Goal: Task Accomplishment & Management: Manage account settings

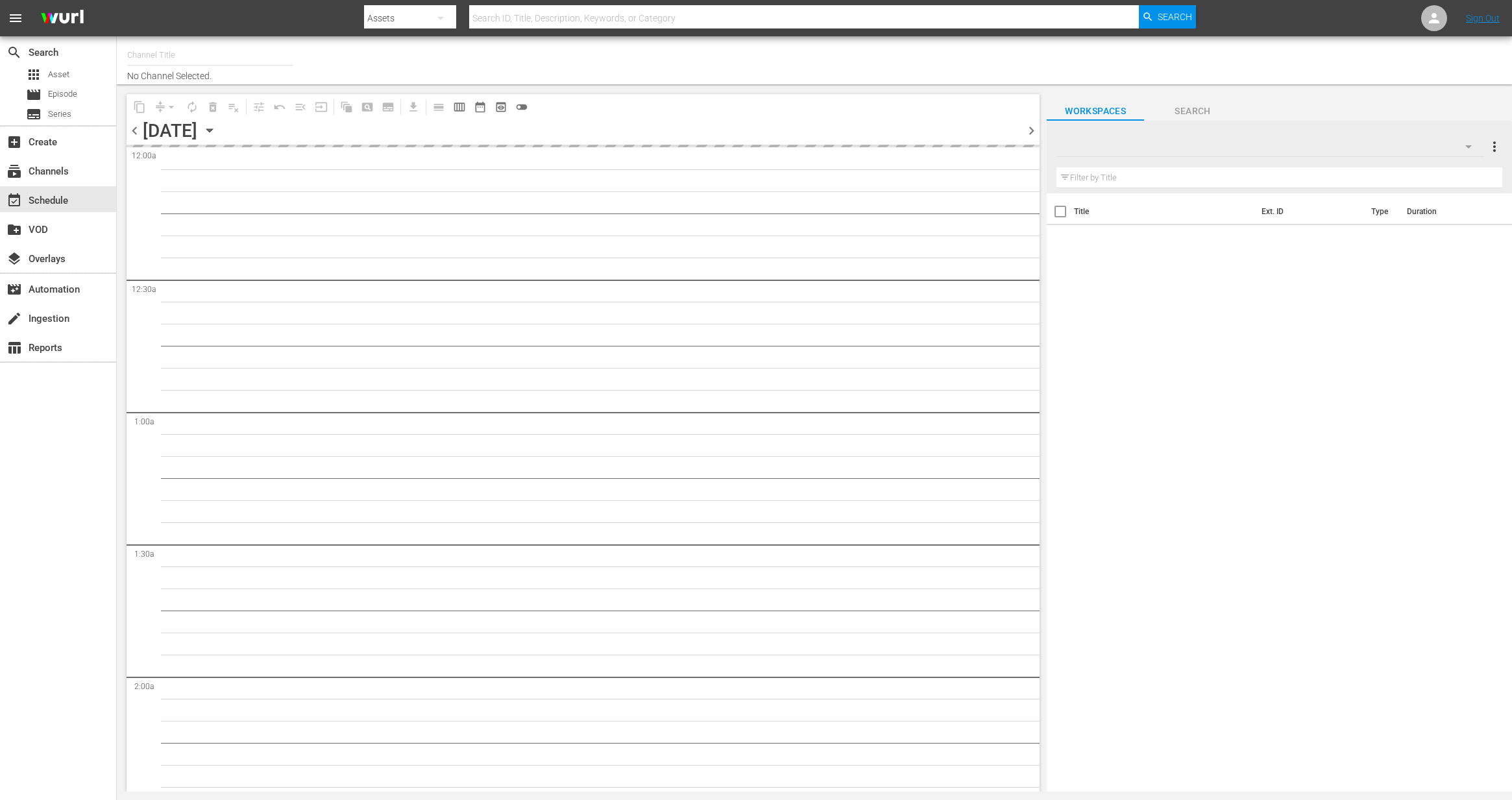
type input "Brividy Cinema (previously Serially Drama) (1418)"
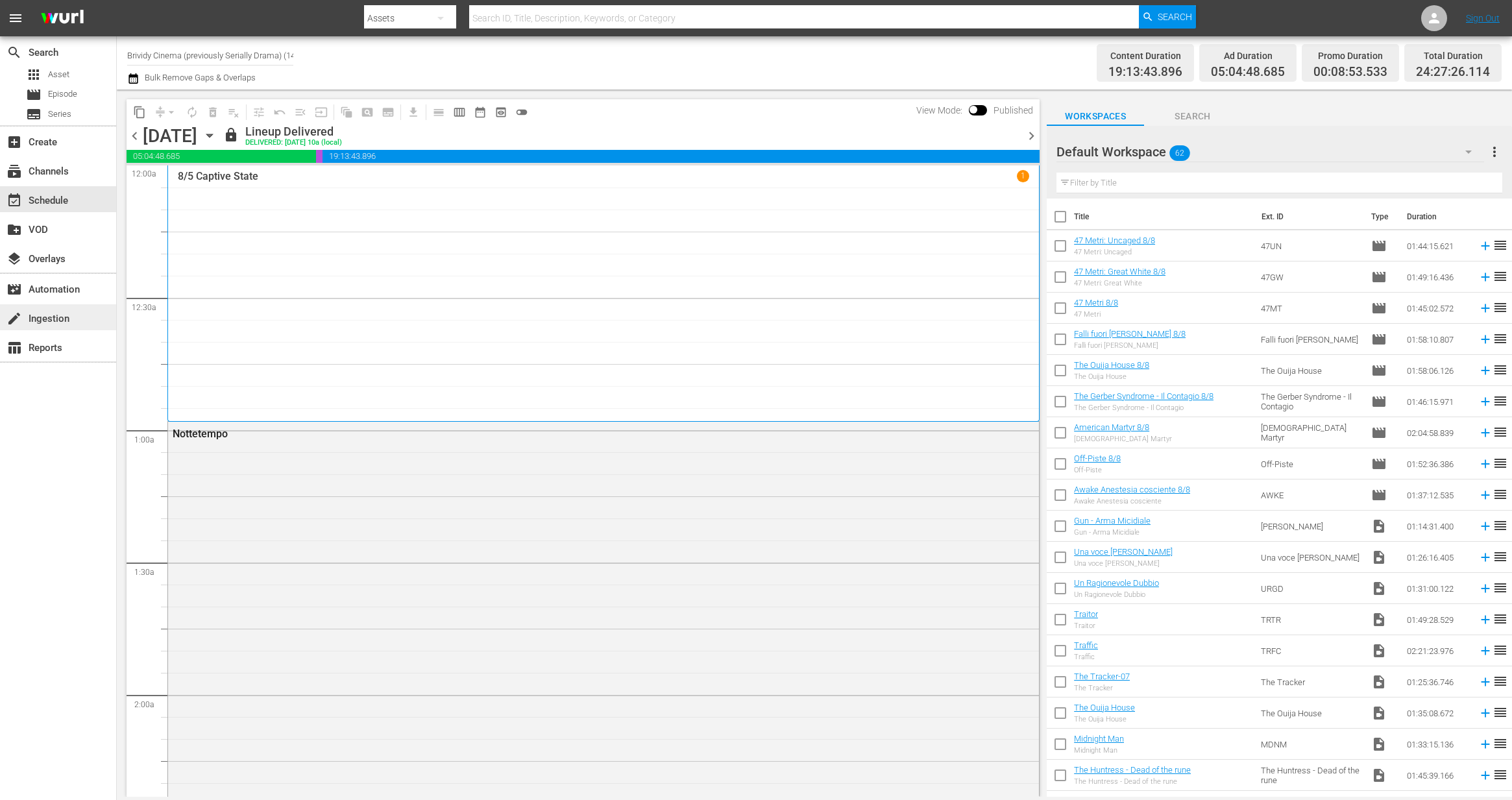
click at [42, 327] on div "create Ingestion" at bounding box center [58, 317] width 116 height 26
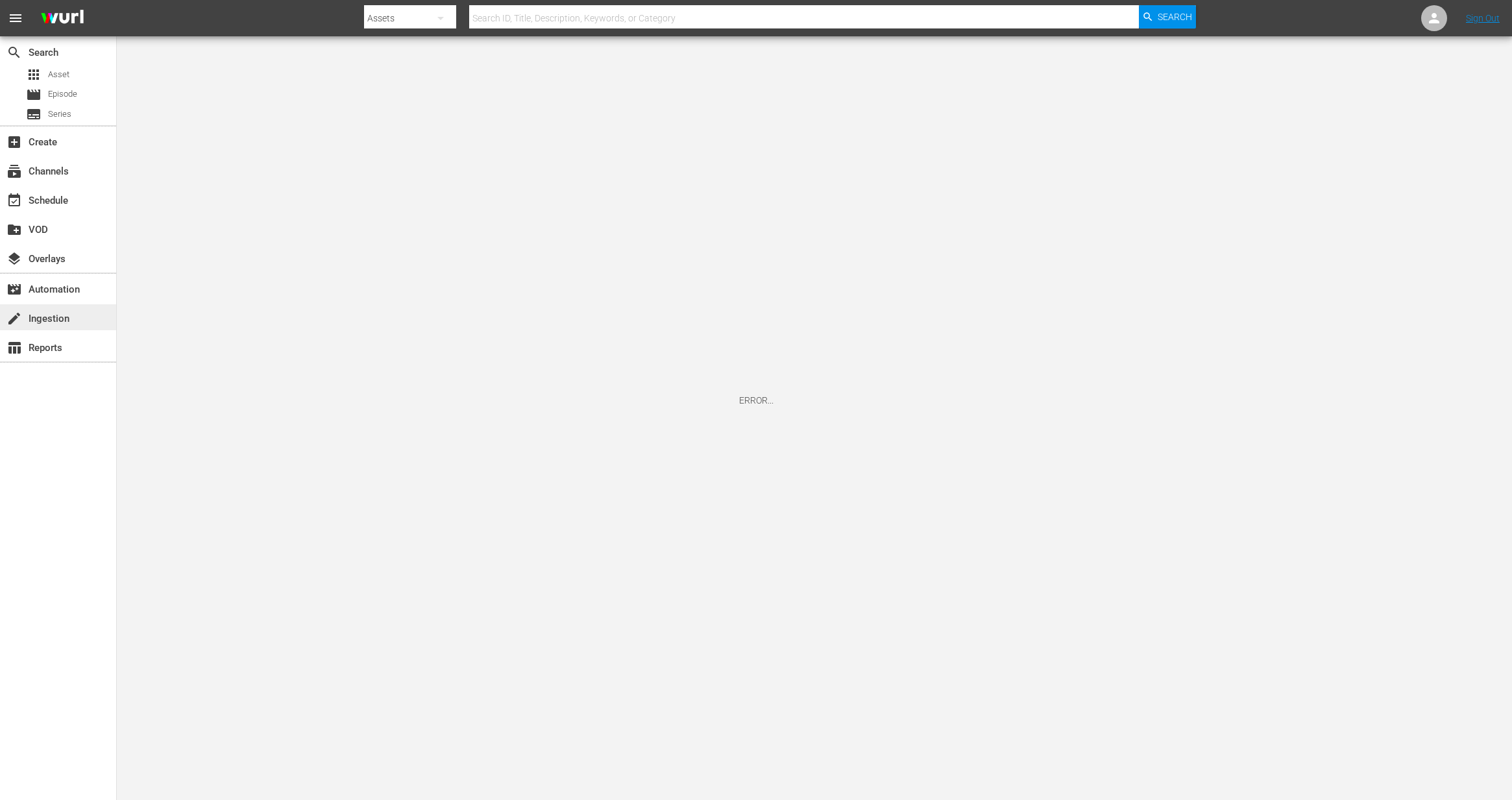
click at [61, 311] on div "create Ingestion" at bounding box center [36, 316] width 73 height 11
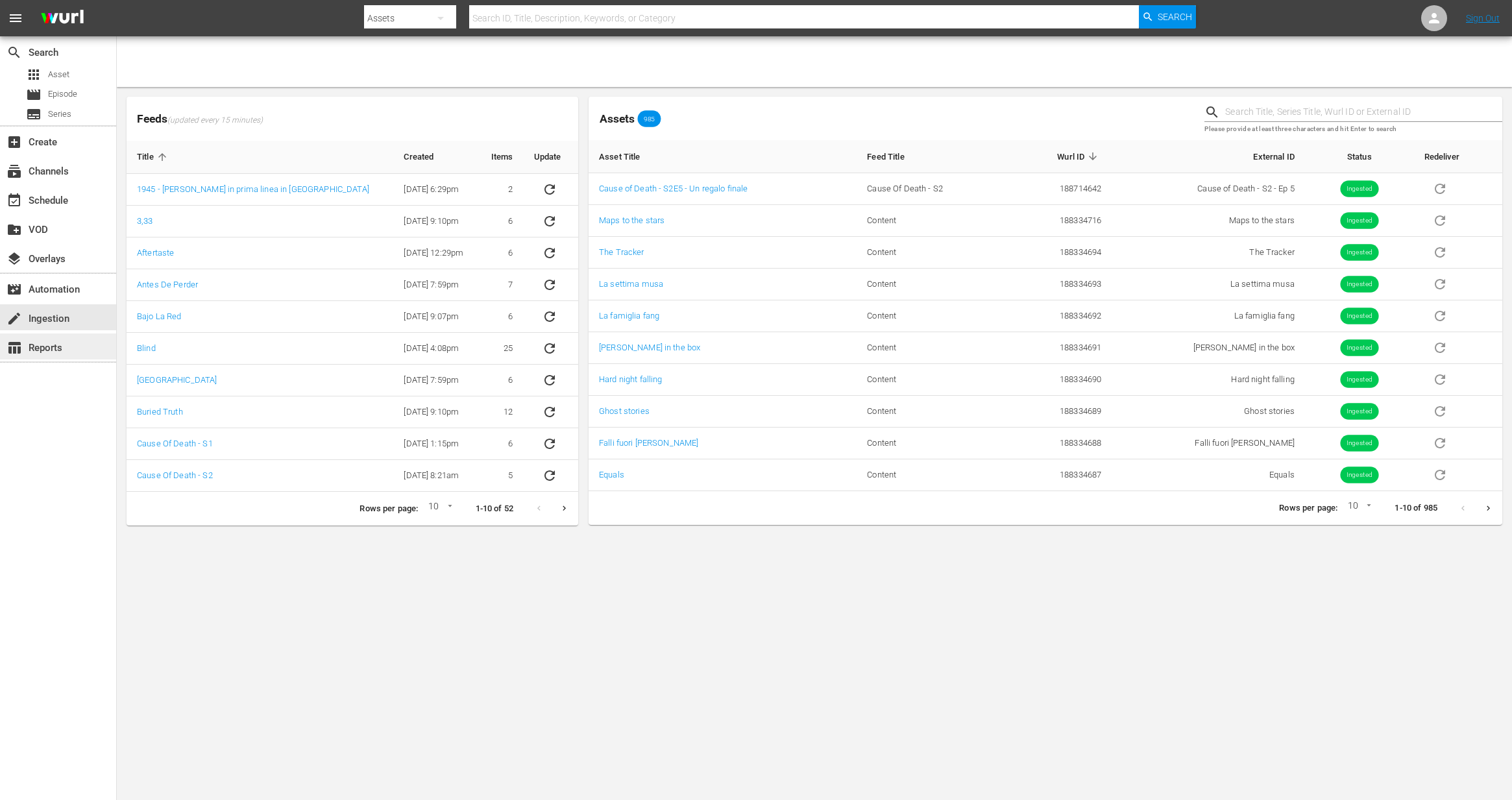
click at [47, 349] on div "table_chart Reports" at bounding box center [36, 345] width 73 height 11
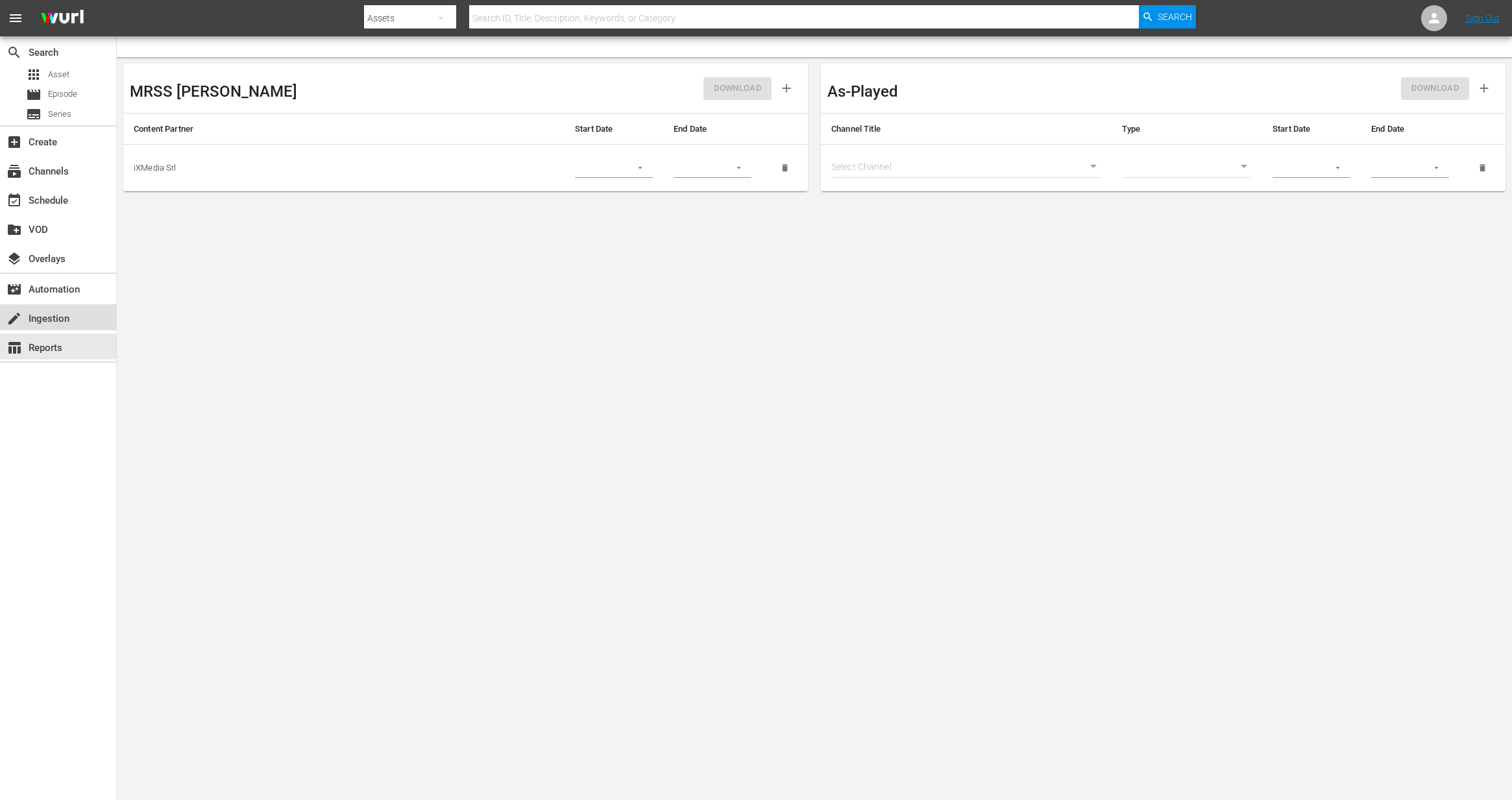
click at [53, 318] on div "create Ingestion" at bounding box center [36, 316] width 73 height 11
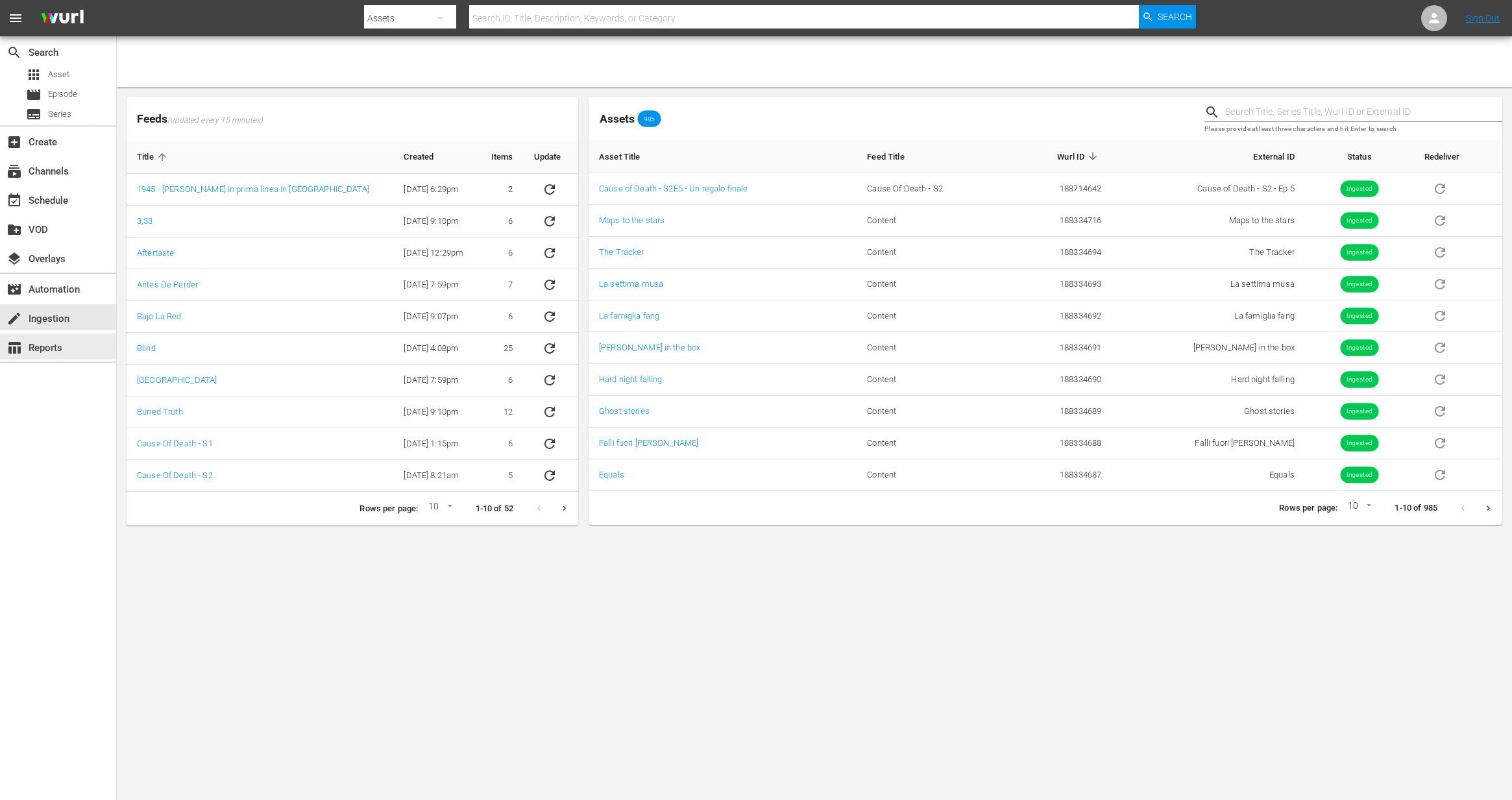
click at [55, 364] on div "search Search apps Asset movie Episode subtitles Series add_box Create subscrip…" at bounding box center [58, 436] width 117 height 800
click at [41, 352] on div "table_chart Reports" at bounding box center [36, 345] width 73 height 11
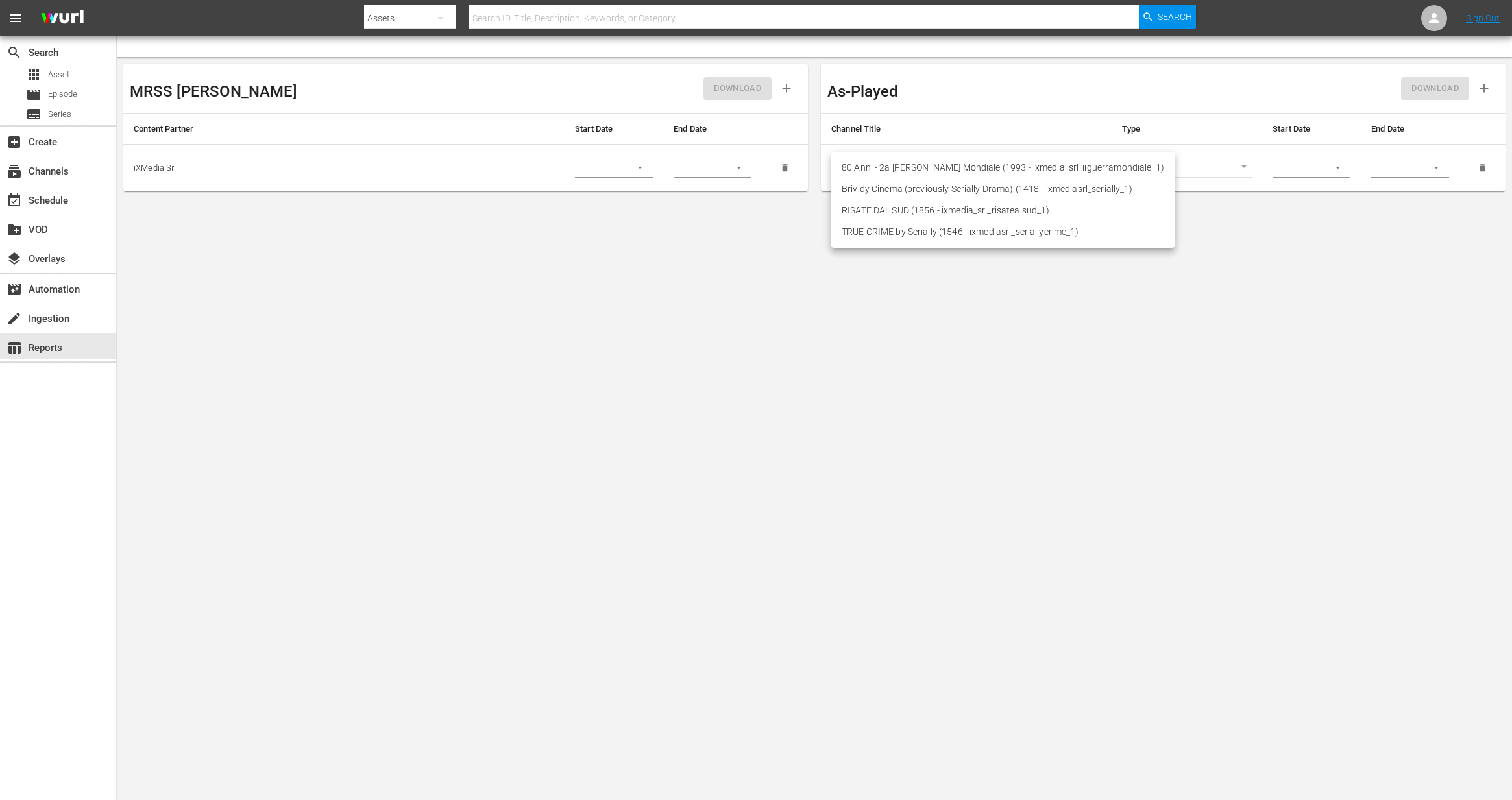
click at [911, 169] on body "menu Search By Assets Search ID, Title, Description, Keywords, or Category Sear…" at bounding box center [756, 400] width 1512 height 800
click at [906, 185] on li "Brividy Cinema (previously Serially Drama) (1418 - ixmediasrl_serially_1)" at bounding box center [1003, 189] width 343 height 22
type input "1418"
click at [1292, 166] on input "text" at bounding box center [1295, 168] width 48 height 19
click at [1335, 167] on icon "button" at bounding box center [1337, 167] width 10 height 10
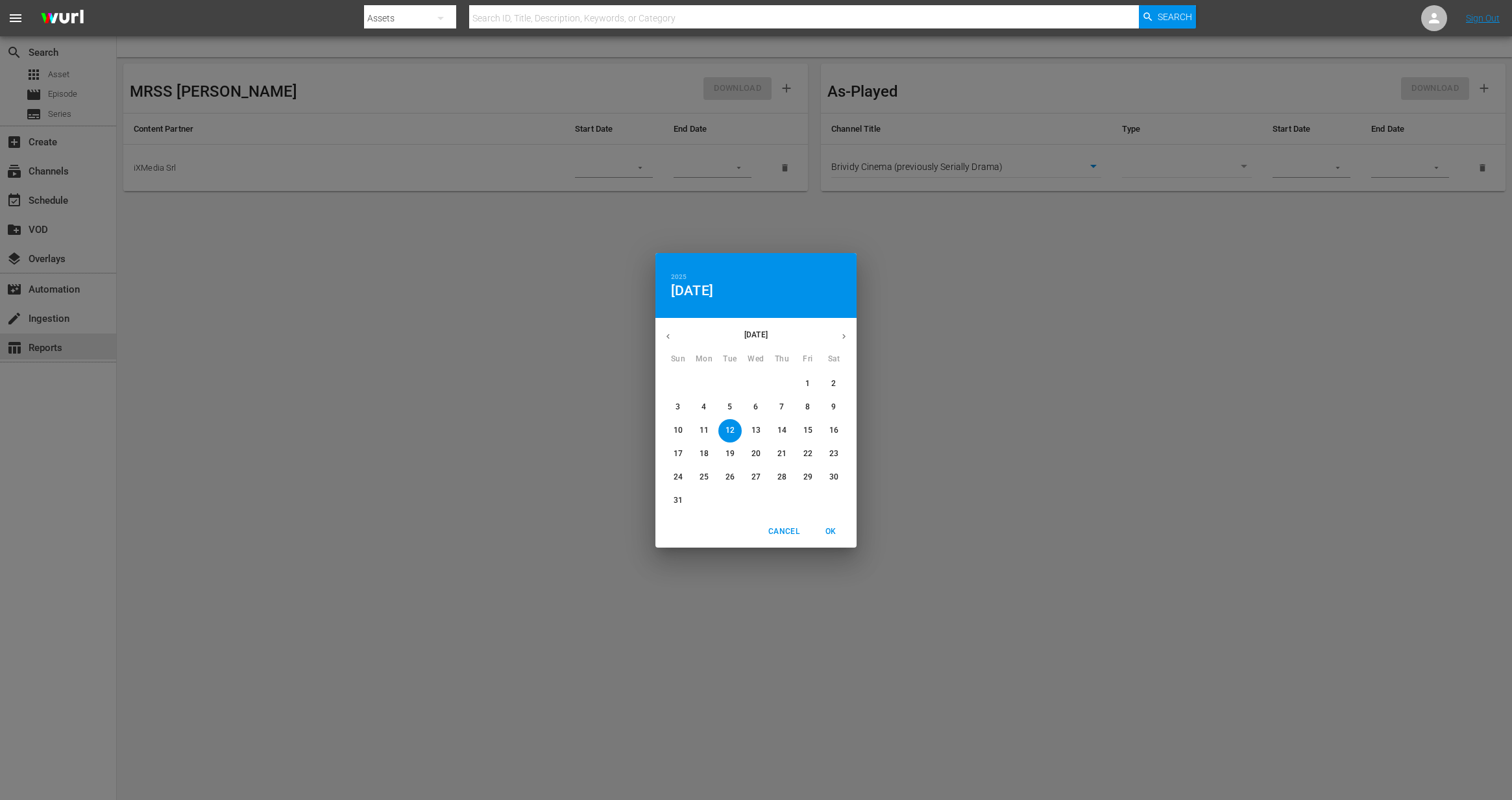
click at [699, 448] on p "18" at bounding box center [704, 453] width 9 height 11
click at [827, 527] on span "OK" at bounding box center [831, 532] width 31 height 14
type input "[DATE]"
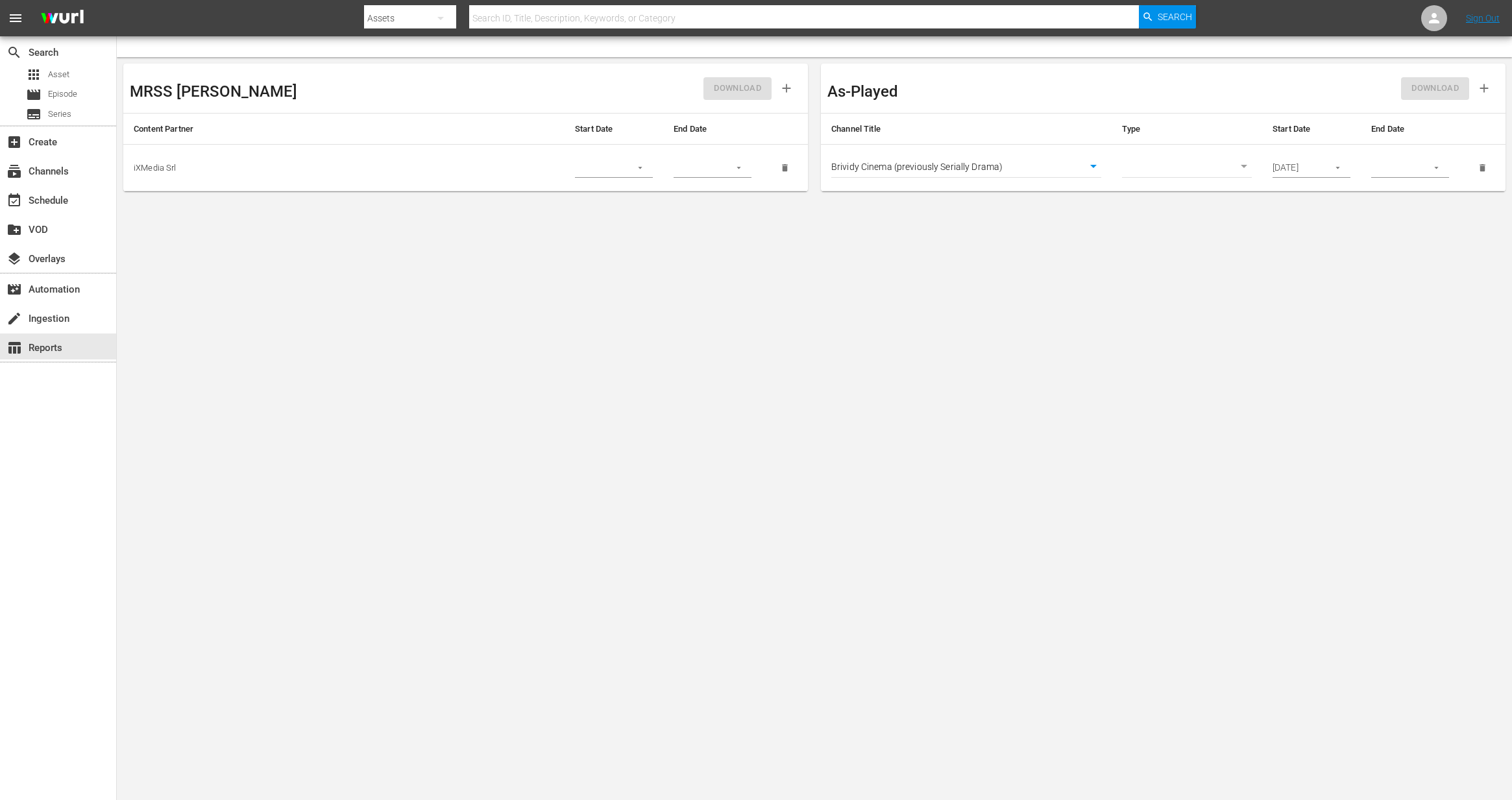
click at [1432, 166] on icon "button" at bounding box center [1436, 167] width 10 height 10
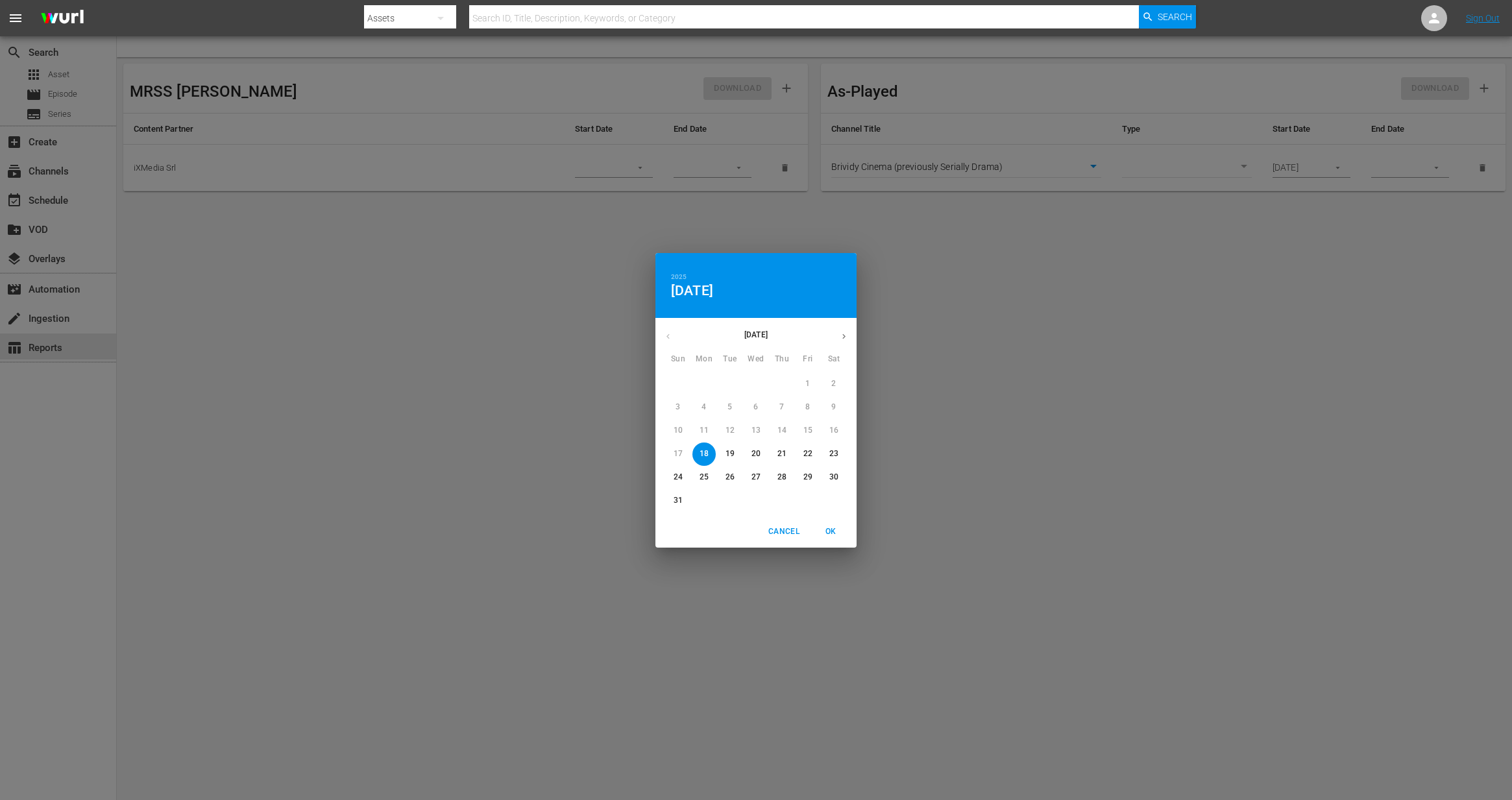
click at [839, 333] on icon "button" at bounding box center [843, 336] width 10 height 10
click at [686, 402] on span "5" at bounding box center [678, 407] width 23 height 11
click at [843, 527] on span "OK" at bounding box center [831, 532] width 31 height 14
type input "[DATE]"
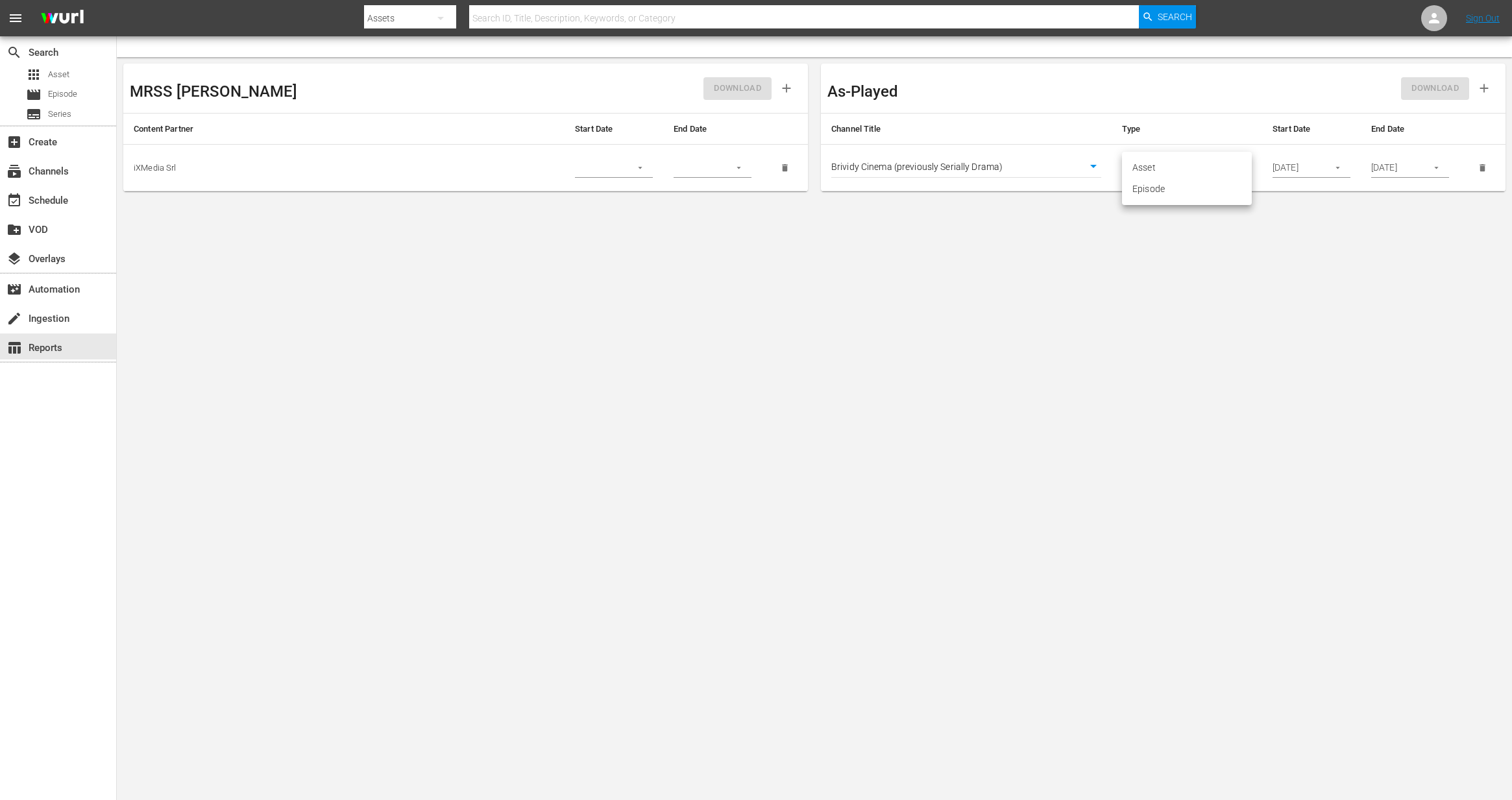
click at [1184, 164] on body "menu Search By Assets Search ID, Title, Description, Keywords, or Category Sear…" at bounding box center [756, 400] width 1512 height 800
click at [1179, 182] on li "Episode" at bounding box center [1187, 189] width 130 height 22
type input "episode"
click at [1424, 87] on span "DOWNLOAD" at bounding box center [1435, 88] width 48 height 15
click at [1430, 88] on span "DOWNLOAD" at bounding box center [1435, 88] width 48 height 15
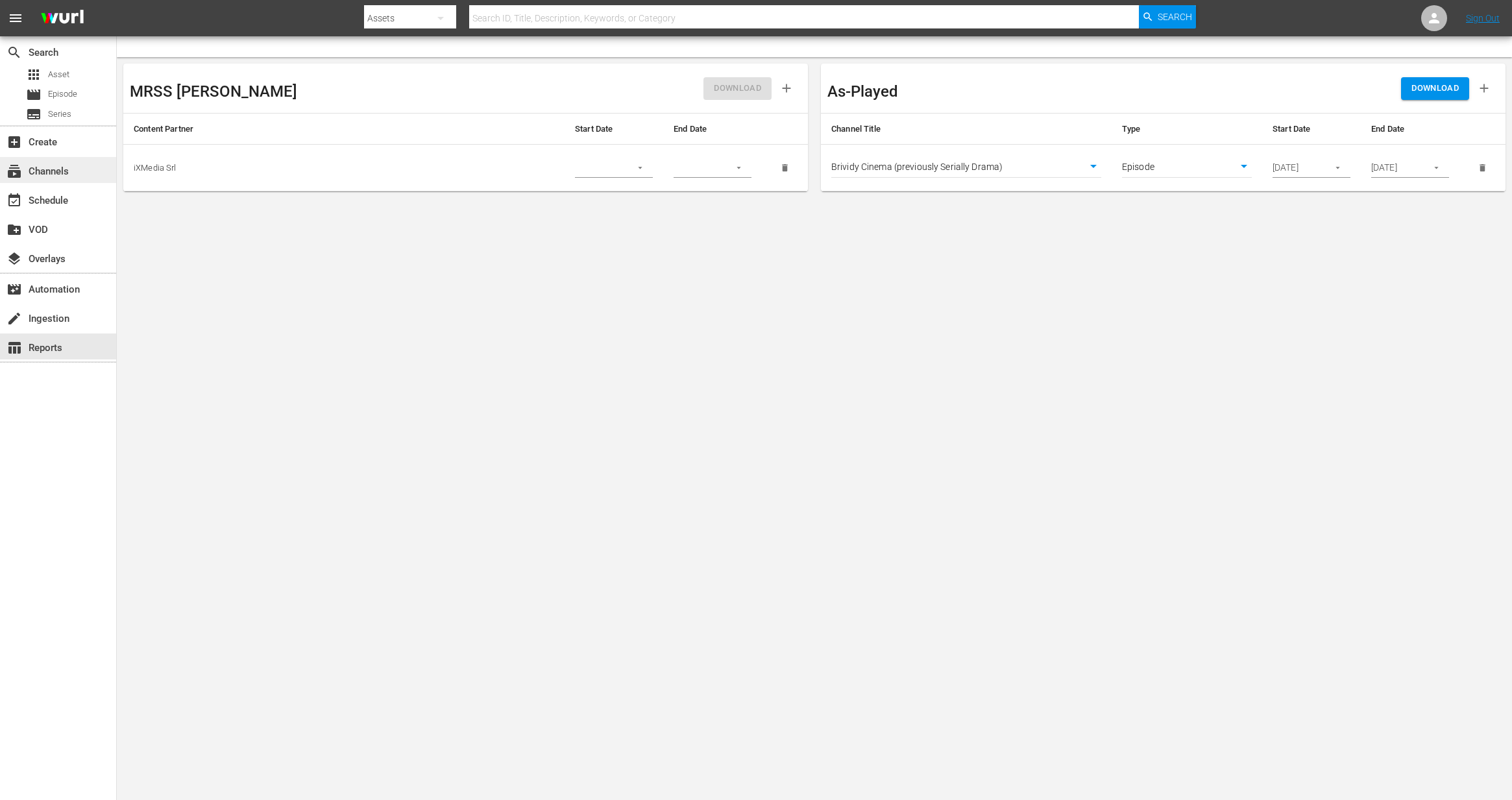
click at [66, 172] on div "subscriptions Channels" at bounding box center [36, 169] width 73 height 11
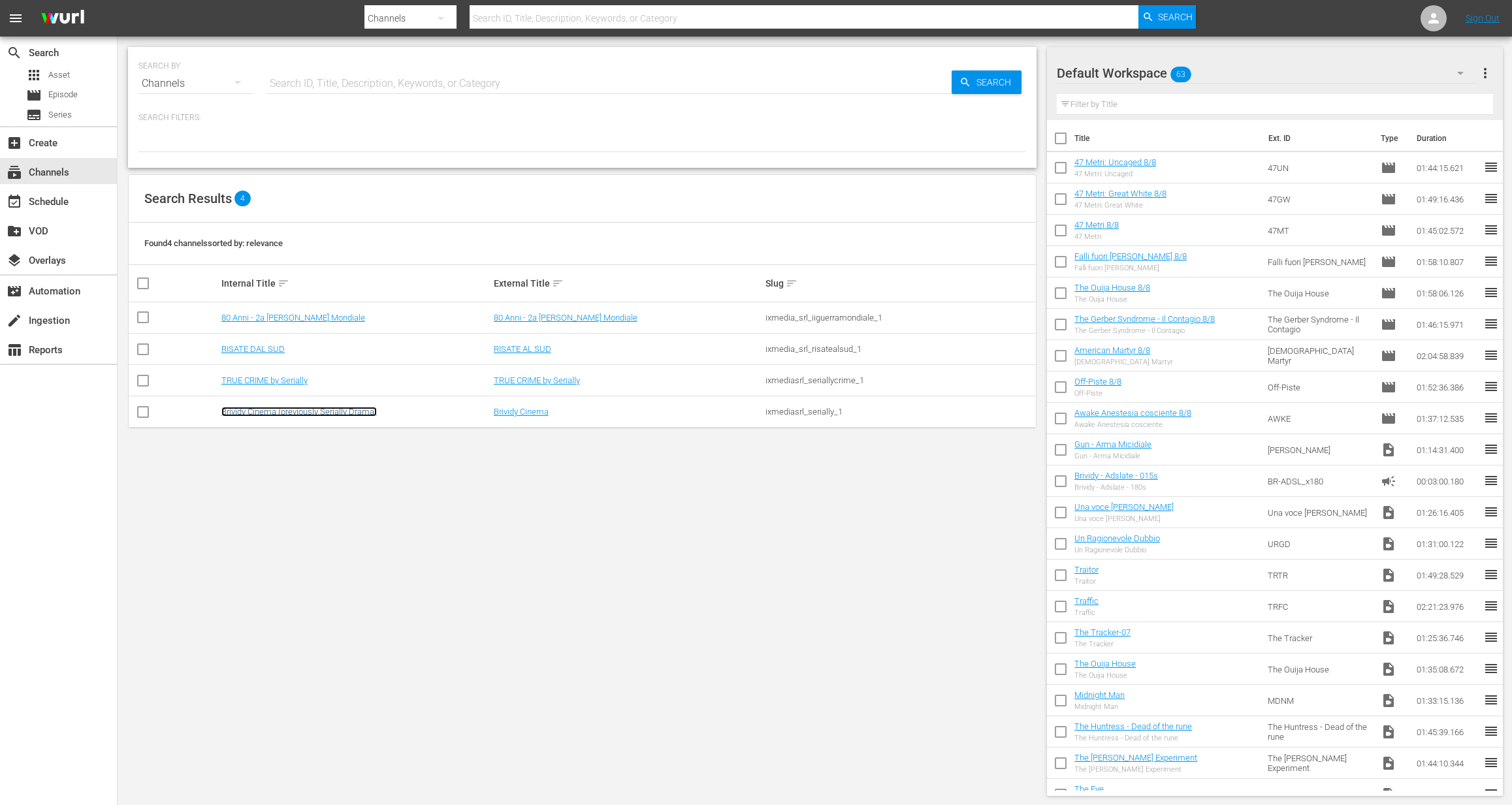
click at [268, 415] on link "Brividy Cinema (previously Serially Drama)" at bounding box center [299, 412] width 155 height 10
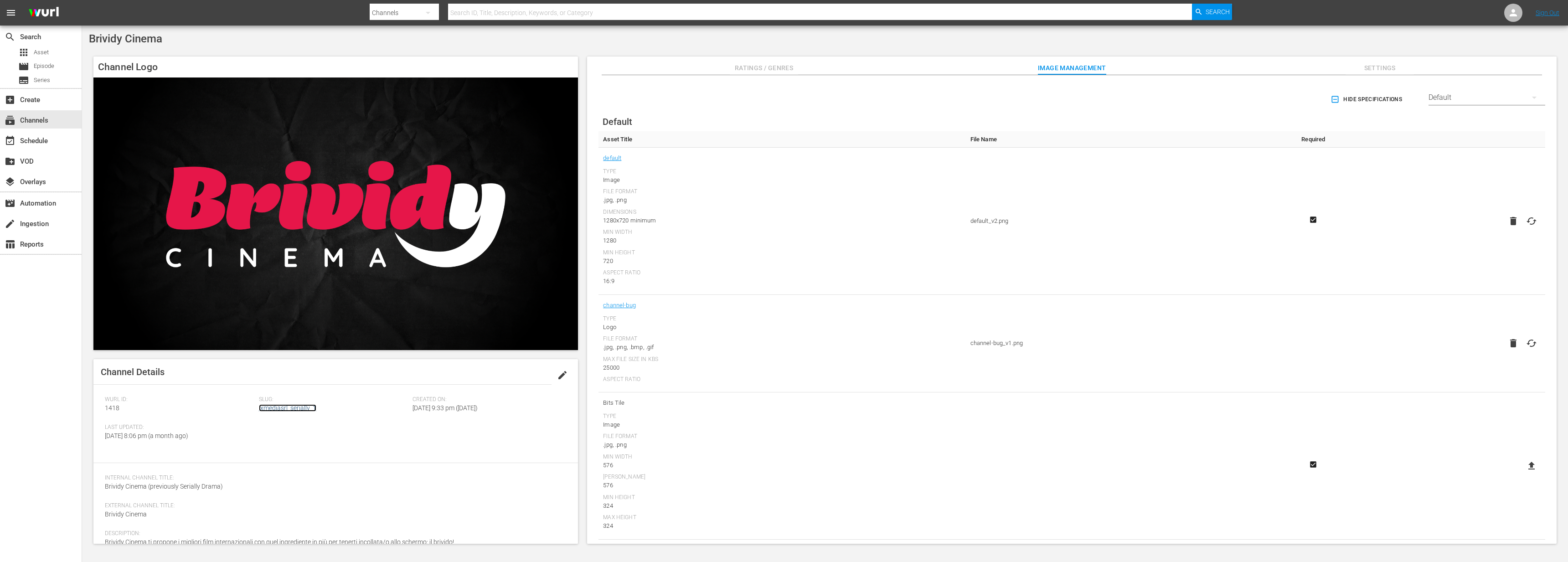
click at [278, 407] on link "ixmediasrl_serially_1" at bounding box center [287, 408] width 57 height 7
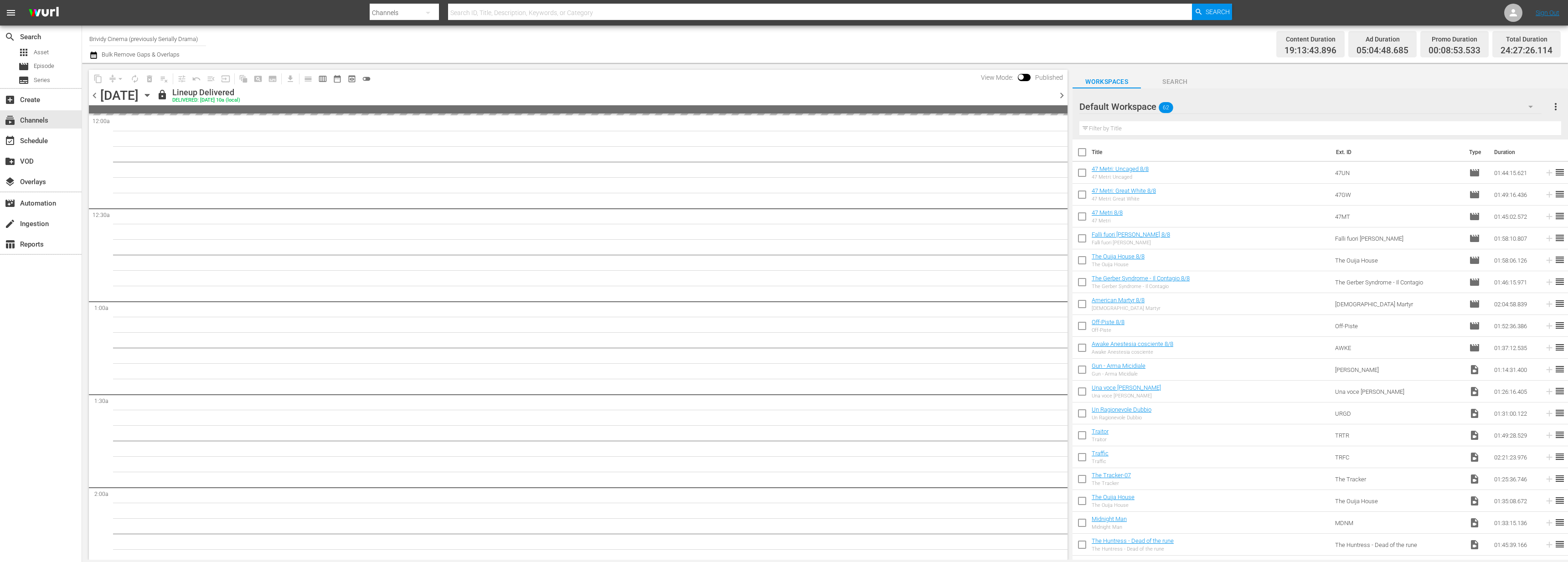
click at [1061, 96] on span "chevron_right" at bounding box center [1062, 96] width 12 height 12
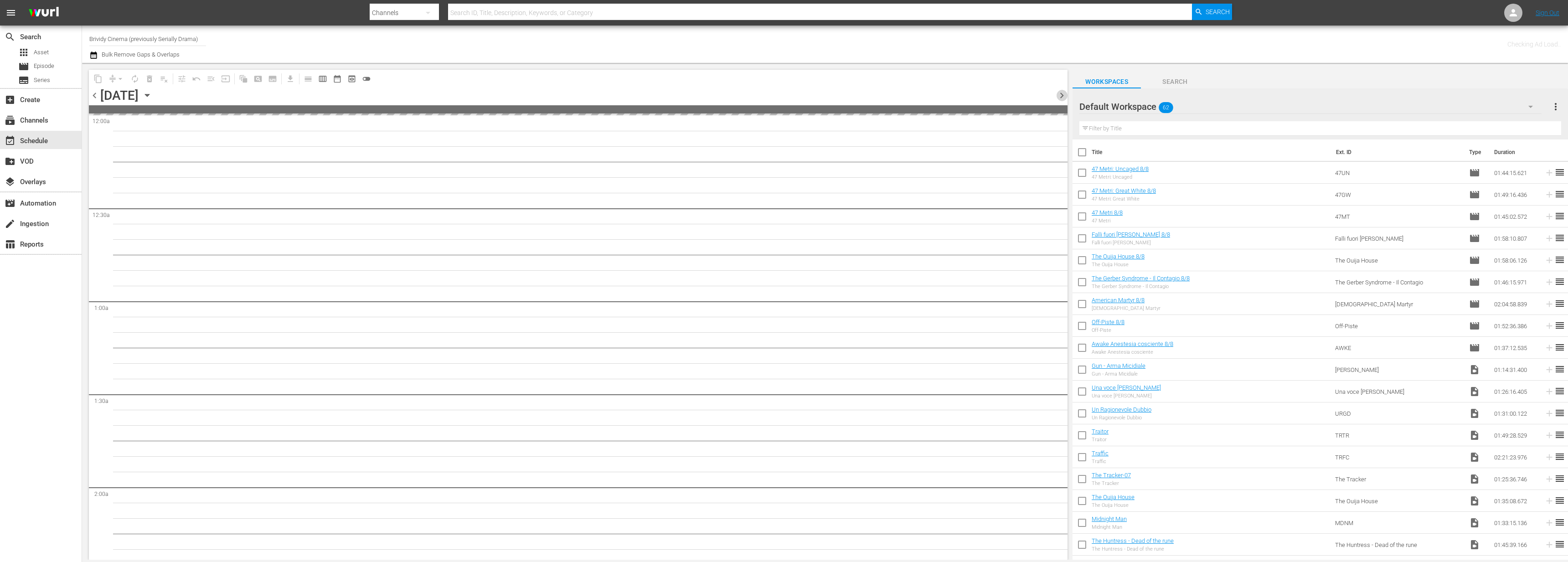
click at [1061, 96] on span "chevron_right" at bounding box center [1062, 96] width 12 height 12
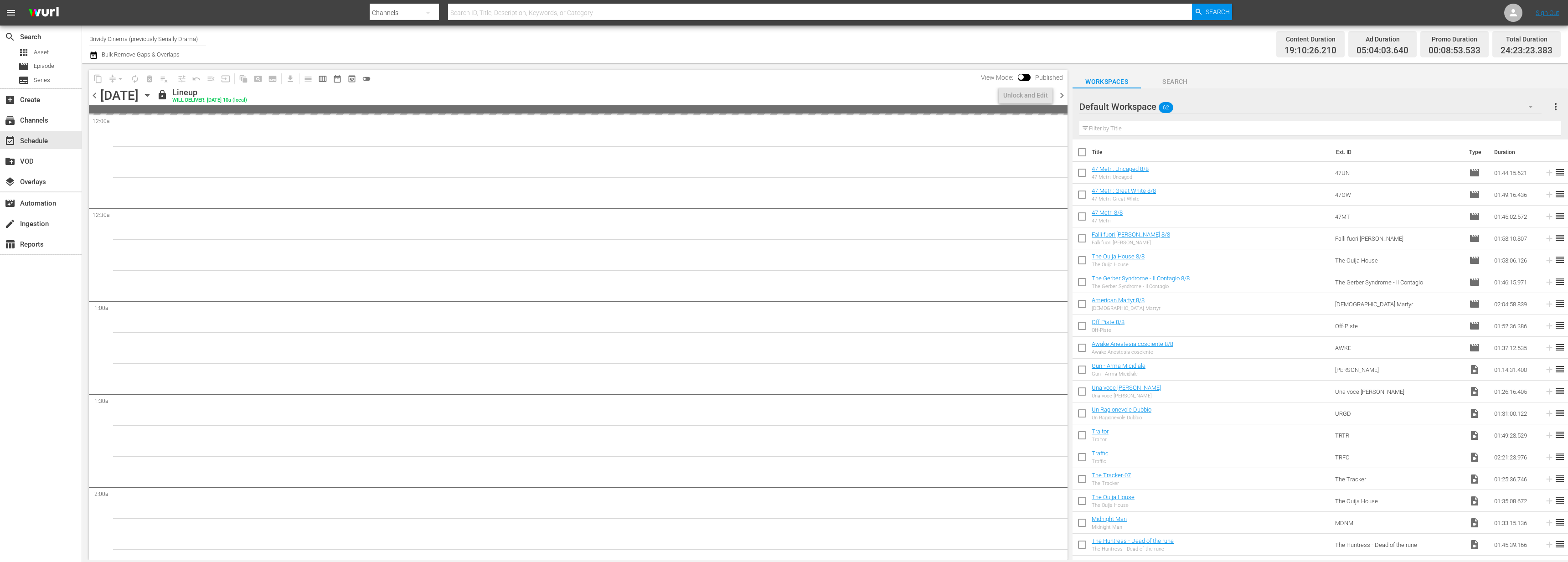
click at [1061, 96] on span "chevron_right" at bounding box center [1062, 96] width 12 height 12
drag, startPoint x: 1061, startPoint y: 96, endPoint x: 1051, endPoint y: 97, distance: 10.0
click at [1056, 96] on span "chevron_right" at bounding box center [1062, 96] width 12 height 12
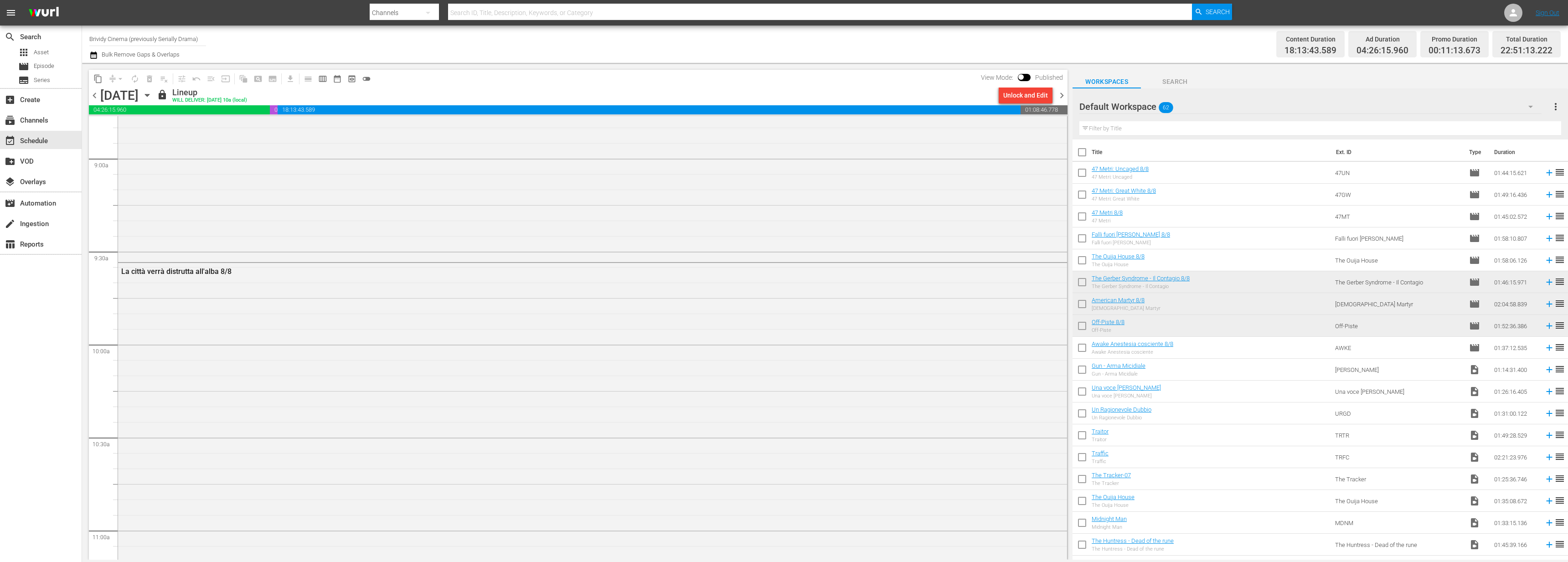
click at [91, 95] on span "chevron_left" at bounding box center [94, 96] width 12 height 12
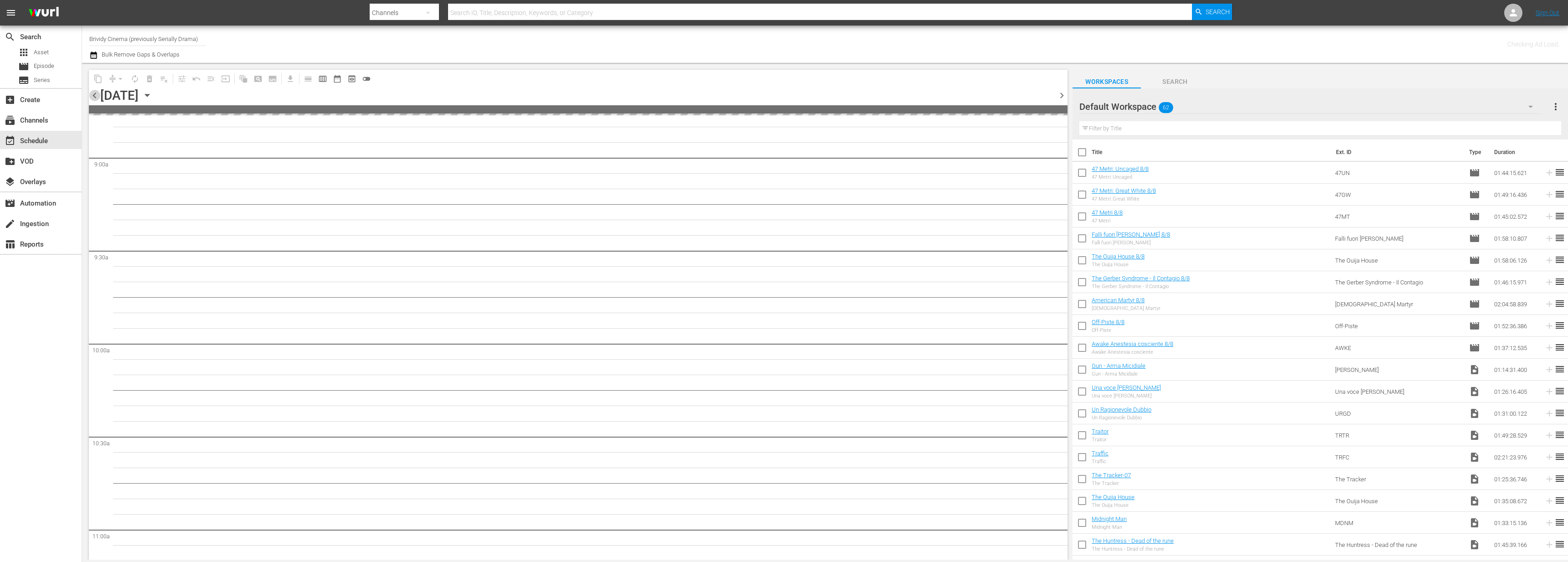
click at [91, 95] on span "chevron_left" at bounding box center [94, 96] width 12 height 12
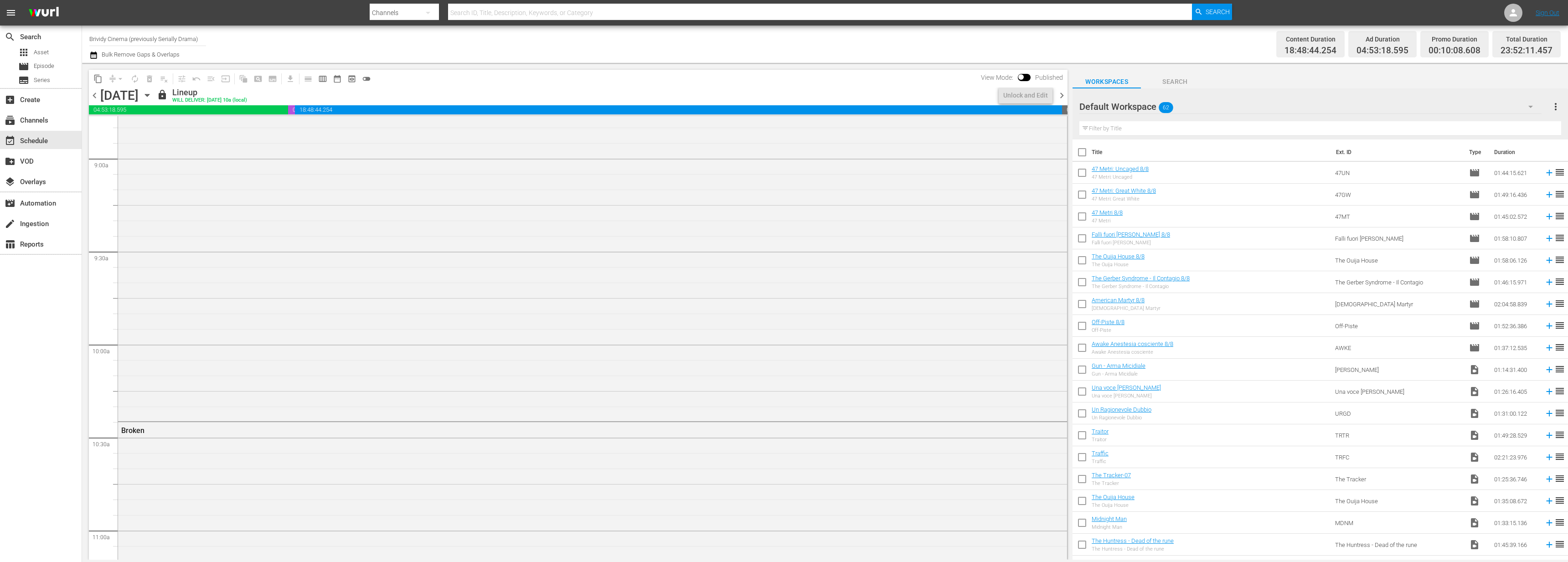
click at [91, 95] on span "chevron_left" at bounding box center [94, 96] width 12 height 12
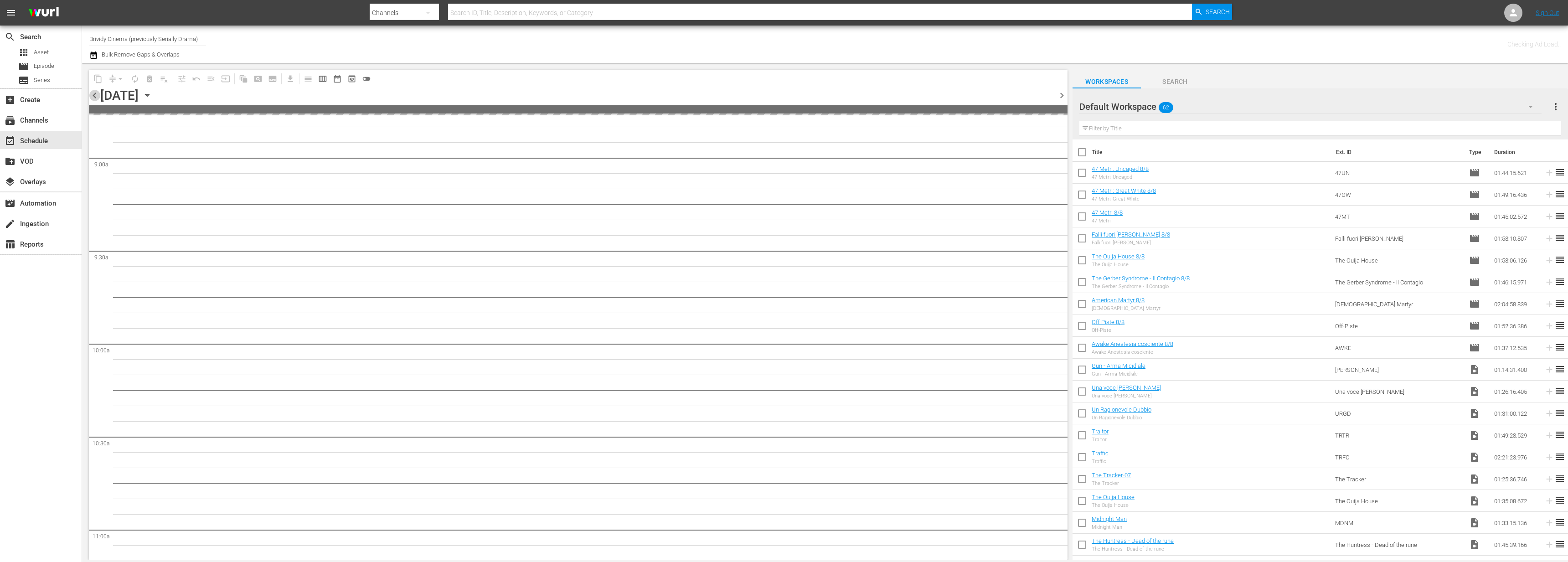
click at [91, 95] on span "chevron_left" at bounding box center [94, 96] width 12 height 12
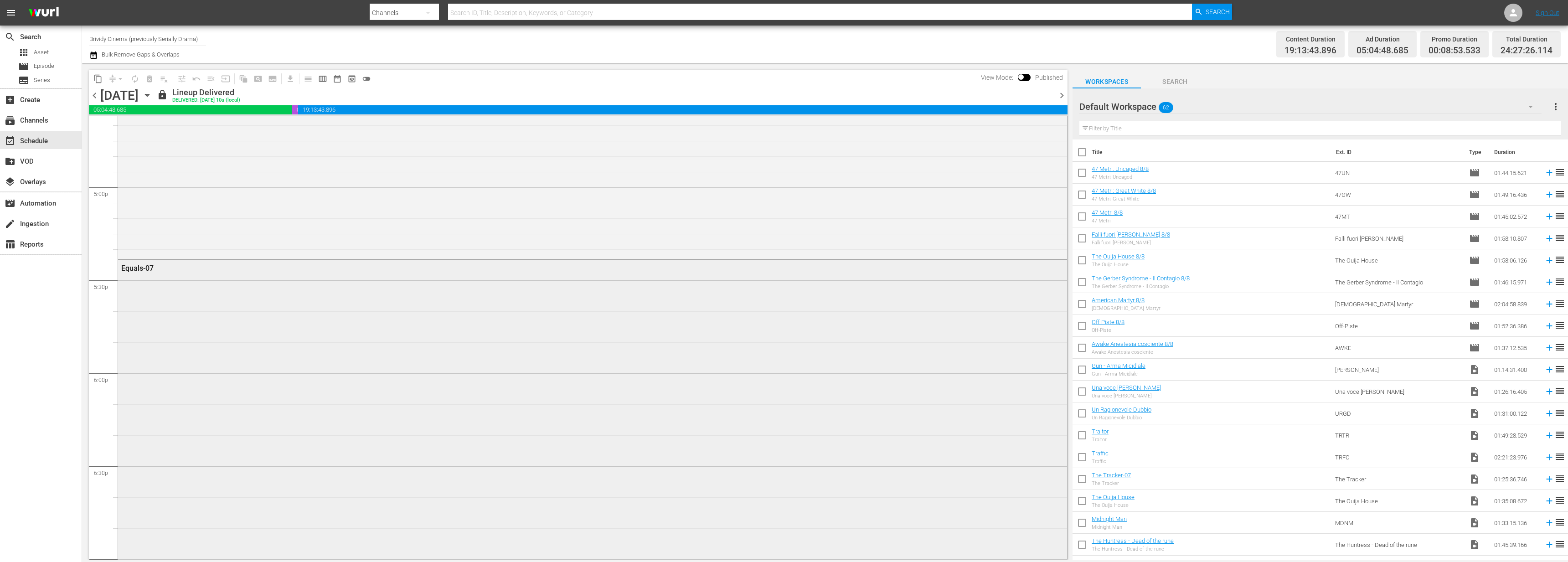
scroll to position [3087, 0]
click at [214, 366] on div "Equals-07" at bounding box center [592, 457] width 949 height 386
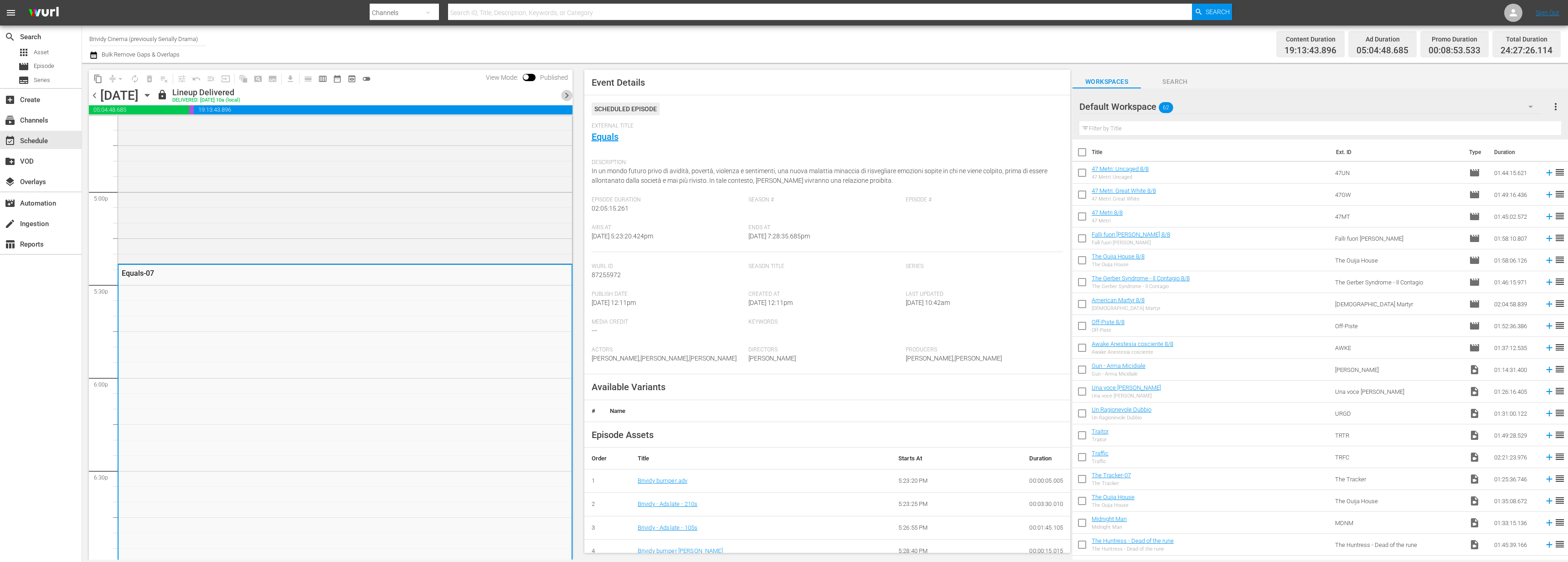
click at [569, 97] on span "chevron_right" at bounding box center [567, 96] width 12 height 12
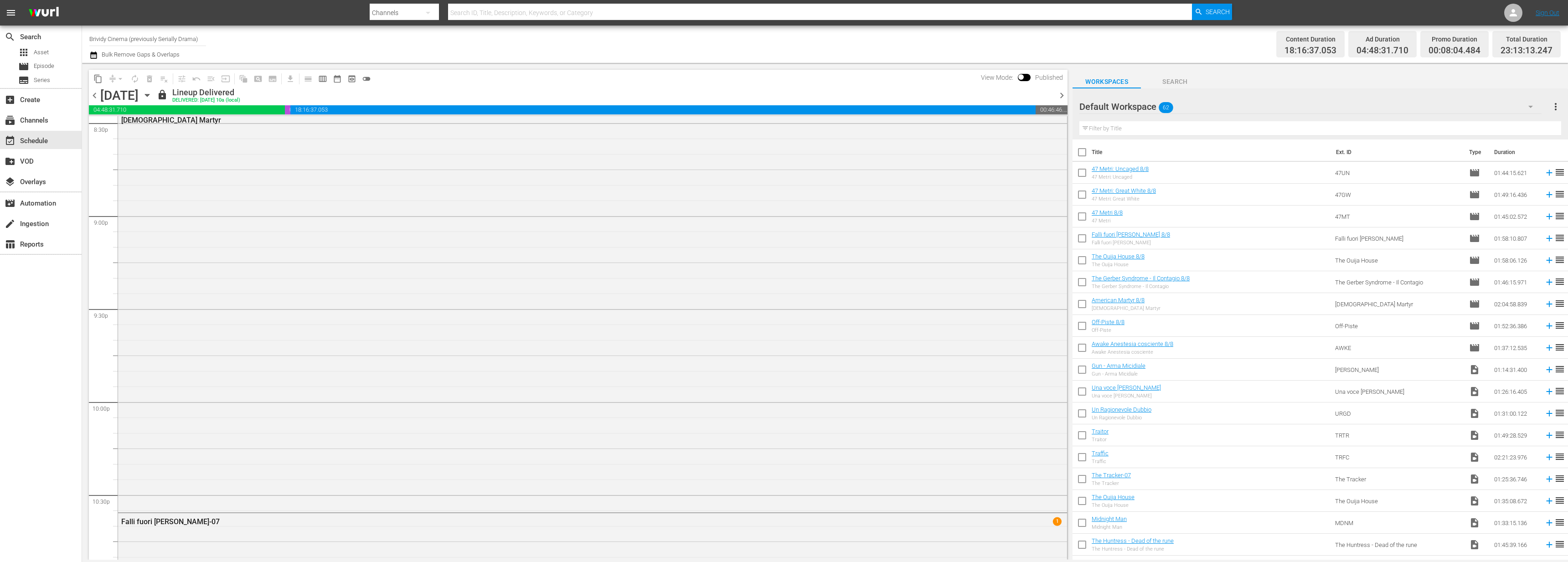
scroll to position [3672, 0]
click at [1061, 94] on span "chevron_right" at bounding box center [1062, 96] width 12 height 12
click at [94, 91] on span "chevron_left" at bounding box center [94, 96] width 12 height 12
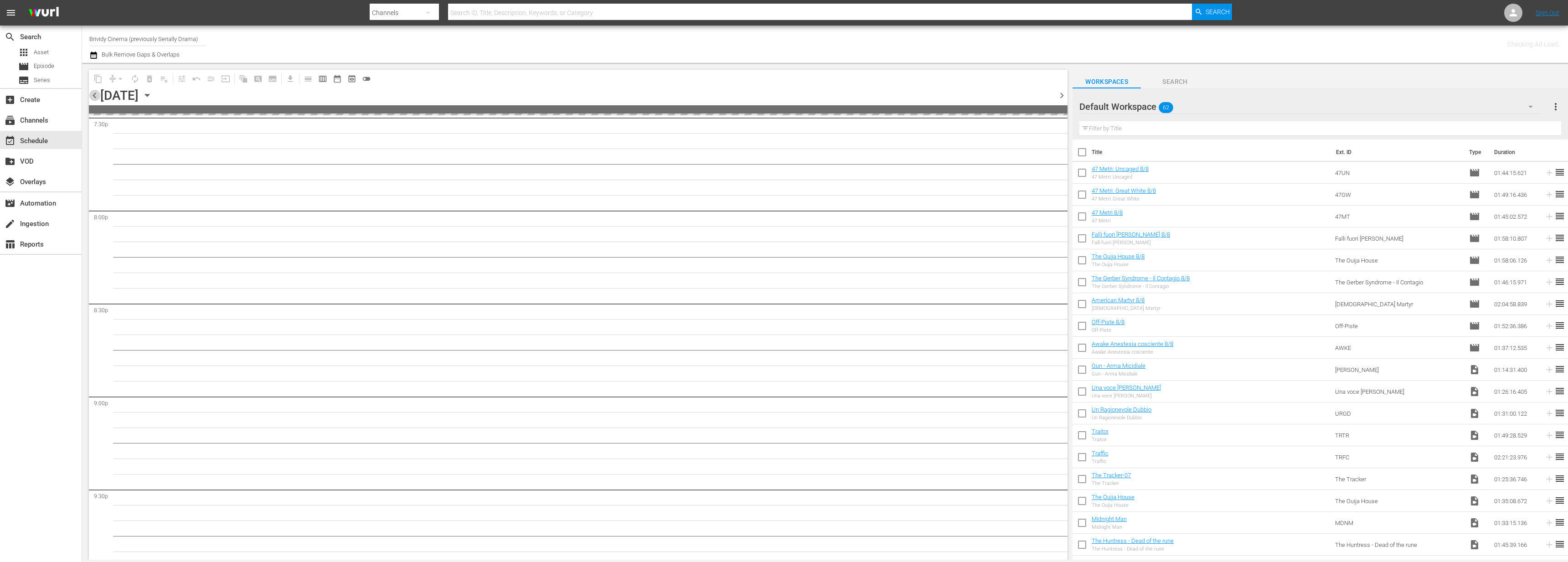
click at [94, 91] on span "chevron_left" at bounding box center [94, 96] width 12 height 12
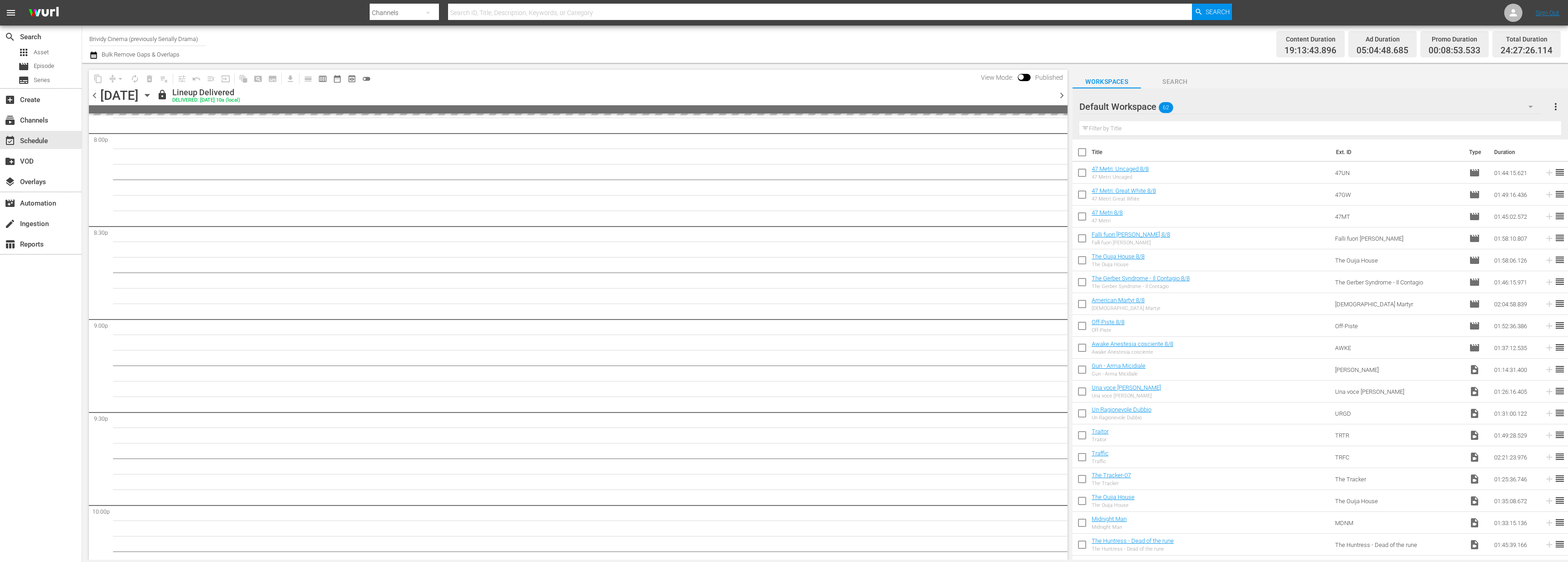
click at [1057, 96] on span "chevron_right" at bounding box center [1062, 96] width 12 height 12
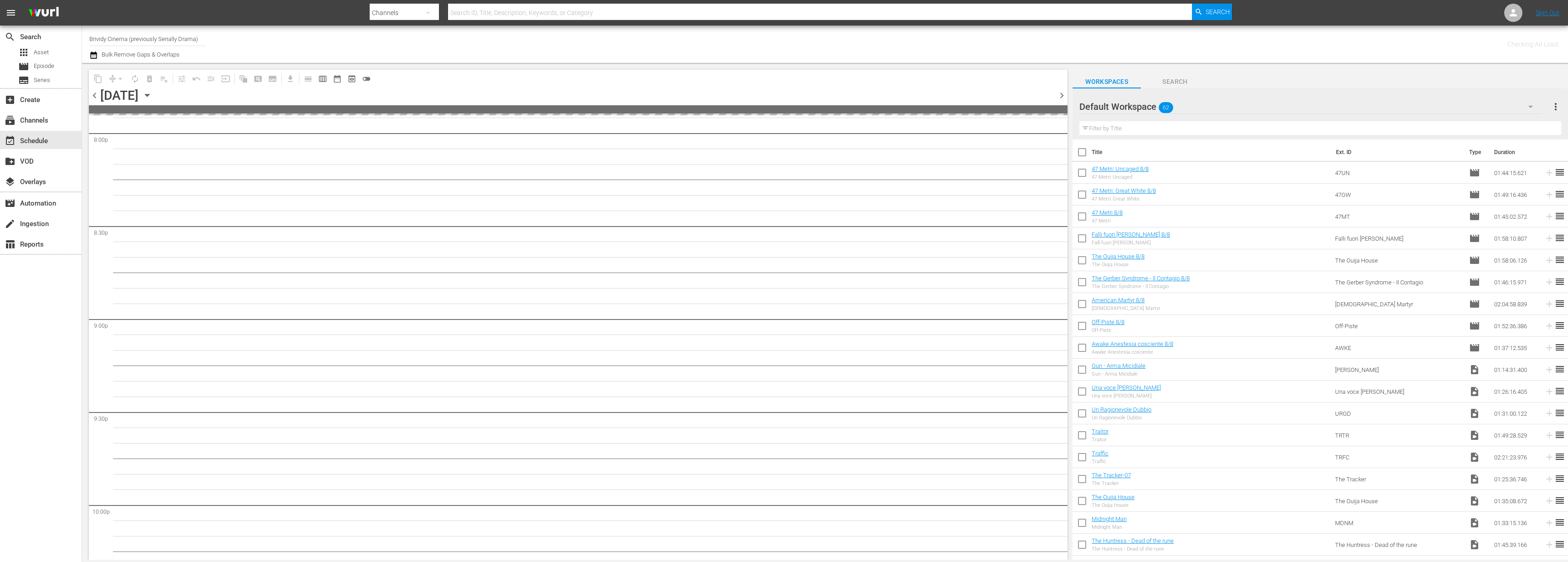
click at [1057, 96] on span "chevron_right" at bounding box center [1062, 96] width 12 height 12
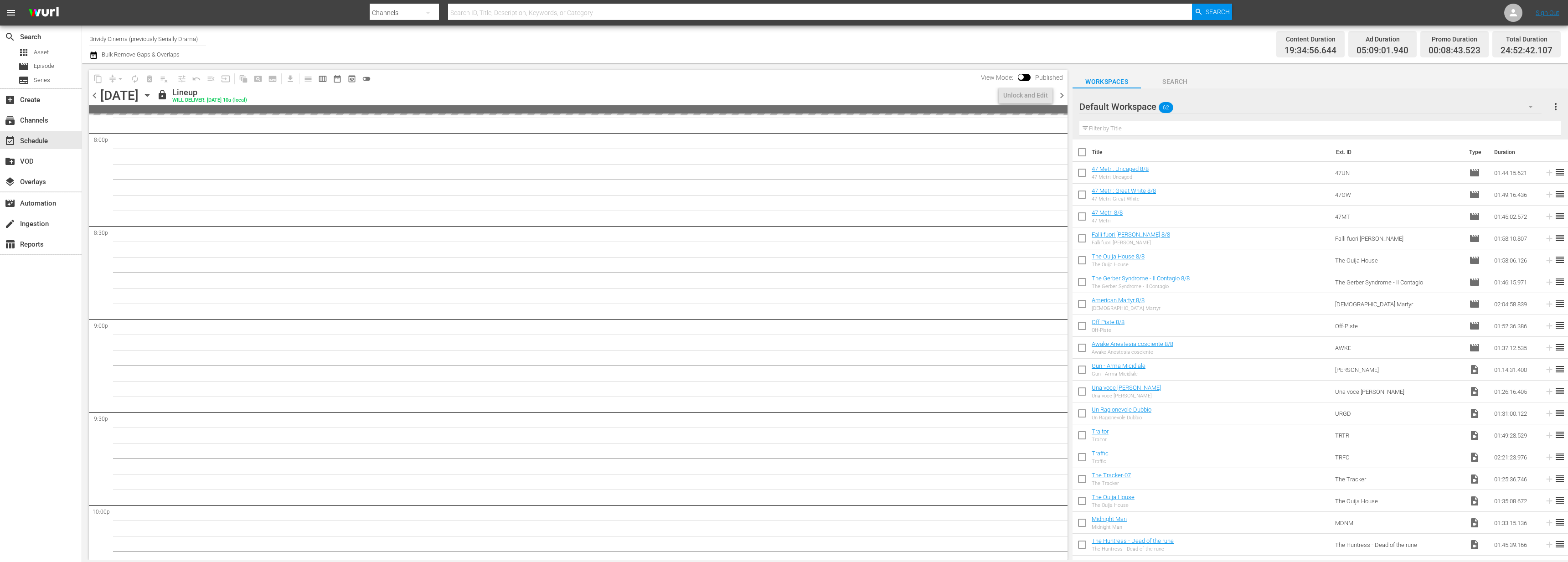
click at [1057, 96] on span "chevron_right" at bounding box center [1062, 96] width 12 height 12
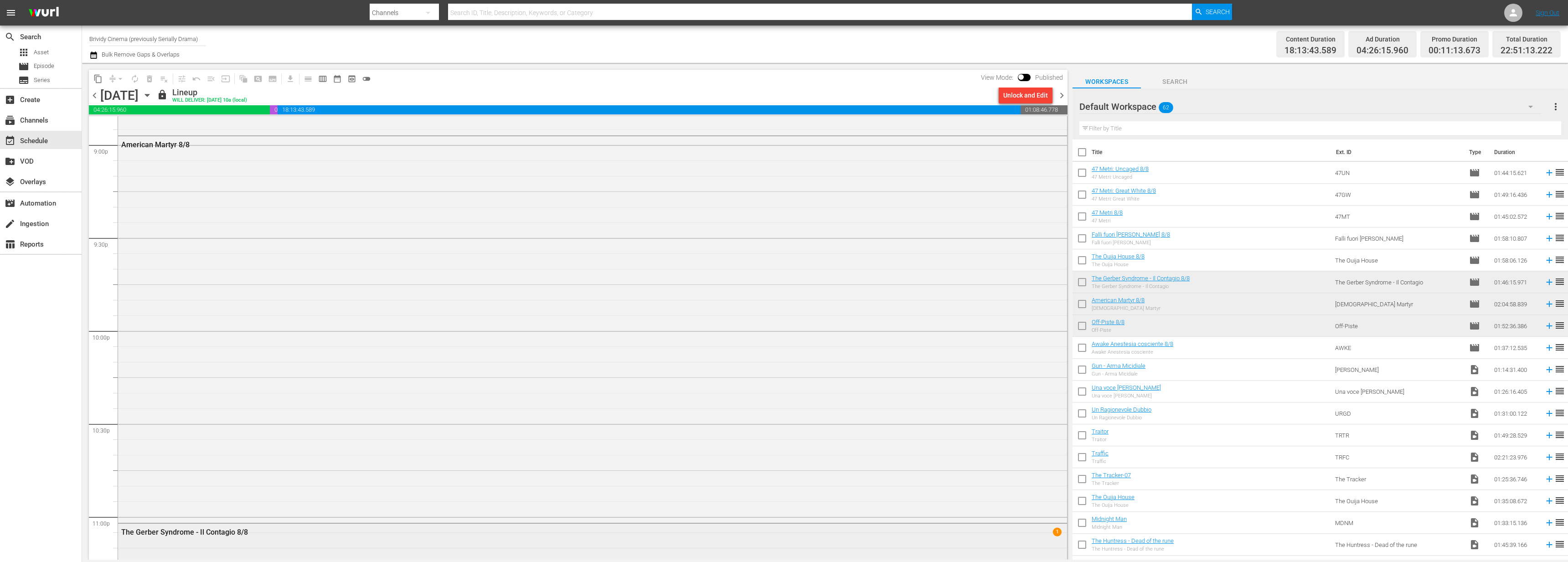
scroll to position [3625, 0]
click at [1059, 100] on span "chevron_right" at bounding box center [1062, 96] width 12 height 12
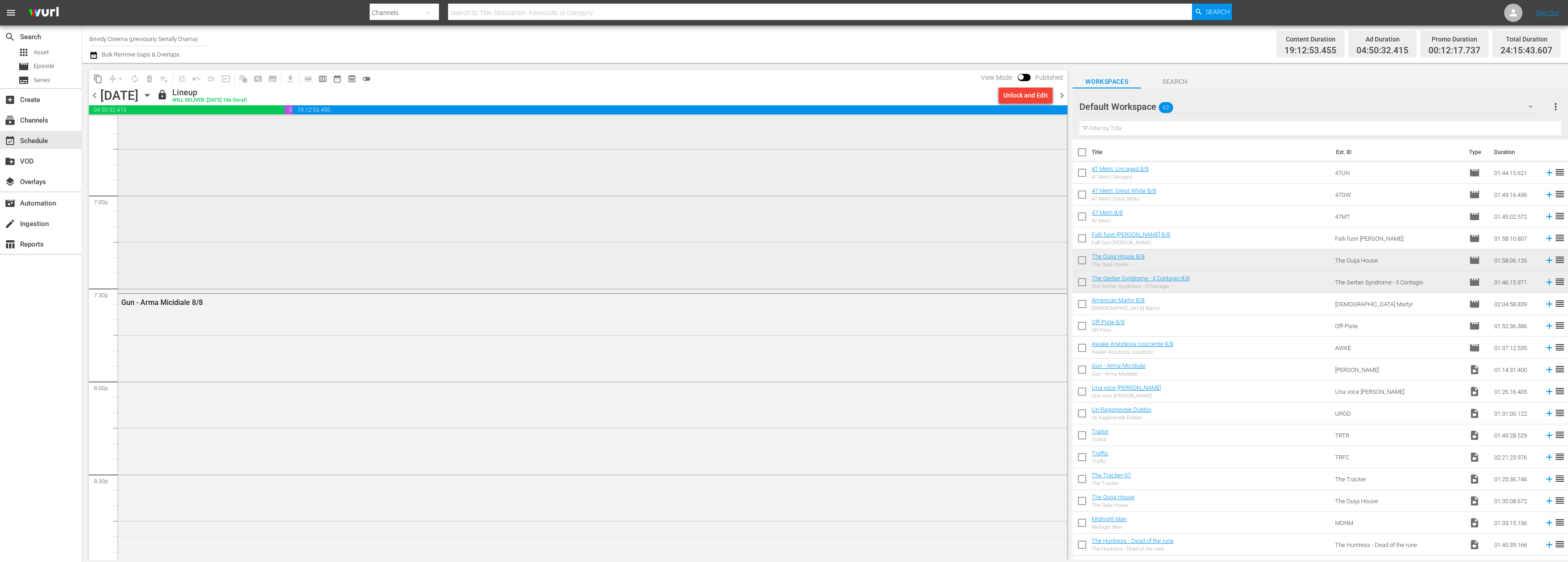
scroll to position [3760, 0]
click at [1061, 96] on span "chevron_right" at bounding box center [1062, 96] width 12 height 12
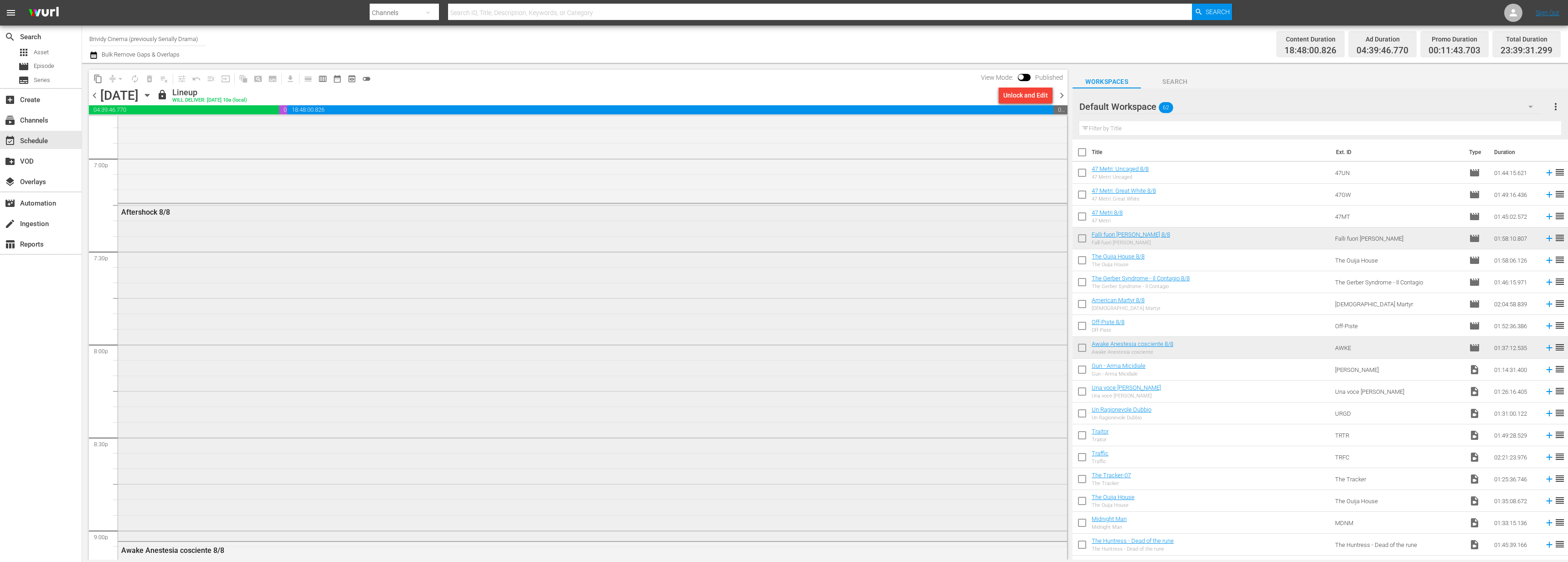
scroll to position [3701, 0]
click at [1061, 97] on span "chevron_right" at bounding box center [1062, 96] width 12 height 12
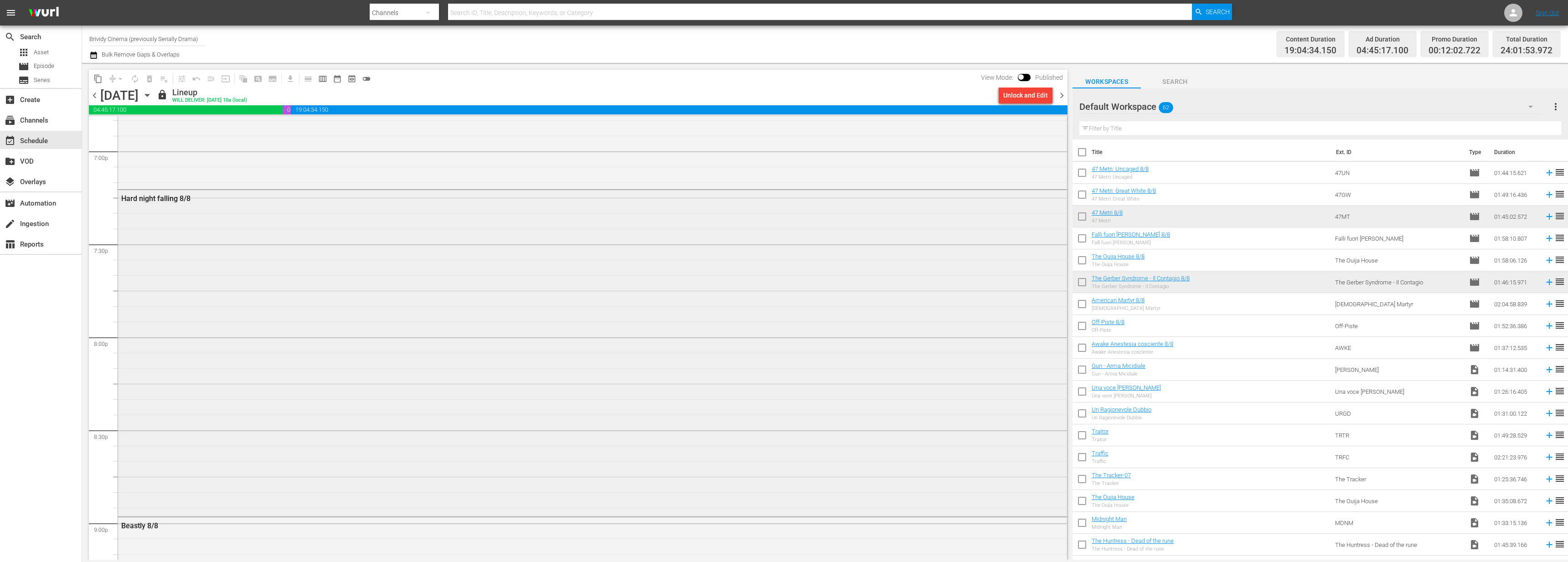
scroll to position [3497, 0]
click at [1033, 97] on div "Unlock and Edit" at bounding box center [1025, 95] width 44 height 16
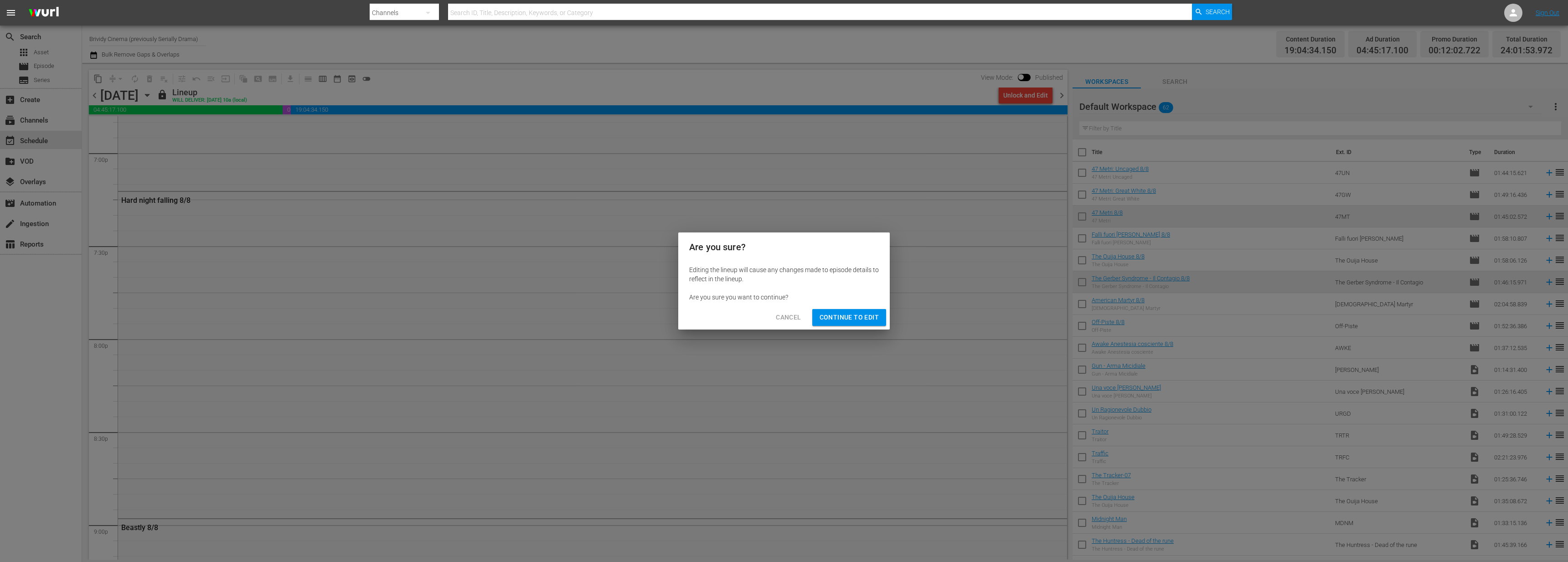
click at [862, 322] on span "Continue to Edit" at bounding box center [849, 317] width 59 height 12
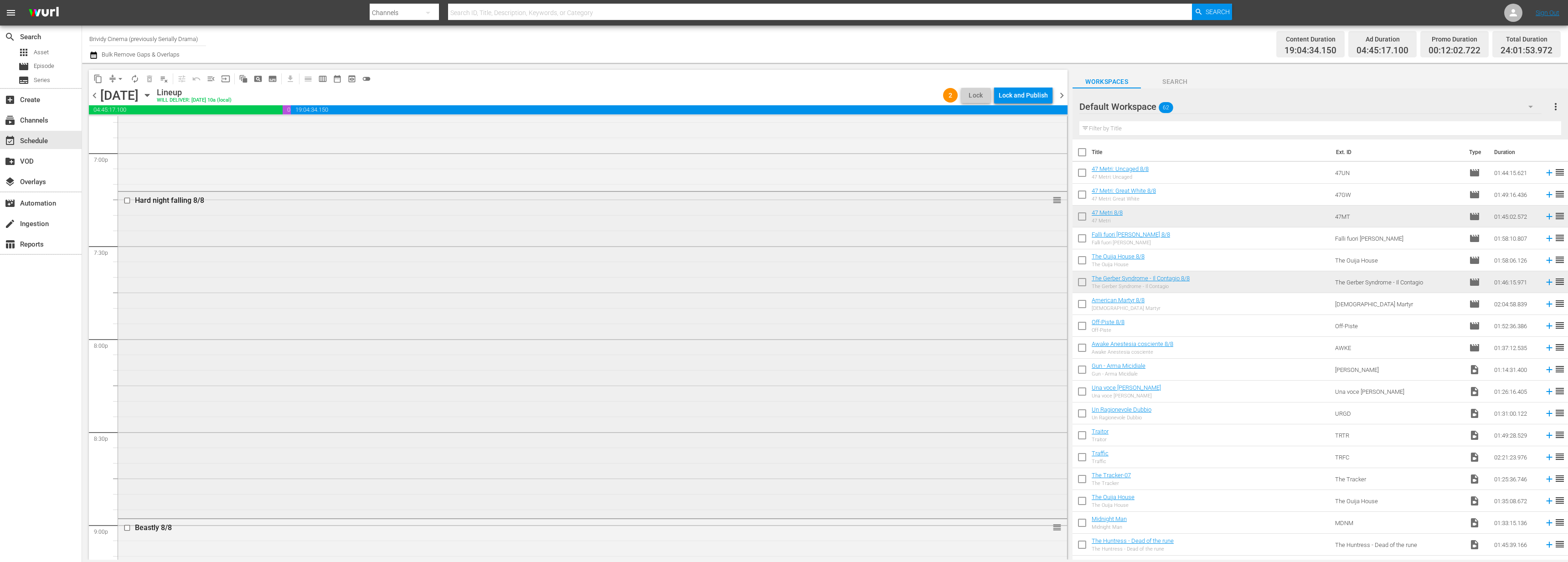
scroll to position [3485, 0]
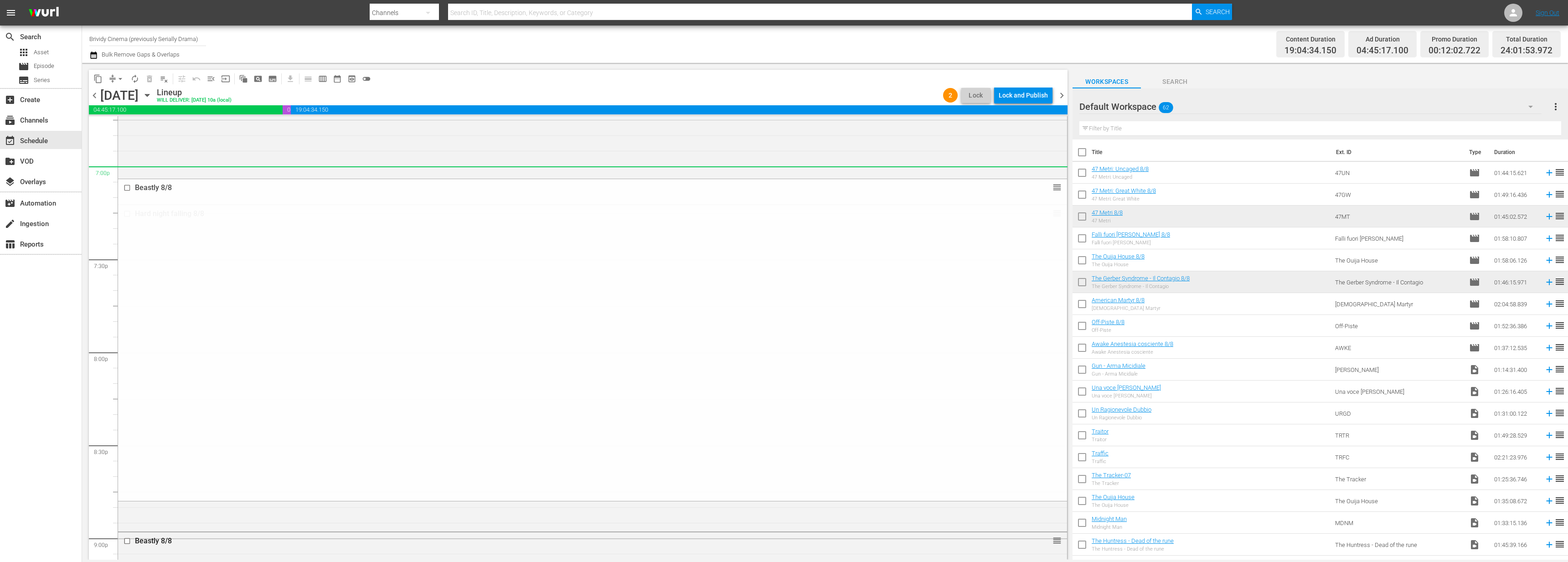
drag, startPoint x: 1052, startPoint y: 536, endPoint x: 1027, endPoint y: 178, distance: 358.9
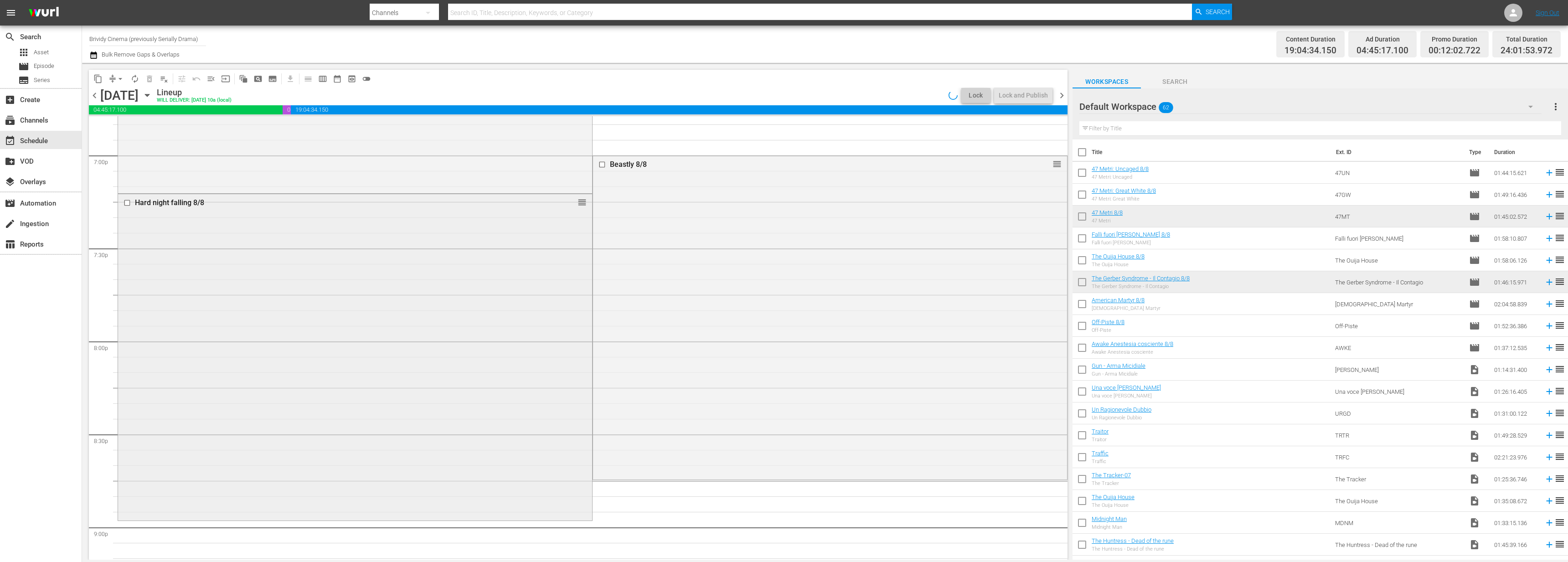
scroll to position [3495, 0]
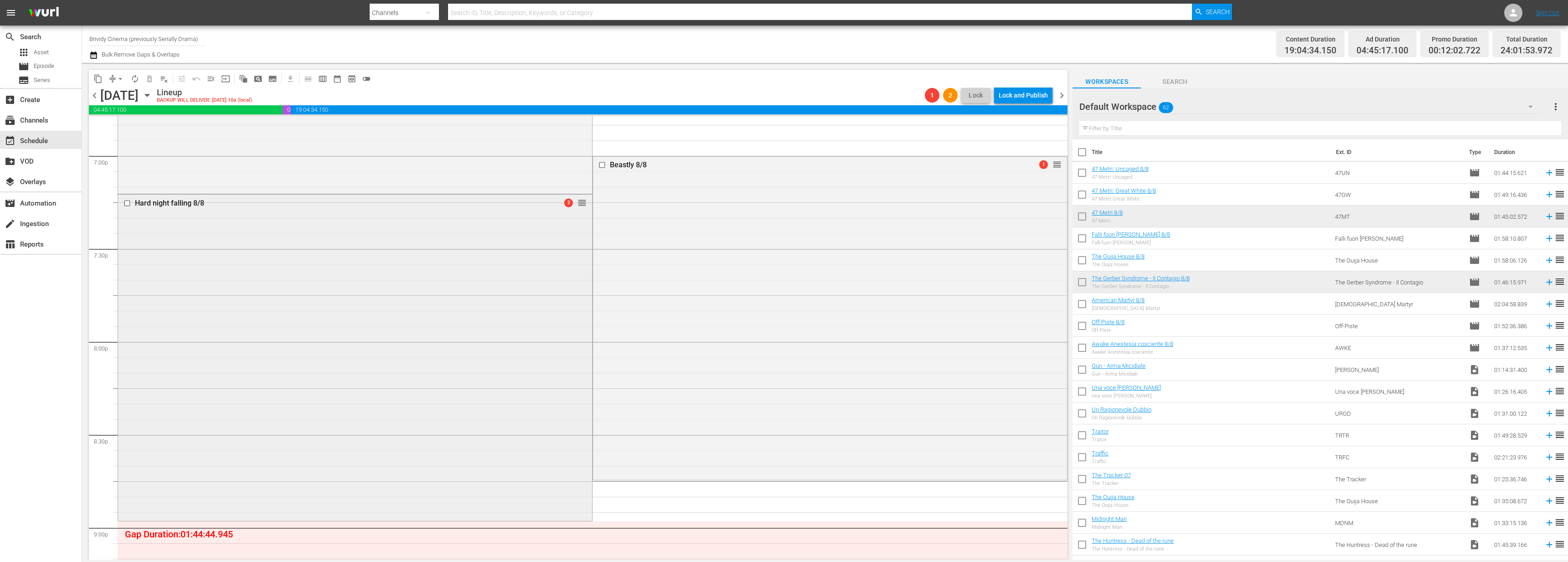
click at [438, 272] on div "Hard night falling 8/8 2 reorder" at bounding box center [355, 357] width 474 height 325
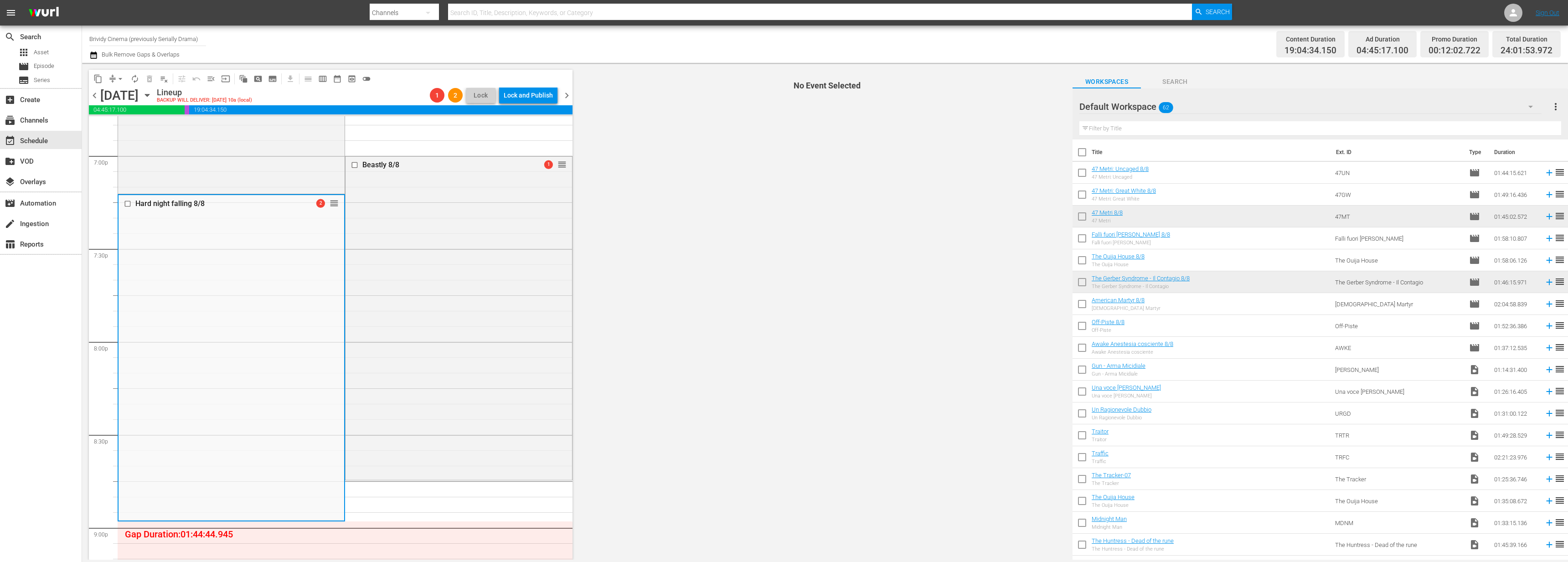
click at [464, 251] on div "Beastly 8/8 1 reorder" at bounding box center [459, 317] width 226 height 322
click at [440, 300] on div "Delete Event" at bounding box center [431, 299] width 72 height 12
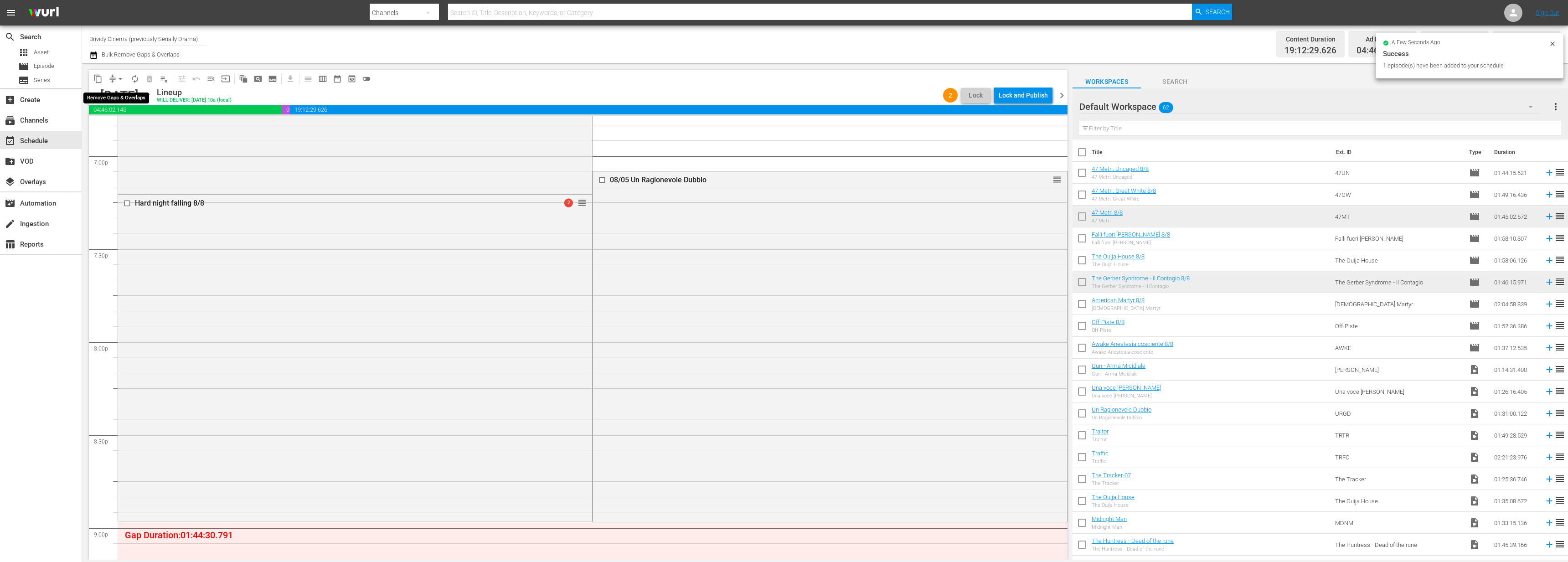
click at [121, 79] on span "arrow_drop_down" at bounding box center [120, 79] width 9 height 9
click at [131, 128] on li "Align to End of Previous Day" at bounding box center [121, 127] width 96 height 15
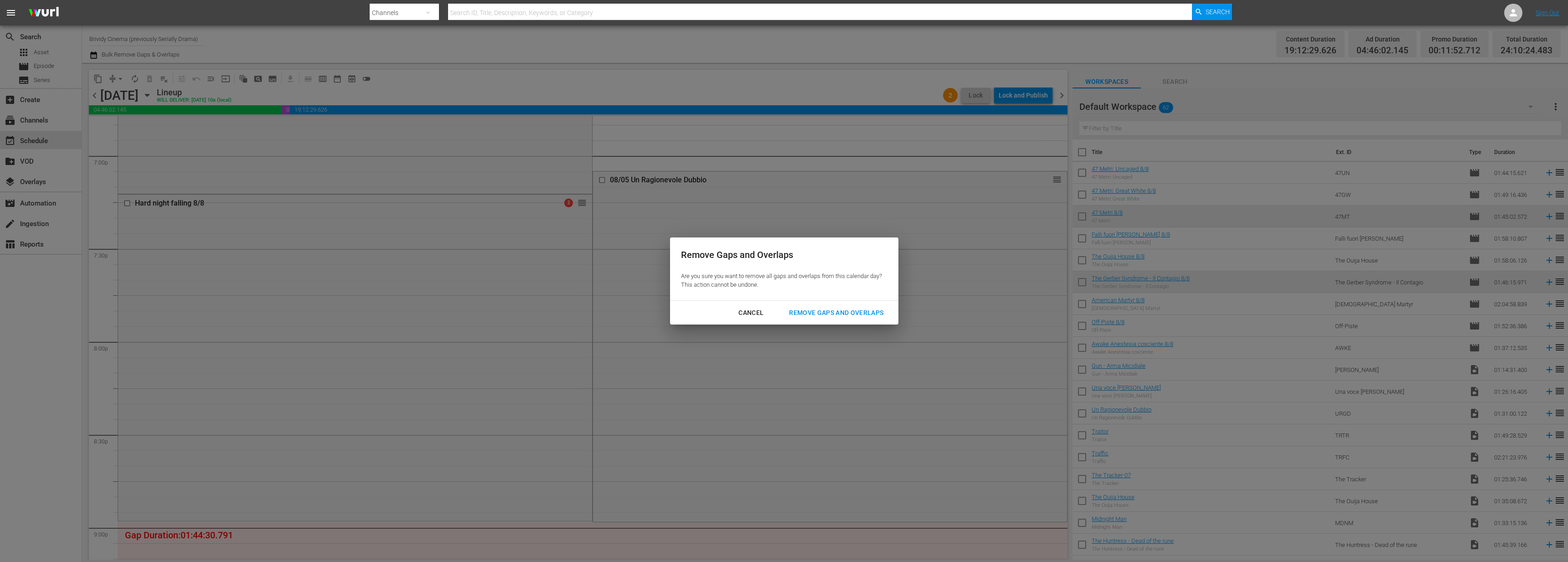
click at [841, 309] on div "Remove Gaps and Overlaps" at bounding box center [836, 313] width 109 height 12
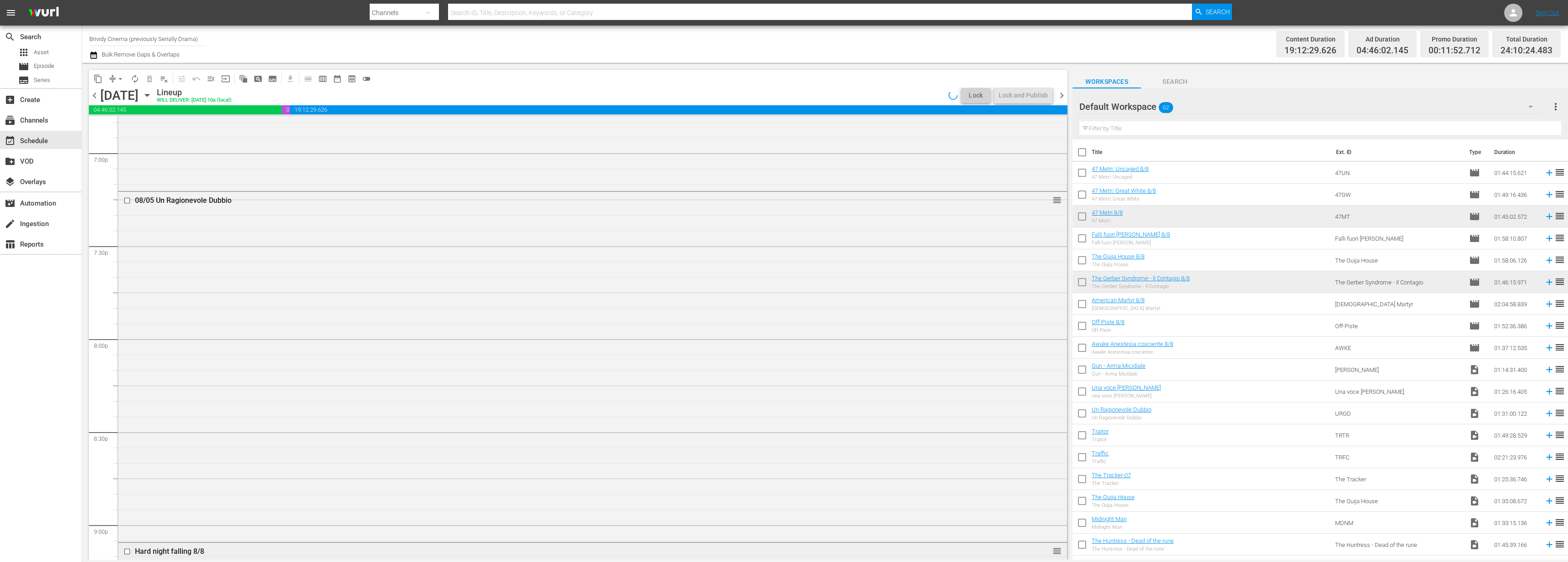
scroll to position [3721, 0]
click at [292, 285] on div "08/05 Un Ragionevole Dubbio reorder" at bounding box center [592, 142] width 949 height 348
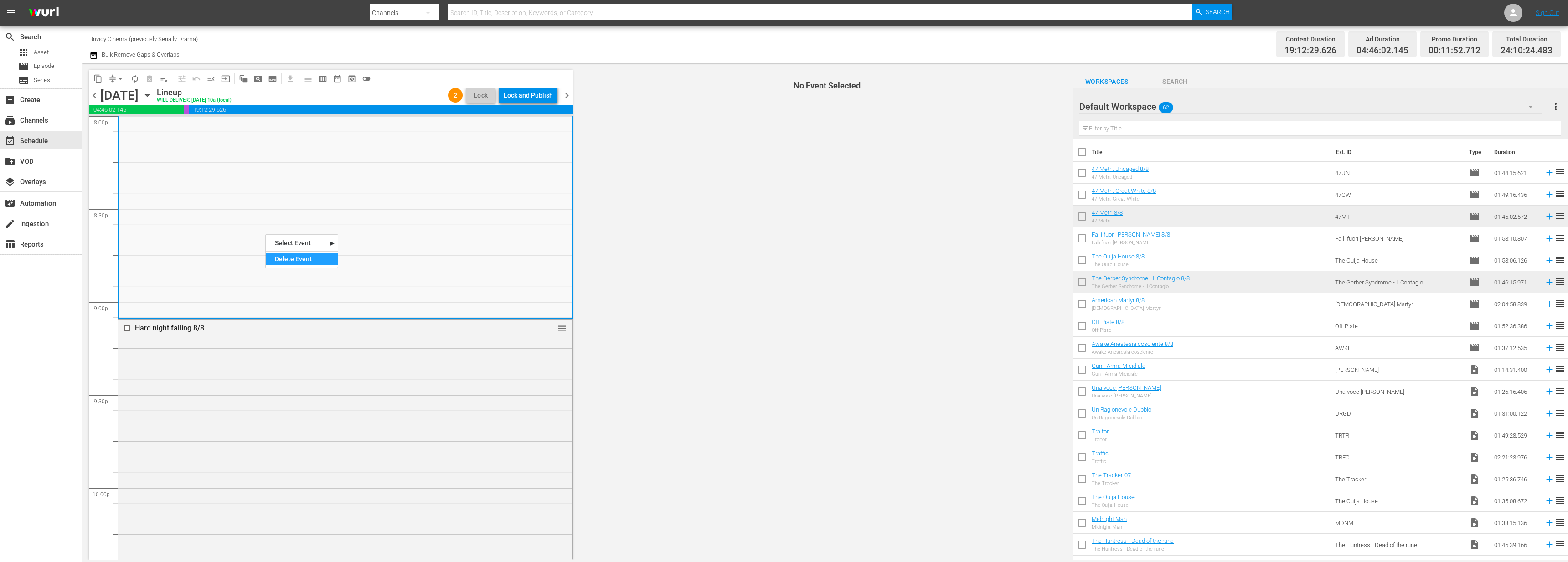
click at [298, 259] on div "Delete Event" at bounding box center [302, 259] width 72 height 12
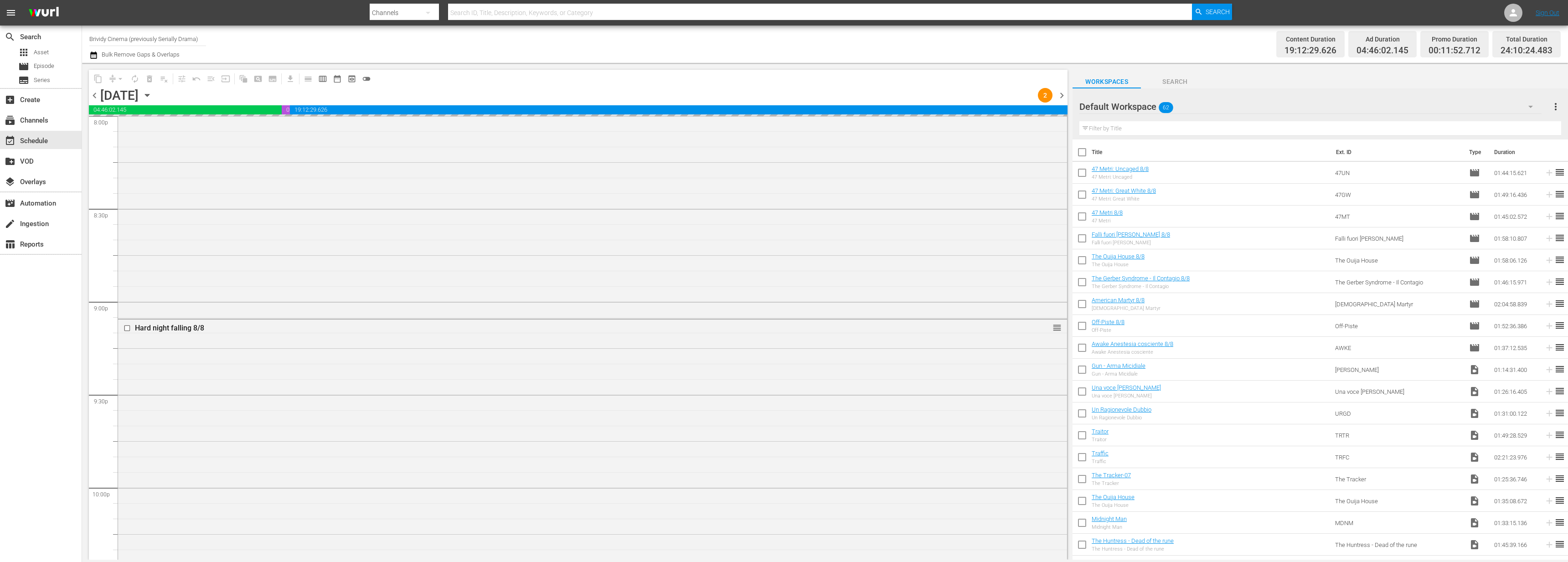
click at [1062, 128] on input "text" at bounding box center [1320, 128] width 482 height 15
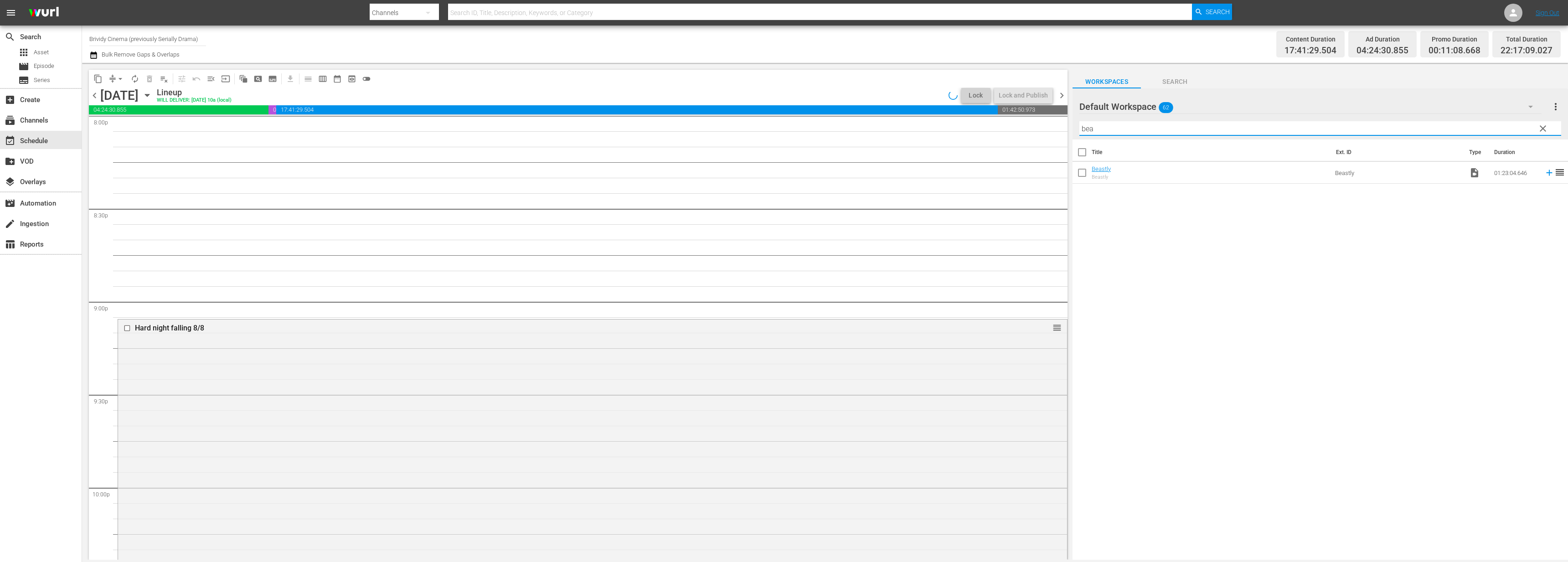
type input "bea"
click at [1062, 102] on icon "button" at bounding box center [1531, 107] width 11 height 11
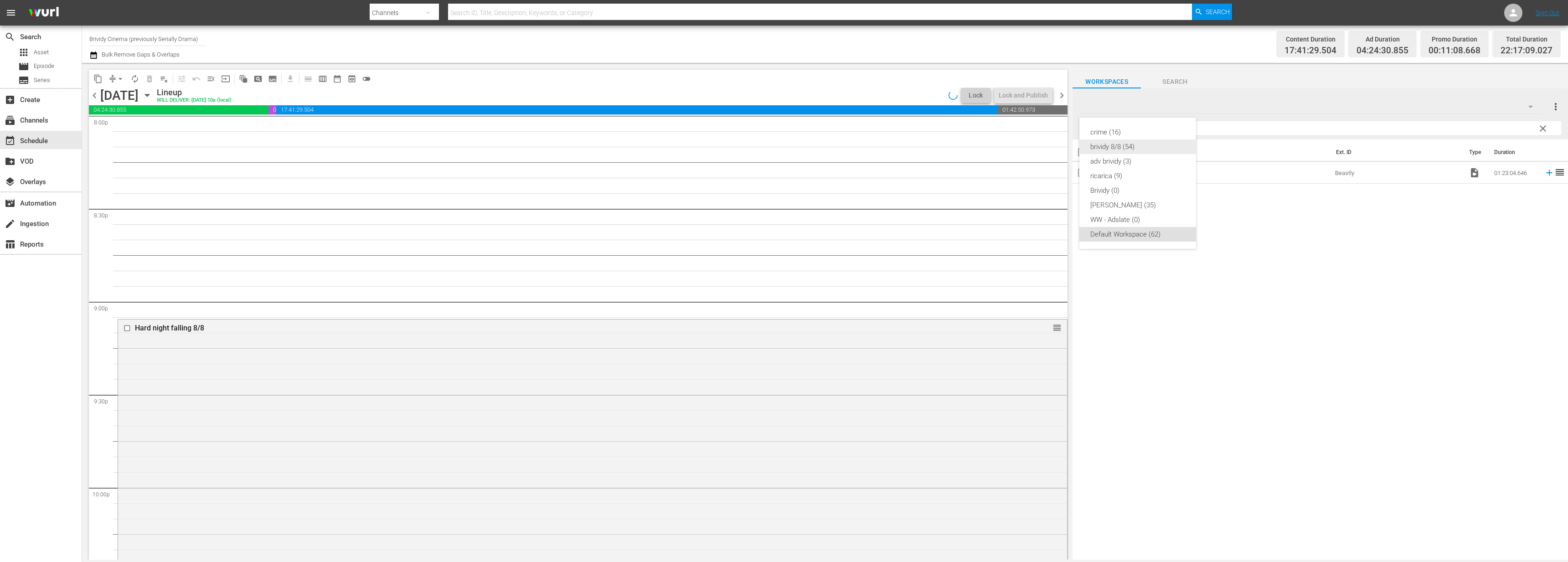
click at [1062, 152] on div "brividy 8/8 (54)" at bounding box center [1138, 147] width 95 height 15
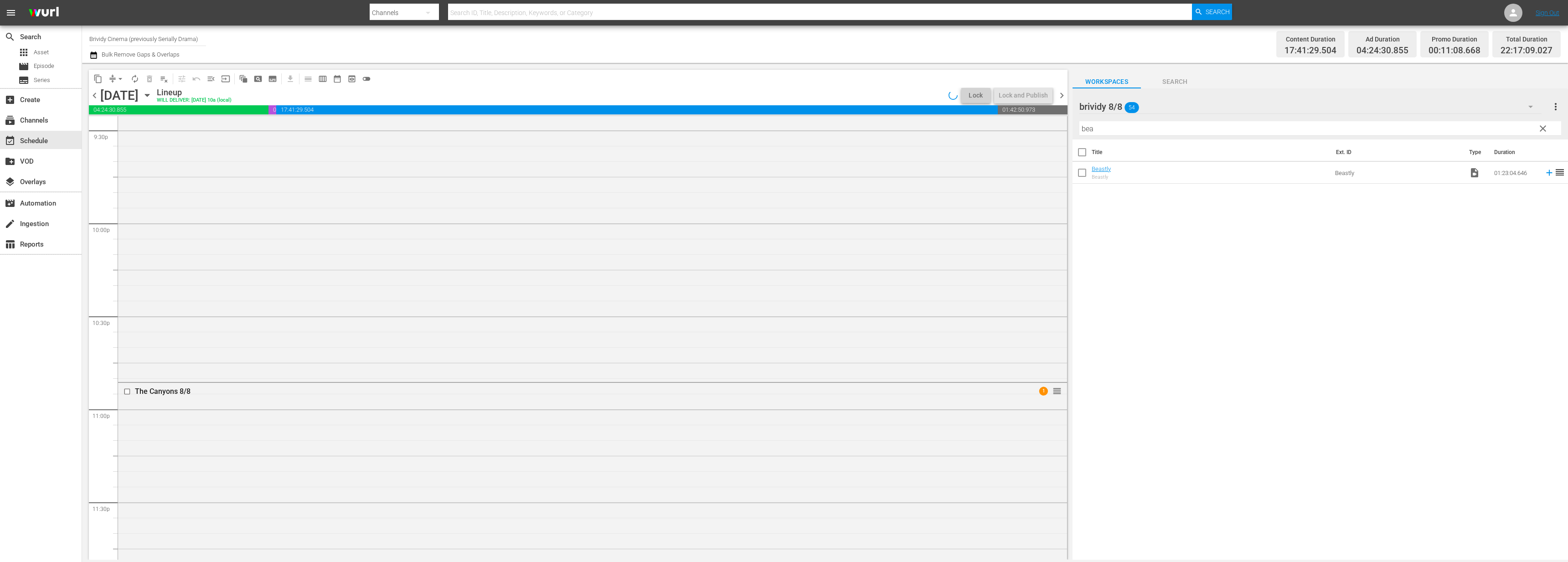
scroll to position [4027, 0]
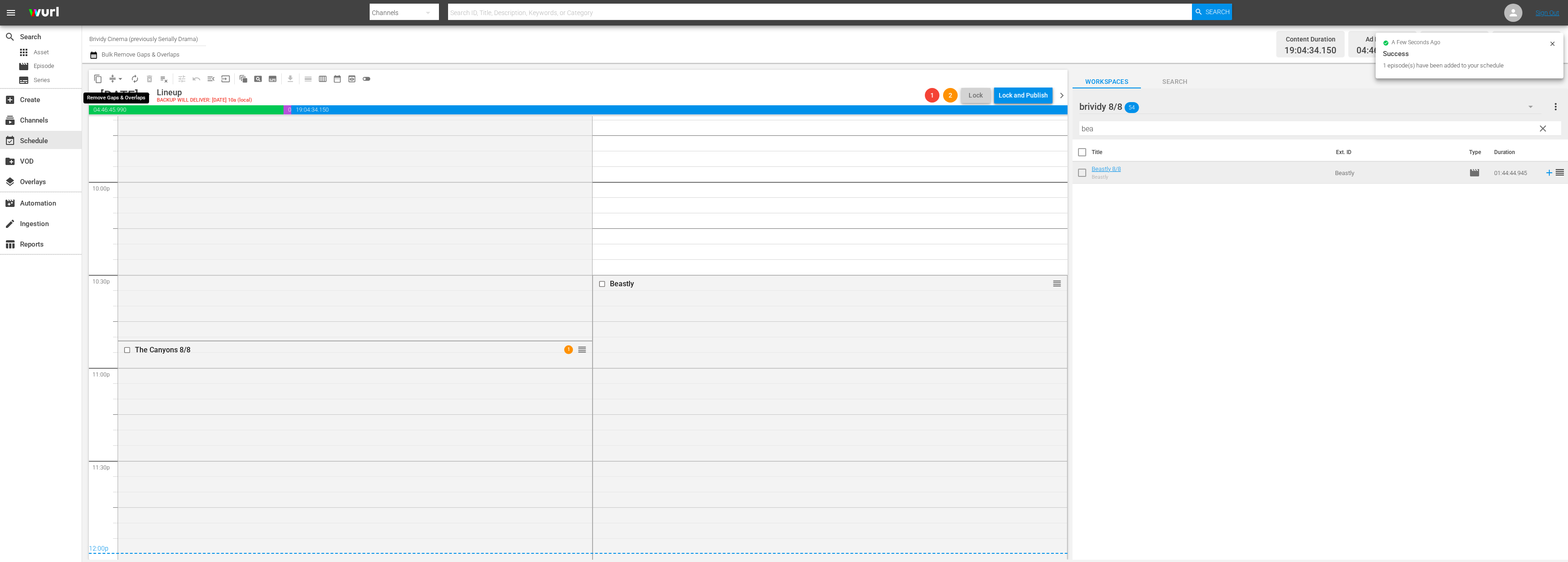
click at [121, 78] on span "arrow_drop_down" at bounding box center [120, 79] width 9 height 9
click at [139, 128] on li "Align to End of Previous Day" at bounding box center [121, 127] width 96 height 15
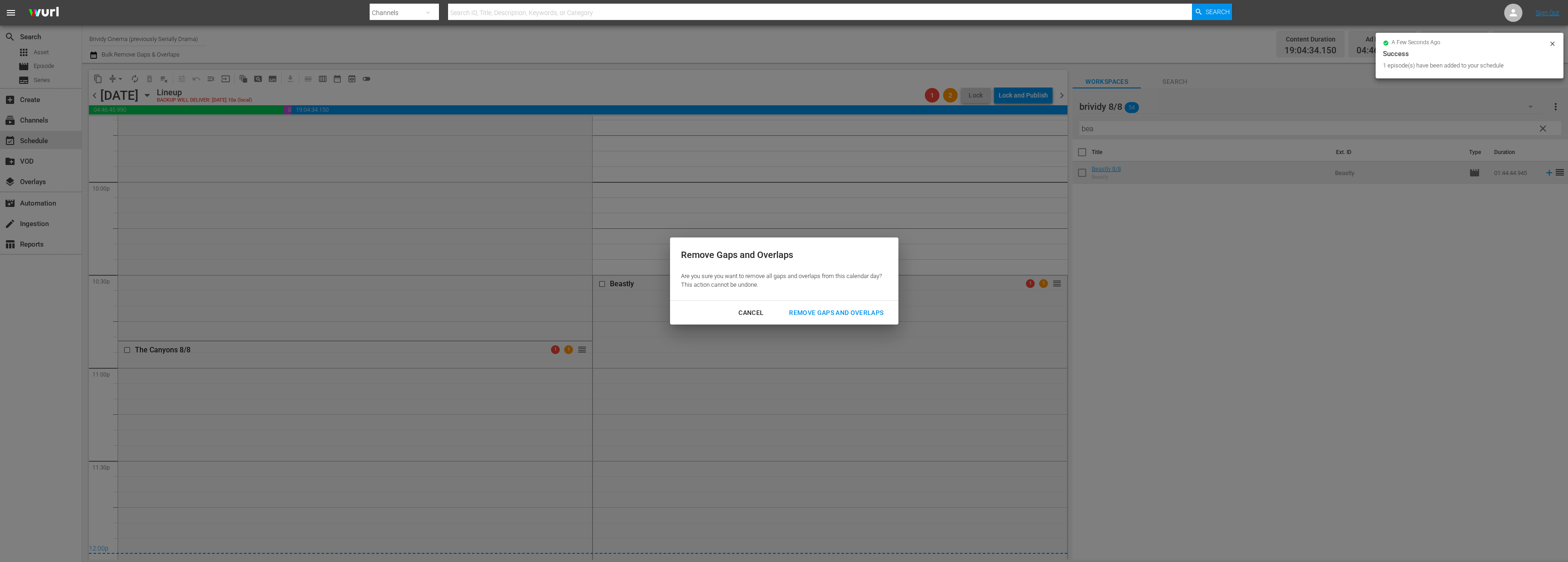
click at [863, 304] on div "Cancel Remove Gaps and Overlaps" at bounding box center [784, 313] width 228 height 24
click at [861, 307] on div "Remove Gaps and Overlaps" at bounding box center [836, 313] width 109 height 12
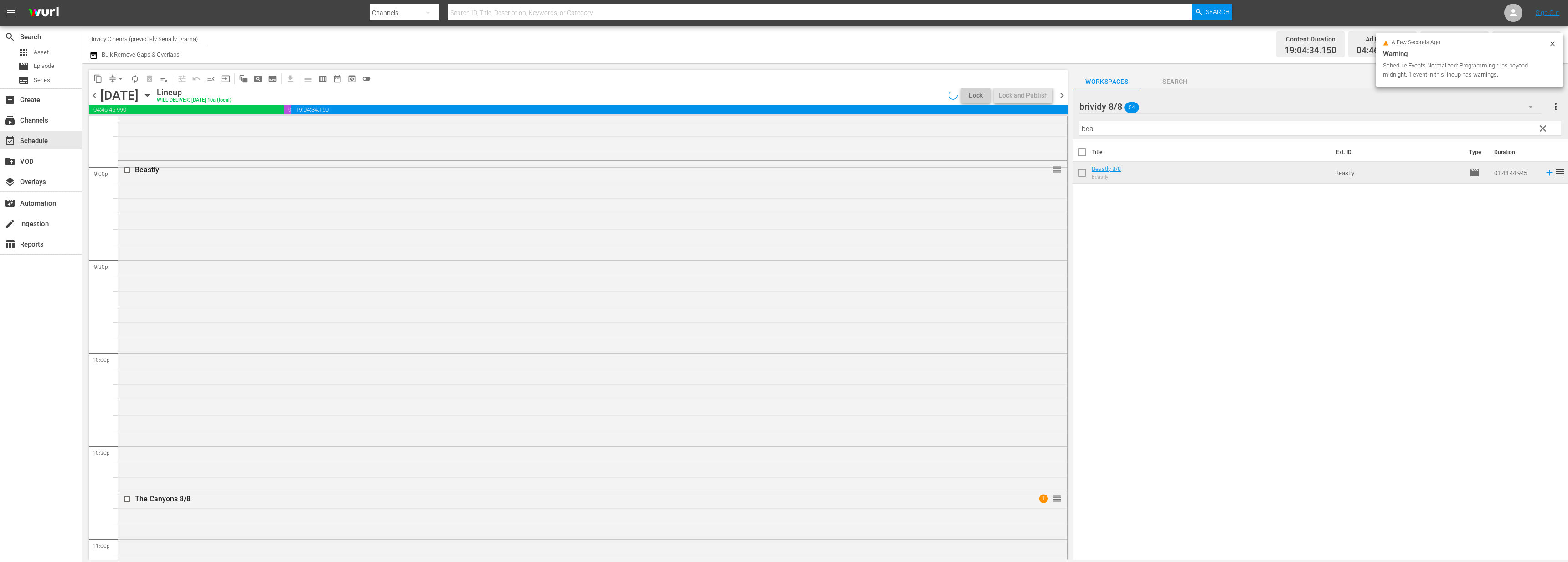
scroll to position [3860, 0]
click at [362, 258] on div "Beastly reorder" at bounding box center [592, 320] width 949 height 326
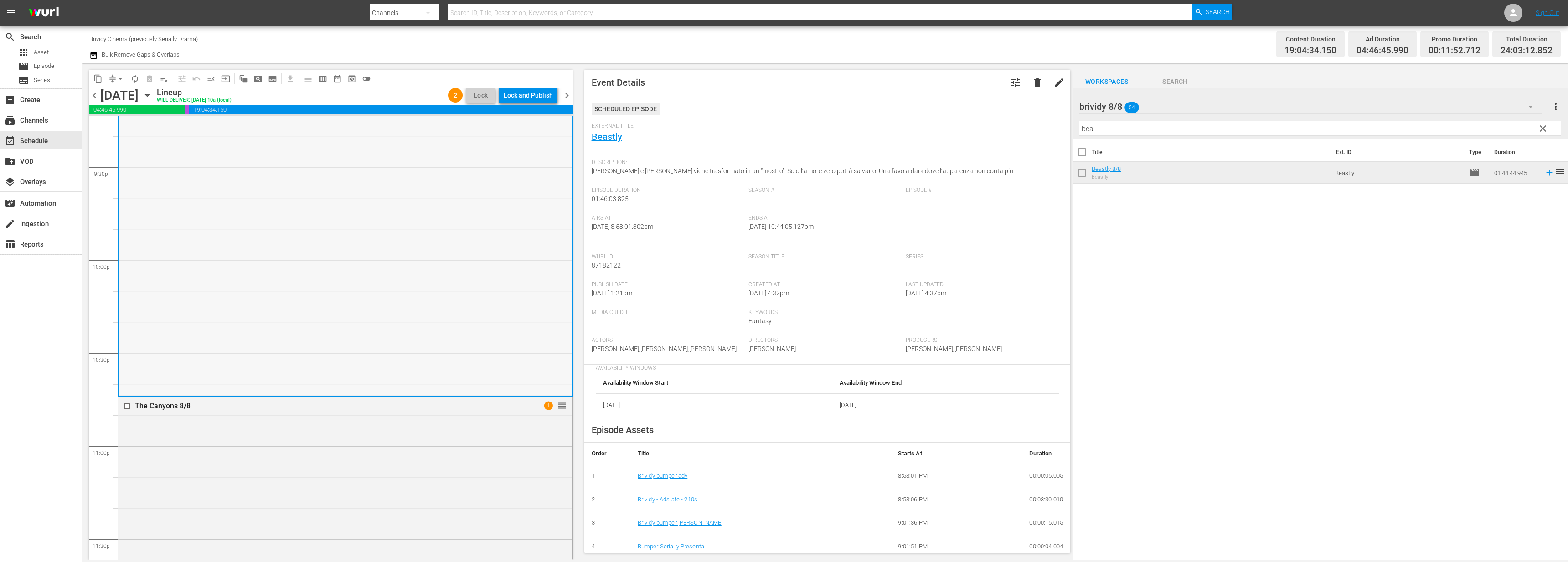
scroll to position [3878, 0]
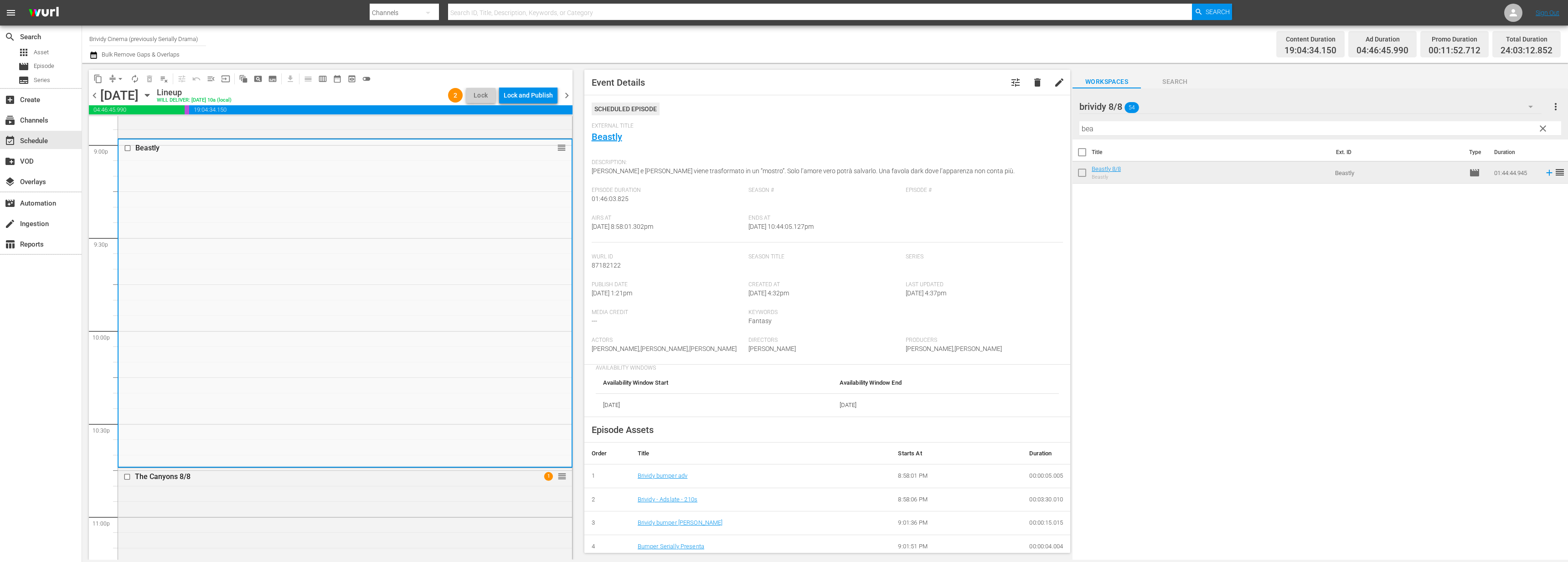
click at [609, 146] on div "External Title Beastly" at bounding box center [827, 138] width 472 height 32
click at [604, 133] on link "Beastly" at bounding box center [607, 137] width 30 height 11
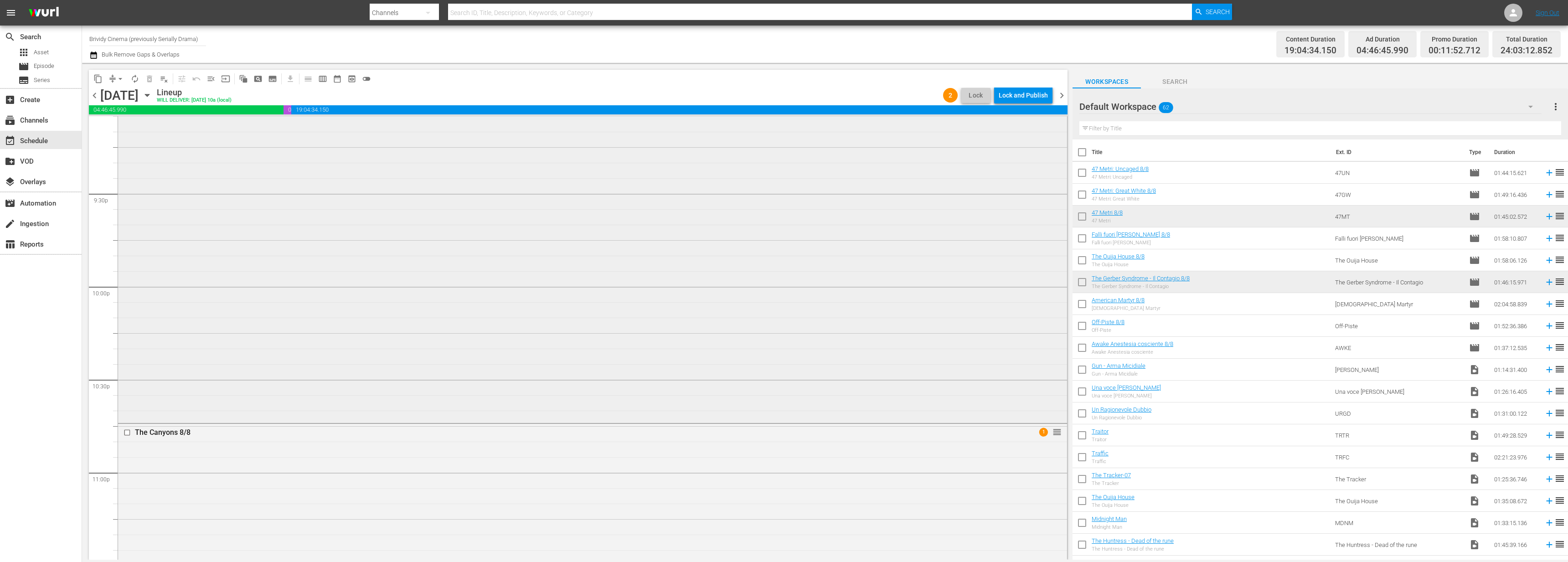
scroll to position [3880, 0]
click at [235, 295] on div "Beastly reorder" at bounding box center [592, 299] width 949 height 326
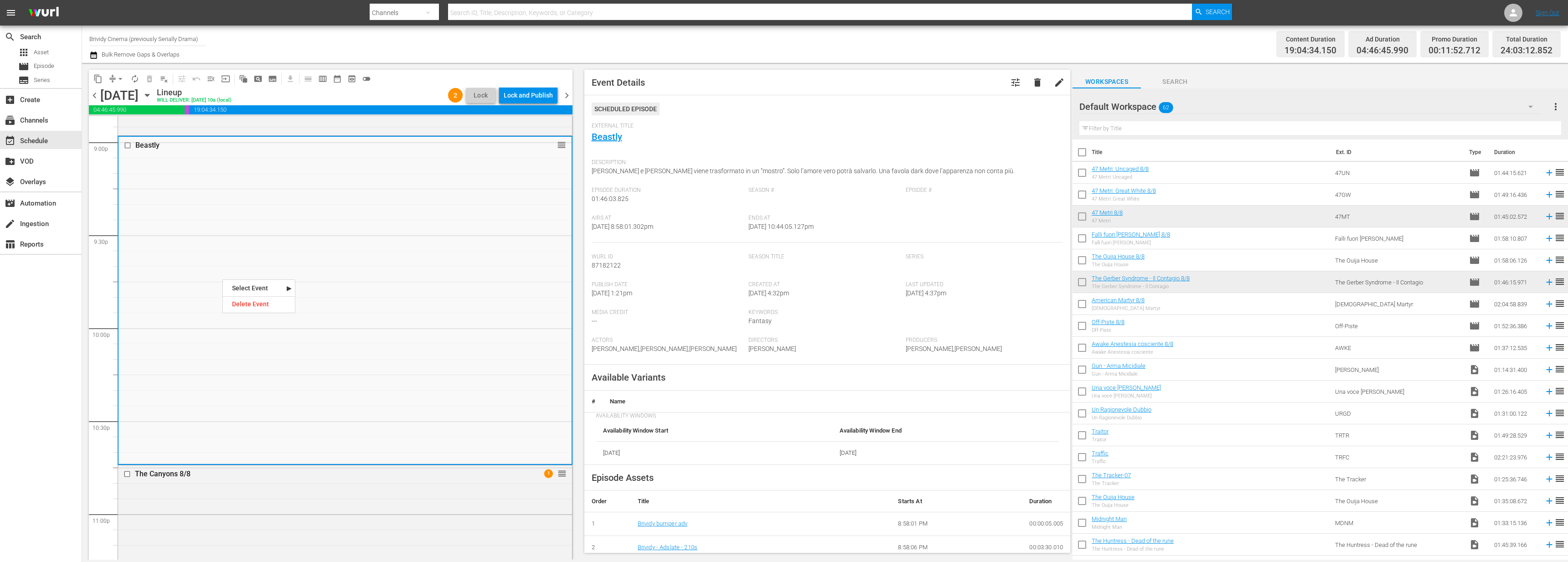
click at [263, 311] on nav "Select Event Beastly Delete Event" at bounding box center [259, 296] width 73 height 33
click at [259, 306] on div "Delete Event" at bounding box center [259, 304] width 72 height 12
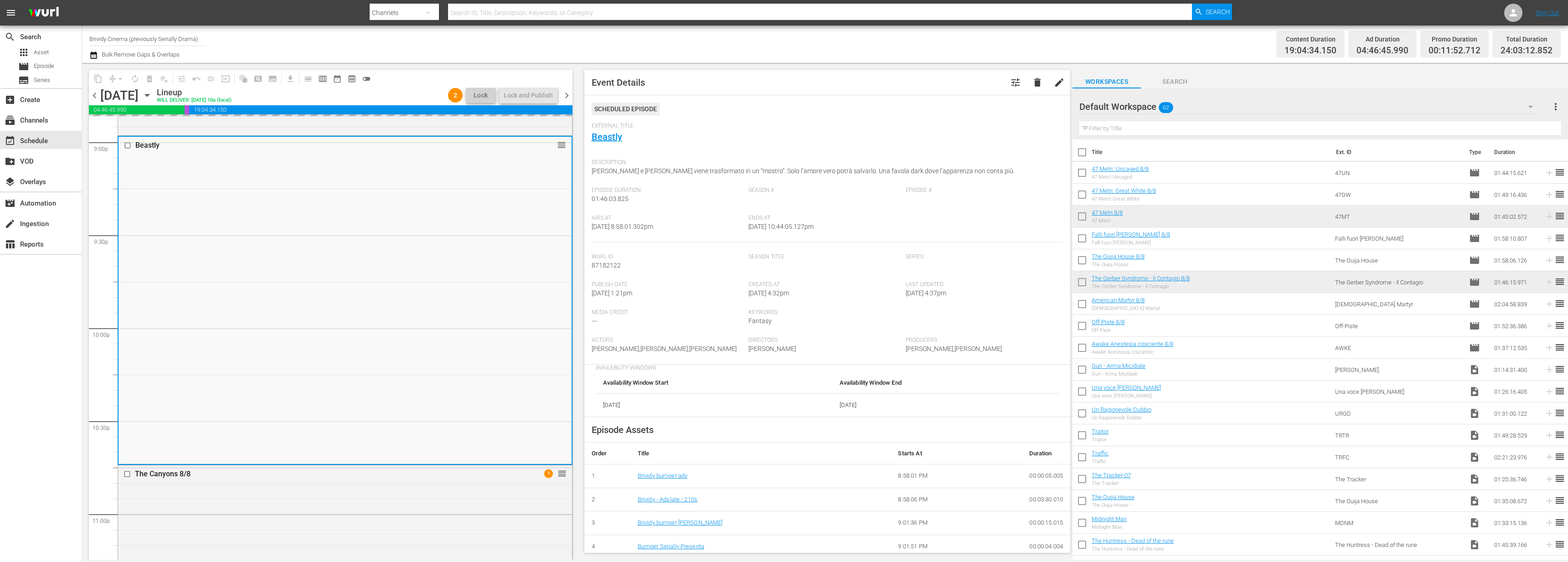
click at [1062, 108] on span "62" at bounding box center [1166, 107] width 15 height 19
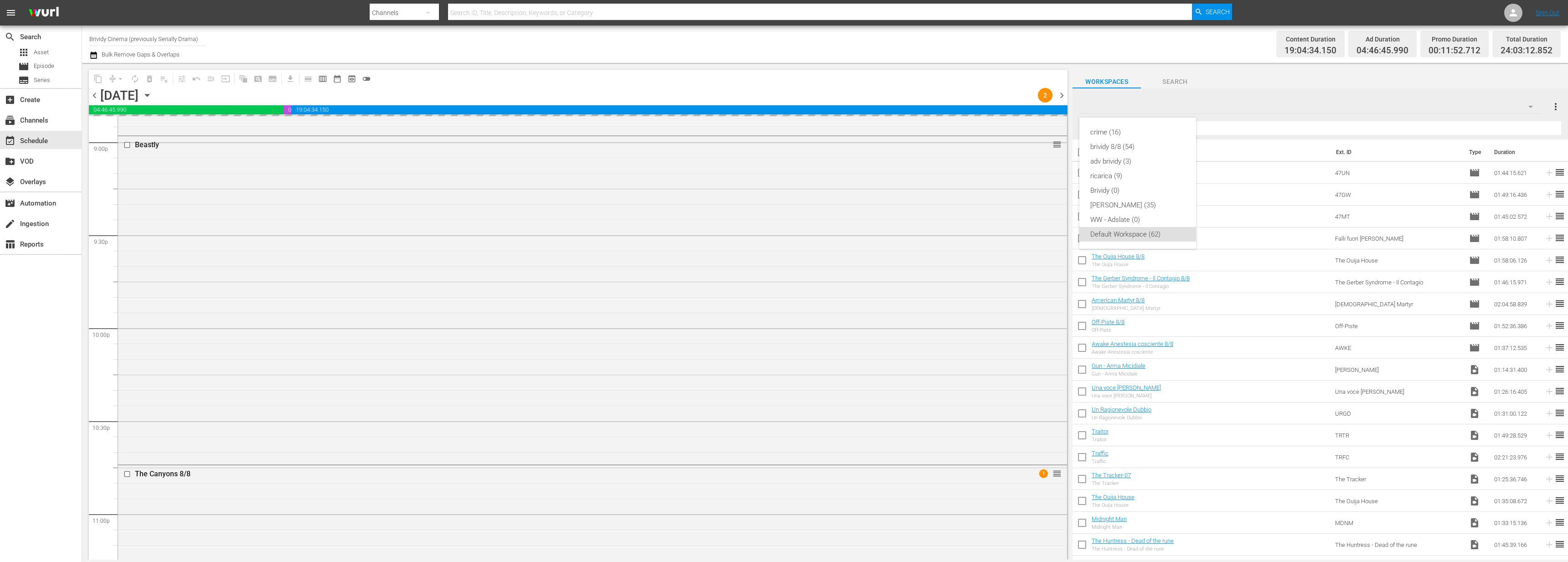
click at [1062, 102] on div "crime (16) brividy 8/8 (54) adv brividy (3) ricarica (9) Brividy (0) [PERSON_NA…" at bounding box center [784, 281] width 1568 height 562
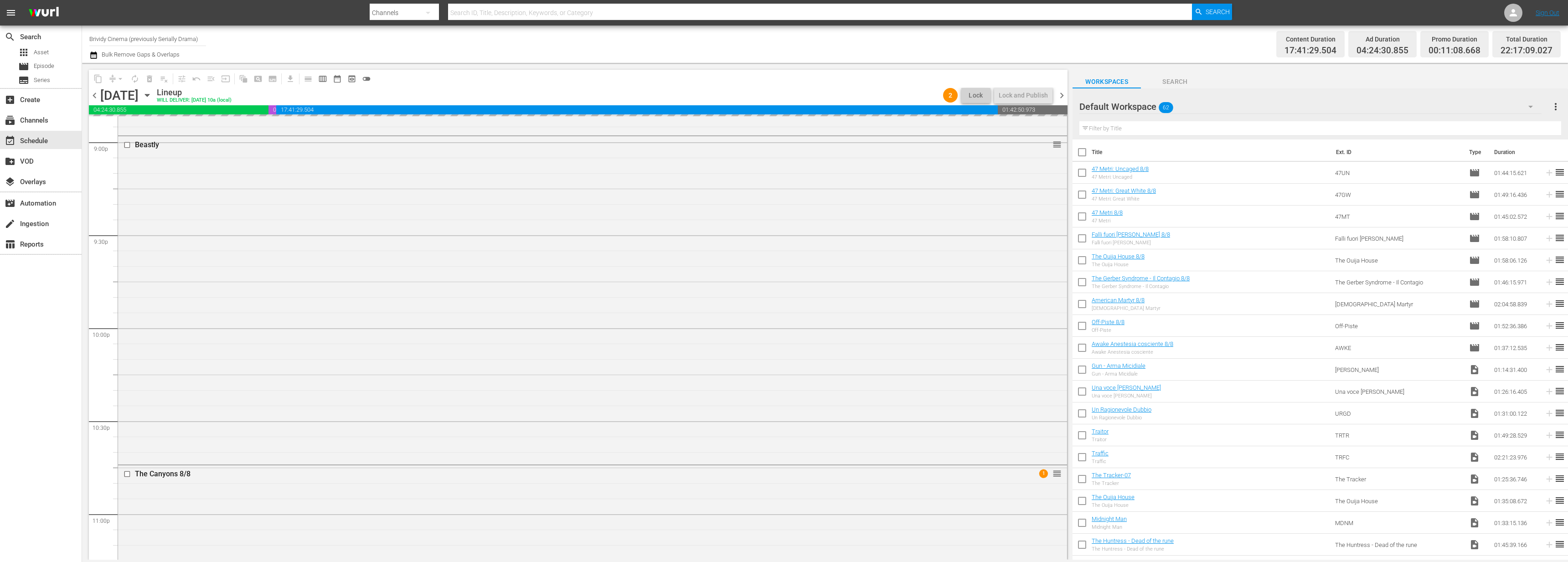
click at [1062, 104] on div "crime (16) brividy 8/8 (54) adv brividy (3) ricarica (9) Brividy (0) [PERSON_NA…" at bounding box center [784, 281] width 1568 height 562
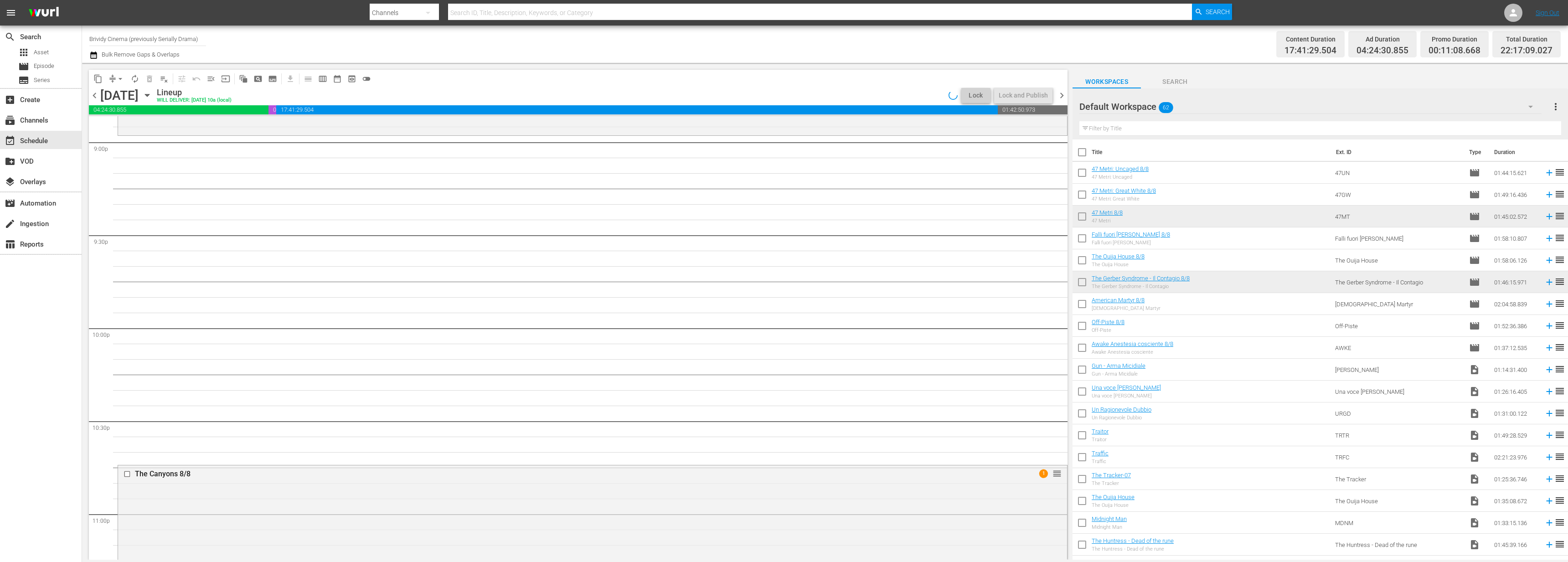
click at [1062, 106] on div at bounding box center [1112, 107] width 66 height 23
click at [1062, 102] on span "62" at bounding box center [1166, 107] width 15 height 19
click at [1062, 148] on div "brividy 8/8 (54)" at bounding box center [1138, 147] width 95 height 15
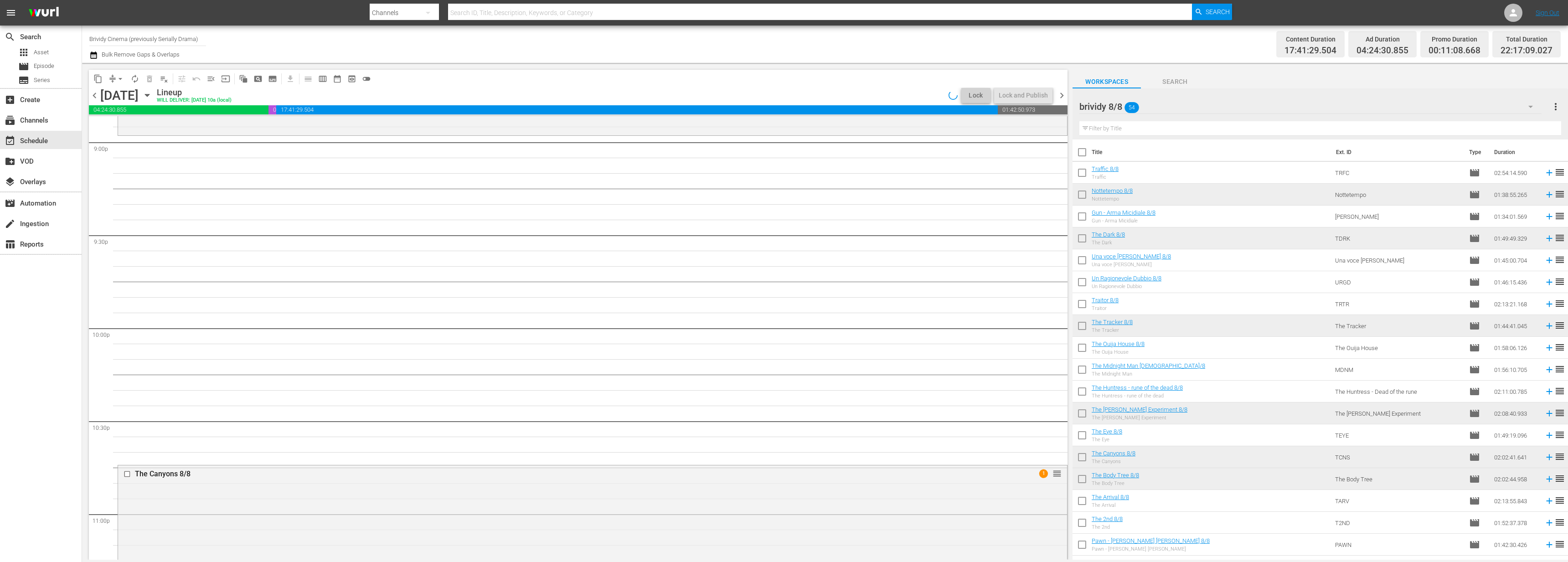
click at [1062, 126] on input "text" at bounding box center [1320, 128] width 482 height 15
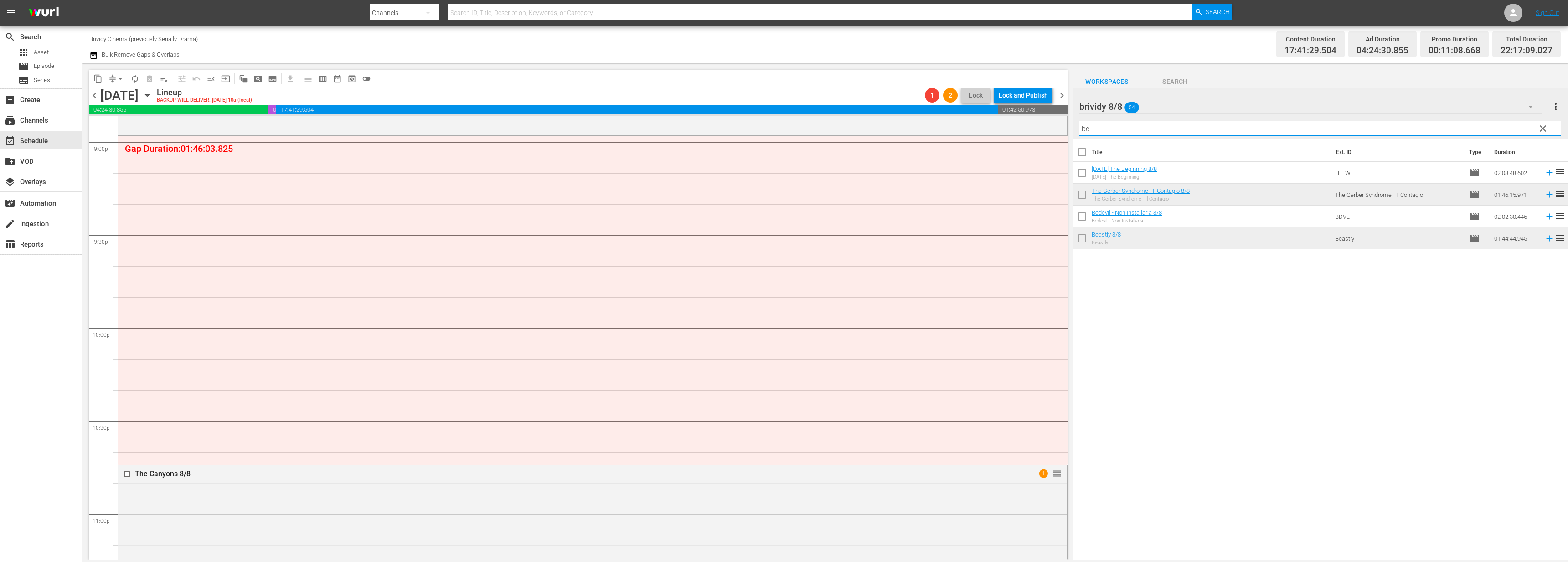
type input "be"
drag, startPoint x: 1169, startPoint y: 348, endPoint x: 1169, endPoint y: 339, distance: 9.0
click at [1062, 348] on div "Title Ext. ID Type Duration [DATE] The Beginning 8/8 [DATE] The Beginning HLLW …" at bounding box center [1320, 350] width 495 height 422
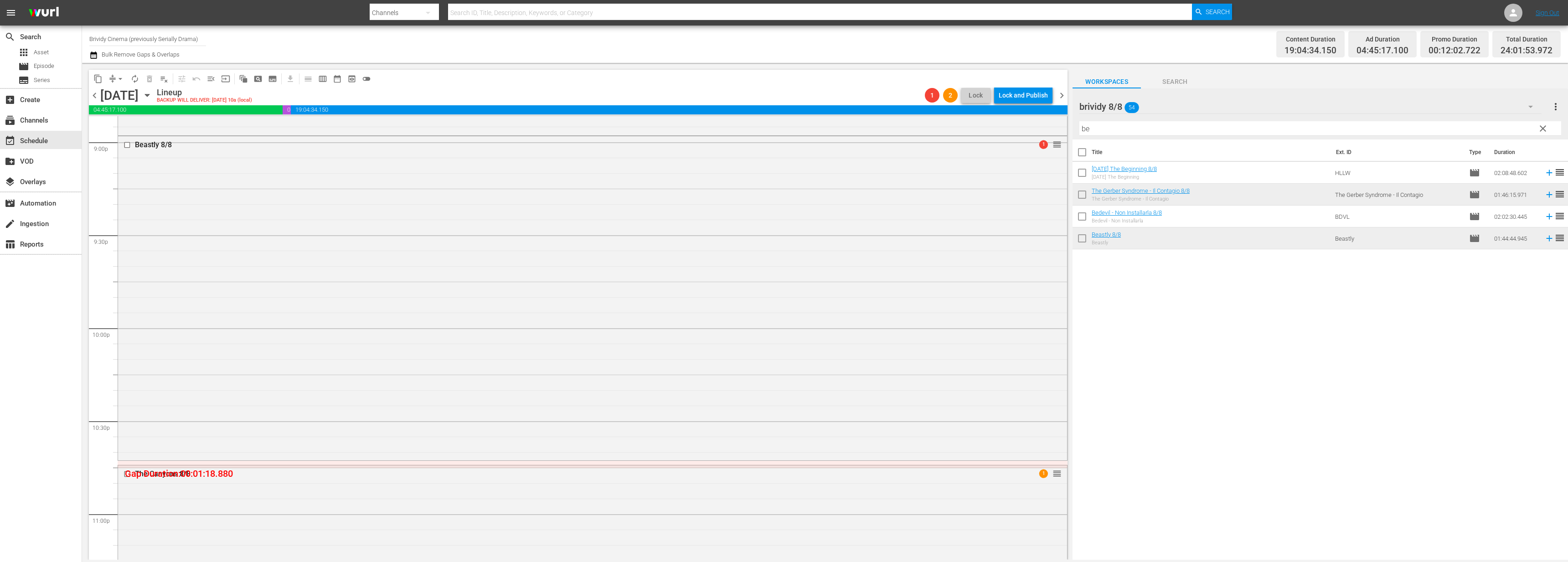
click at [124, 75] on span "arrow_drop_down" at bounding box center [120, 79] width 9 height 9
click at [115, 127] on li "Align to End of Previous Day" at bounding box center [121, 127] width 96 height 15
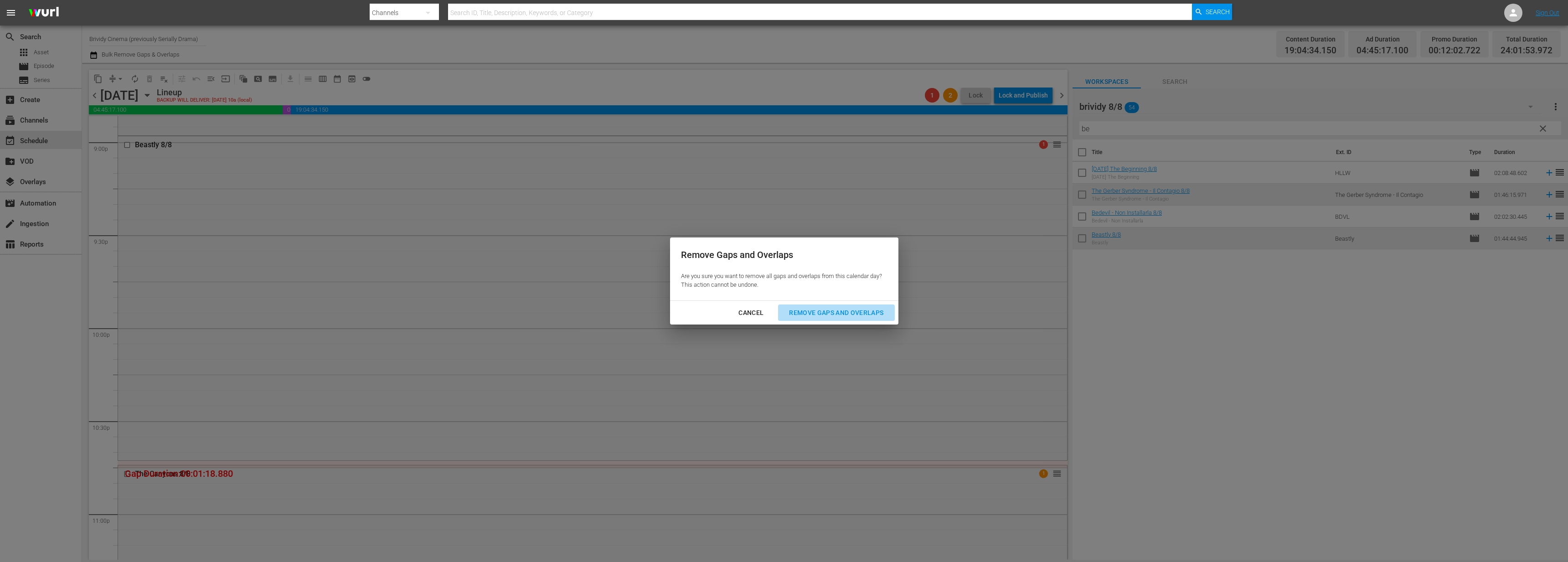
click at [817, 304] on button "Remove Gaps and Overlaps" at bounding box center [836, 313] width 116 height 17
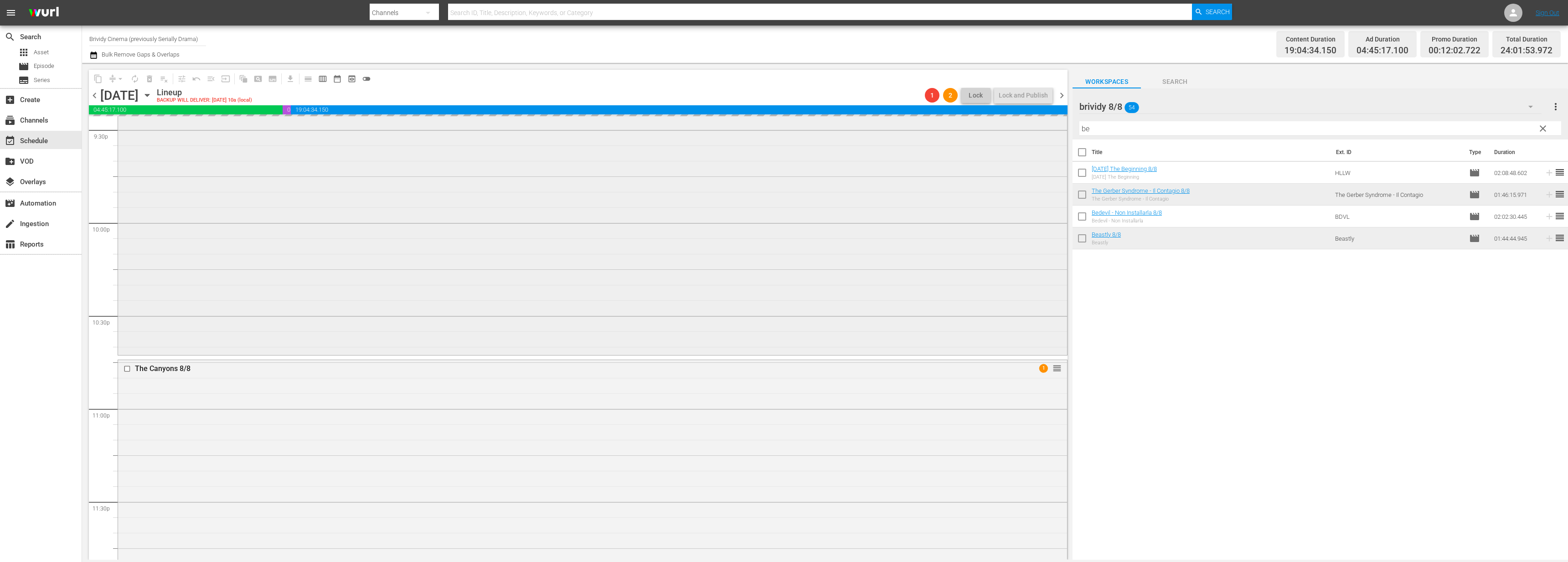
scroll to position [4070, 0]
click at [1020, 94] on div "Lock and Publish" at bounding box center [1023, 95] width 49 height 16
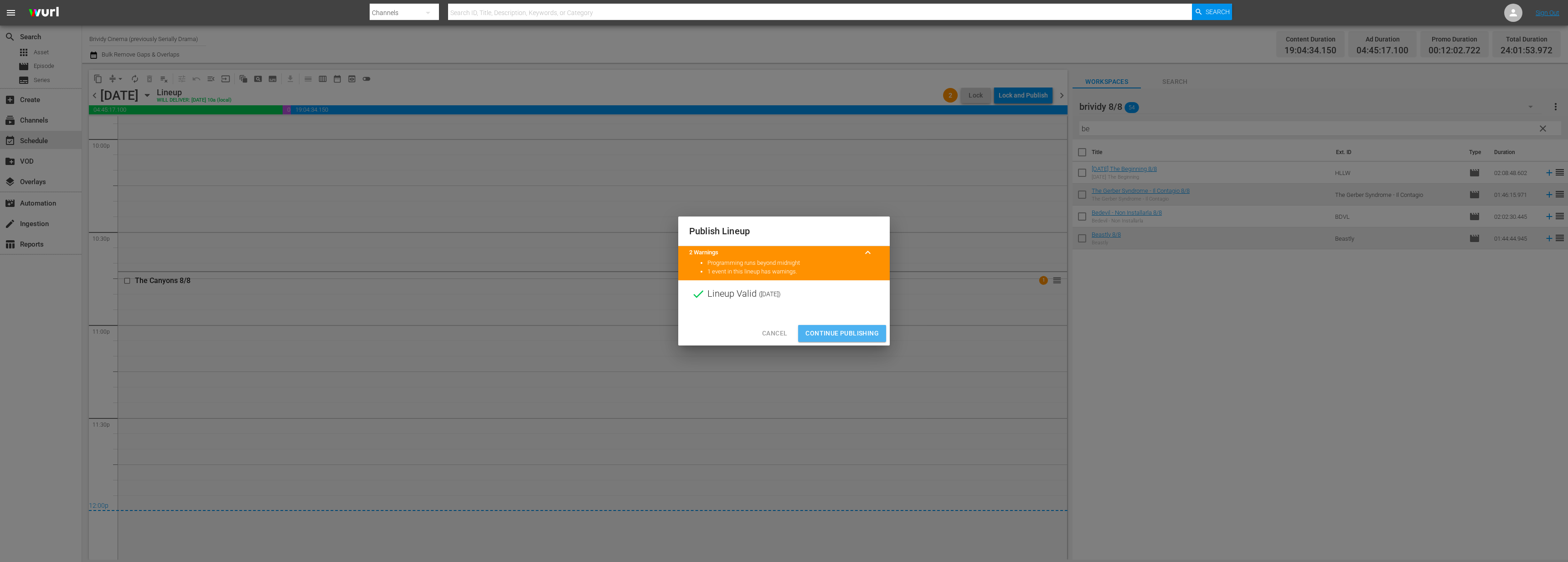
click at [841, 328] on span "Continue Publishing" at bounding box center [842, 333] width 74 height 12
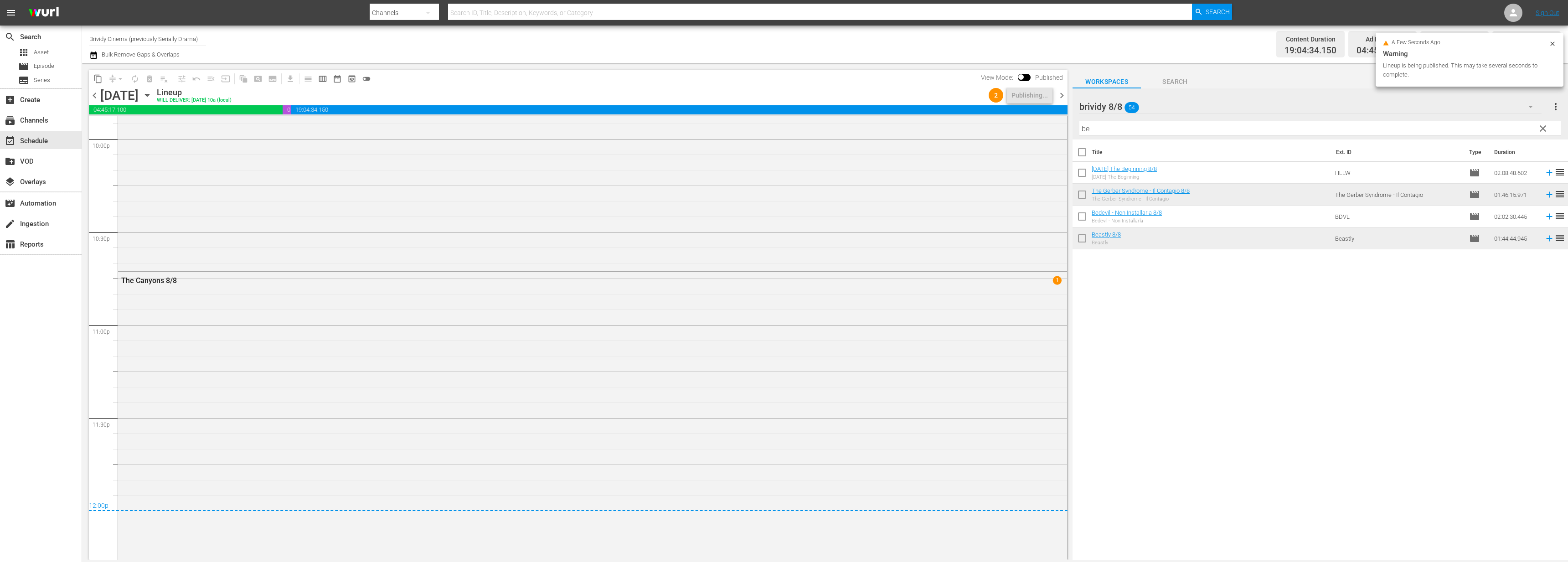
click at [1062, 96] on span "chevron_right" at bounding box center [1062, 96] width 12 height 12
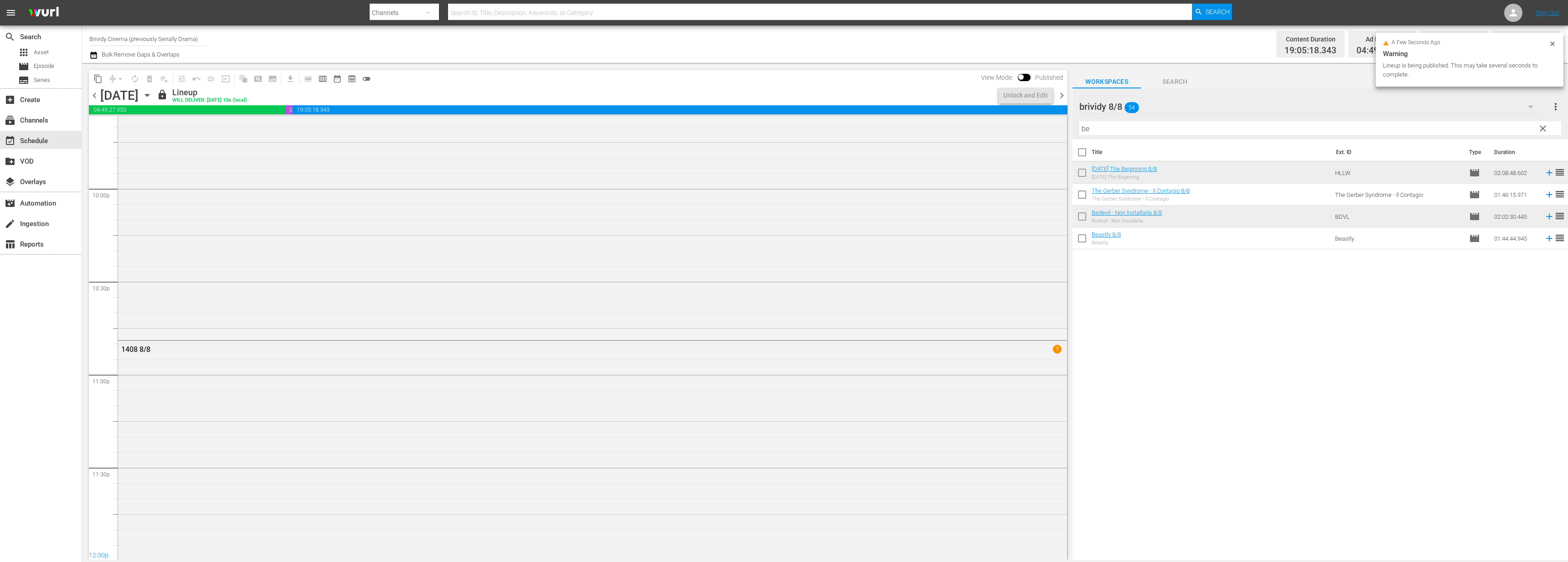
scroll to position [4101, 0]
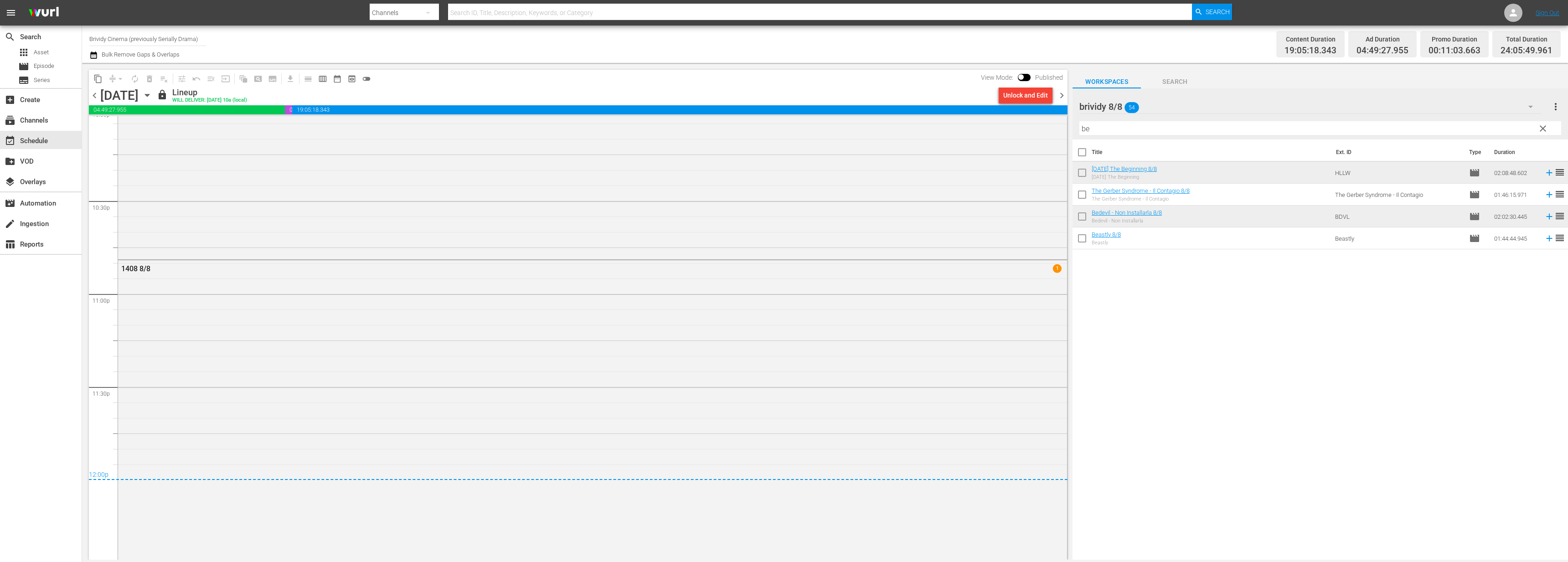
click at [1024, 99] on div "Unlock and Edit" at bounding box center [1025, 95] width 44 height 16
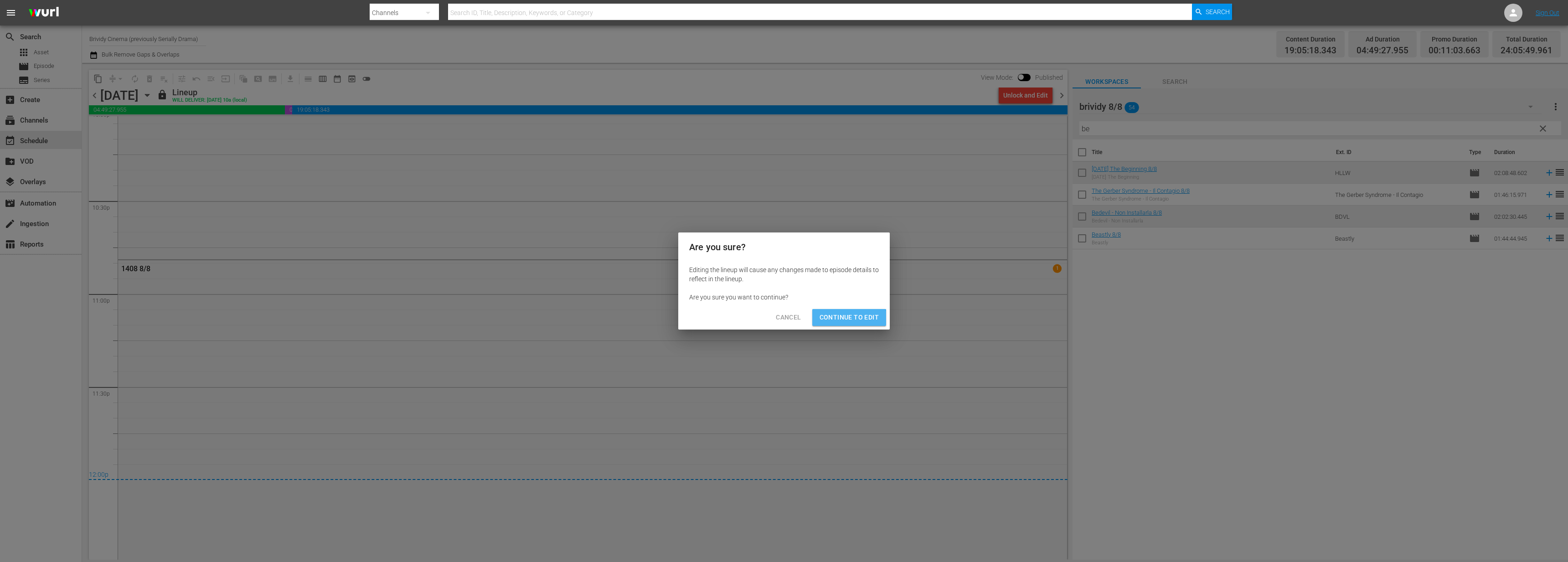
click at [849, 323] on button "Continue to Edit" at bounding box center [849, 318] width 74 height 17
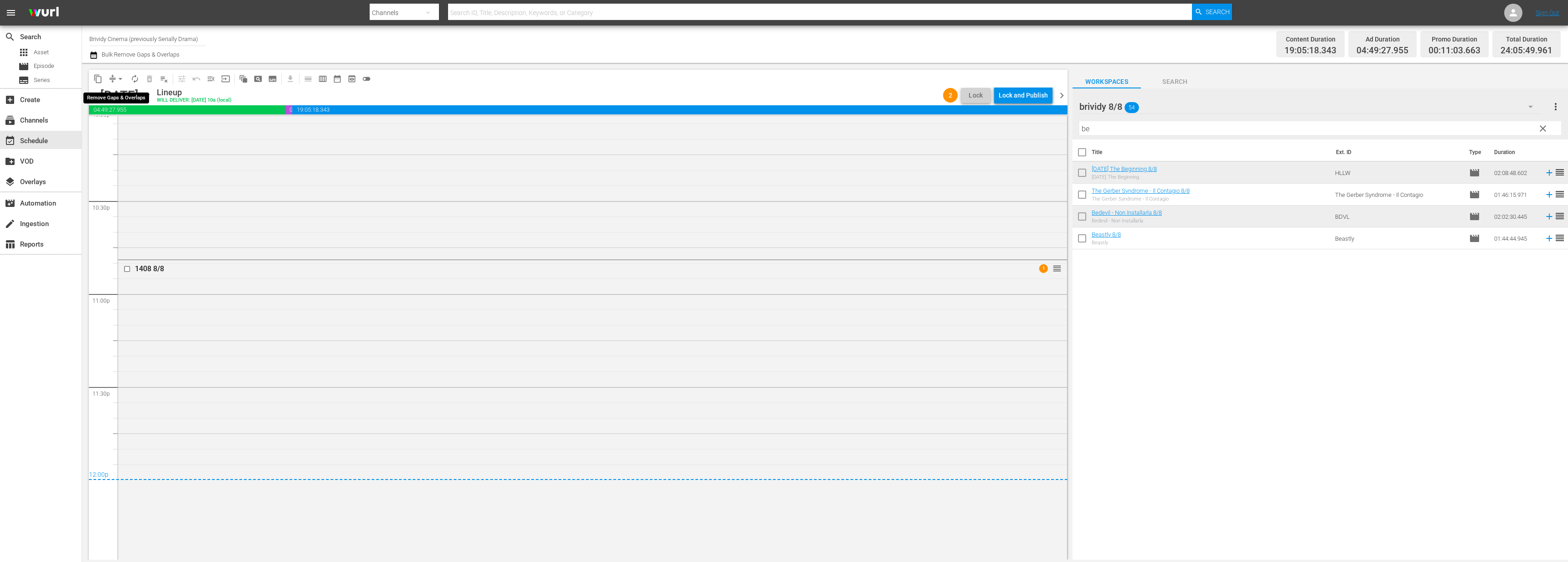
click at [116, 79] on span "arrow_drop_down" at bounding box center [120, 79] width 9 height 9
click at [124, 122] on li "Align to End of Previous Day" at bounding box center [121, 127] width 96 height 15
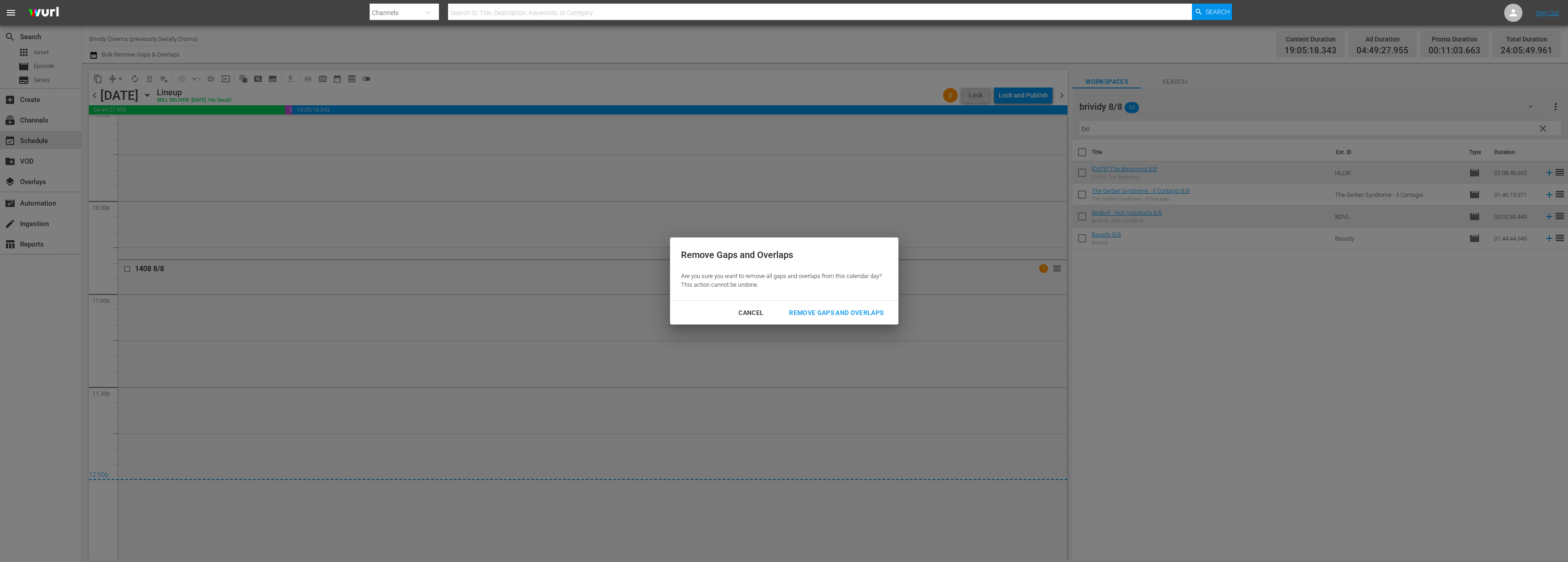
click at [817, 312] on div "Remove Gaps and Overlaps" at bounding box center [836, 313] width 109 height 12
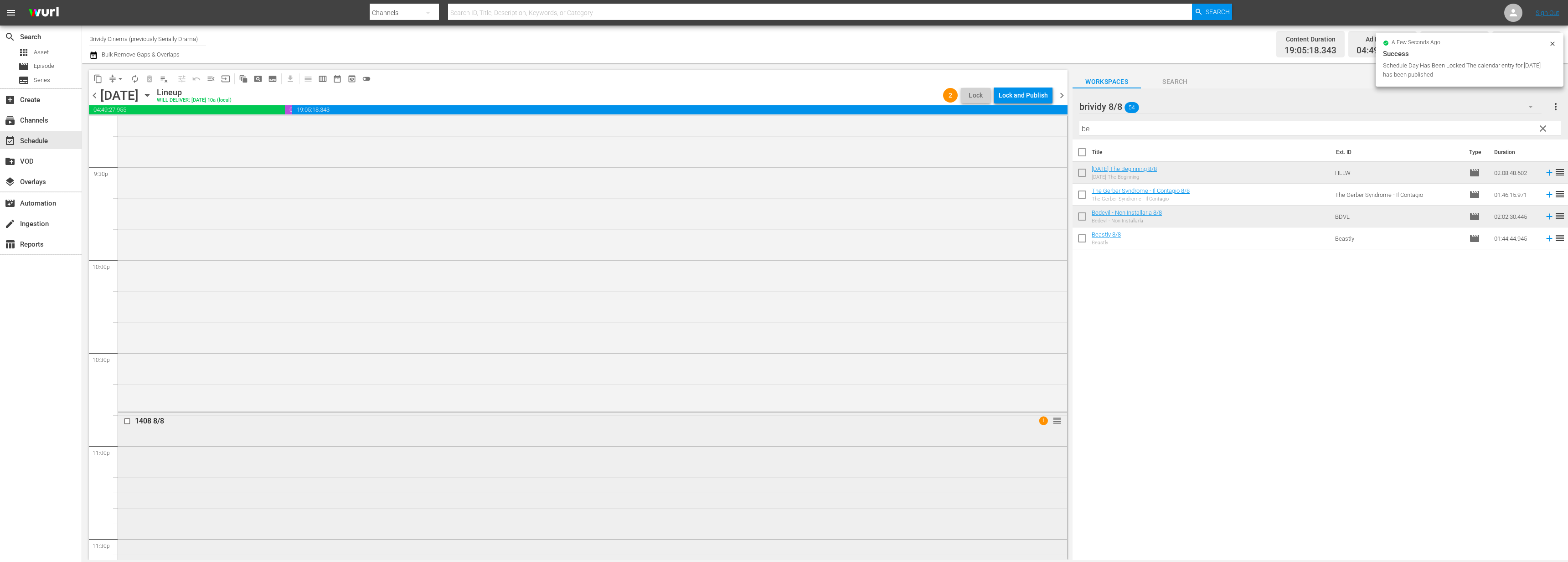
scroll to position [4180, 0]
click at [1037, 90] on div "Lock and Publish" at bounding box center [1023, 95] width 49 height 16
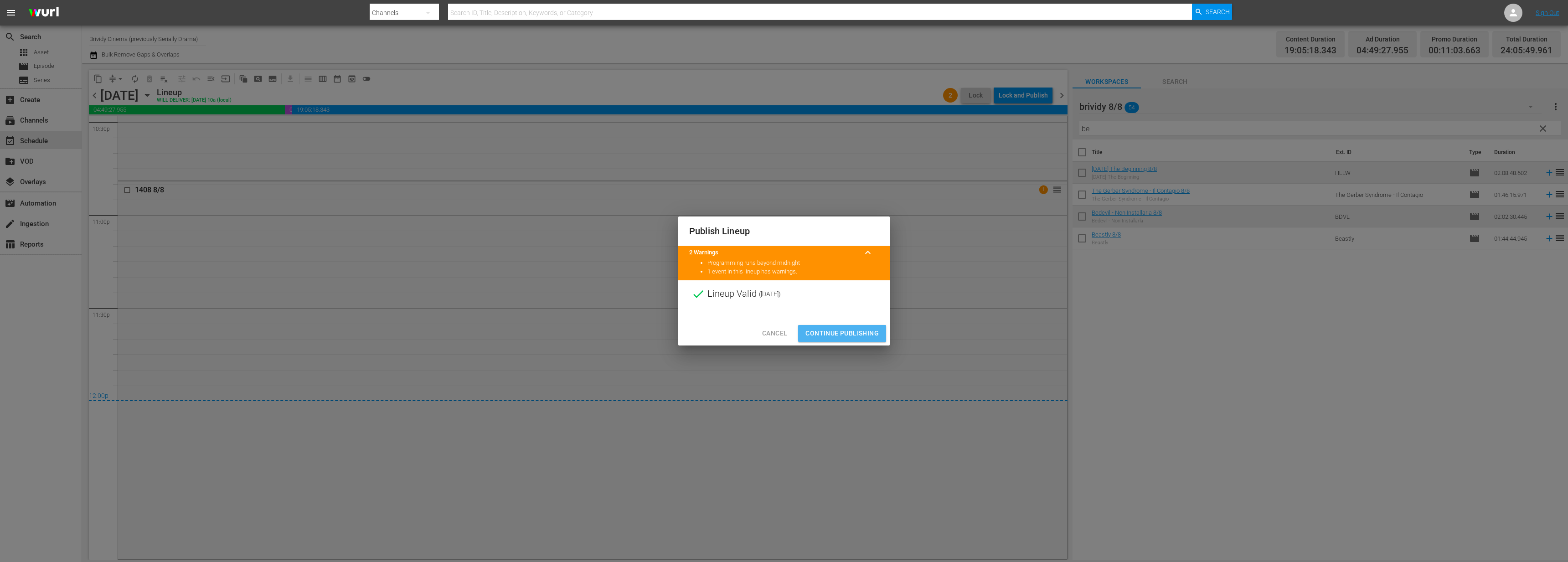
click at [874, 335] on span "Continue Publishing" at bounding box center [842, 333] width 74 height 12
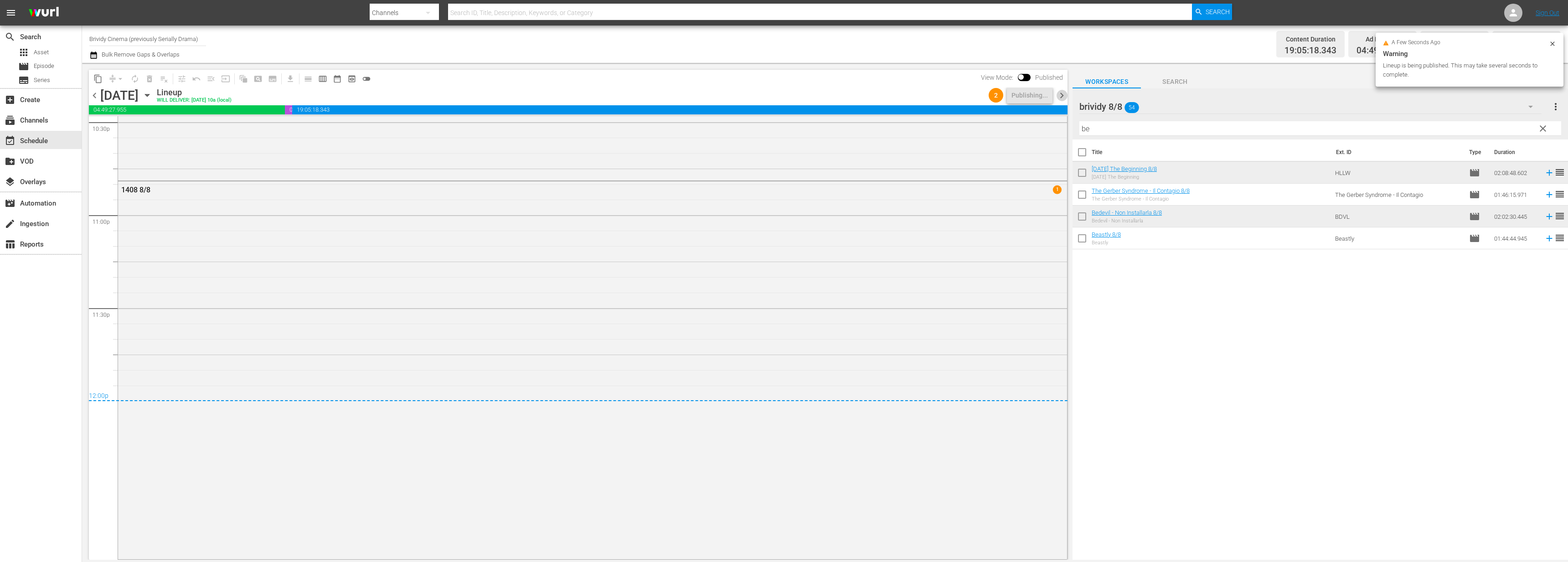
drag, startPoint x: 1058, startPoint y: 97, endPoint x: 1059, endPoint y: 102, distance: 5.1
click at [1059, 97] on span "chevron_right" at bounding box center [1062, 96] width 12 height 12
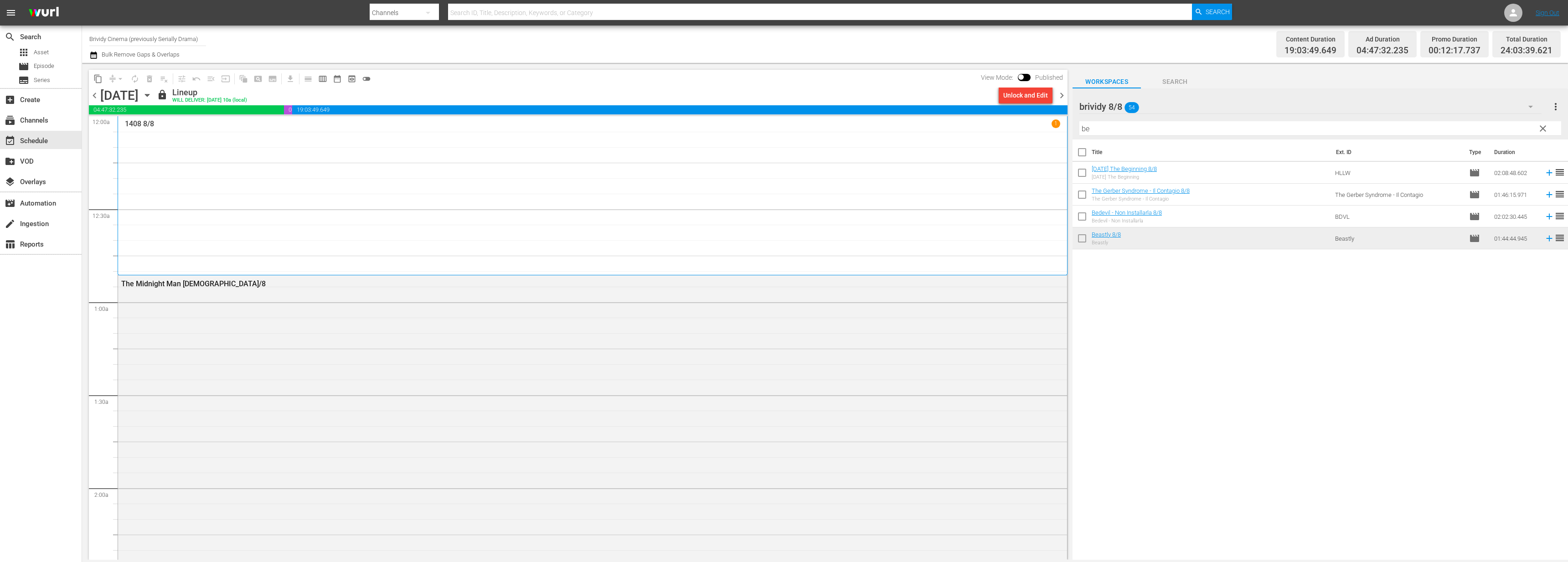
click at [1014, 96] on div "Unlock and Edit" at bounding box center [1025, 95] width 44 height 16
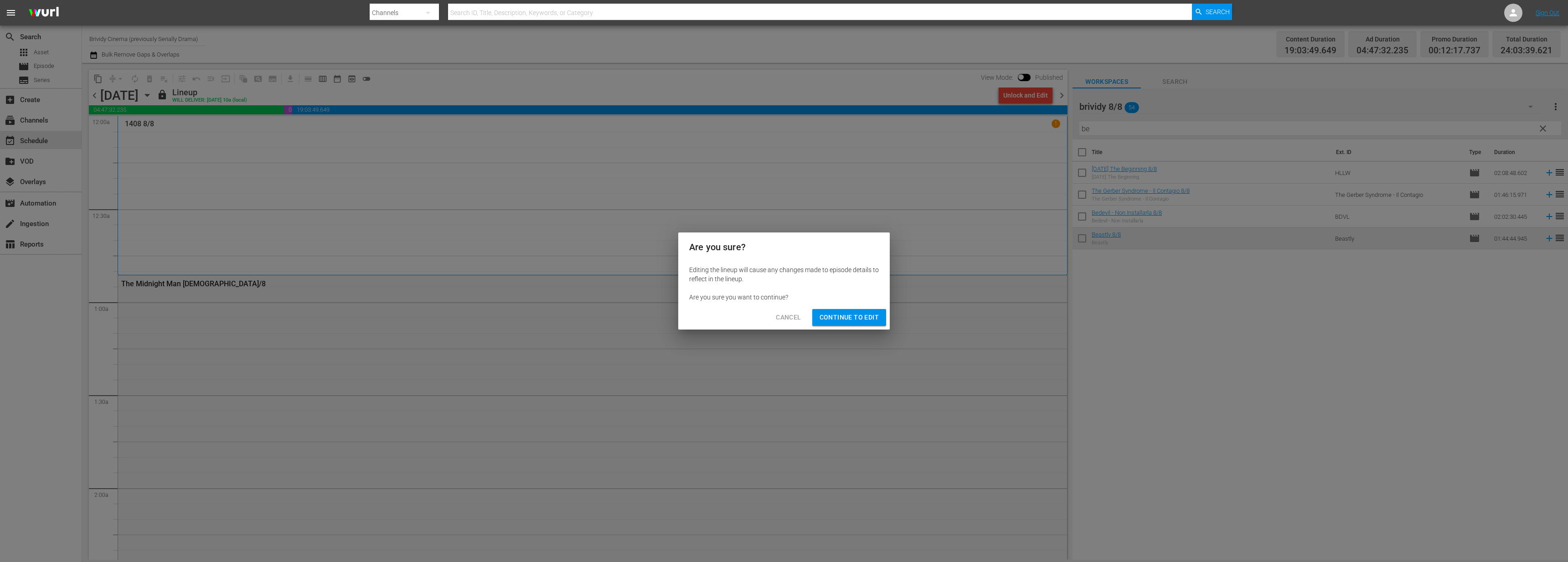
click at [856, 315] on span "Continue to Edit" at bounding box center [849, 317] width 59 height 12
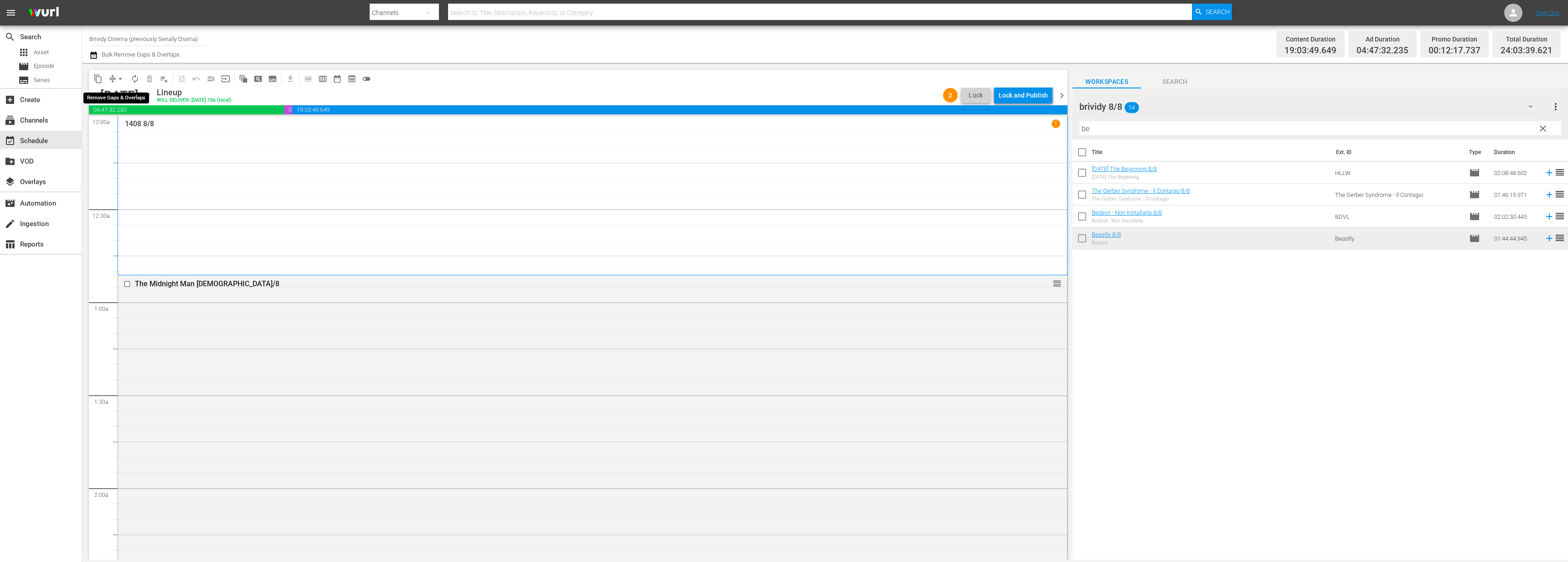
click at [119, 76] on span "arrow_drop_down" at bounding box center [120, 79] width 9 height 9
click at [141, 125] on li "Align to End of Previous Day" at bounding box center [121, 127] width 96 height 15
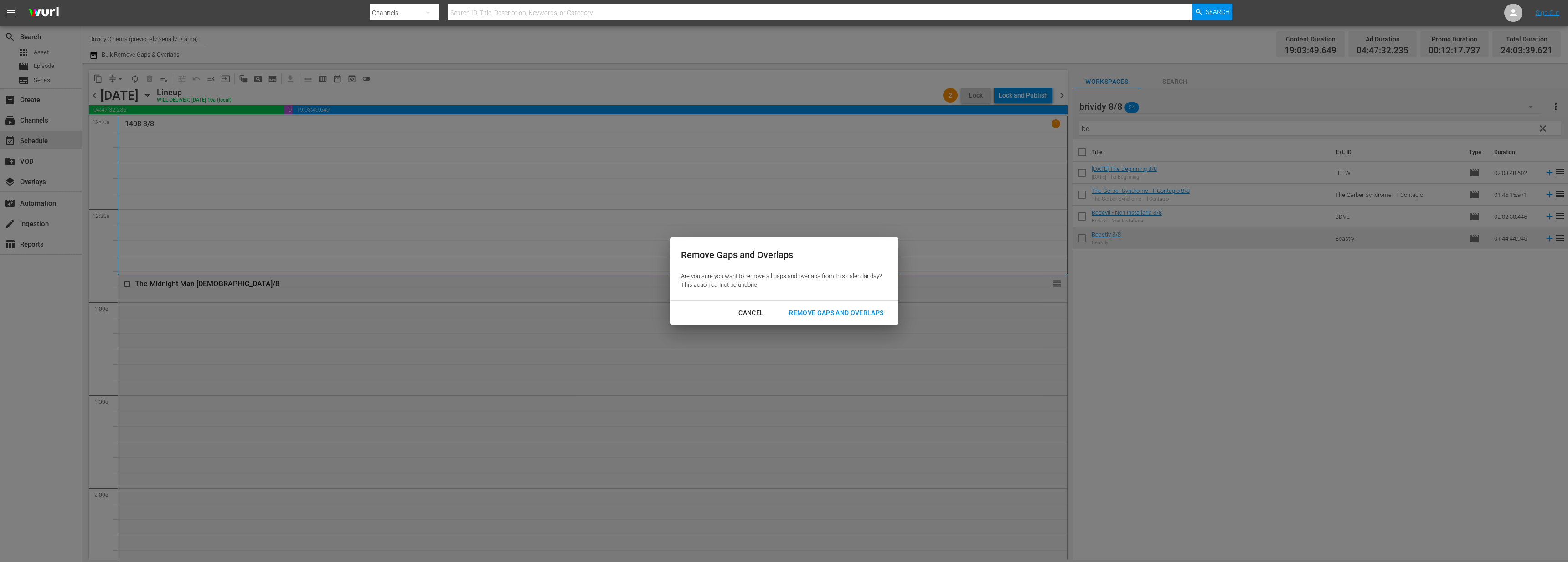
click at [814, 317] on div "Remove Gaps and Overlaps" at bounding box center [836, 313] width 109 height 12
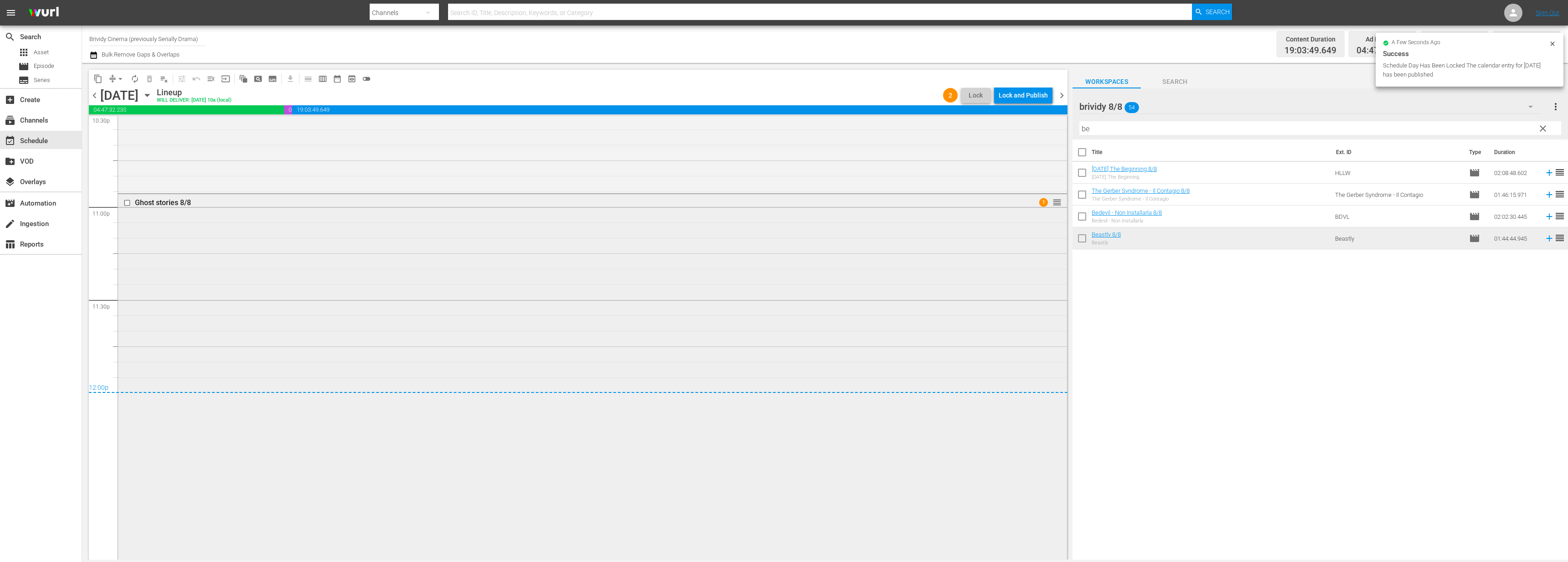
scroll to position [4192, 0]
click at [1040, 90] on div "Lock and Publish" at bounding box center [1023, 95] width 49 height 16
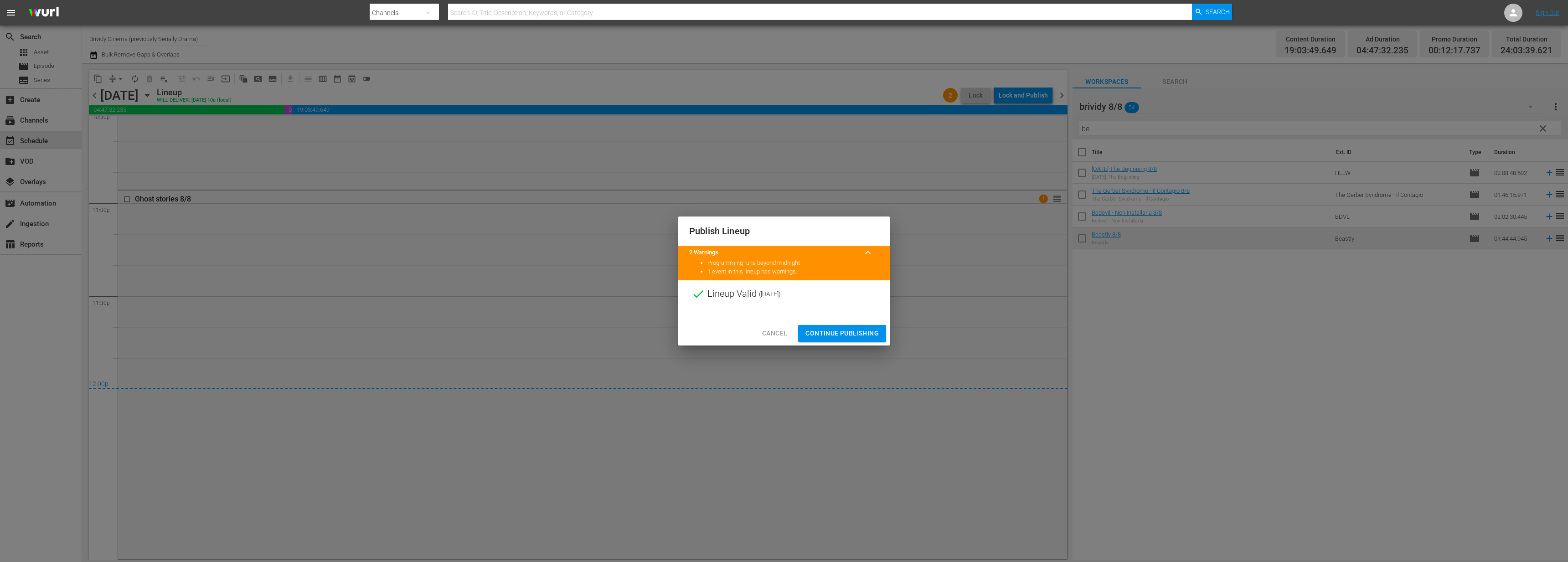
click at [856, 336] on span "Continue Publishing" at bounding box center [842, 333] width 74 height 12
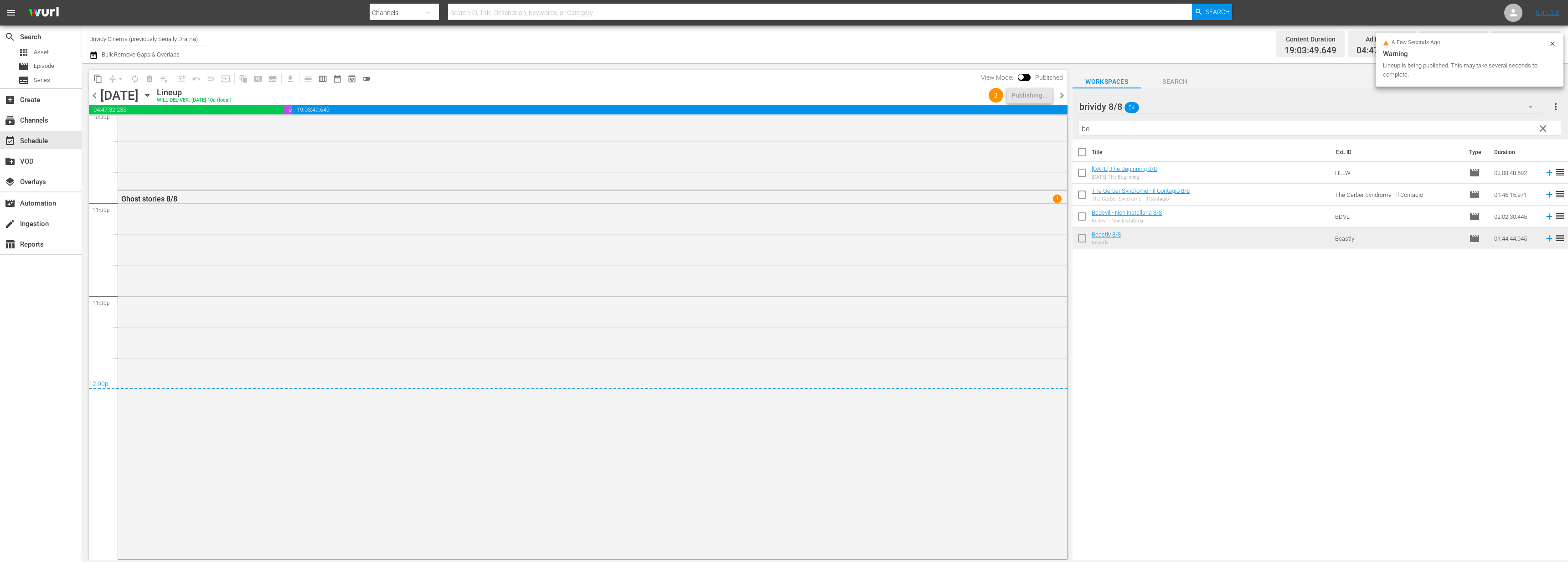
click at [1056, 99] on span "chevron_right" at bounding box center [1062, 96] width 12 height 12
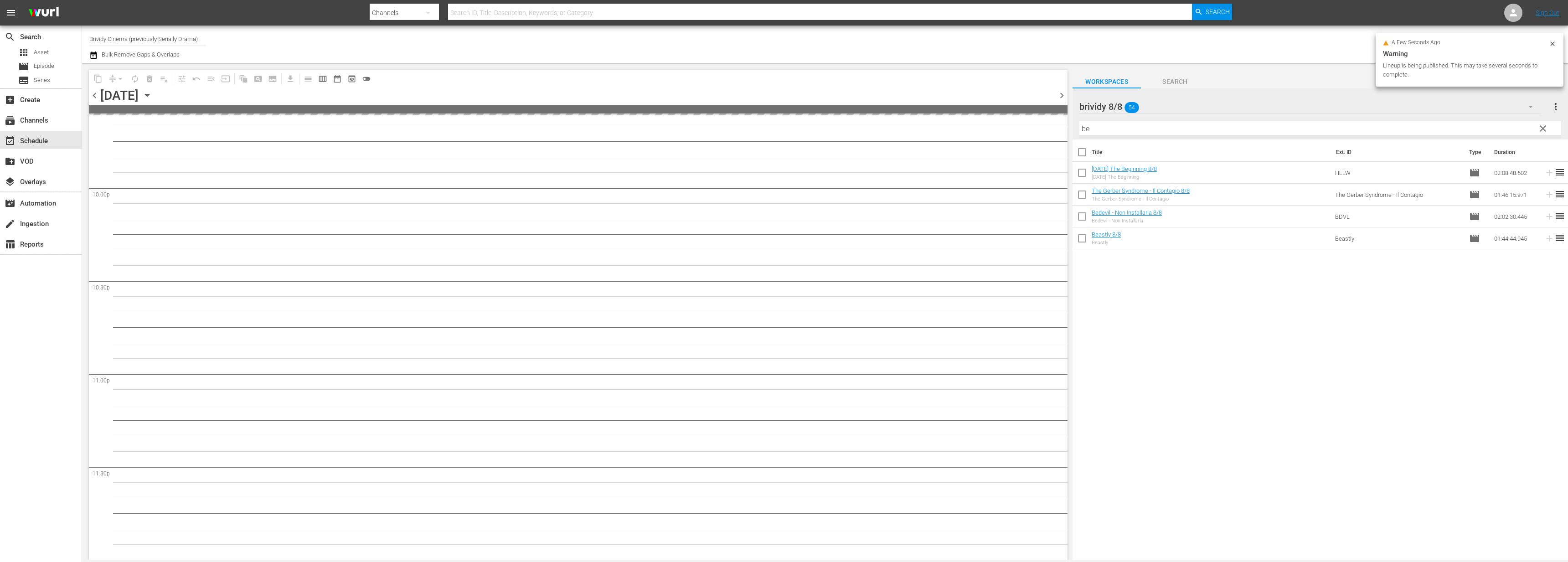
scroll to position [4020, 0]
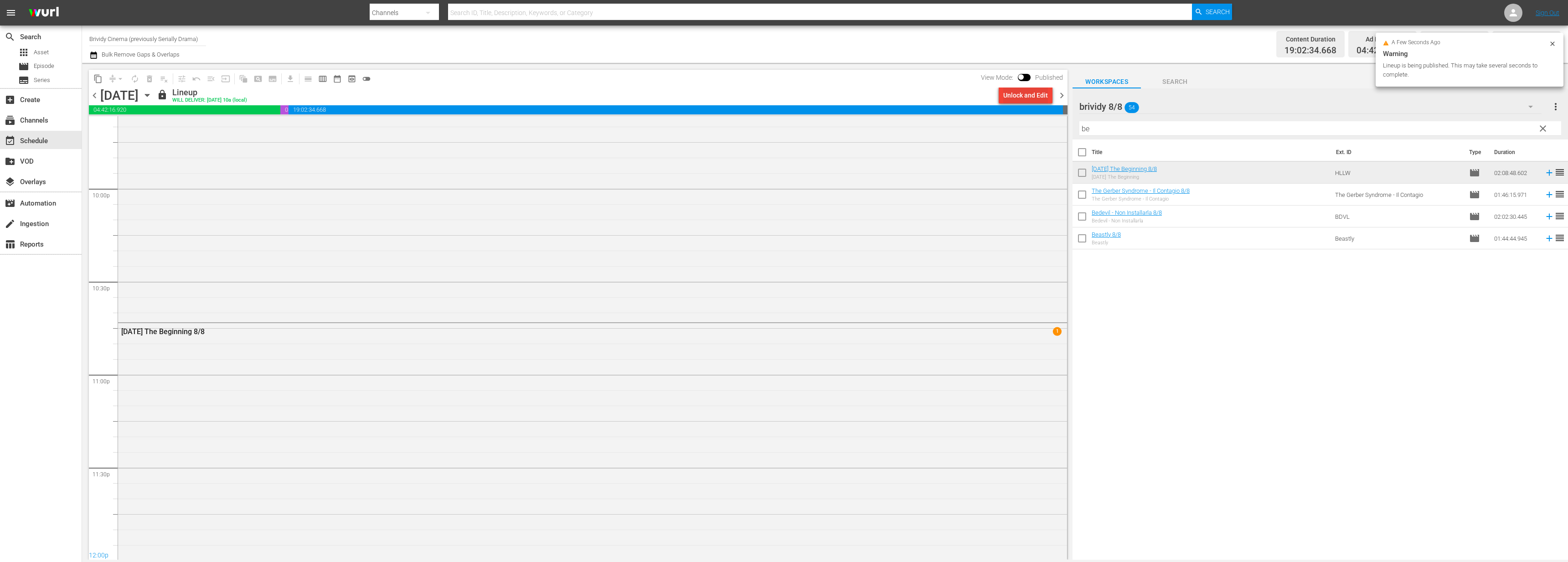
click at [1030, 96] on div "Unlock and Edit" at bounding box center [1025, 95] width 44 height 16
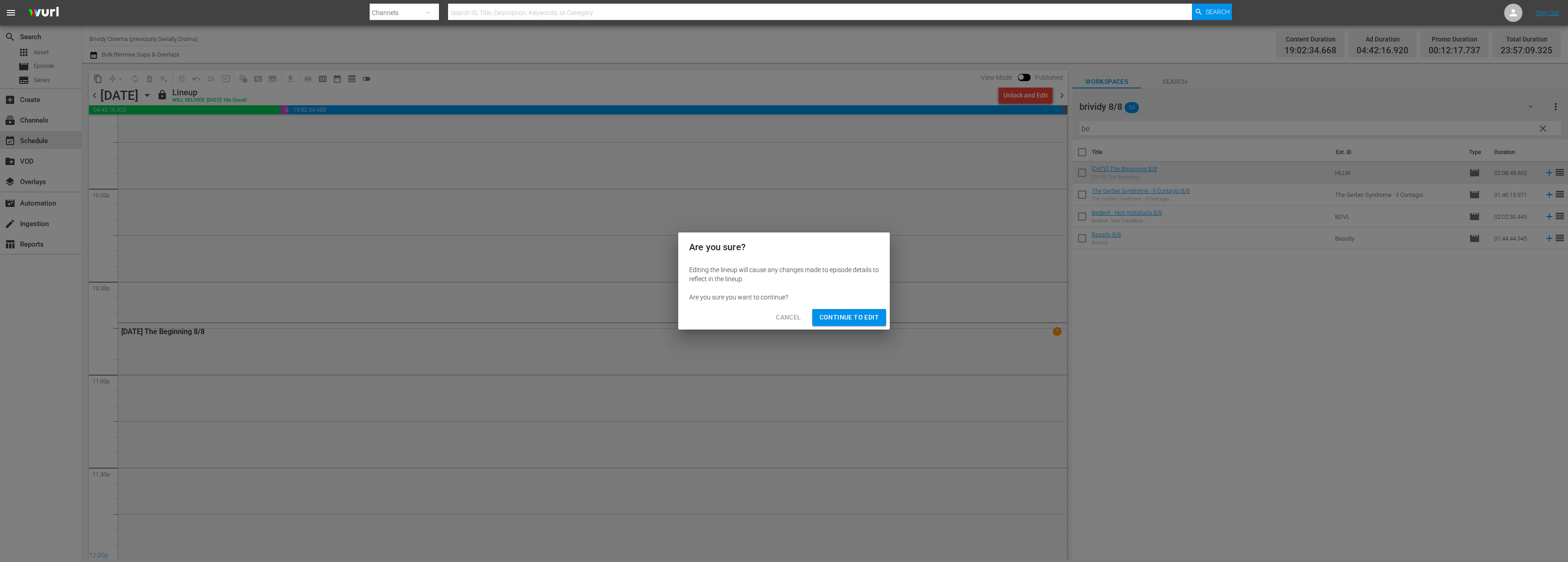
click at [861, 319] on span "Continue to Edit" at bounding box center [849, 317] width 59 height 12
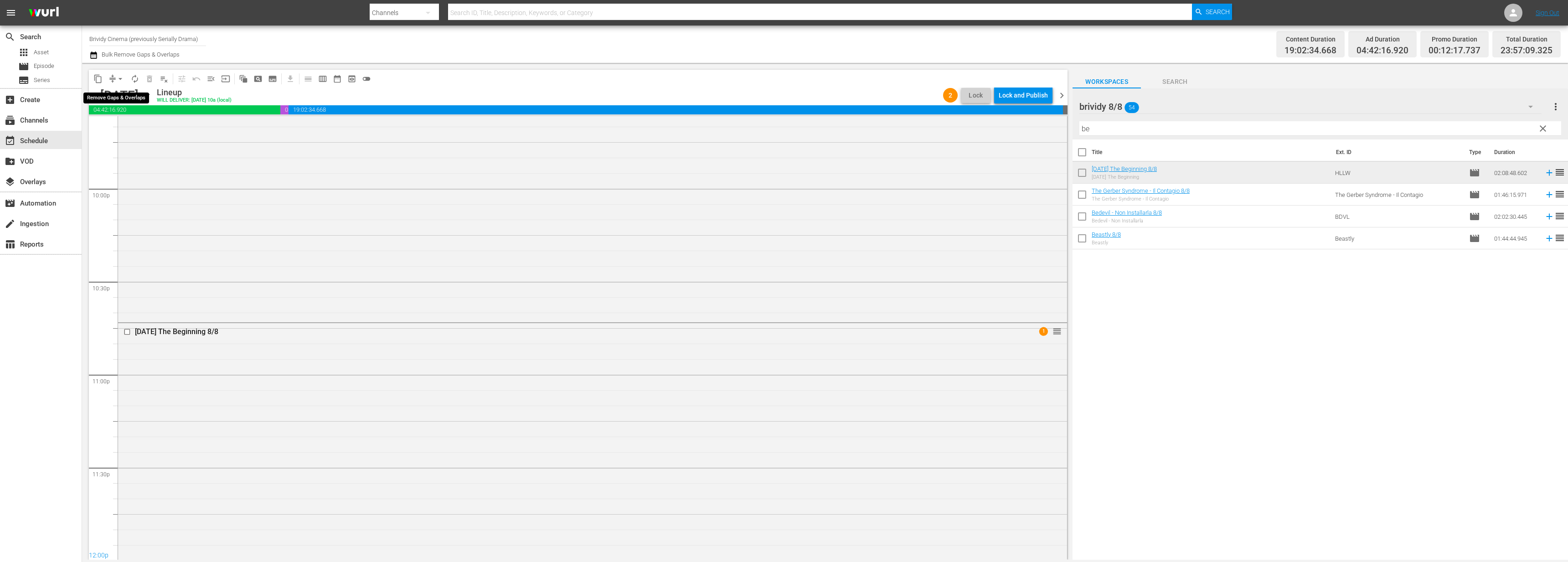
click at [117, 83] on span "arrow_drop_down" at bounding box center [120, 79] width 9 height 9
click at [123, 125] on li "Align to End of Previous Day" at bounding box center [121, 127] width 96 height 15
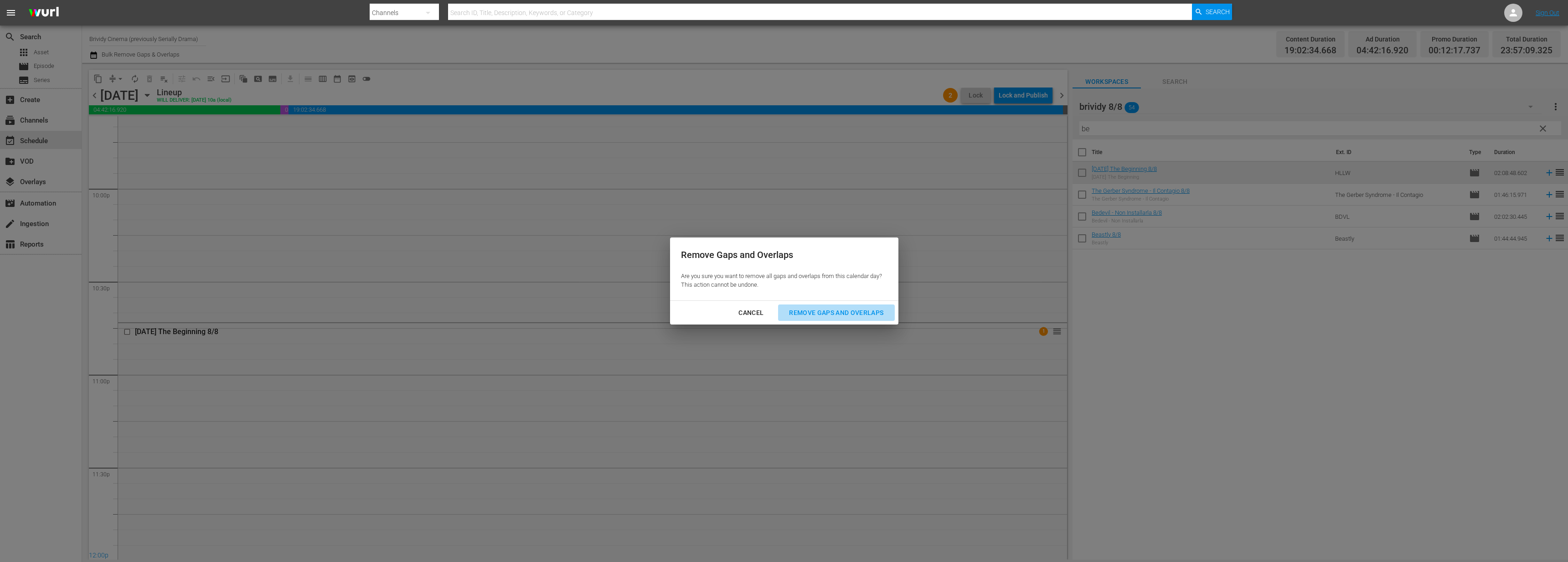
click at [819, 308] on div "Remove Gaps and Overlaps" at bounding box center [836, 313] width 109 height 12
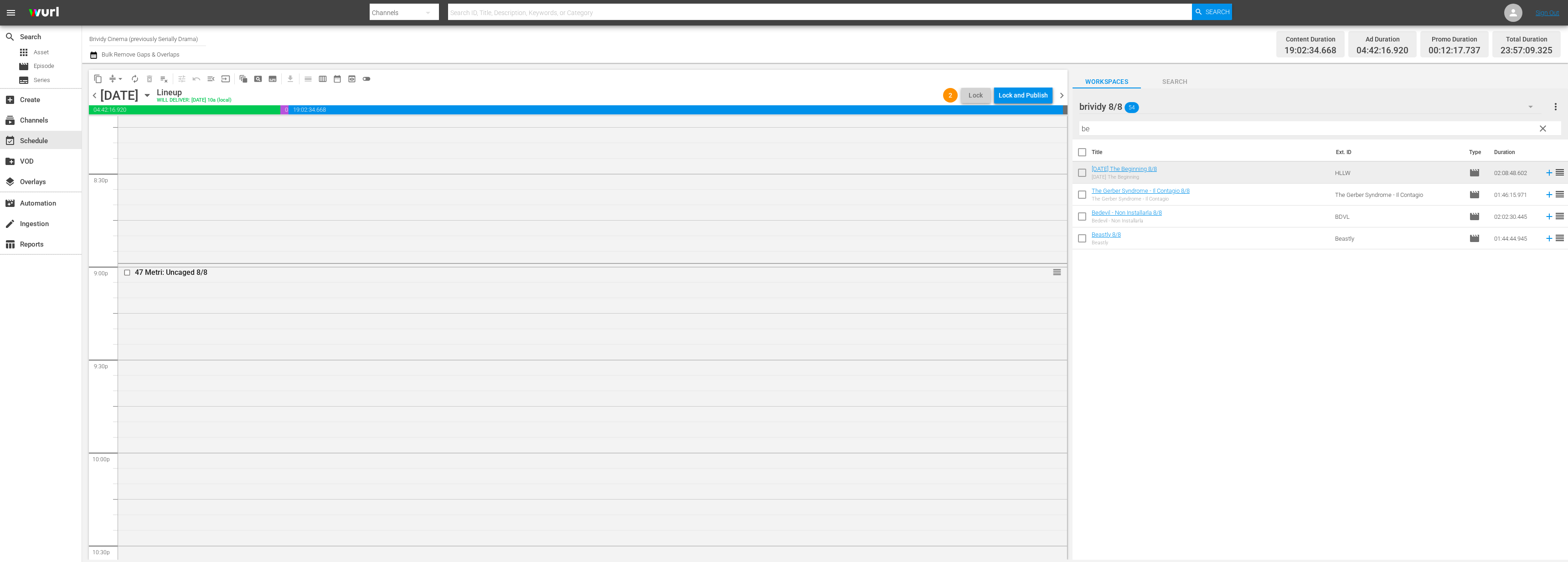
scroll to position [4182, 0]
click at [1011, 96] on div "Lock and Publish" at bounding box center [1023, 95] width 49 height 16
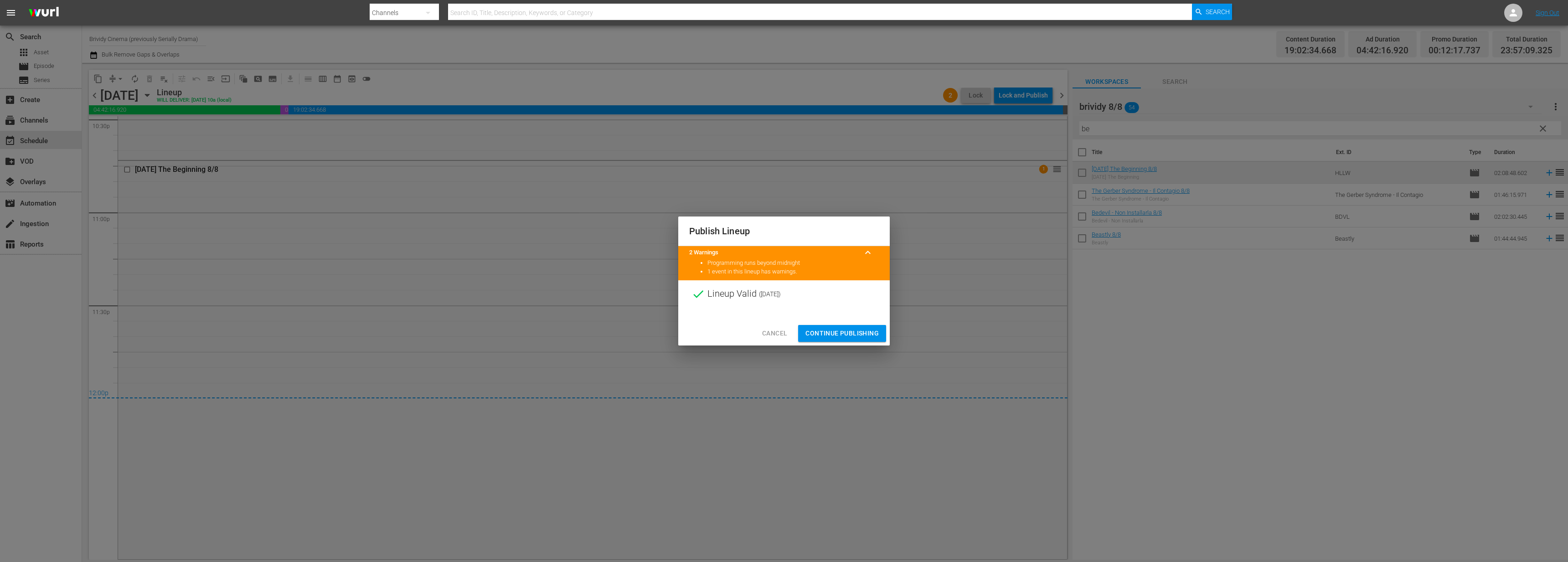
click at [846, 328] on span "Continue Publishing" at bounding box center [842, 333] width 74 height 12
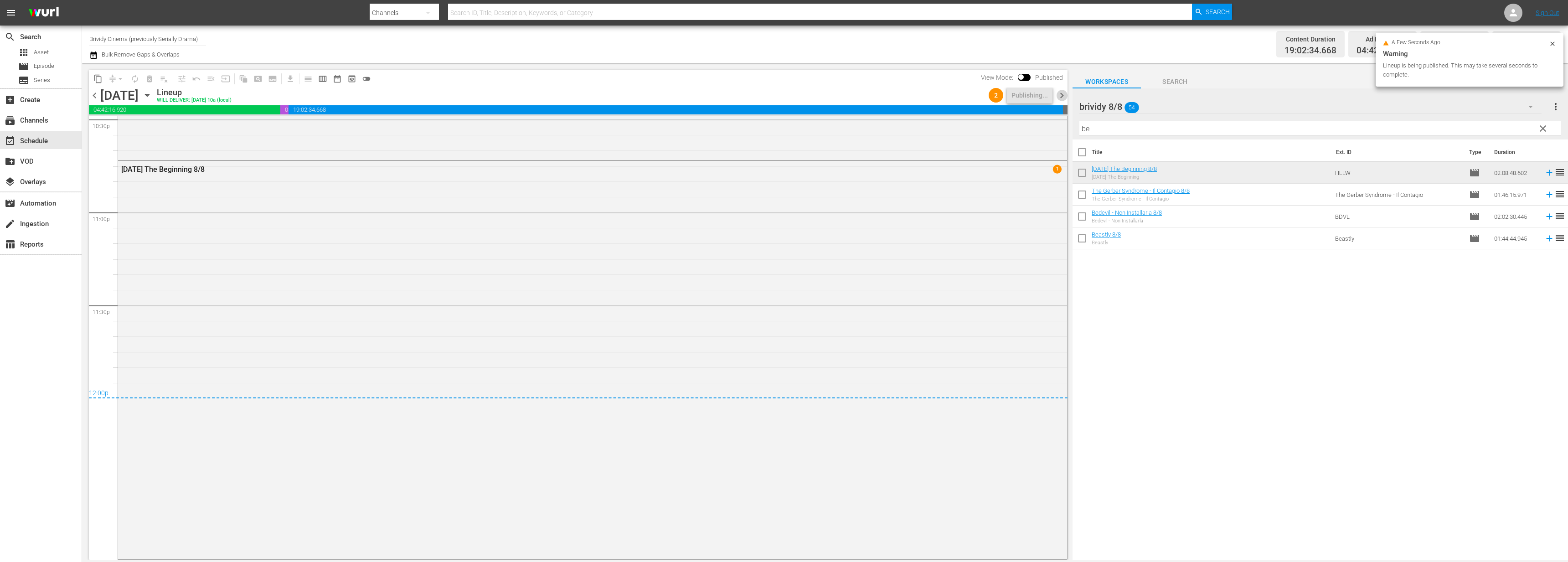
click at [1060, 92] on span "chevron_right" at bounding box center [1062, 96] width 12 height 12
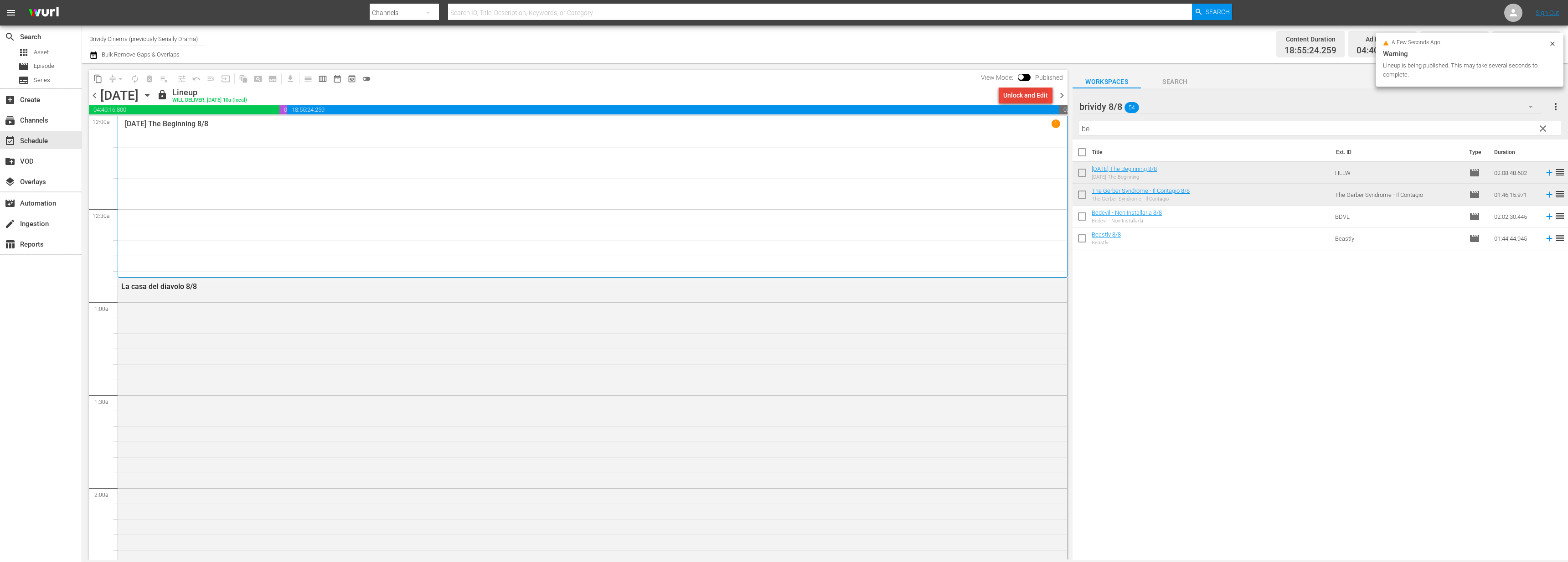
click at [1021, 96] on div "Unlock and Edit" at bounding box center [1025, 95] width 44 height 16
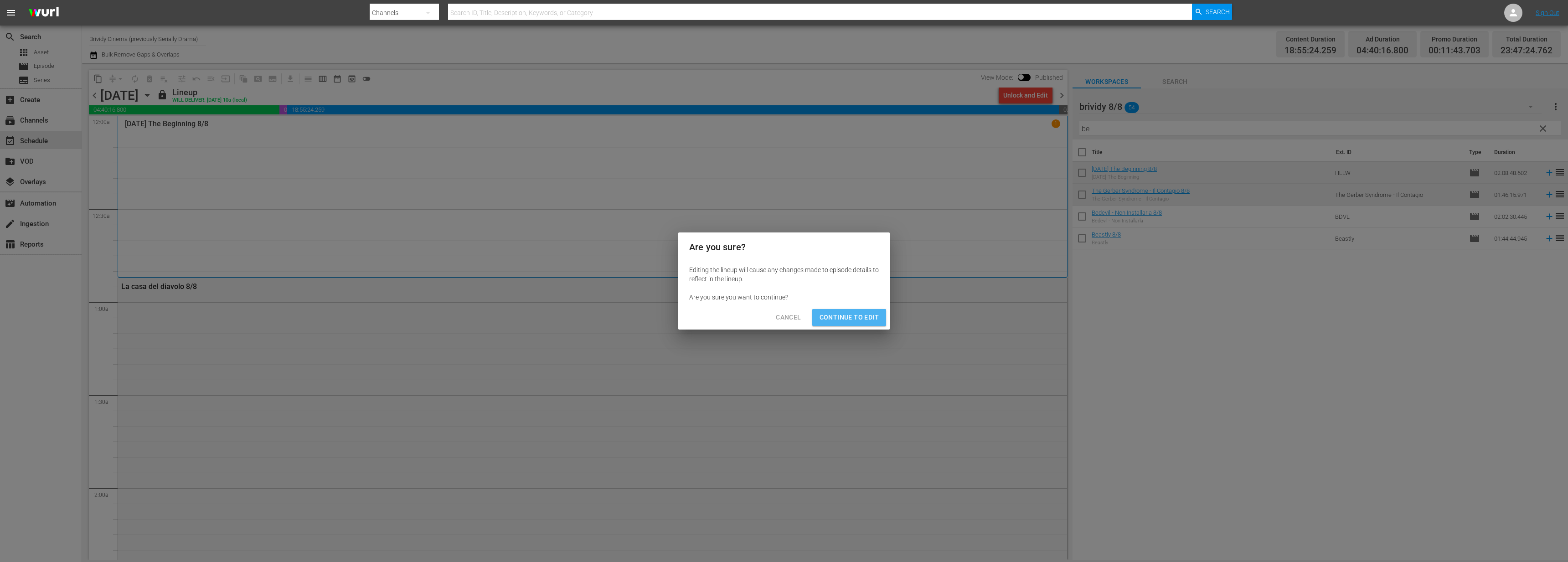
click at [858, 323] on span "Continue to Edit" at bounding box center [849, 317] width 59 height 12
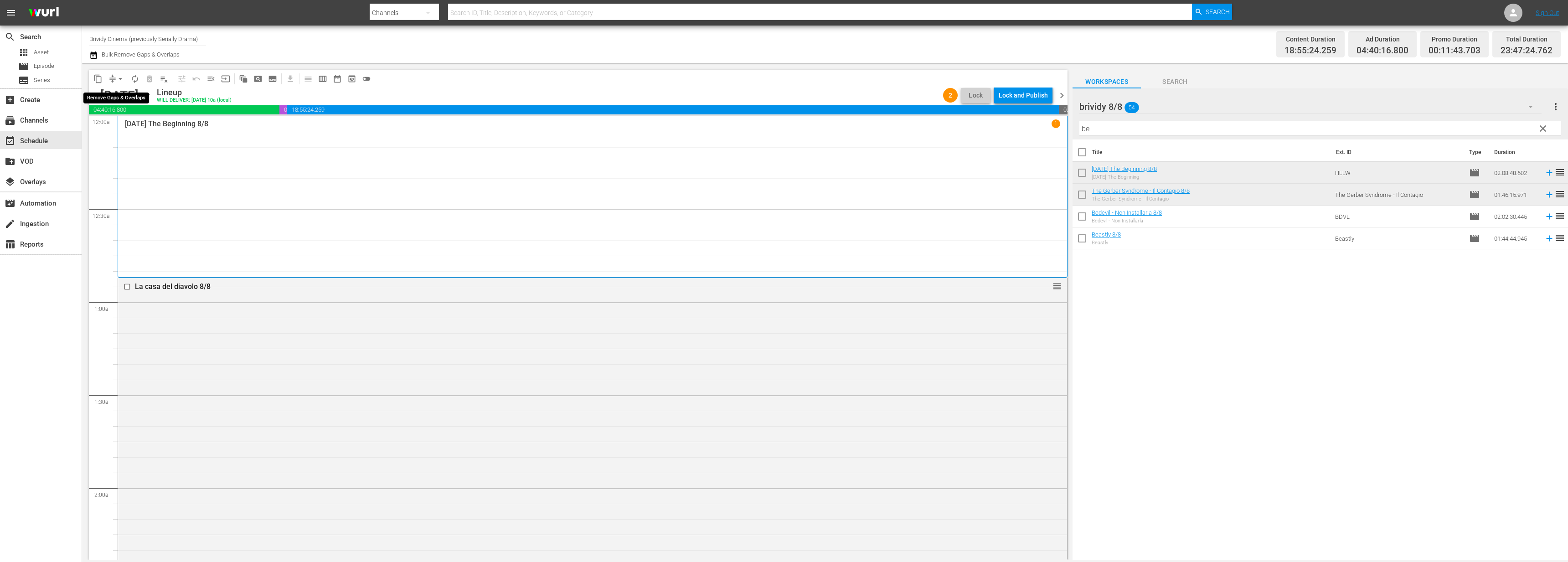
click at [117, 80] on span "arrow_drop_down" at bounding box center [120, 79] width 9 height 9
click at [128, 129] on li "Align to End of Previous Day" at bounding box center [121, 127] width 96 height 15
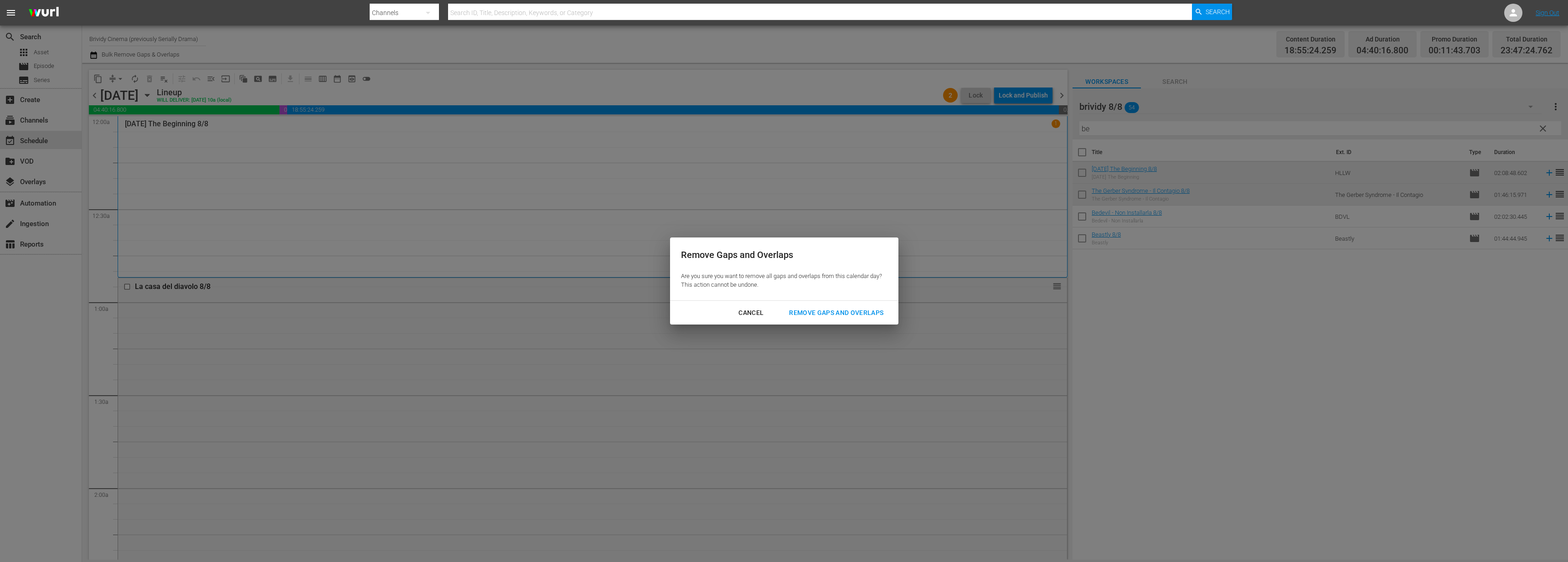
click at [843, 320] on button "Remove Gaps and Overlaps" at bounding box center [836, 313] width 116 height 17
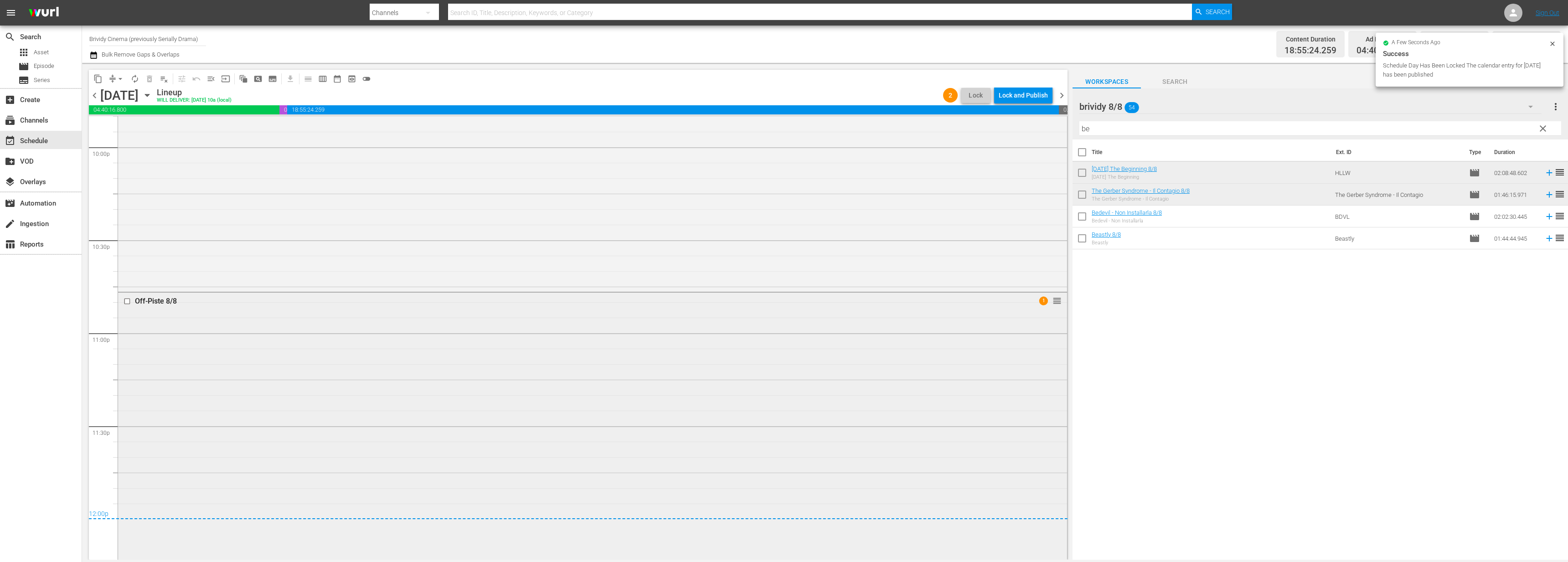
scroll to position [4143, 0]
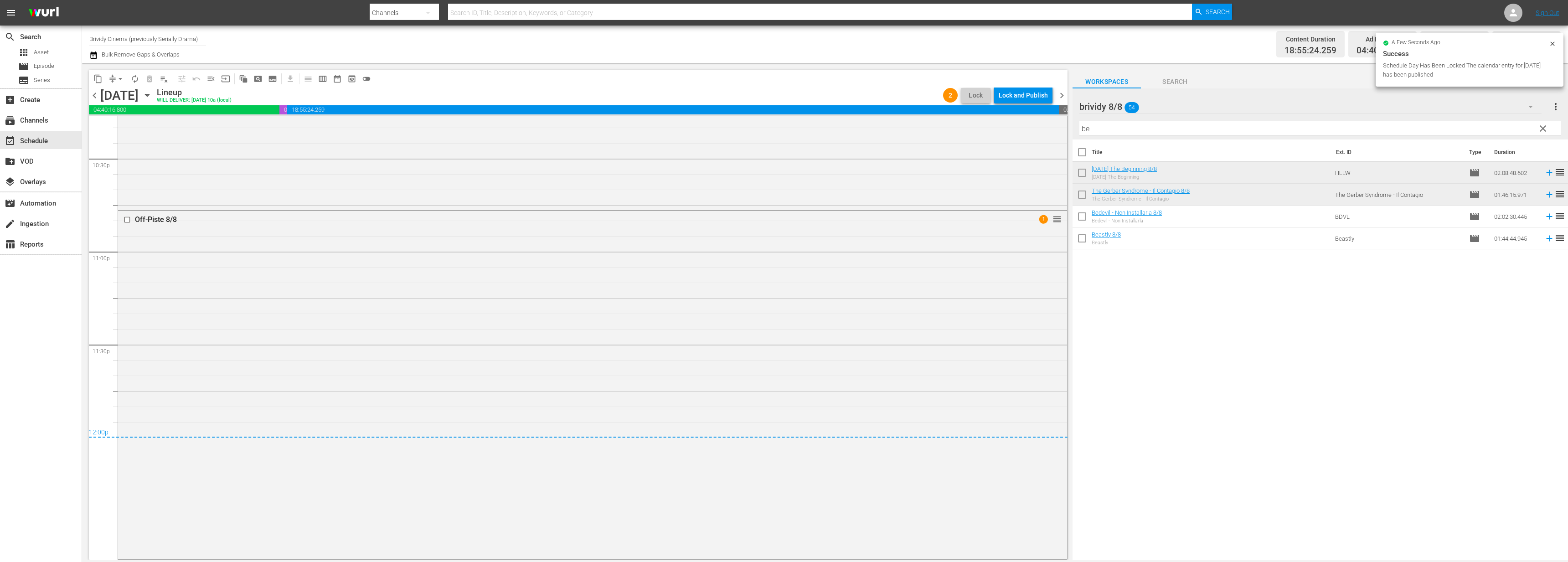
click at [1026, 93] on div "Lock and Publish" at bounding box center [1023, 95] width 49 height 16
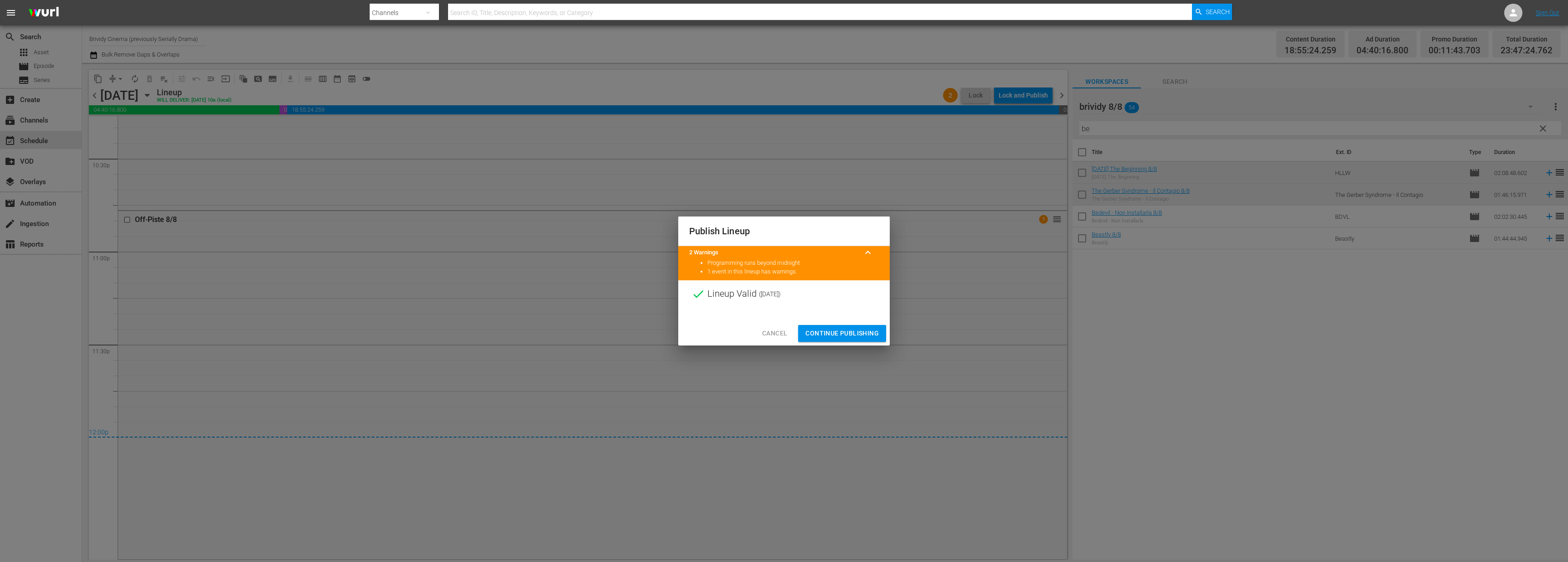
drag, startPoint x: 848, startPoint y: 333, endPoint x: 850, endPoint y: 321, distance: 12.2
click at [848, 333] on span "Continue Publishing" at bounding box center [842, 333] width 74 height 12
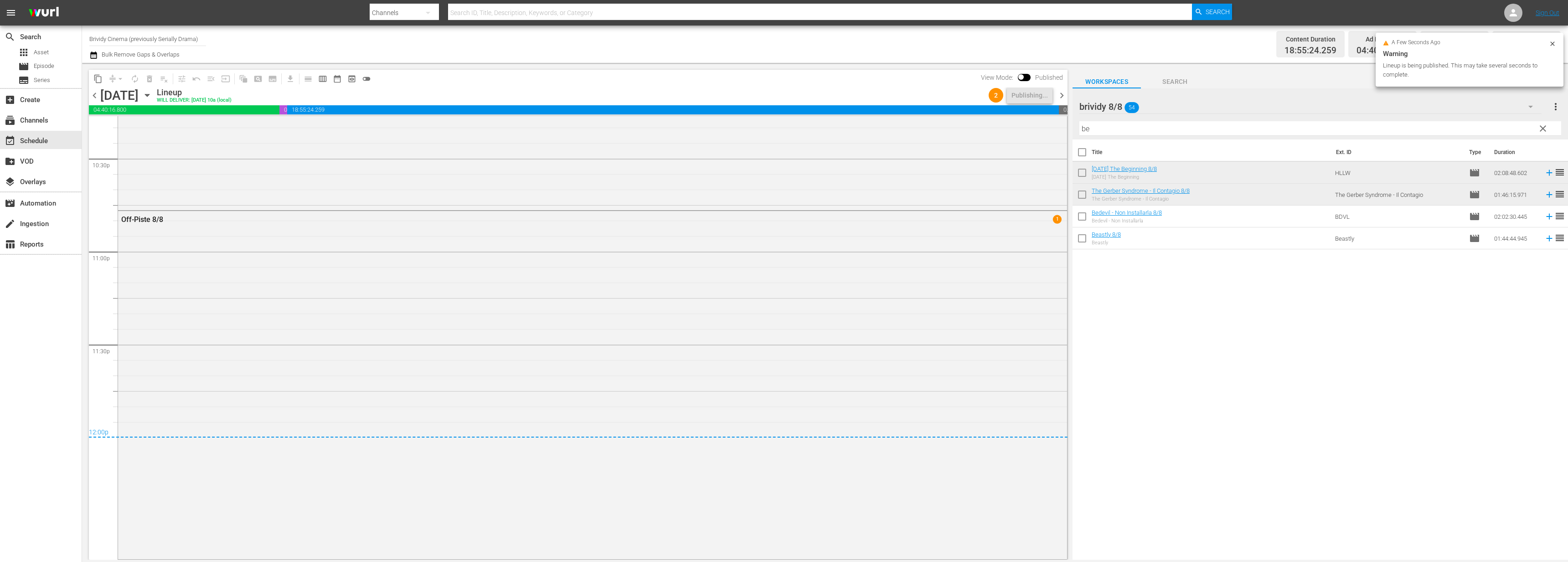
click at [1061, 94] on span "chevron_right" at bounding box center [1062, 96] width 12 height 12
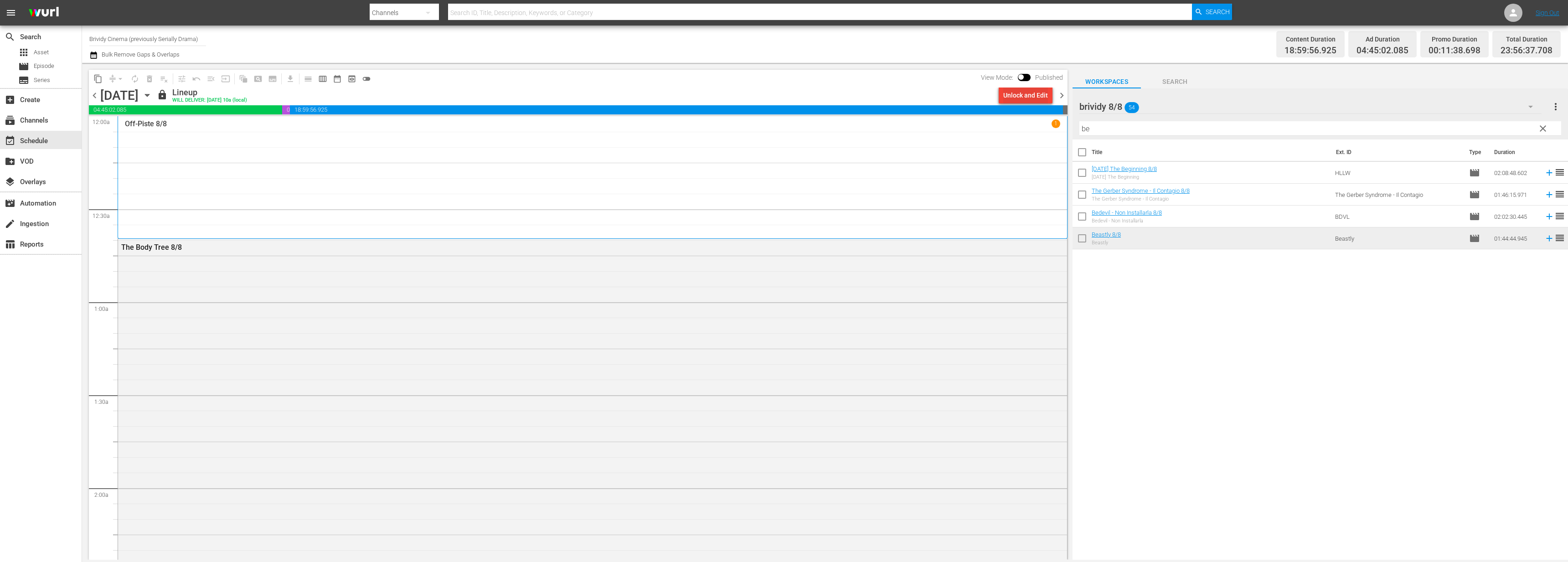
click at [1021, 95] on div "Unlock and Edit" at bounding box center [1025, 95] width 44 height 16
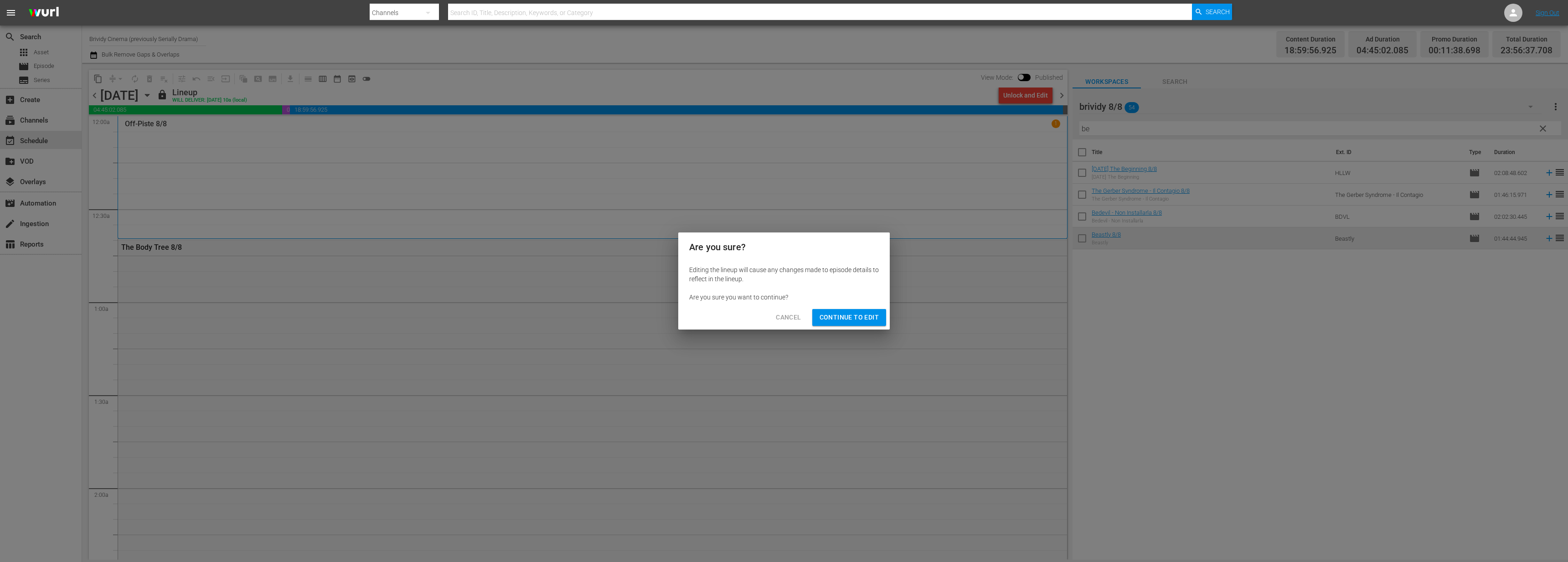
click at [849, 315] on span "Continue to Edit" at bounding box center [849, 317] width 59 height 12
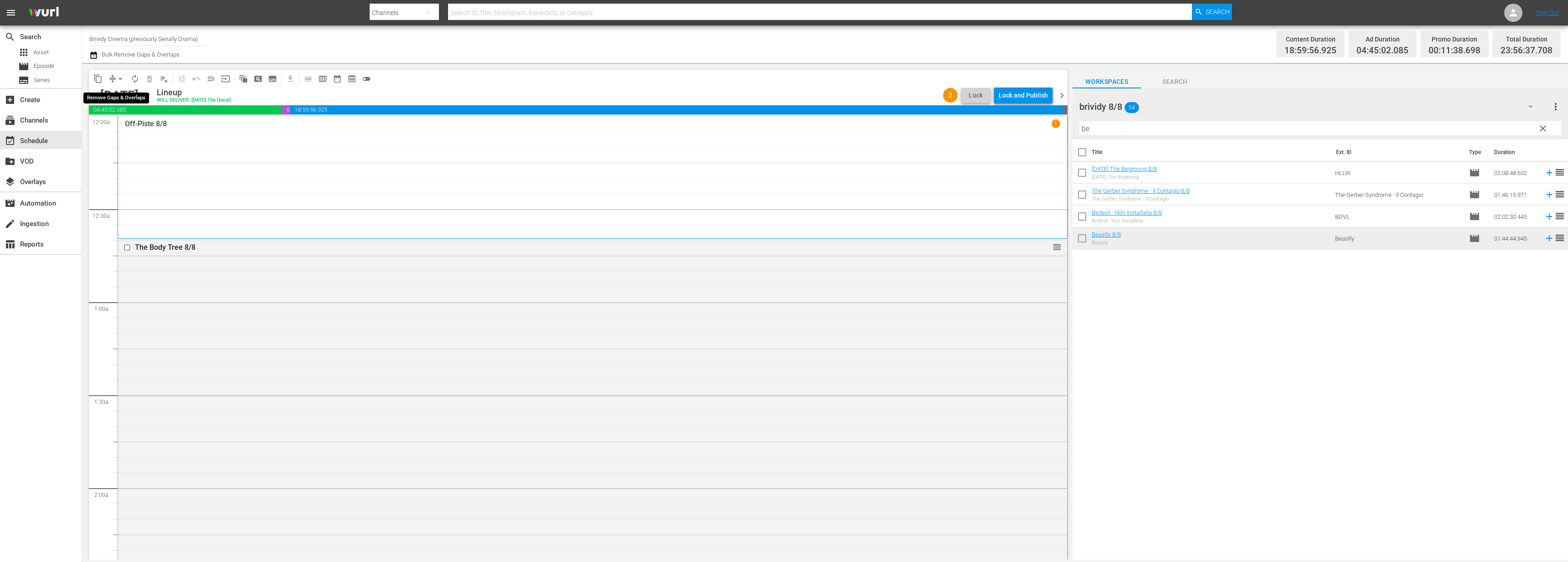
click at [119, 76] on span "arrow_drop_down" at bounding box center [120, 79] width 9 height 9
click at [148, 127] on li "Align to End of Previous Day" at bounding box center [121, 127] width 96 height 15
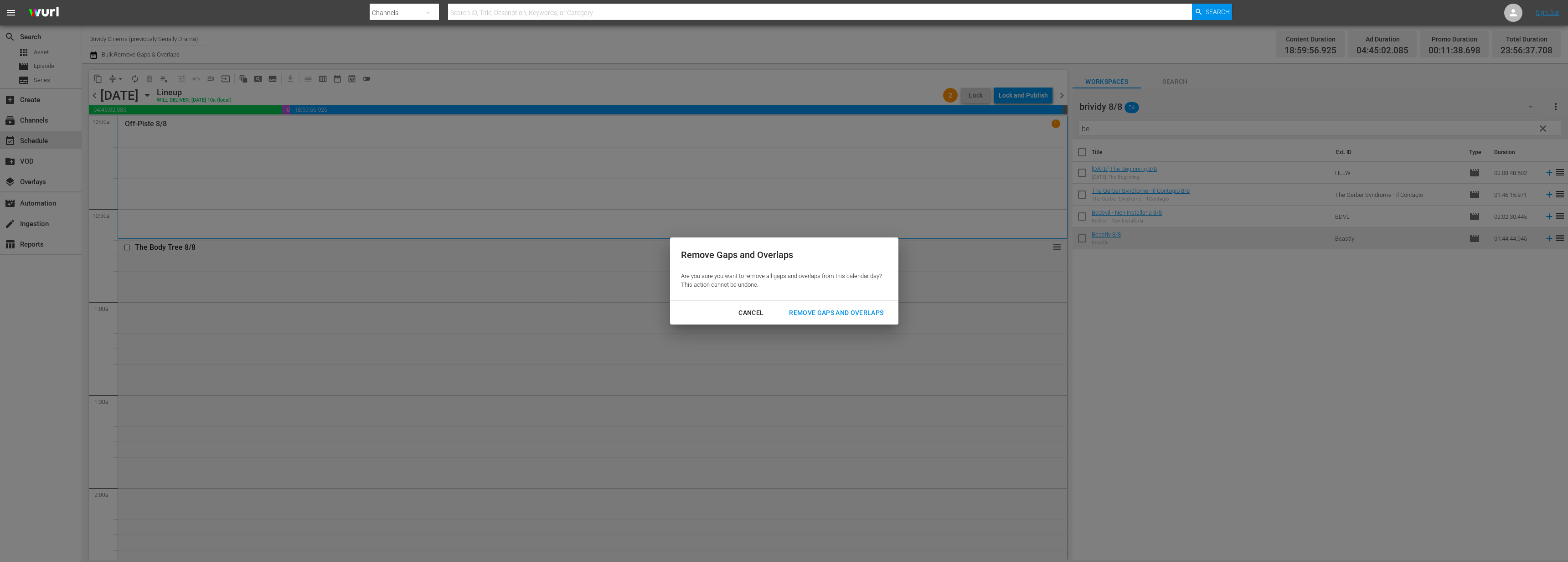
click at [816, 313] on div "Remove Gaps and Overlaps" at bounding box center [836, 313] width 109 height 12
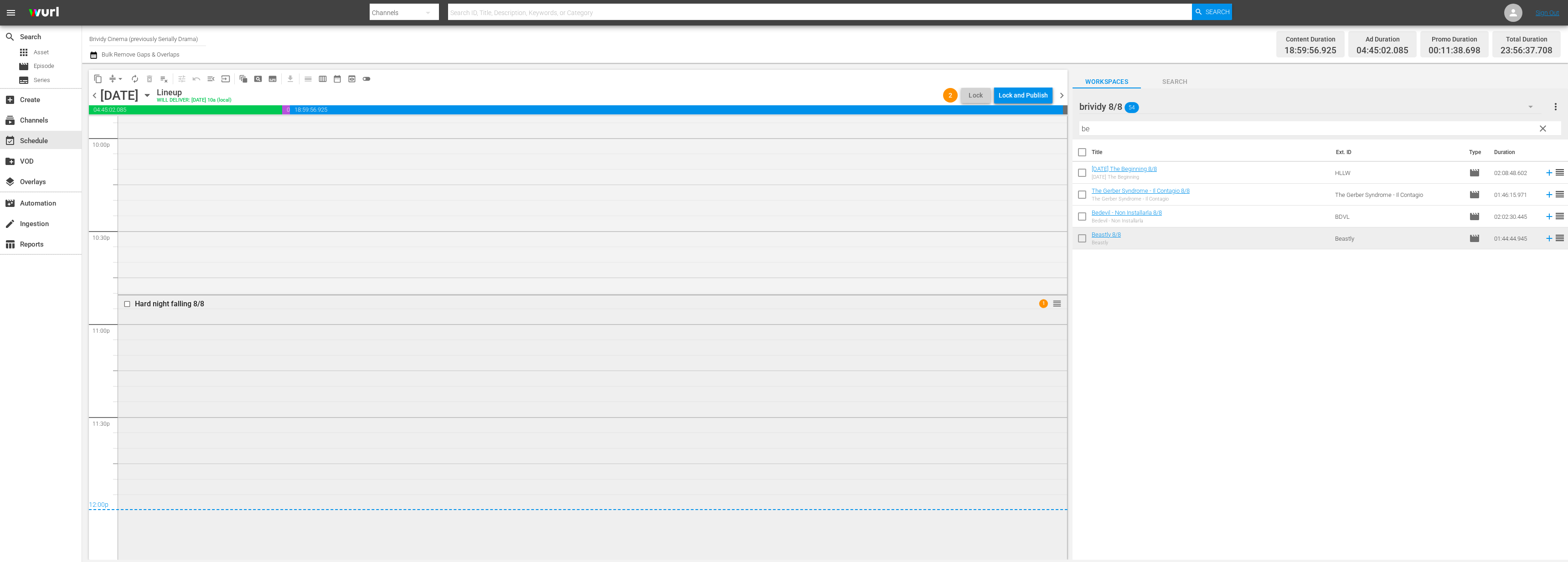
scroll to position [4133, 0]
click at [1034, 91] on div "Lock and Publish" at bounding box center [1023, 95] width 49 height 16
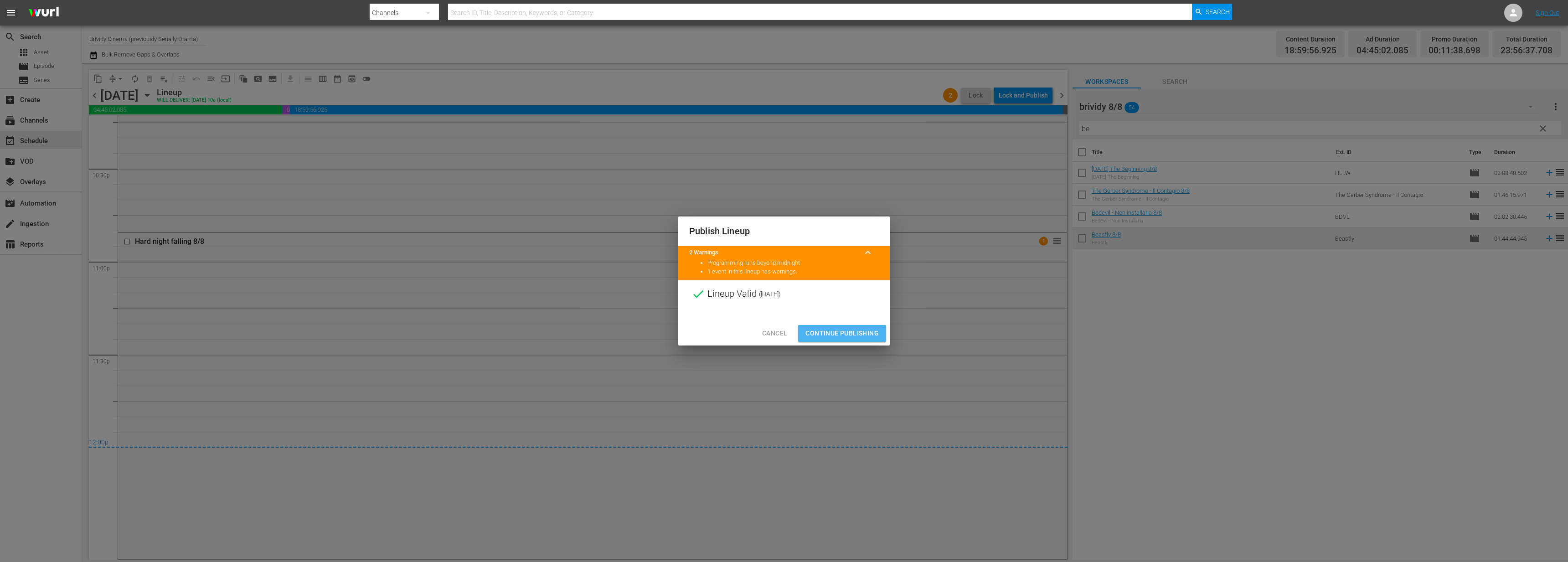
click at [855, 332] on span "Continue Publishing" at bounding box center [842, 333] width 74 height 12
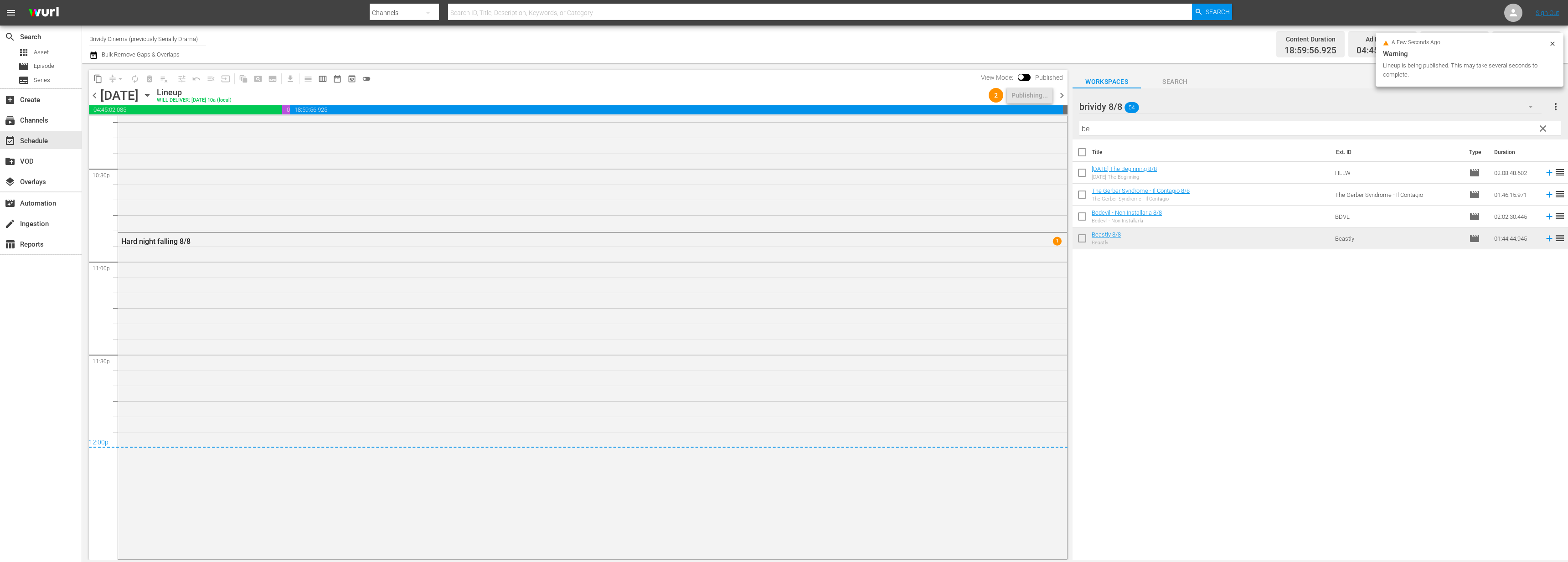
click at [1060, 97] on span "chevron_right" at bounding box center [1062, 96] width 12 height 12
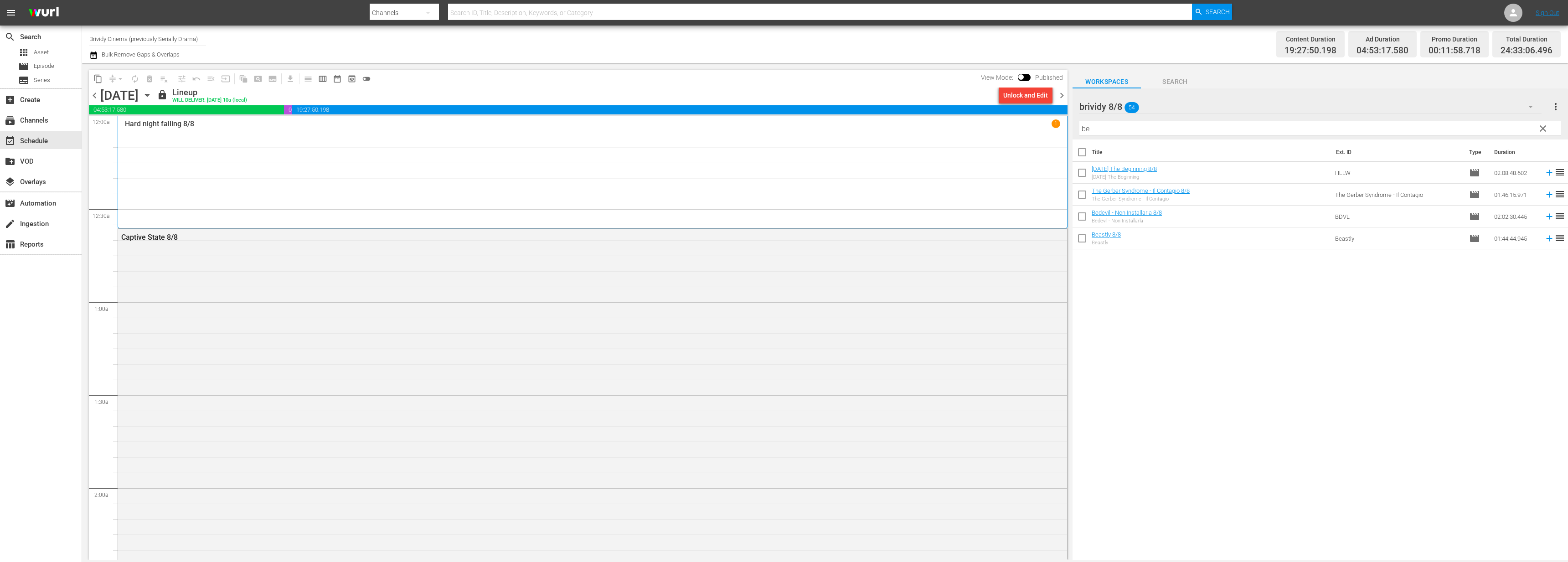
click at [1035, 96] on div "Unlock and Edit" at bounding box center [1025, 95] width 44 height 16
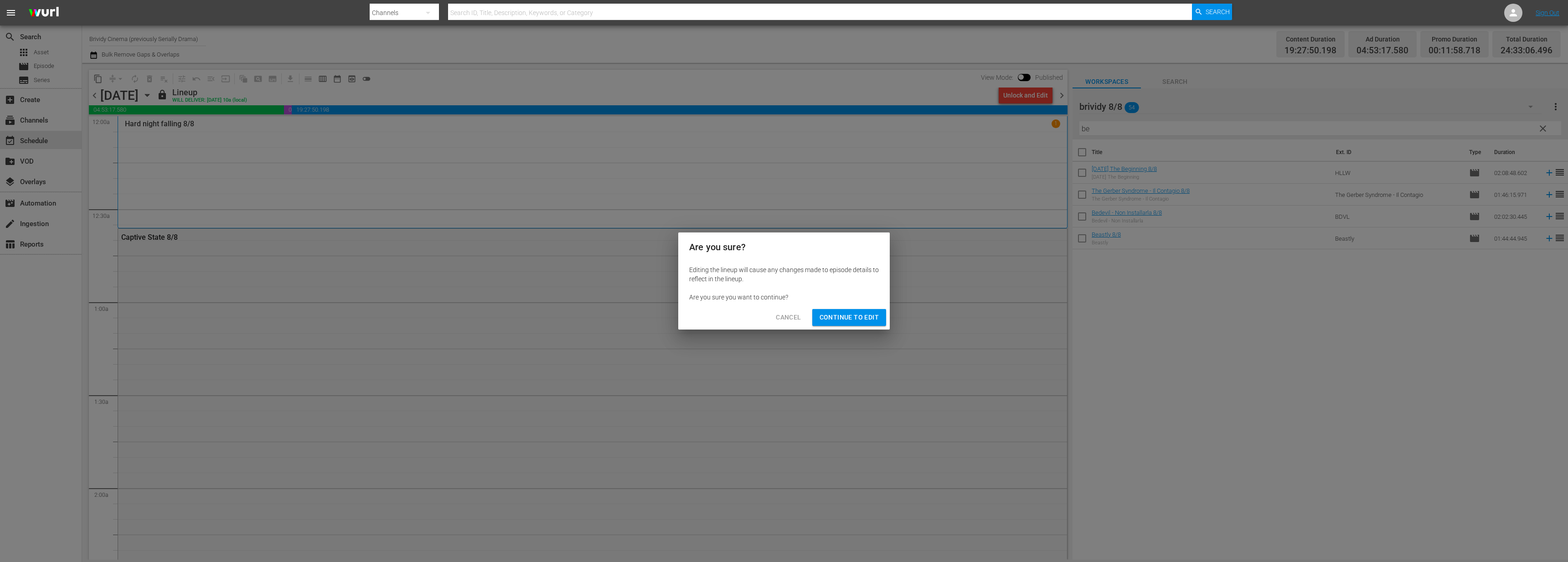
click at [848, 323] on button "Continue to Edit" at bounding box center [849, 318] width 74 height 17
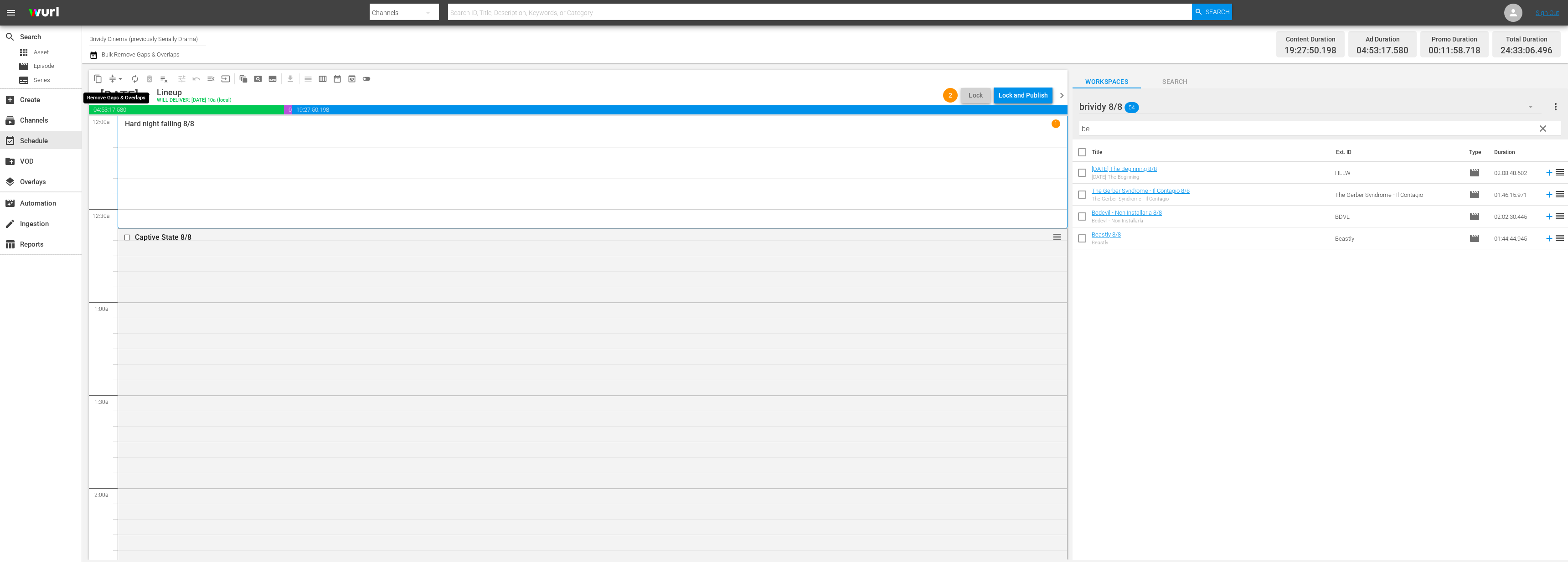
click at [124, 76] on span "arrow_drop_down" at bounding box center [120, 79] width 9 height 9
click at [131, 125] on li "Align to End of Previous Day" at bounding box center [121, 127] width 96 height 15
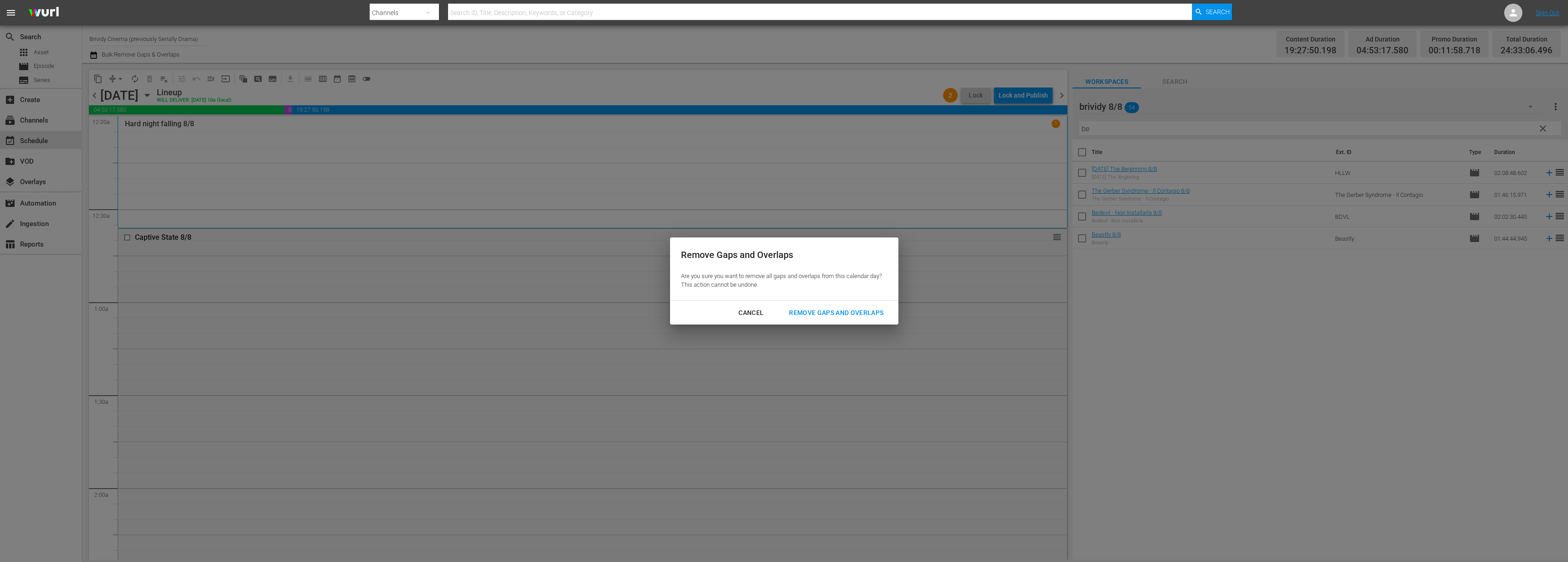
click at [817, 315] on div "Remove Gaps and Overlaps" at bounding box center [836, 313] width 109 height 12
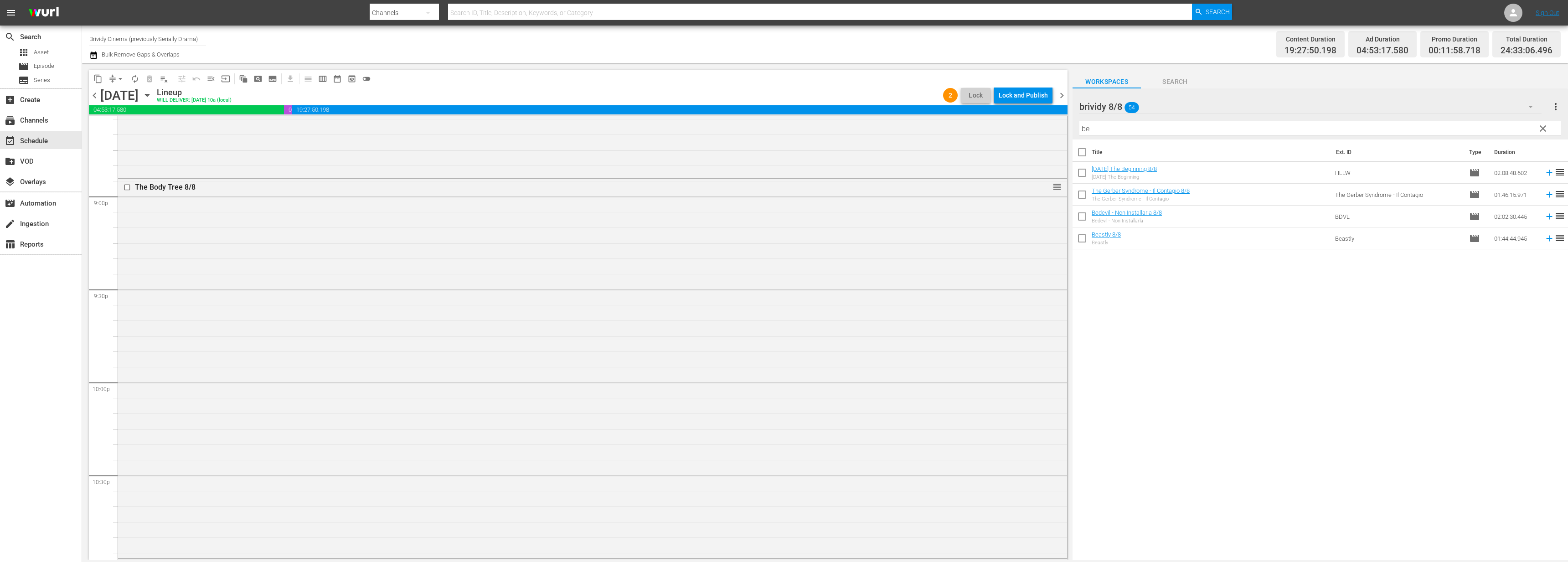
scroll to position [3824, 0]
click at [1030, 98] on div "Lock and Publish" at bounding box center [1023, 95] width 49 height 16
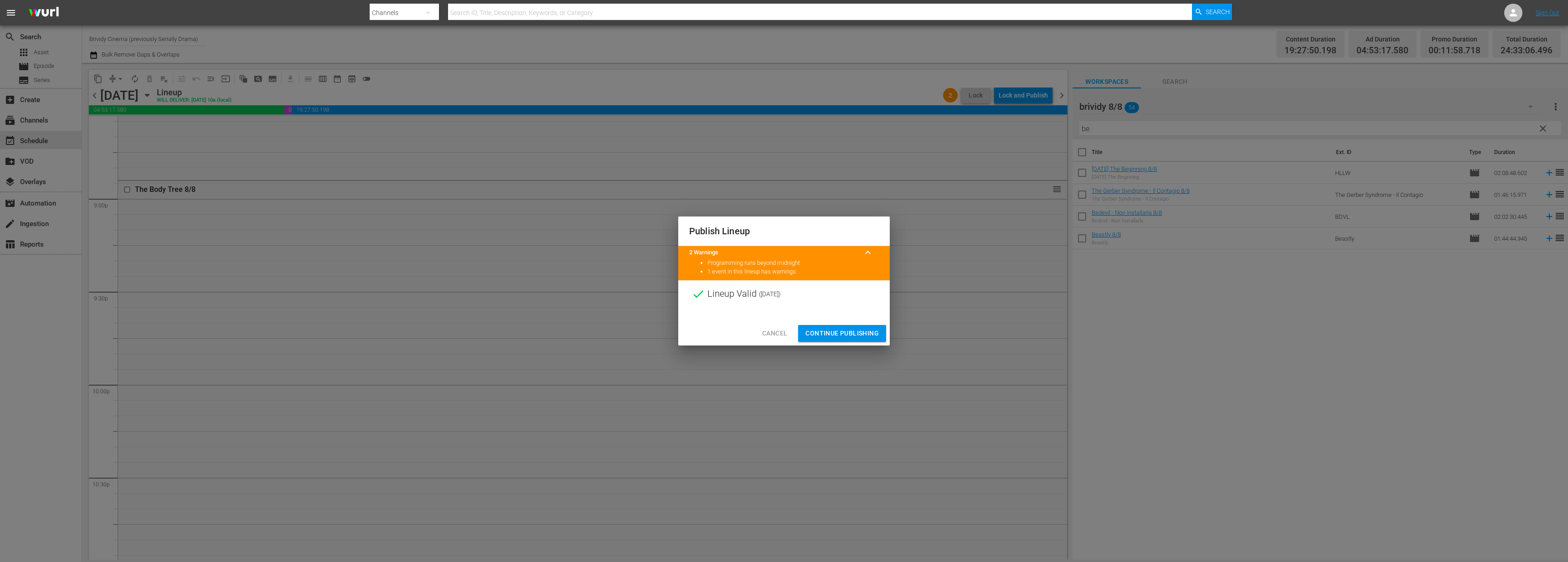
drag, startPoint x: 858, startPoint y: 334, endPoint x: 981, endPoint y: 168, distance: 206.6
click at [858, 333] on span "Continue Publishing" at bounding box center [842, 333] width 74 height 12
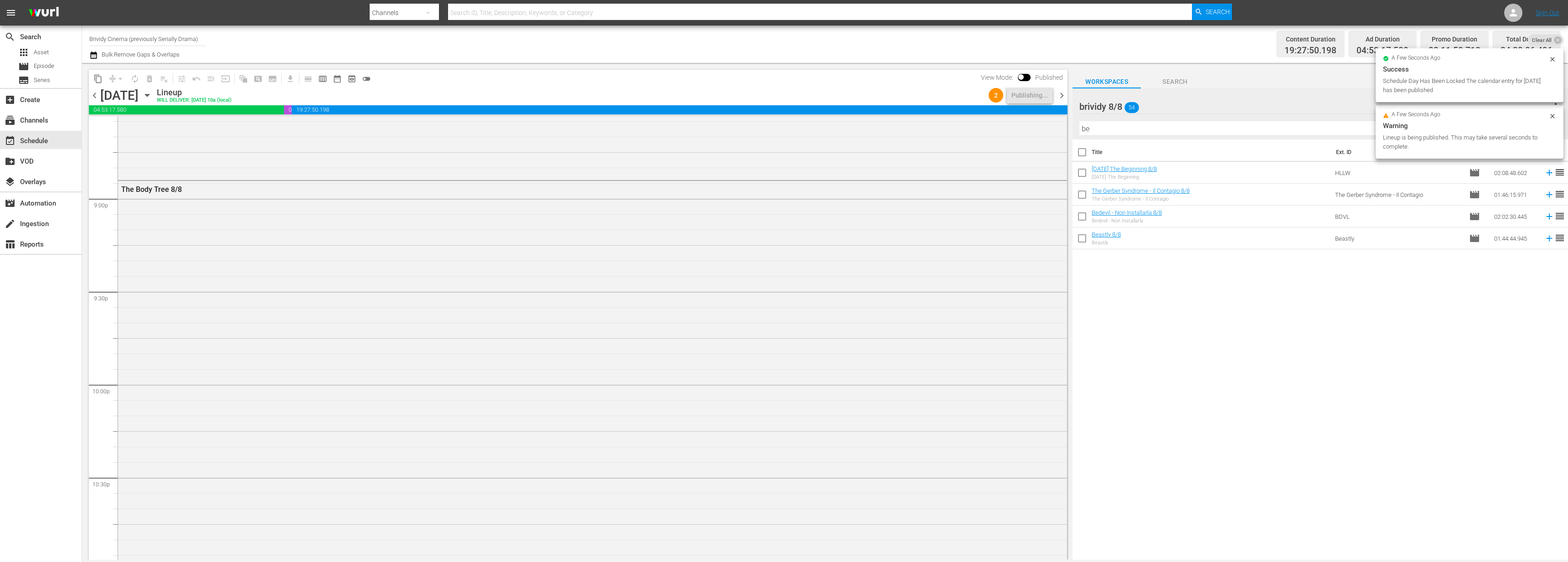
click at [1055, 97] on div "2 Publishing..." at bounding box center [1020, 95] width 71 height 15
click at [1059, 95] on span "chevron_right" at bounding box center [1062, 96] width 12 height 12
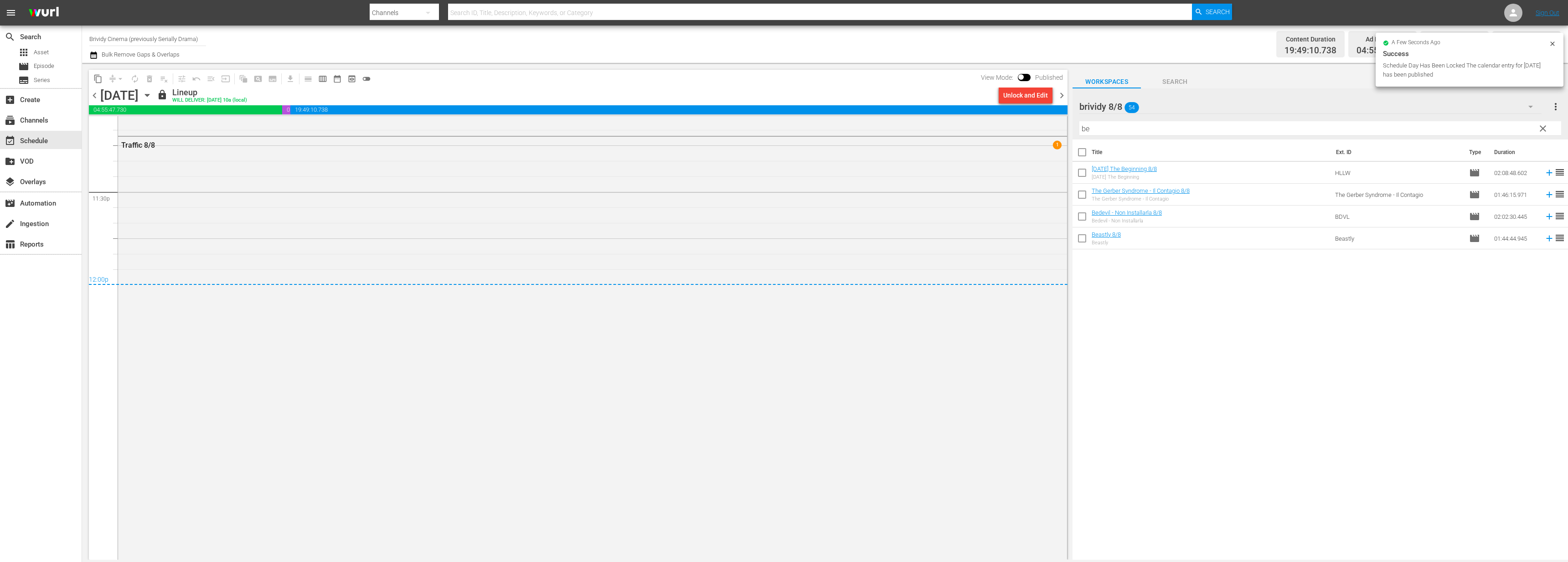
click at [1028, 103] on div "Unlock and Edit" at bounding box center [1025, 95] width 44 height 16
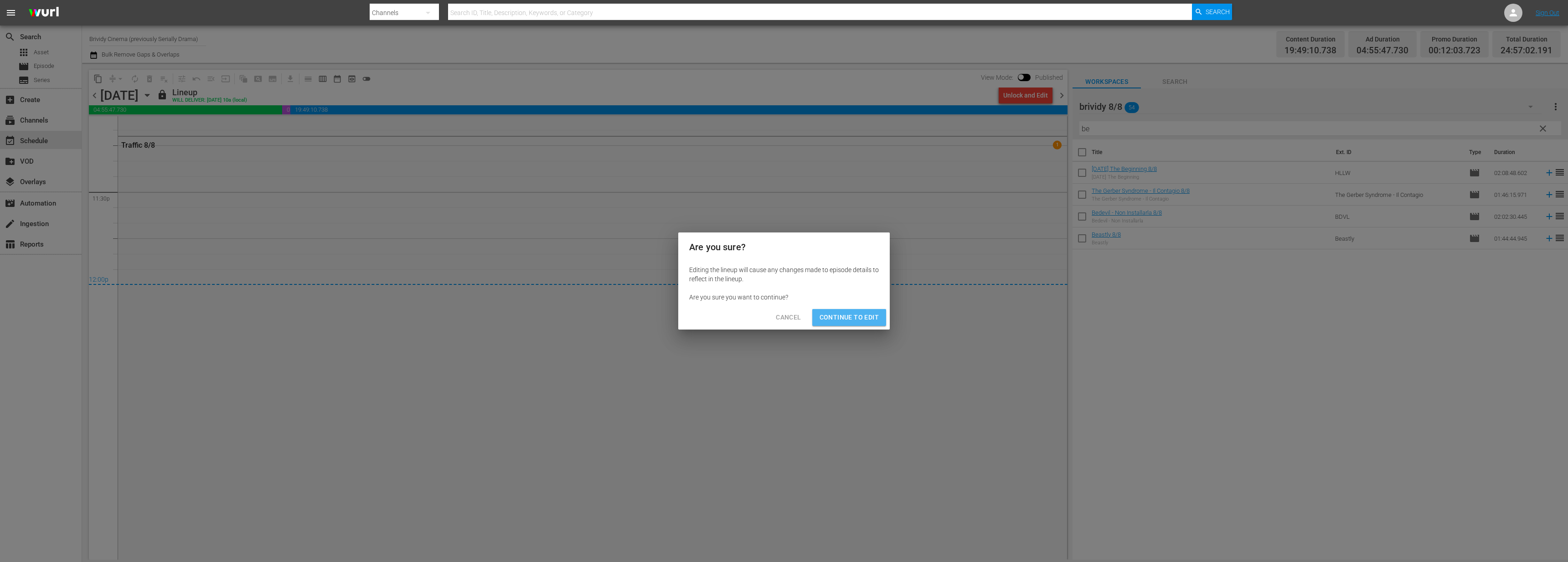
click at [850, 318] on span "Continue to Edit" at bounding box center [849, 317] width 59 height 12
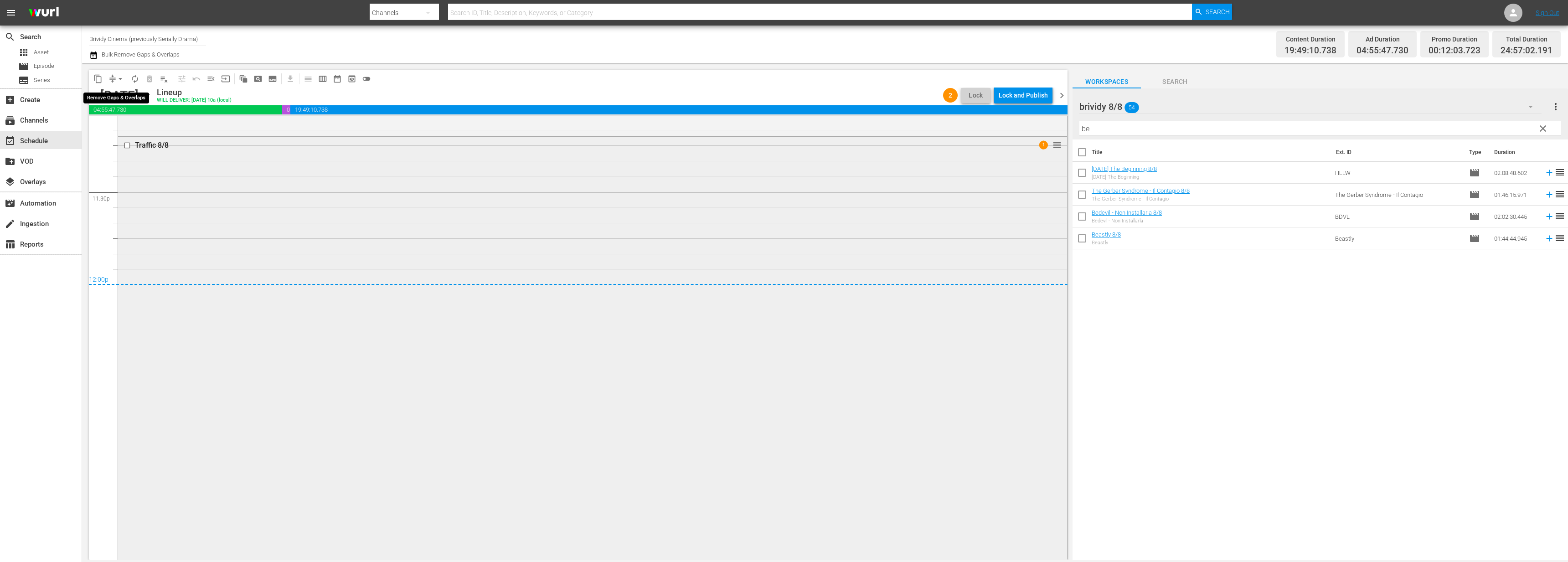
drag, startPoint x: 121, startPoint y: 77, endPoint x: 144, endPoint y: 139, distance: 66.1
click at [121, 76] on span "arrow_drop_down" at bounding box center [120, 79] width 9 height 9
click at [134, 135] on ul "Align to Midnight Align to First Episode Align to End of Previous Day" at bounding box center [121, 113] width 96 height 52
click at [145, 129] on li "Align to End of Previous Day" at bounding box center [121, 127] width 96 height 15
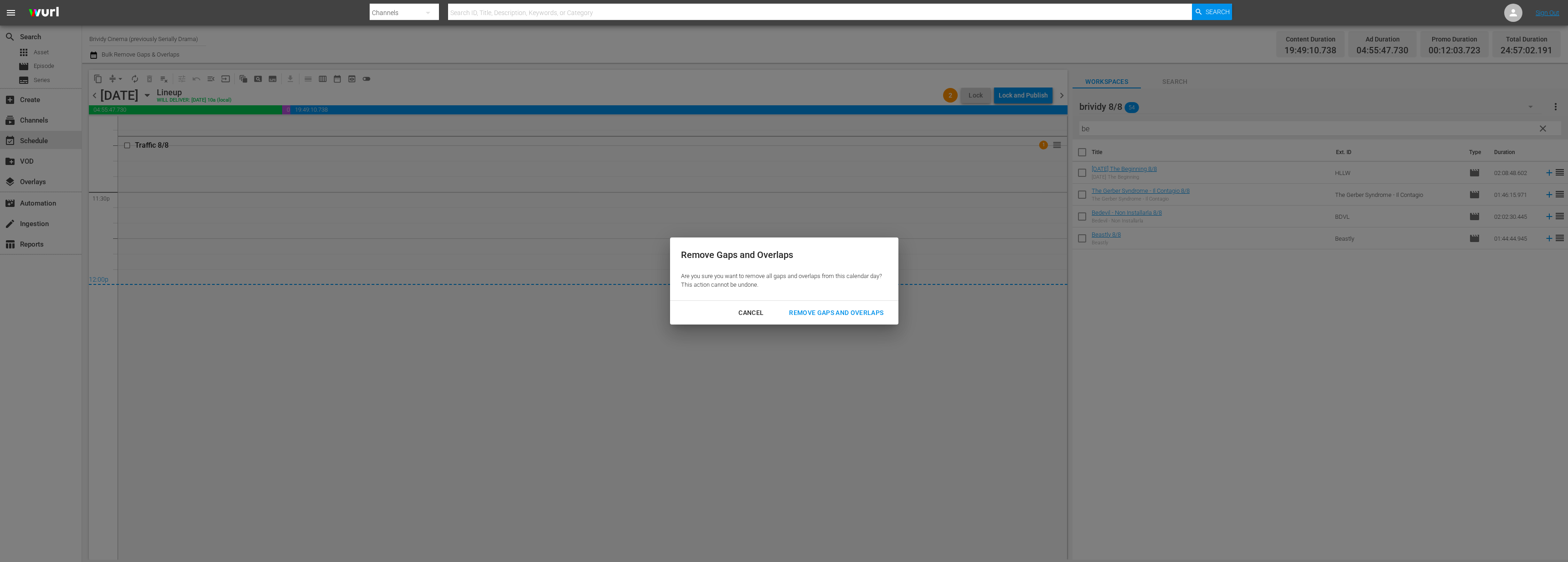
click at [857, 323] on div "Cancel Remove Gaps and Overlaps" at bounding box center [784, 313] width 228 height 24
click at [855, 313] on div "Remove Gaps and Overlaps" at bounding box center [836, 313] width 109 height 12
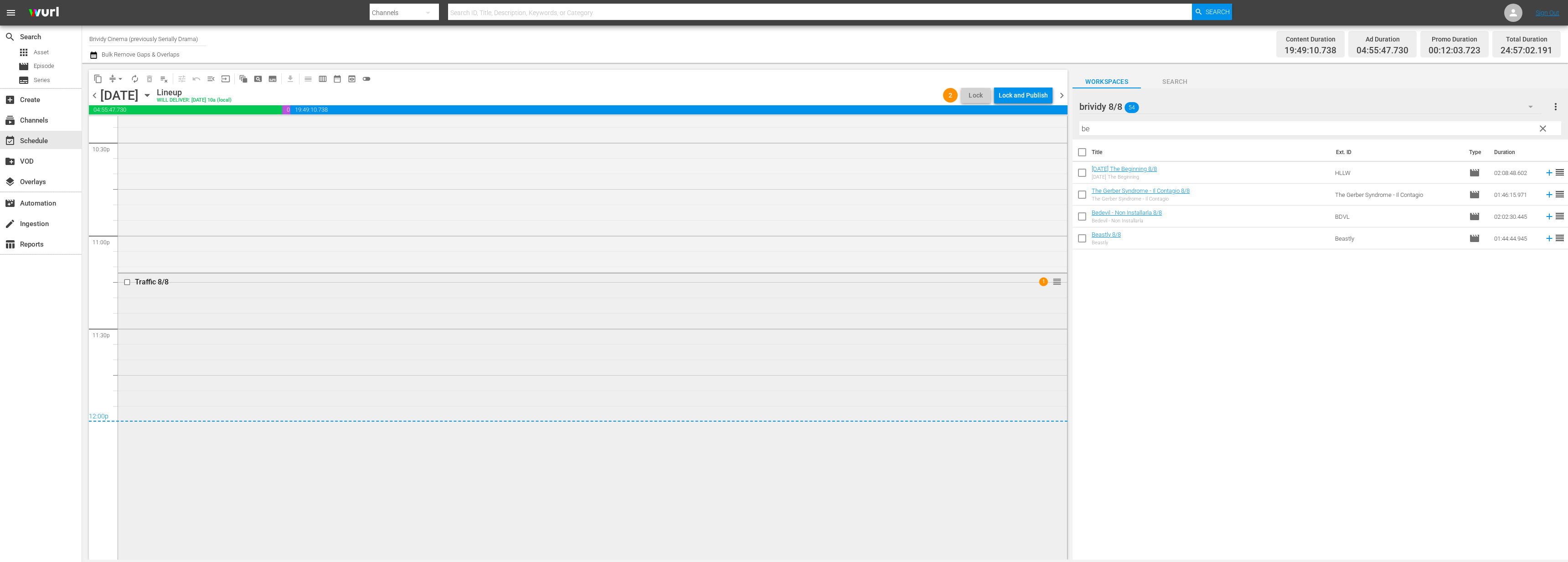
scroll to position [4413, 0]
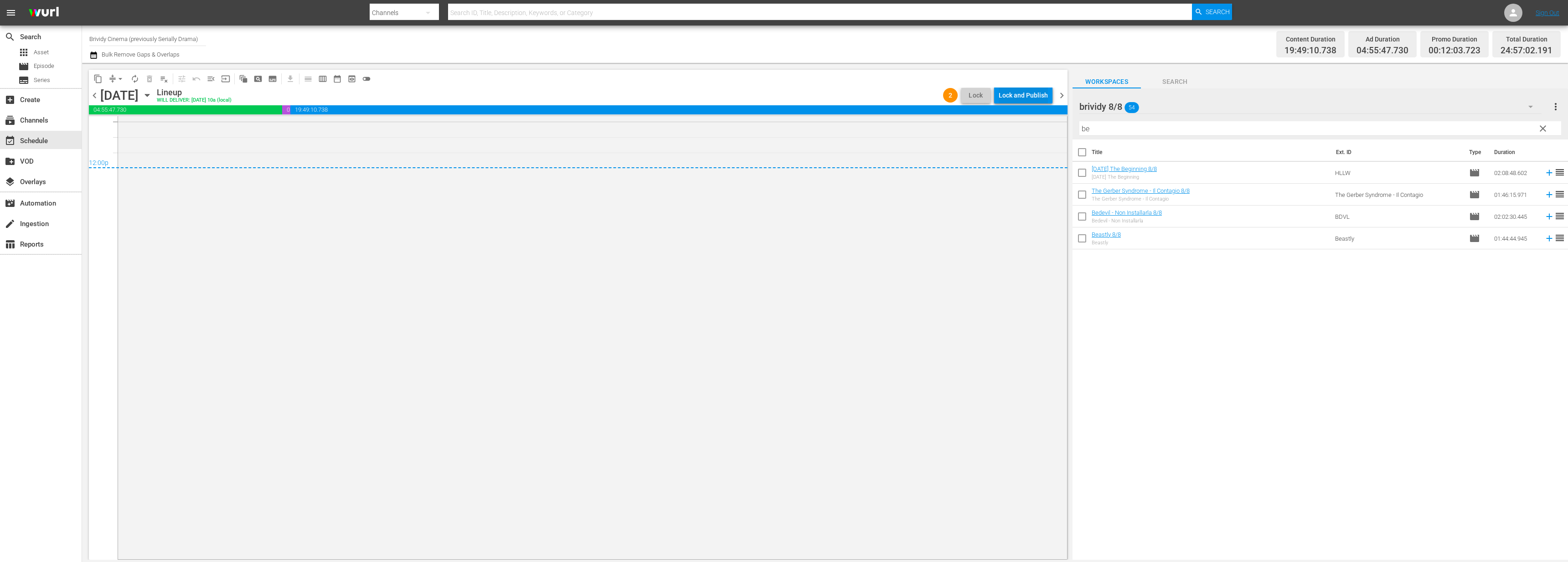
click at [1012, 90] on div "Lock and Publish" at bounding box center [1023, 95] width 49 height 16
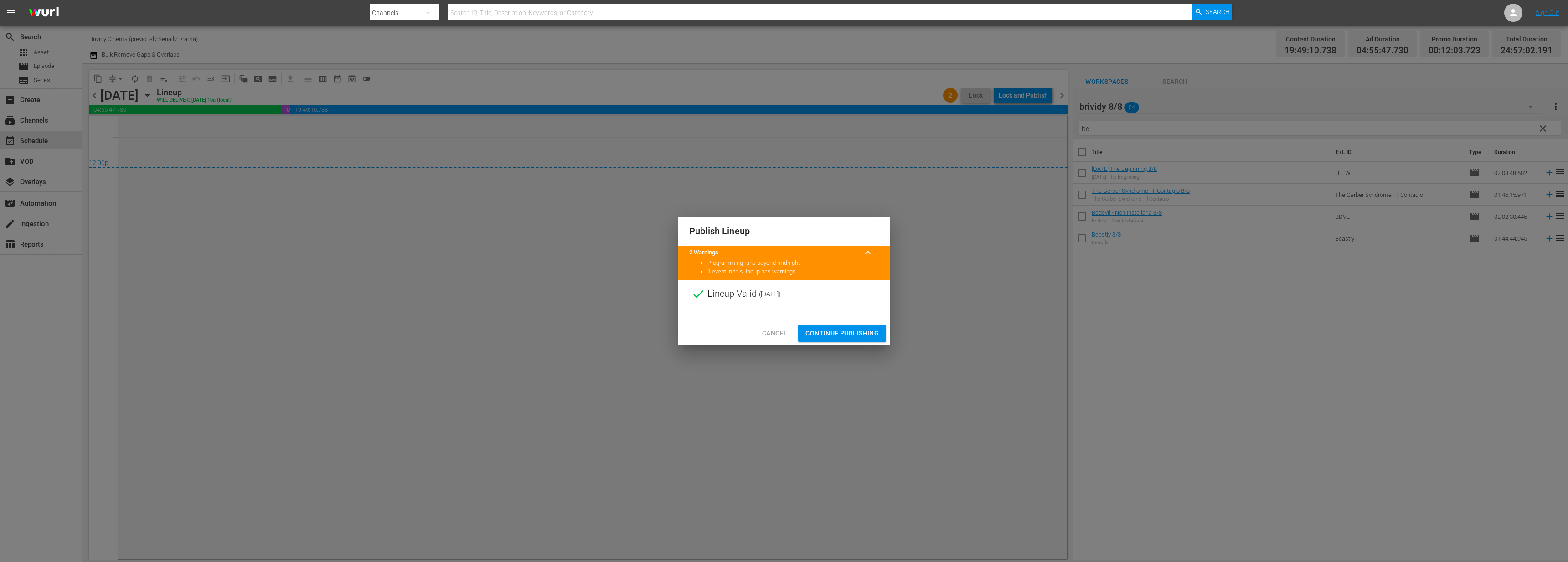
click at [846, 324] on div "Cancel Continue Publishing" at bounding box center [783, 334] width 211 height 24
drag, startPoint x: 847, startPoint y: 328, endPoint x: 869, endPoint y: 279, distance: 53.7
click at [847, 328] on span "Continue Publishing" at bounding box center [842, 333] width 74 height 12
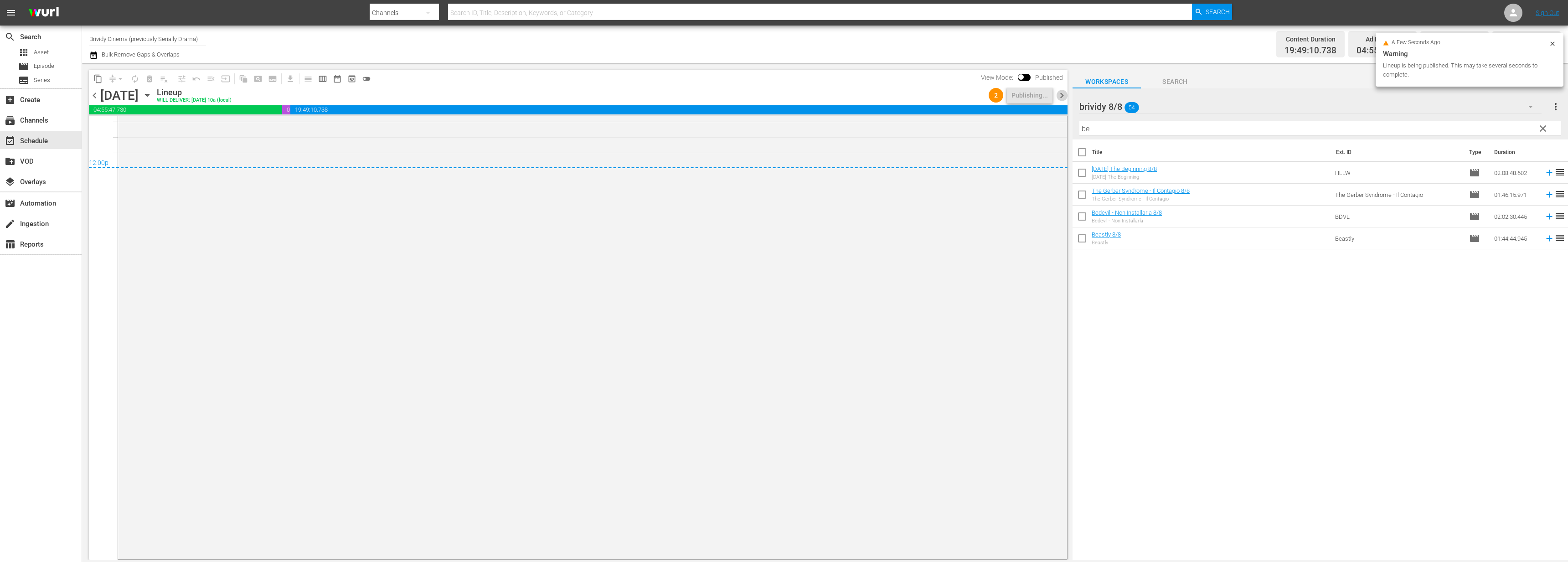
click at [1059, 96] on span "chevron_right" at bounding box center [1062, 96] width 12 height 12
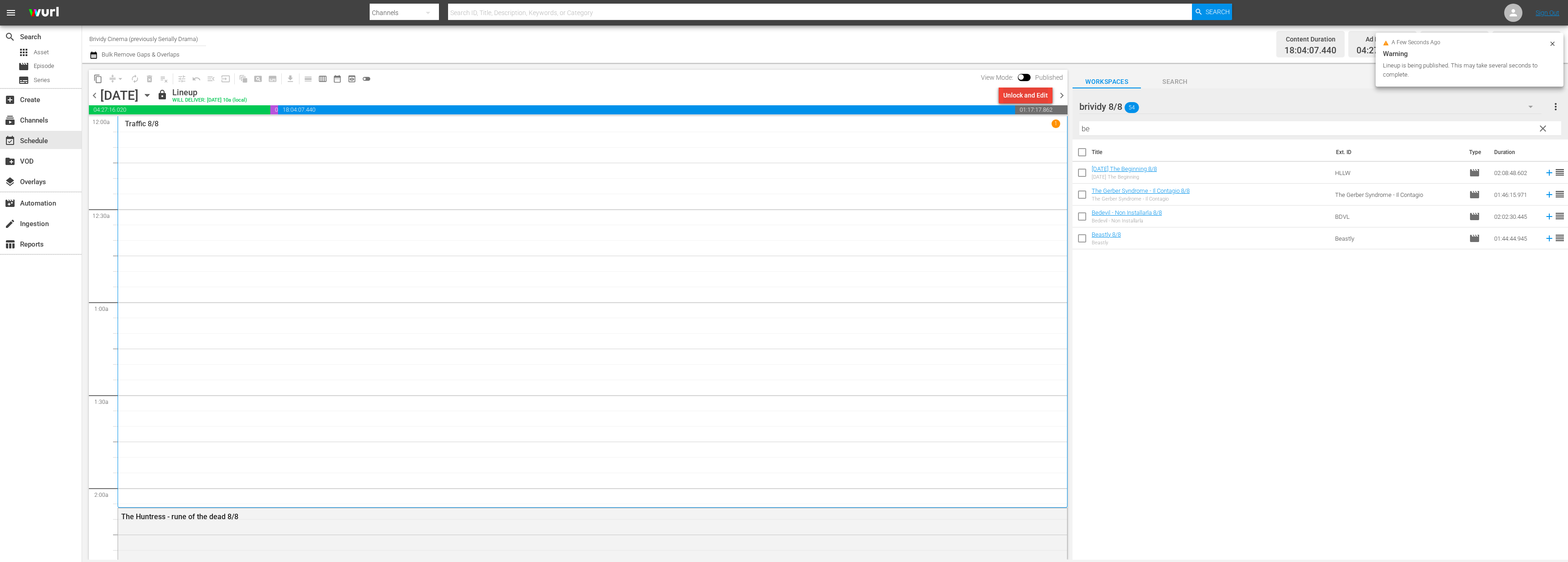
click at [1017, 97] on div "Unlock and Edit" at bounding box center [1025, 95] width 44 height 16
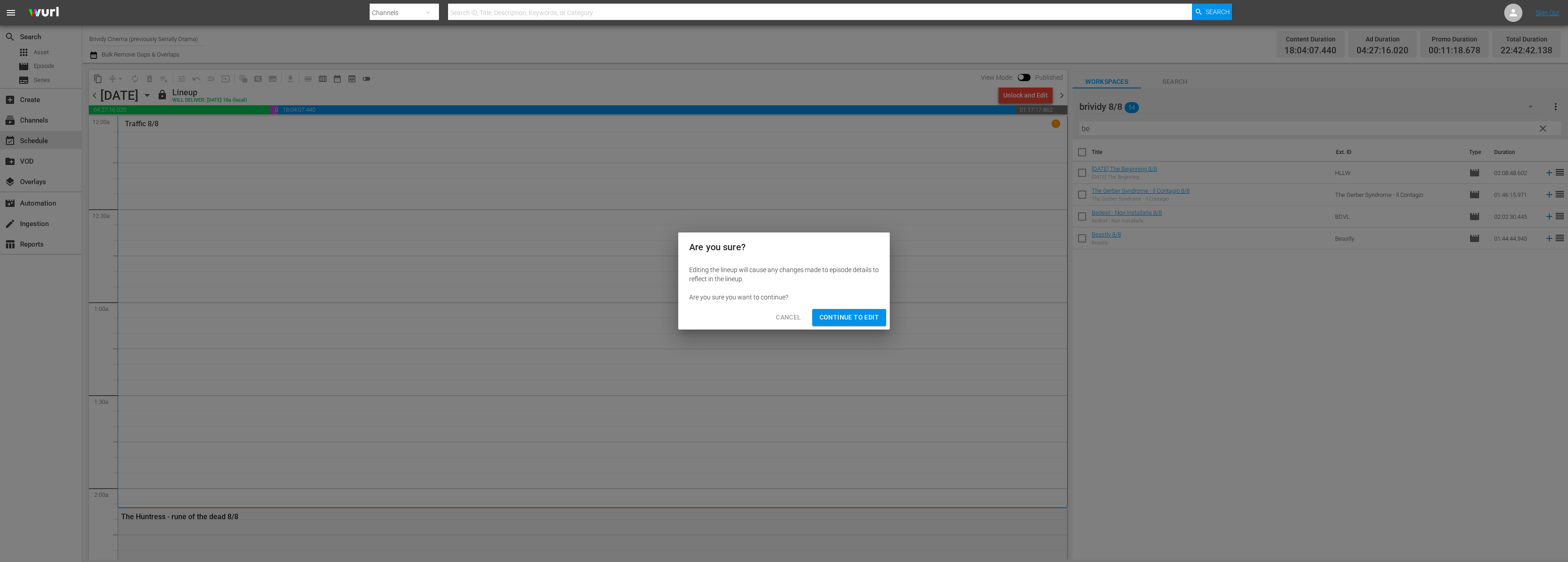
click at [877, 311] on button "Continue to Edit" at bounding box center [849, 318] width 74 height 17
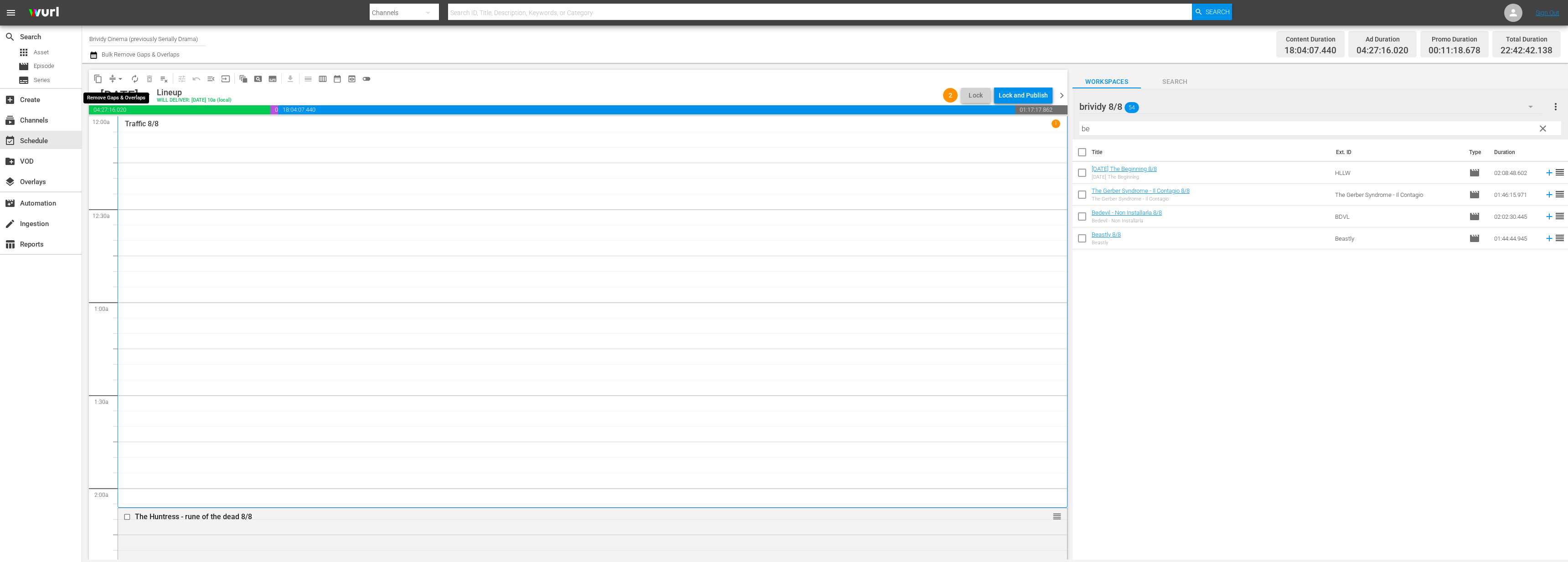
click at [117, 81] on span "arrow_drop_down" at bounding box center [120, 79] width 9 height 9
click at [126, 126] on li "Align to End of Previous Day" at bounding box center [121, 127] width 96 height 15
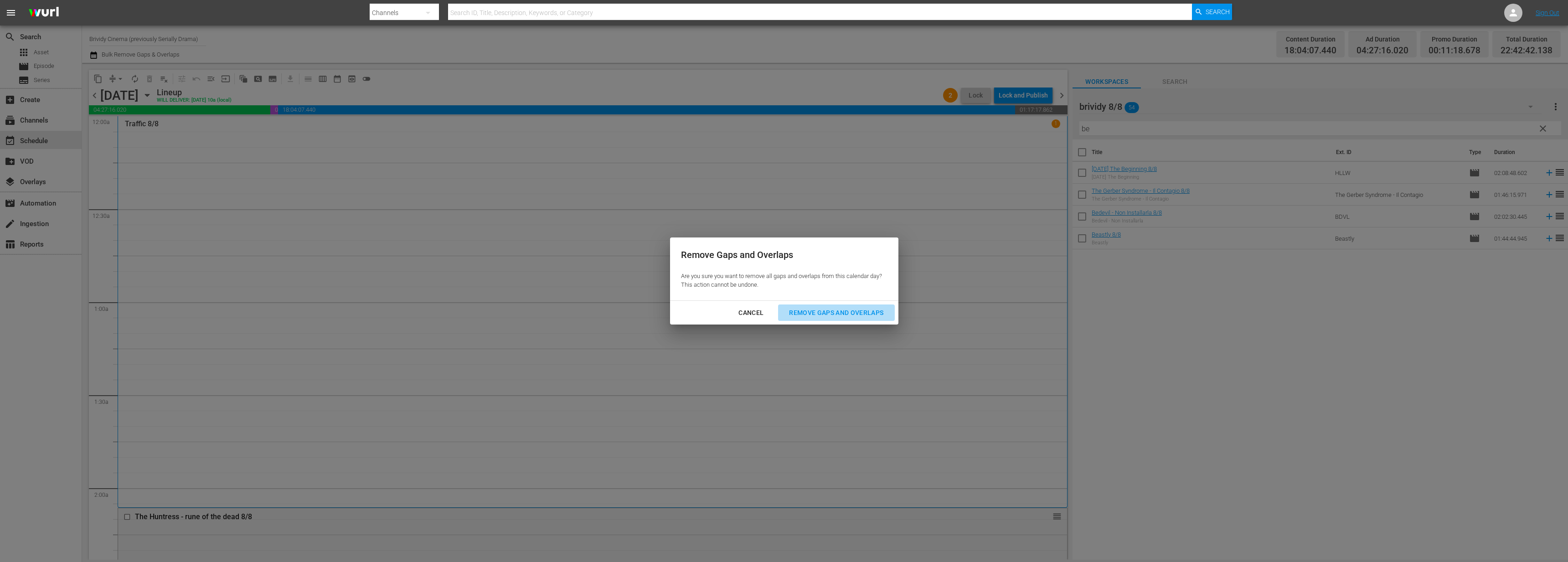
drag, startPoint x: 841, startPoint y: 315, endPoint x: 811, endPoint y: 313, distance: 30.1
click at [841, 317] on div "Remove Gaps and Overlaps" at bounding box center [836, 313] width 109 height 12
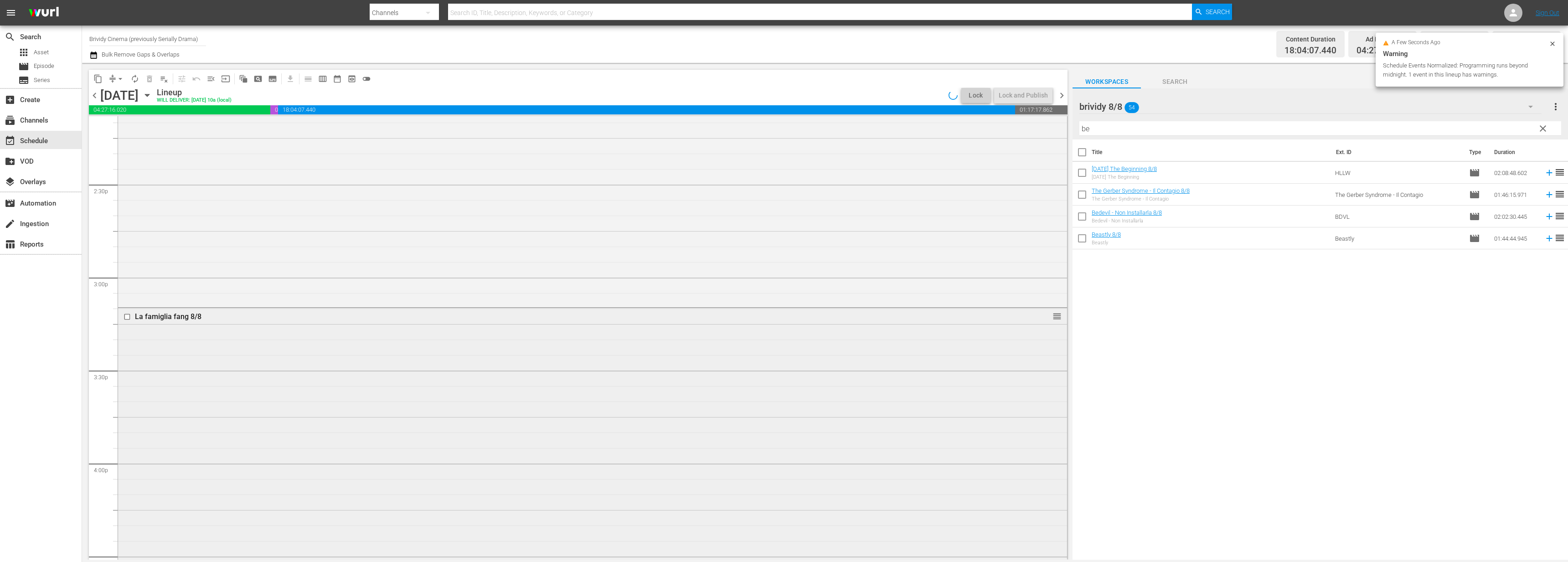
scroll to position [2674, 0]
click at [1029, 99] on div "Lock and Publish" at bounding box center [1023, 95] width 49 height 16
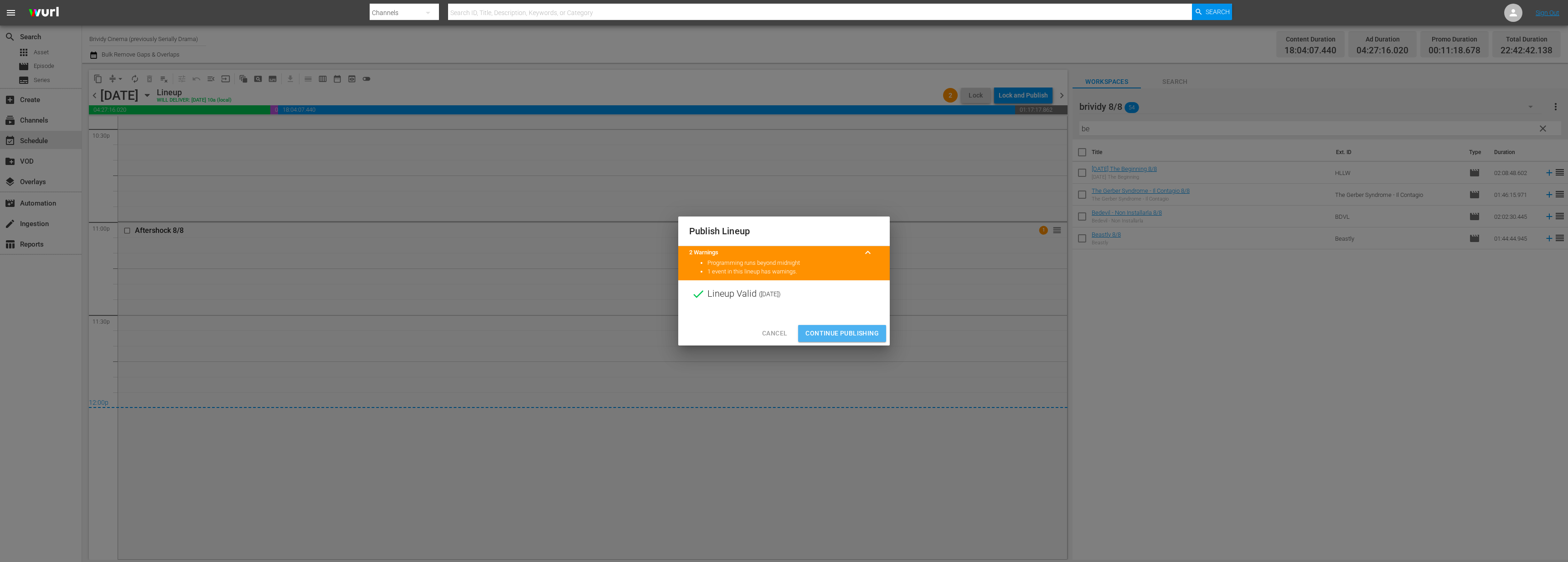
click at [849, 340] on button "Continue Publishing" at bounding box center [842, 334] width 88 height 17
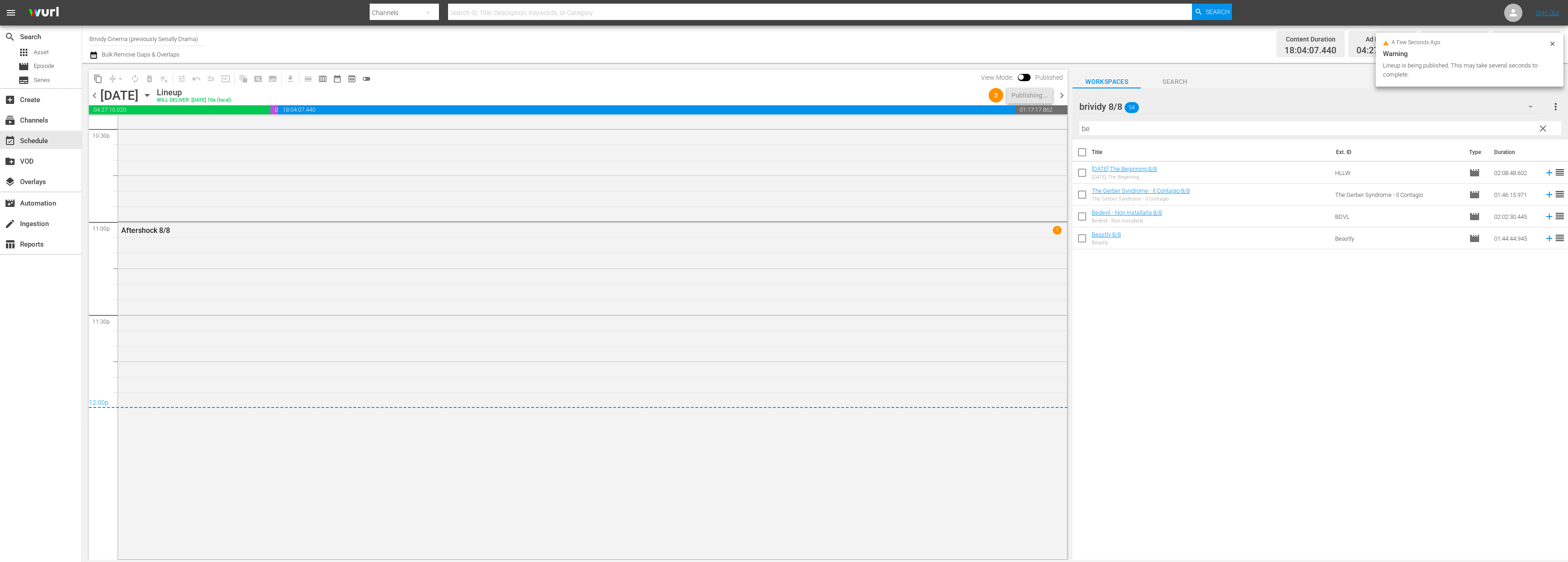
click at [1063, 110] on div "content_copy compress arrow_drop_down autorenew_outlined delete_forever_outline…" at bounding box center [578, 315] width 979 height 490
click at [1062, 97] on span "chevron_right" at bounding box center [1062, 96] width 12 height 12
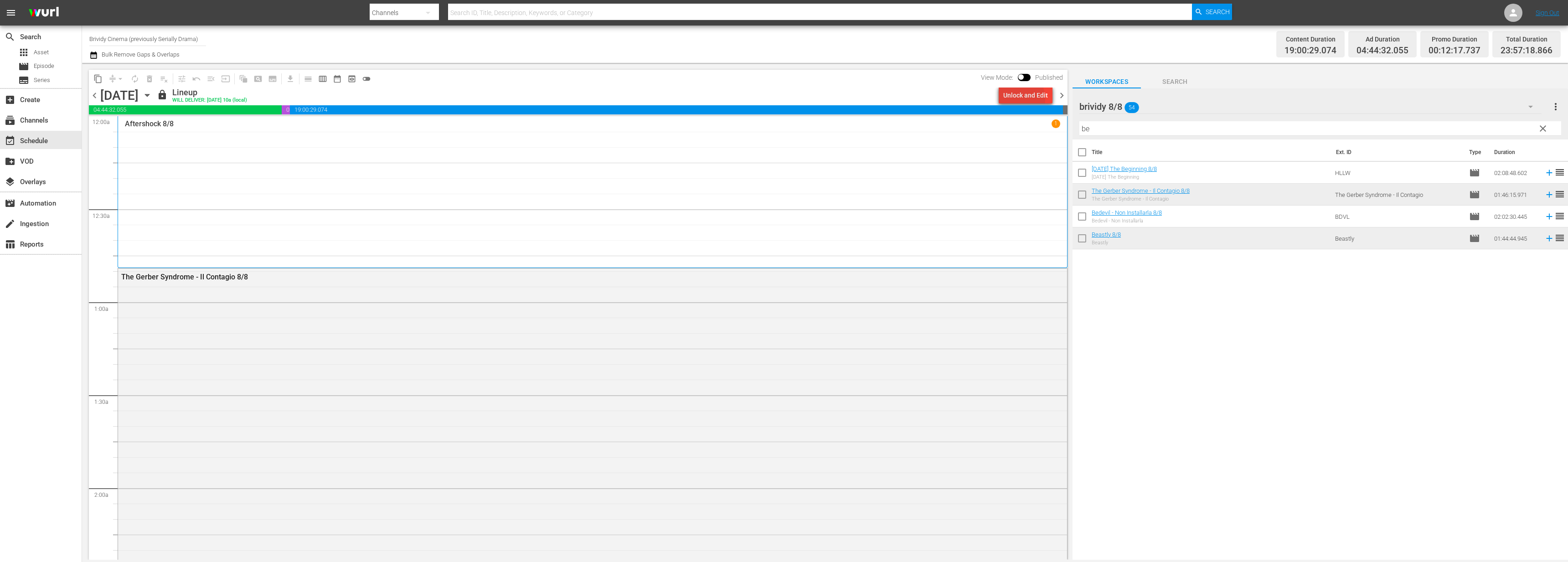
click at [1012, 100] on div "Unlock and Edit" at bounding box center [1025, 95] width 44 height 16
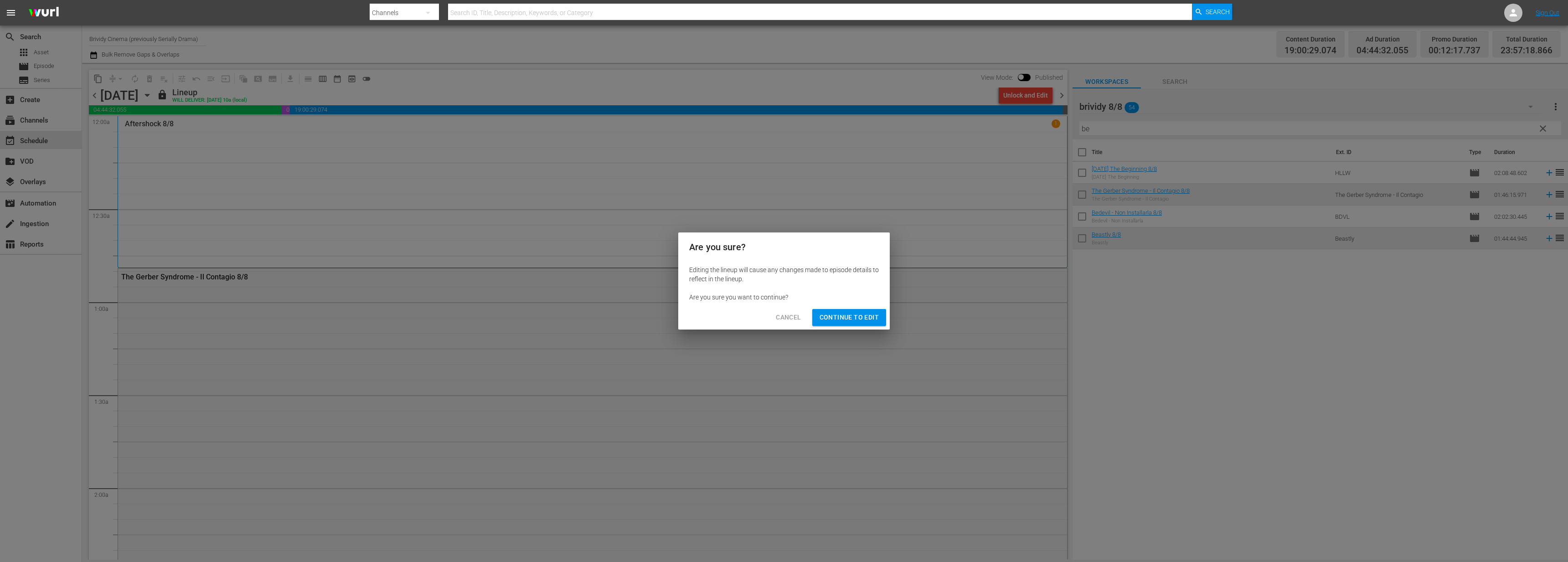
click at [862, 315] on span "Continue to Edit" at bounding box center [849, 317] width 59 height 12
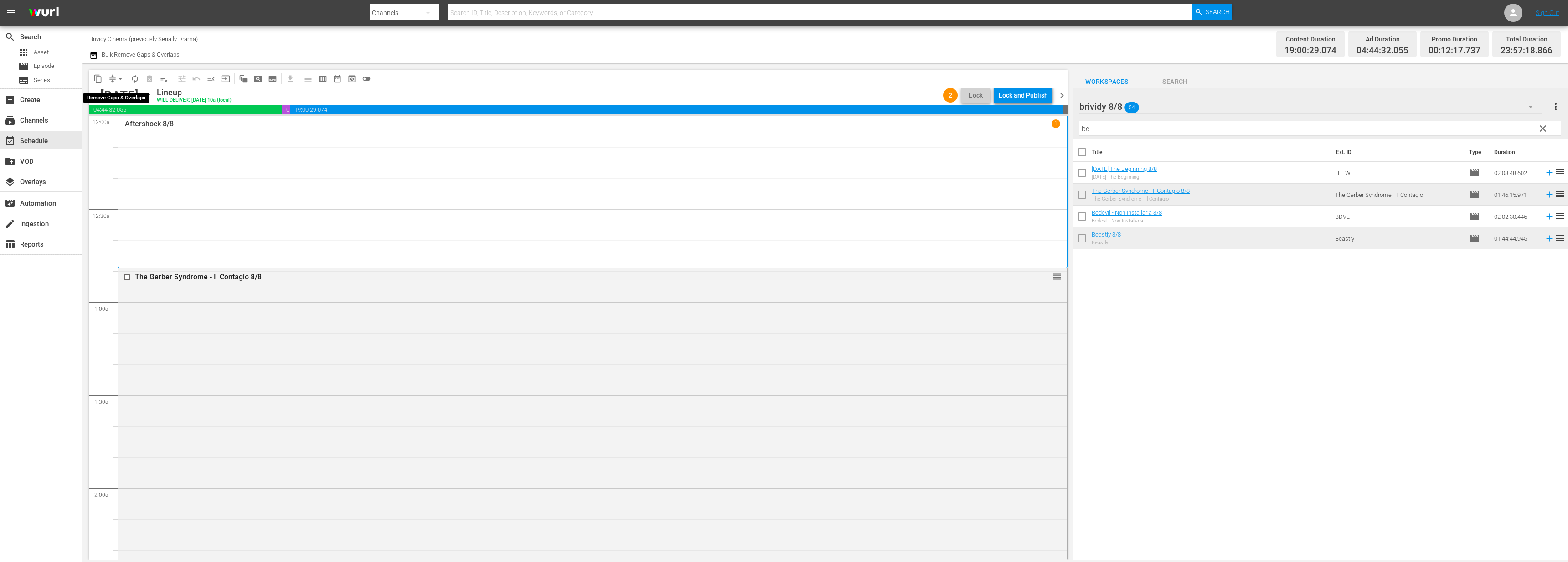
click at [119, 83] on span "arrow_drop_down" at bounding box center [120, 79] width 9 height 9
click at [138, 131] on li "Align to End of Previous Day" at bounding box center [121, 127] width 96 height 15
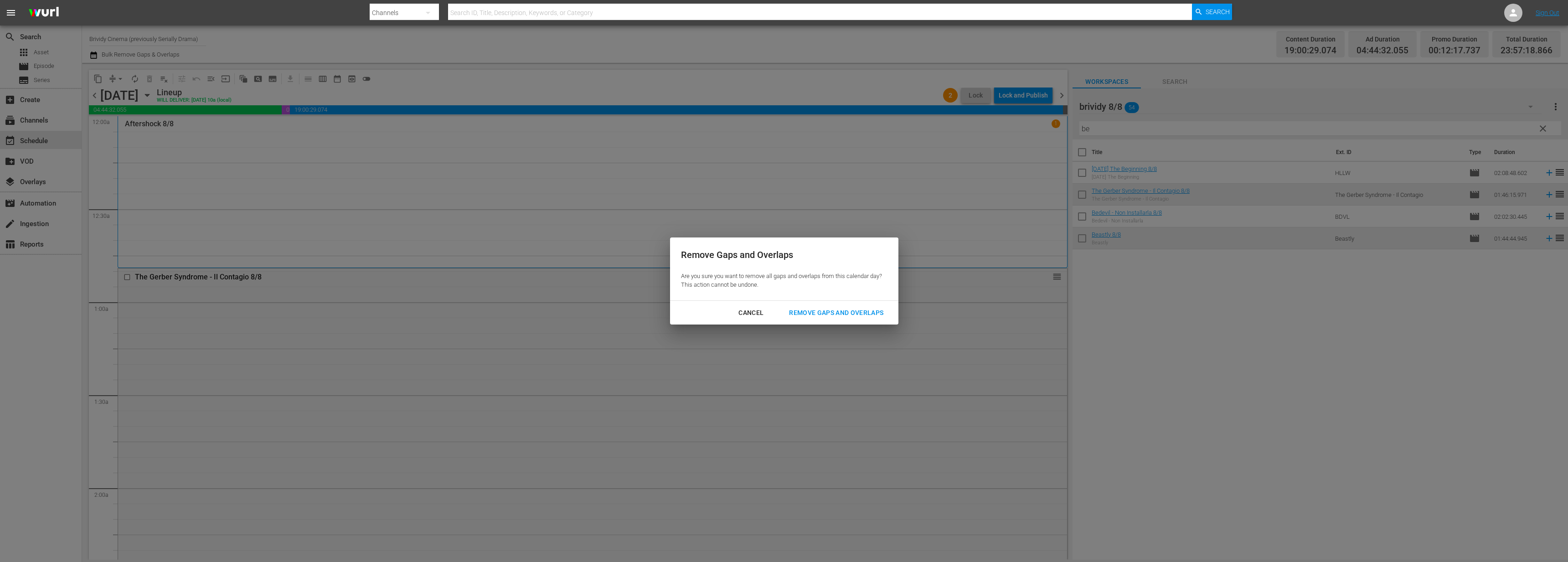
click at [811, 309] on div "Remove Gaps and Overlaps" at bounding box center [836, 313] width 109 height 12
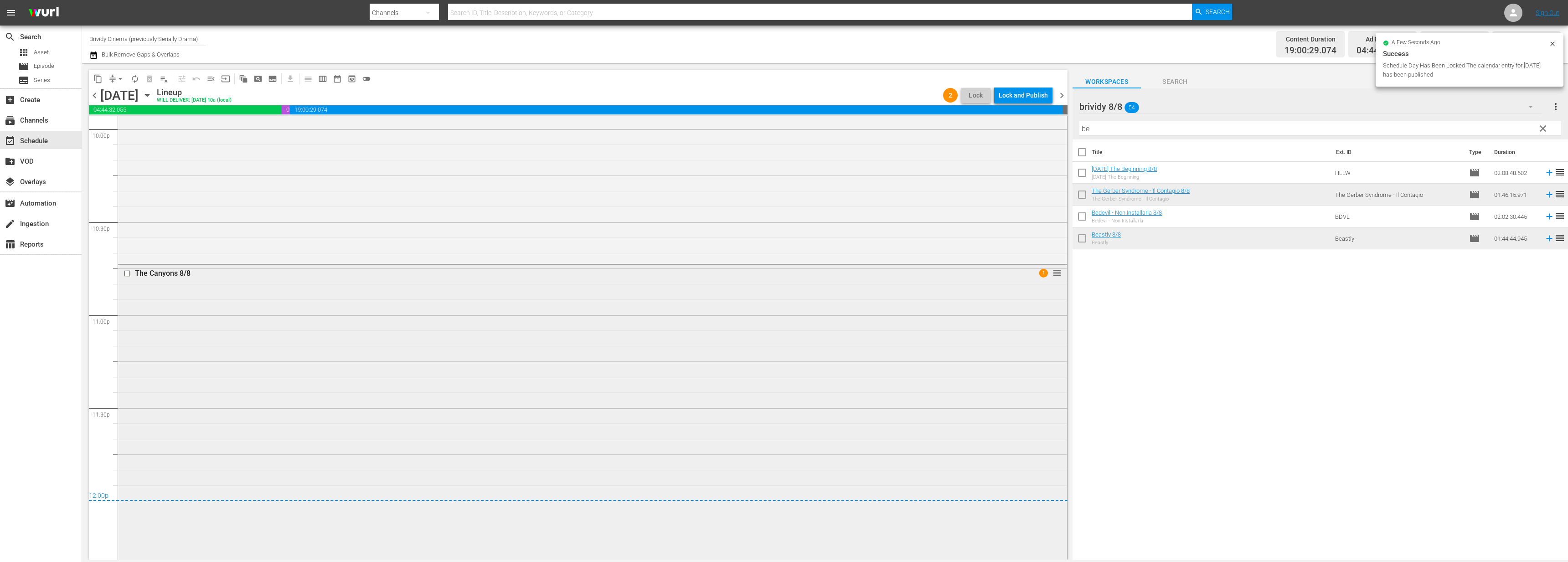
scroll to position [4165, 0]
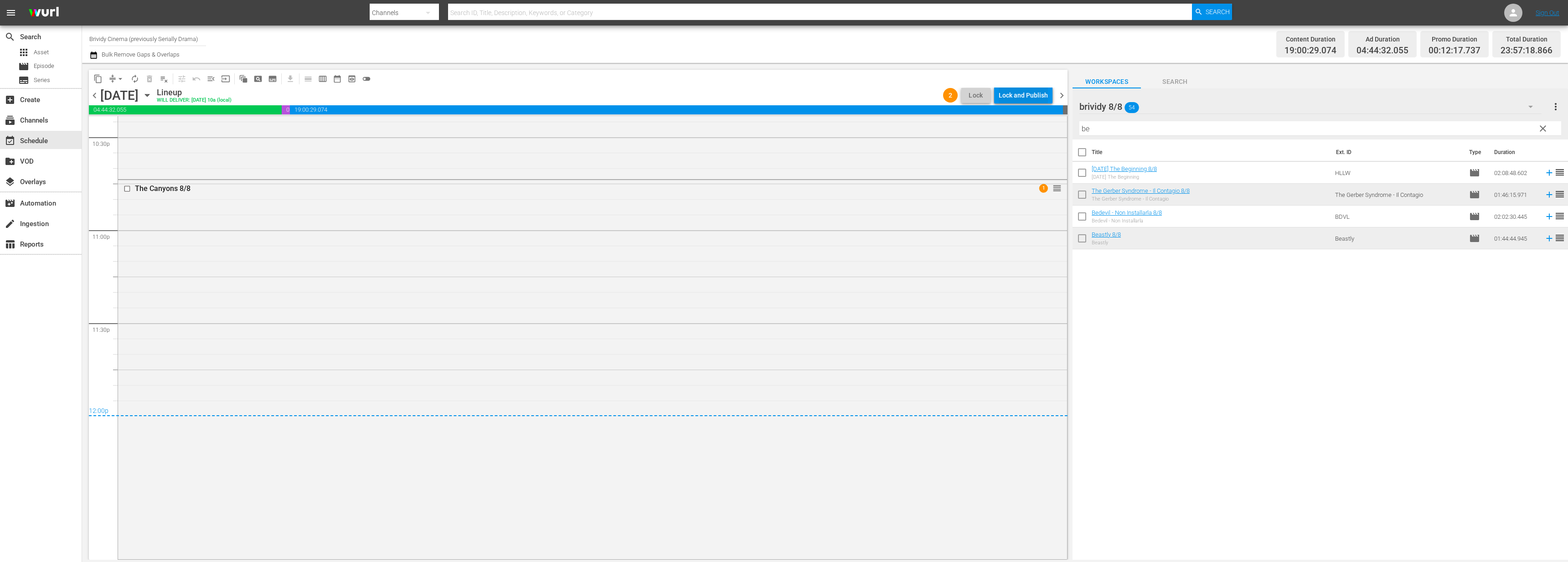
click at [1031, 100] on div "Lock and Publish" at bounding box center [1023, 95] width 49 height 16
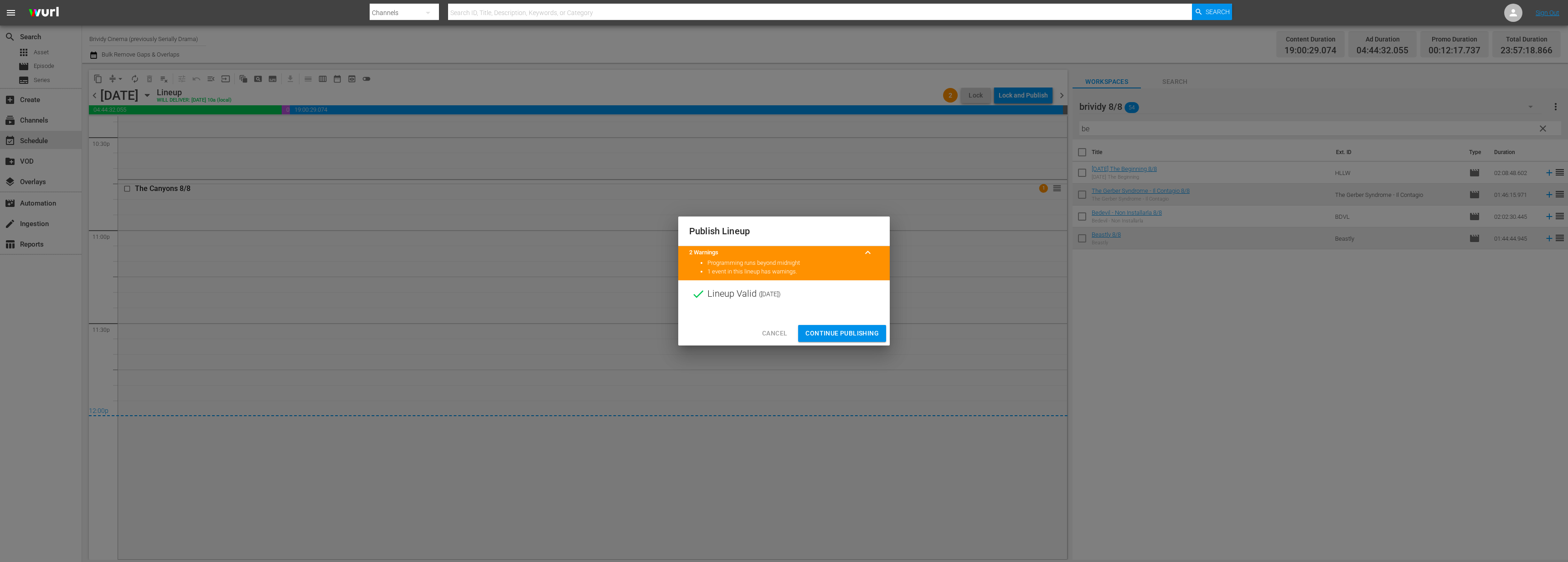
click at [865, 333] on span "Continue Publishing" at bounding box center [842, 333] width 74 height 12
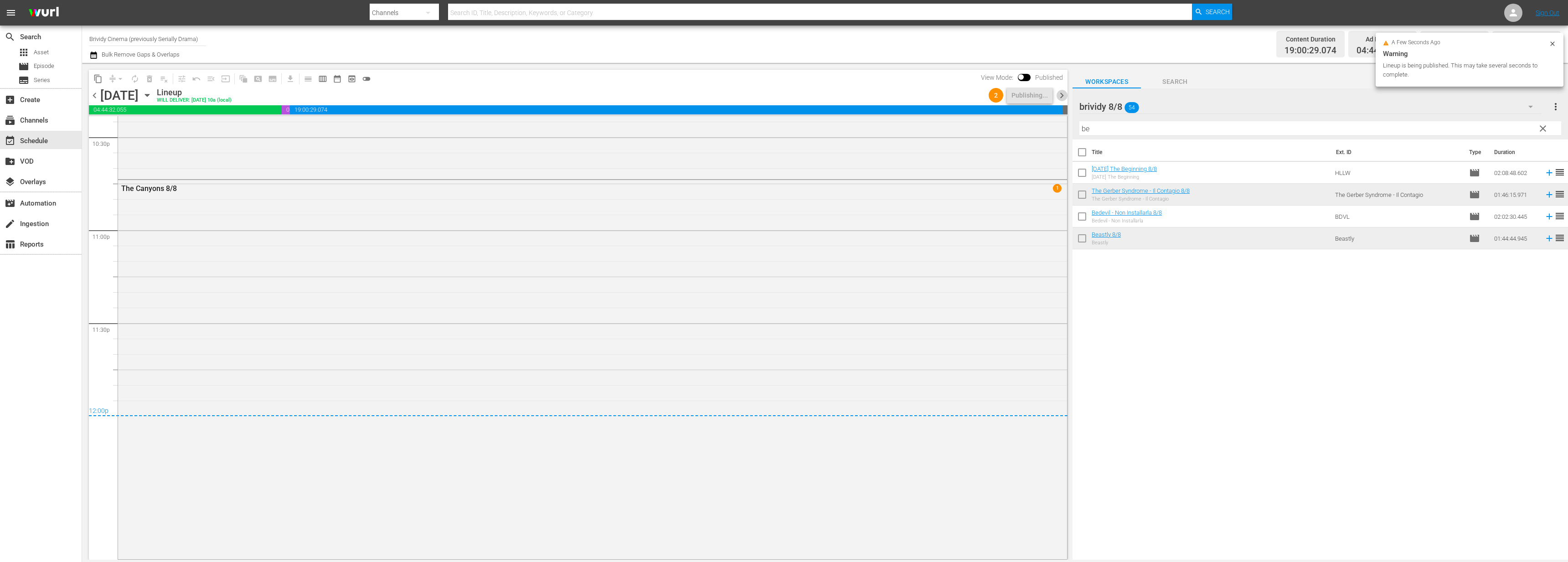
click at [1059, 95] on span "chevron_right" at bounding box center [1062, 96] width 12 height 12
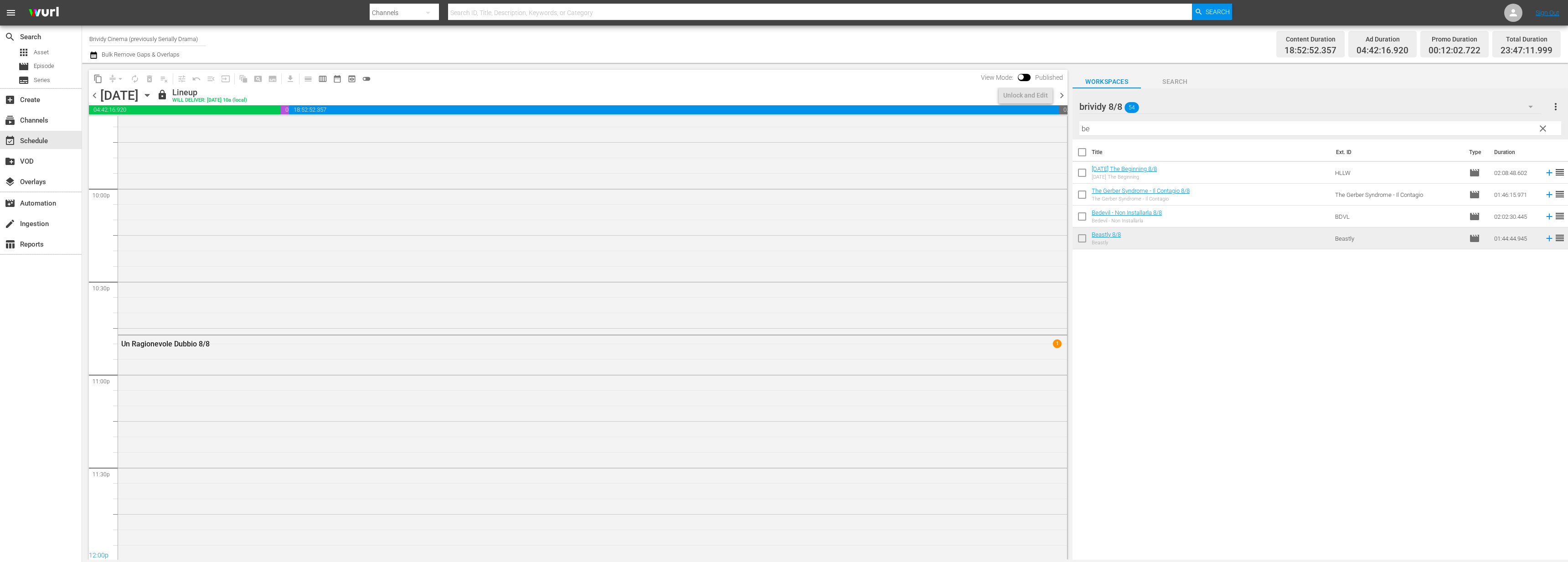
scroll to position [4103, 0]
click at [1020, 81] on div "View Mode: Published" at bounding box center [1022, 77] width 91 height 15
click at [1024, 78] on input "checkbox" at bounding box center [1021, 79] width 19 height 6
checkbox input "true"
click at [1030, 74] on span at bounding box center [1031, 77] width 5 height 5
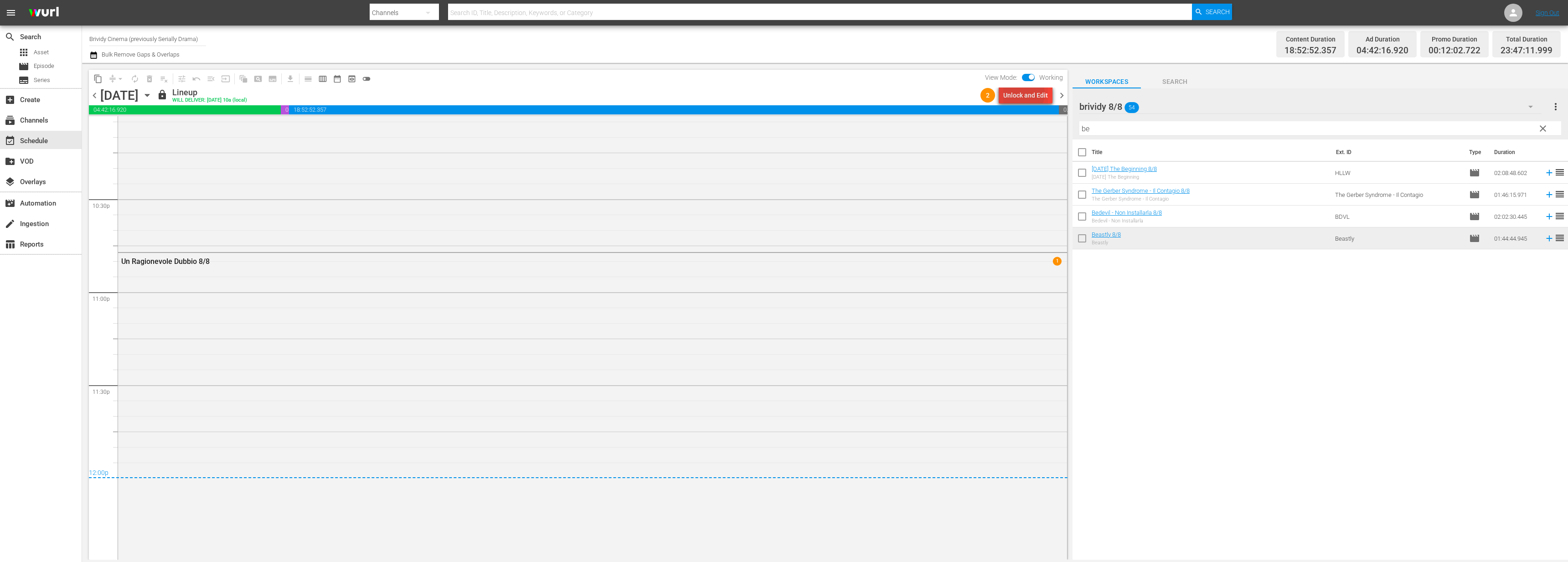
click at [1025, 94] on div "Unlock and Edit" at bounding box center [1025, 95] width 44 height 16
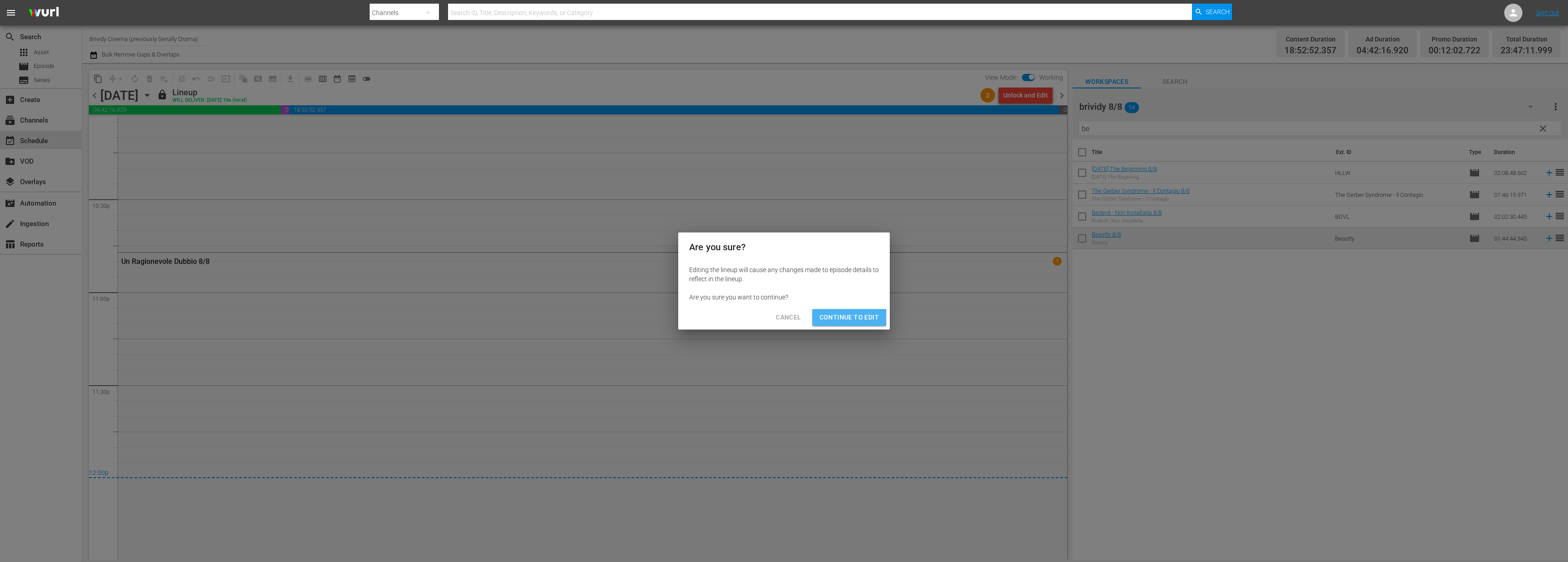
click at [832, 318] on span "Continue to Edit" at bounding box center [849, 317] width 59 height 12
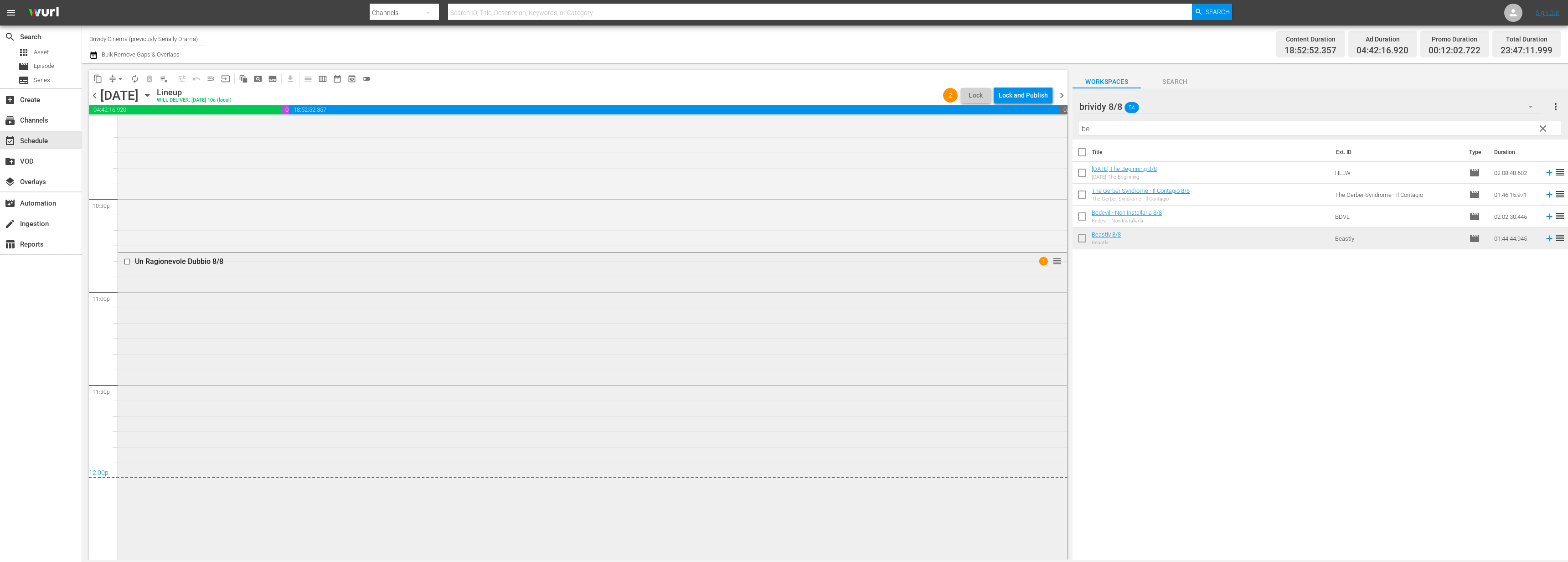
scroll to position [4101, 0]
click at [121, 76] on span "arrow_drop_down" at bounding box center [120, 79] width 9 height 9
click at [131, 128] on li "Align to End of Previous Day" at bounding box center [121, 127] width 96 height 15
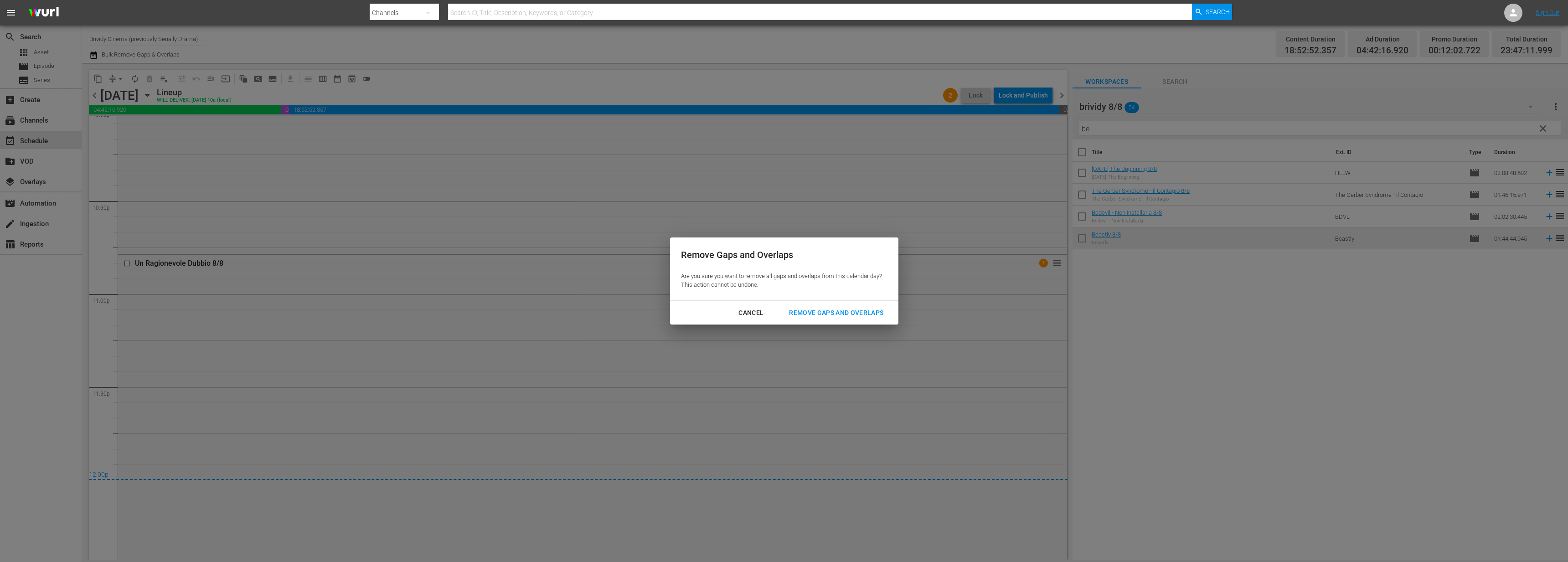
drag, startPoint x: 854, startPoint y: 317, endPoint x: 1079, endPoint y: 562, distance: 332.6
click at [855, 317] on div "Remove Gaps and Overlaps" at bounding box center [836, 313] width 109 height 12
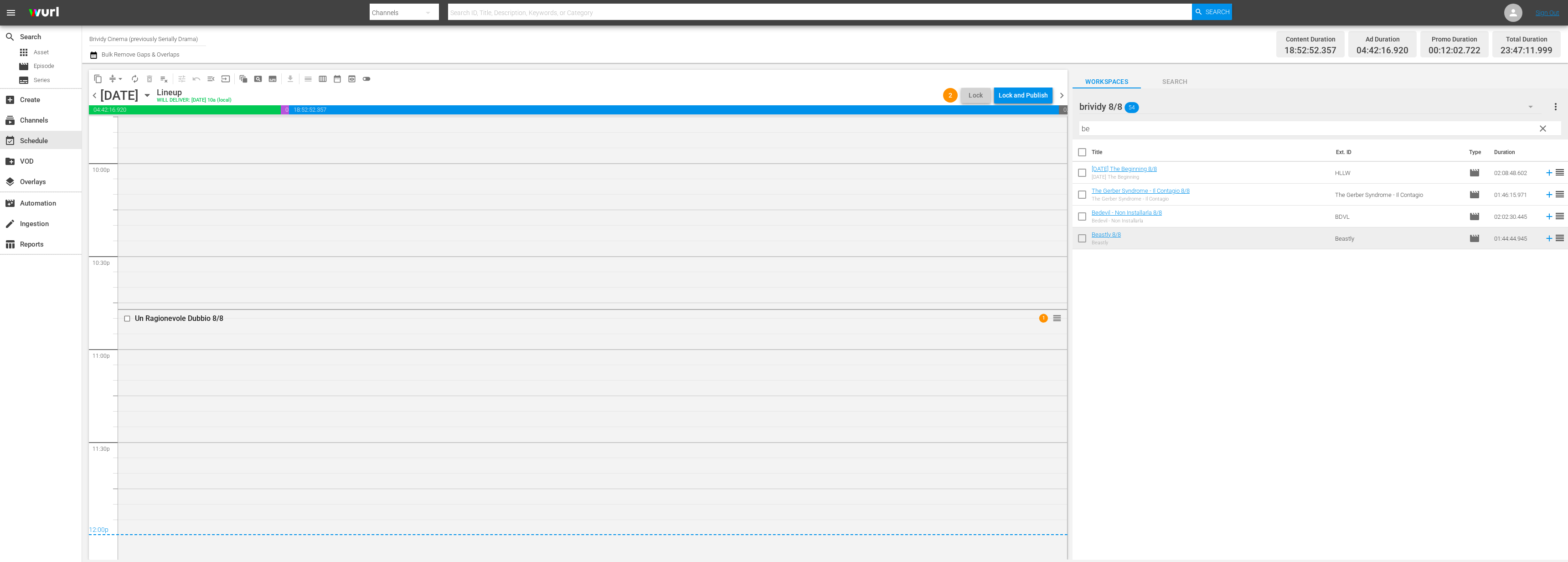
scroll to position [4125, 0]
click at [1023, 99] on div "Lock and Publish" at bounding box center [1023, 95] width 49 height 16
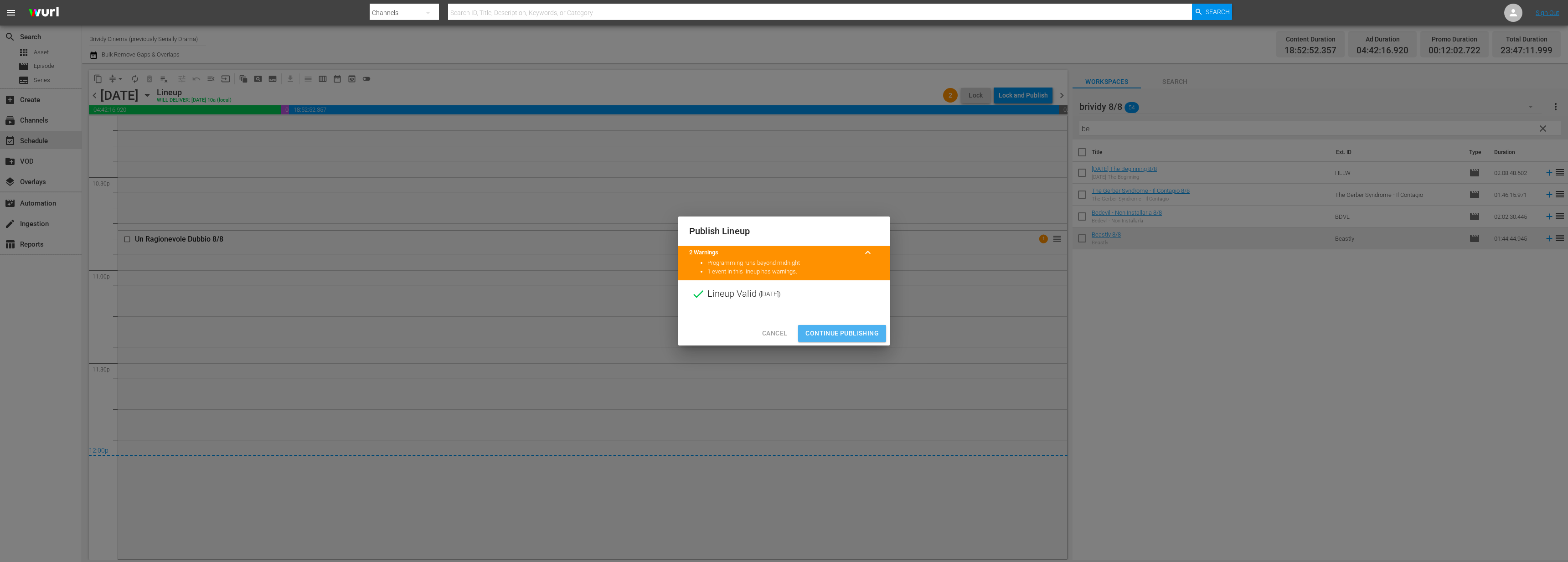
click at [849, 328] on button "Continue Publishing" at bounding box center [842, 334] width 88 height 17
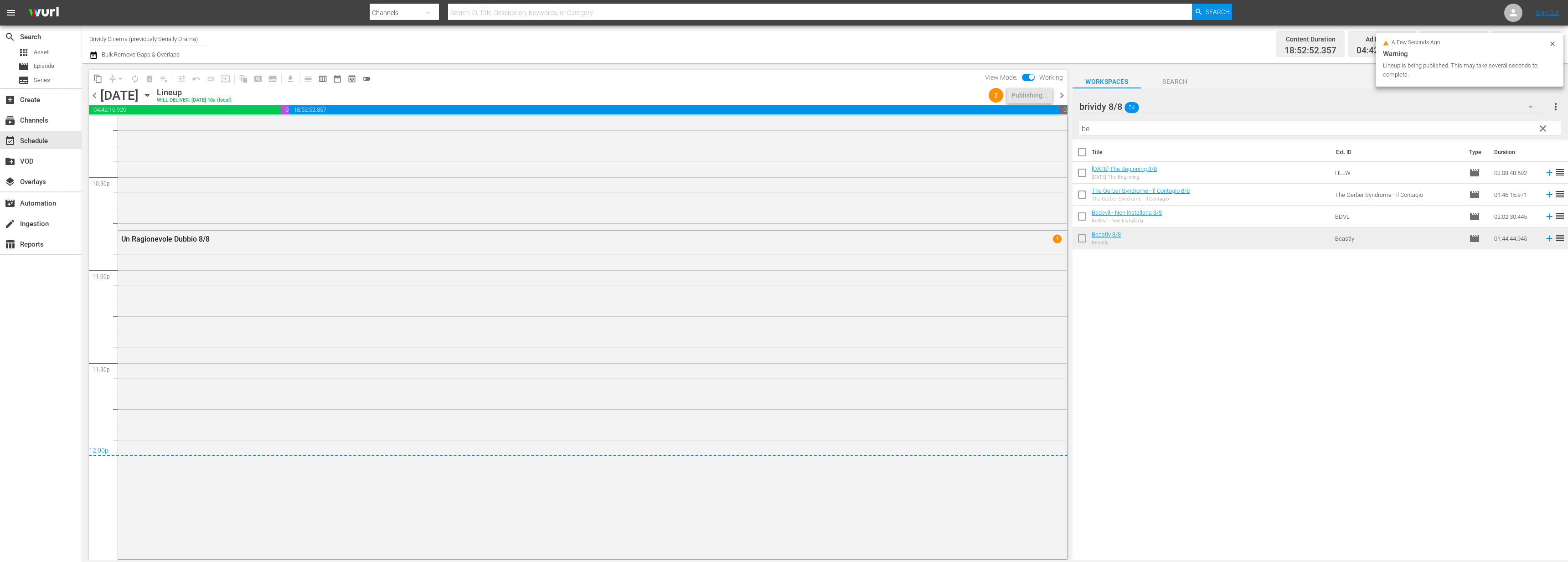
click at [1062, 96] on span "chevron_right" at bounding box center [1062, 96] width 12 height 12
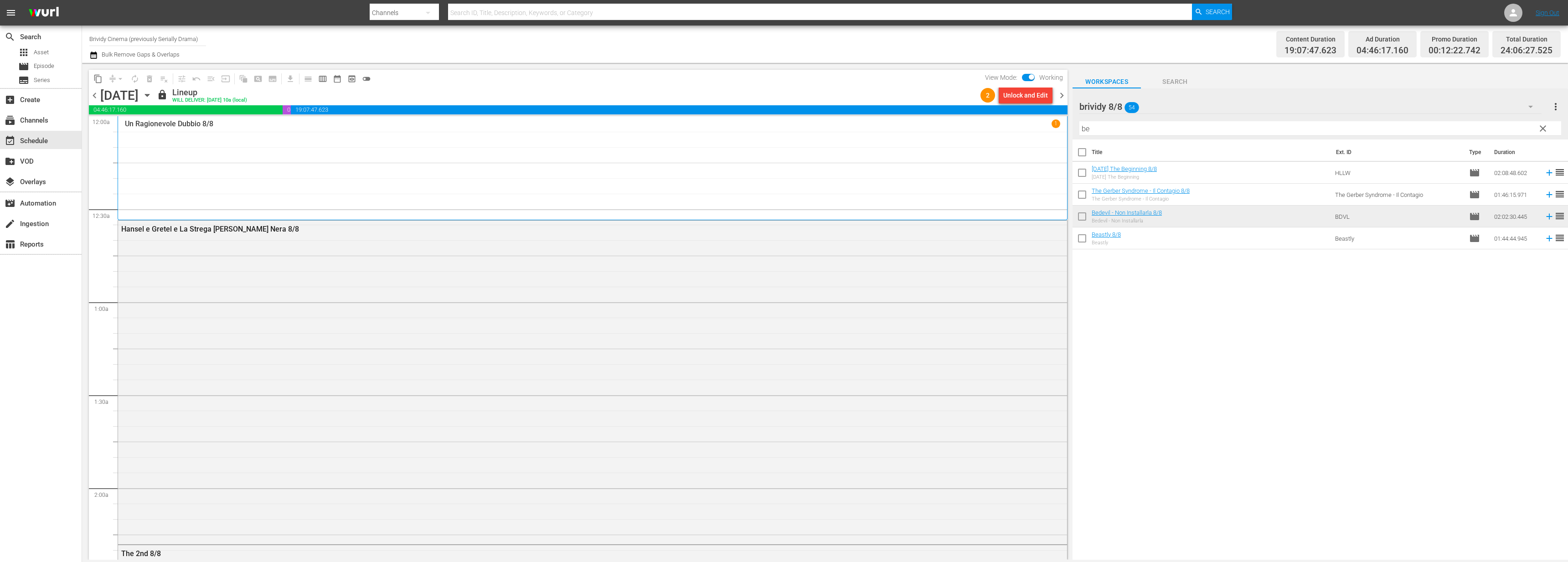
click at [1023, 94] on div "Unlock and Edit" at bounding box center [1025, 95] width 44 height 16
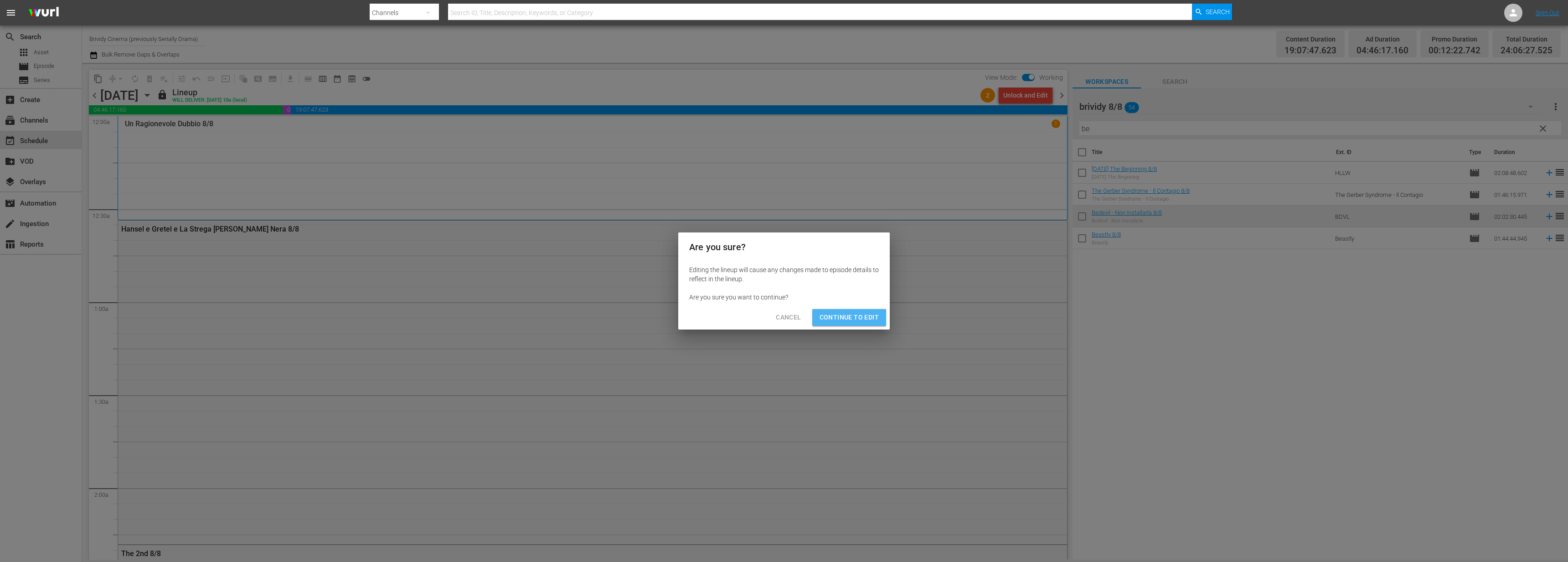
click at [863, 323] on button "Continue to Edit" at bounding box center [849, 318] width 74 height 17
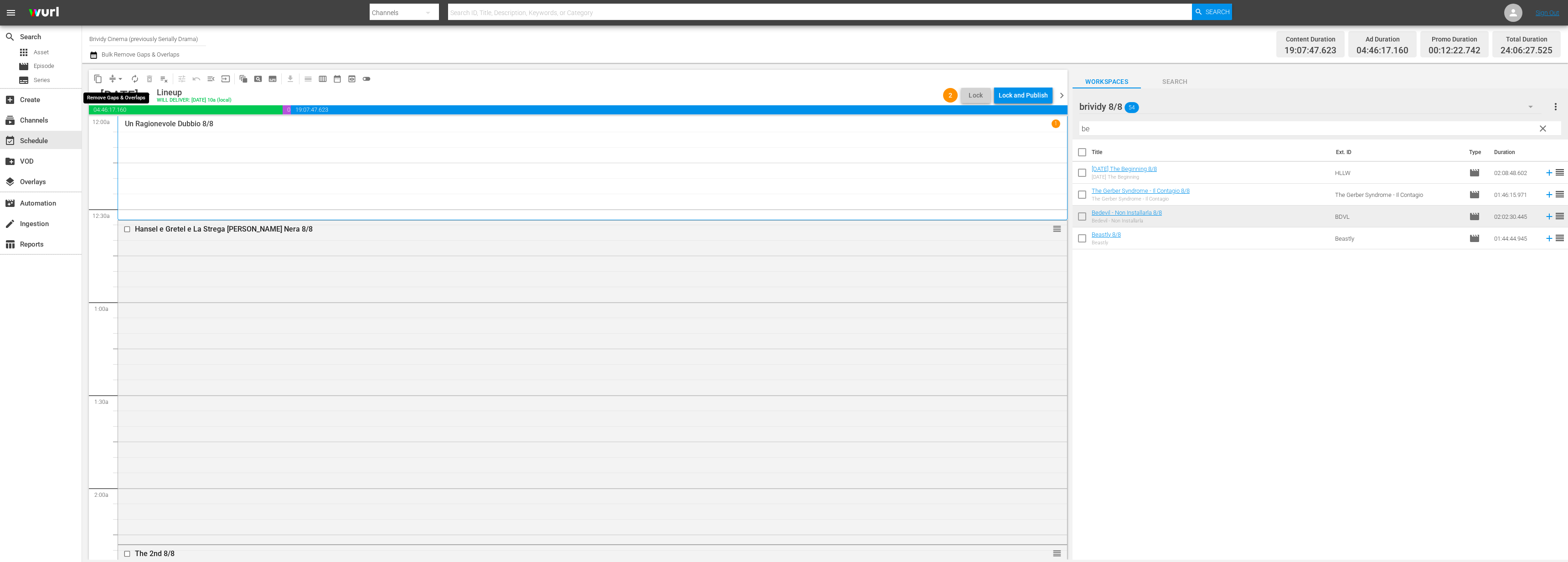
click at [121, 81] on span "arrow_drop_down" at bounding box center [120, 79] width 9 height 9
click at [122, 127] on li "Align to End of Previous Day" at bounding box center [121, 127] width 96 height 15
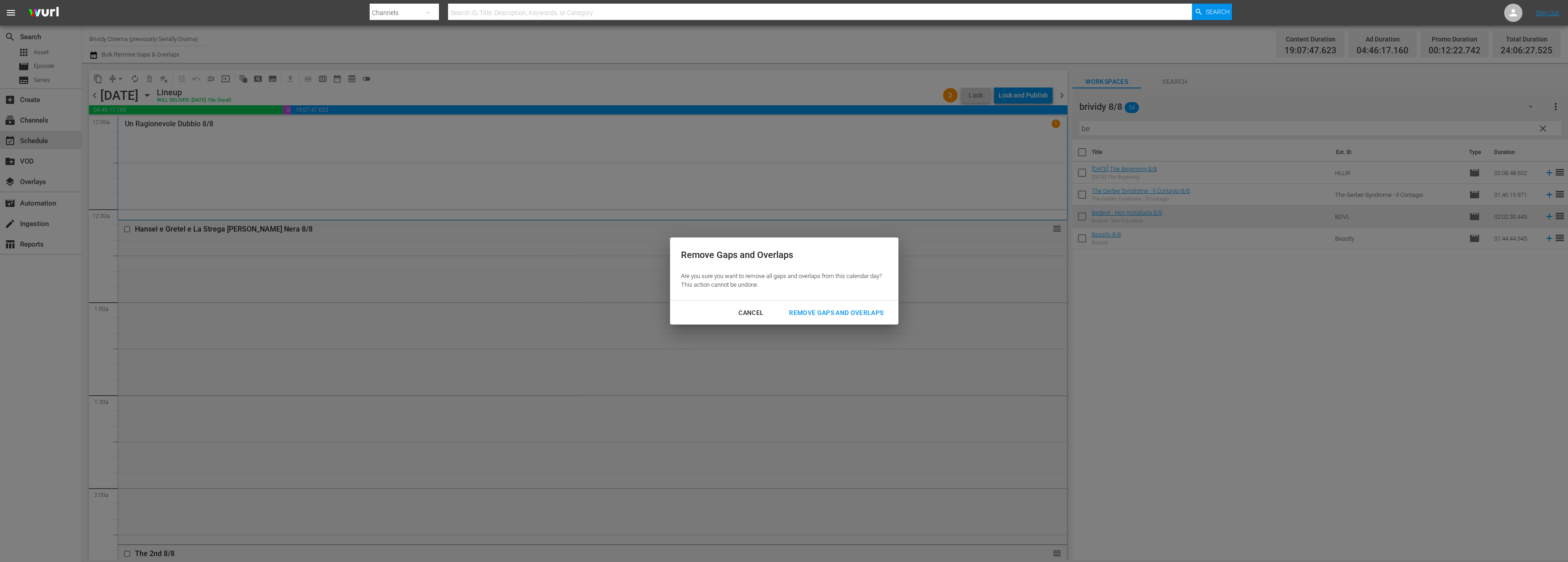
click at [832, 315] on div "Remove Gaps and Overlaps" at bounding box center [836, 313] width 109 height 12
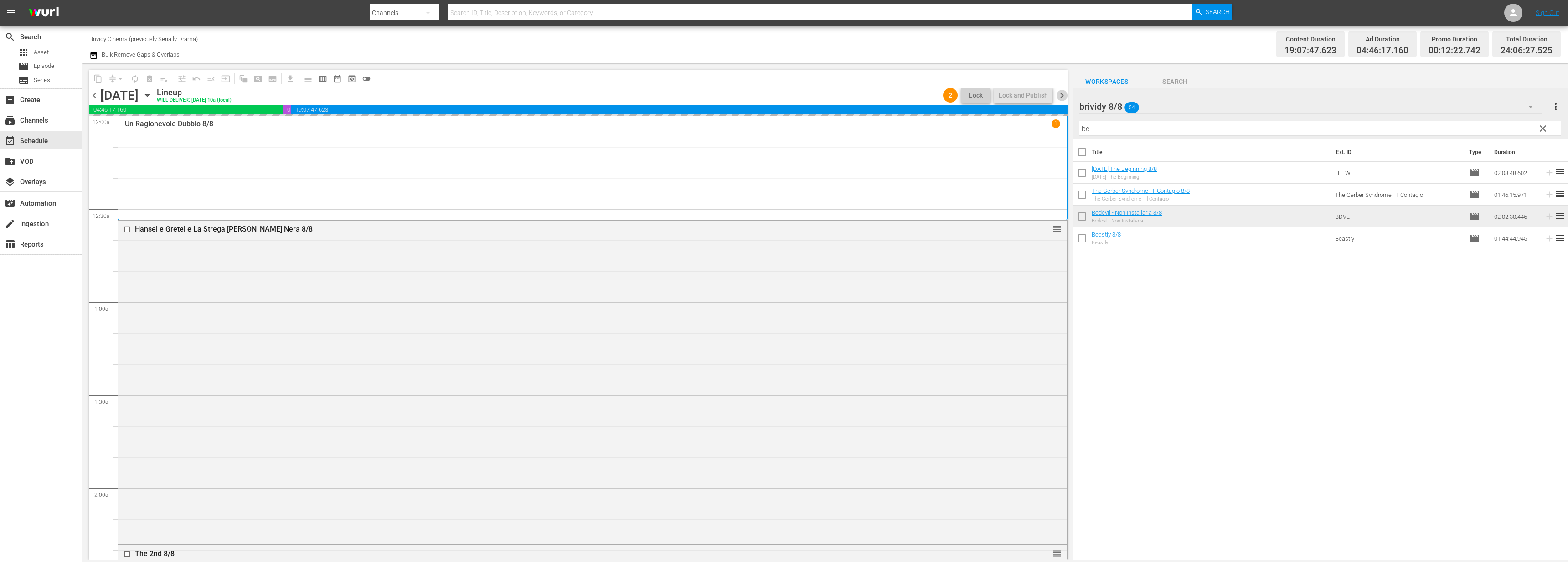
click at [1061, 95] on span "chevron_right" at bounding box center [1062, 96] width 12 height 12
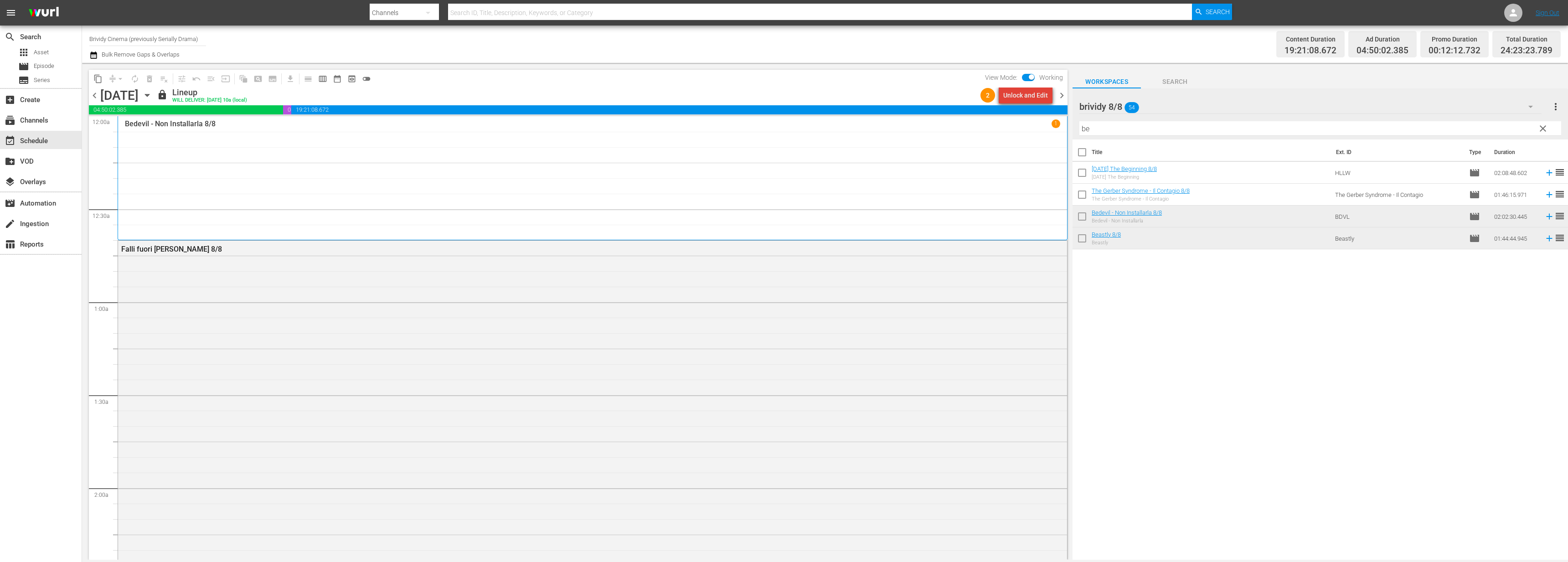
click at [1032, 94] on div "Unlock and Edit" at bounding box center [1025, 95] width 44 height 16
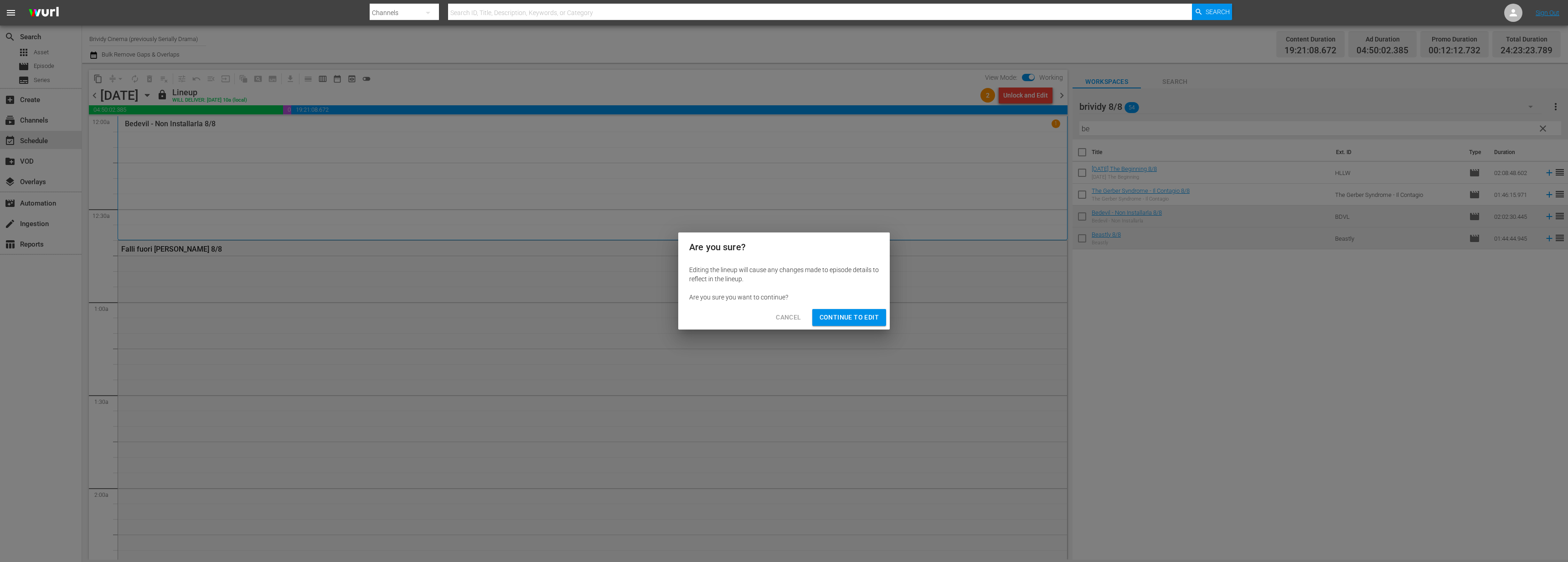
click at [840, 309] on button "Continue to Edit" at bounding box center [849, 318] width 74 height 17
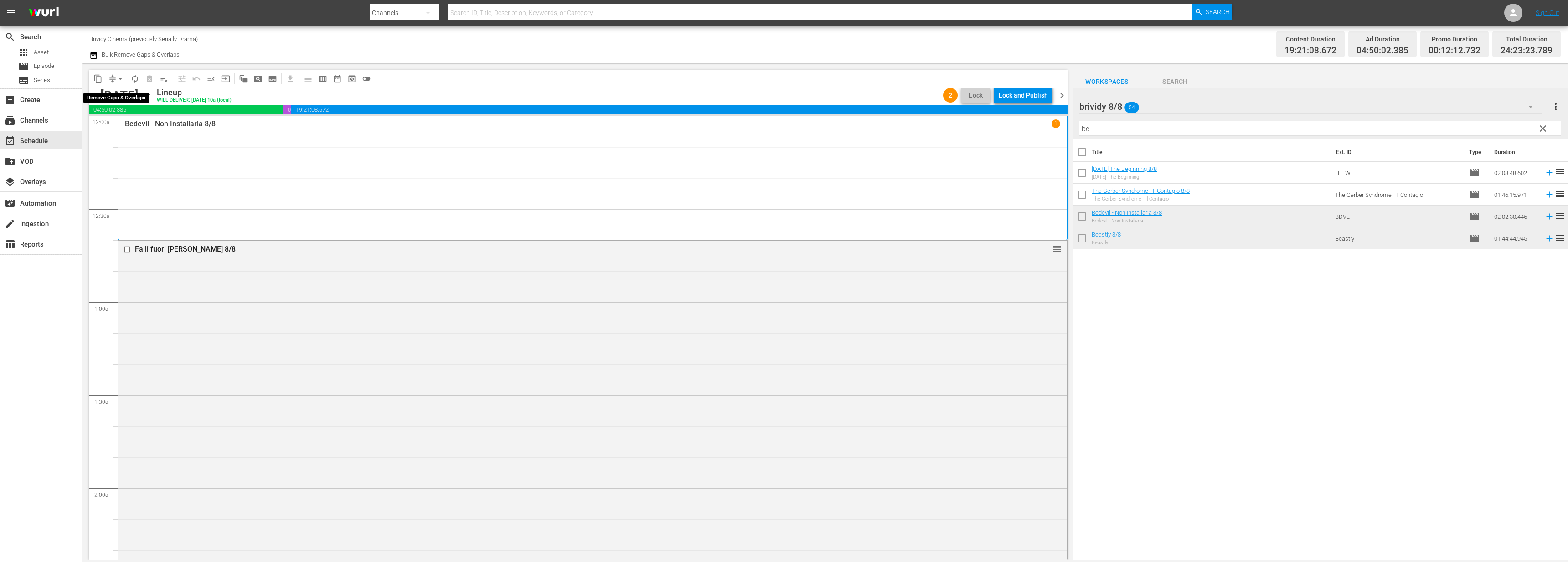
click at [111, 77] on span "compress" at bounding box center [112, 79] width 9 height 9
click at [120, 75] on span "arrow_drop_down" at bounding box center [120, 79] width 9 height 9
click at [111, 129] on li "Align to End of Previous Day" at bounding box center [121, 127] width 96 height 15
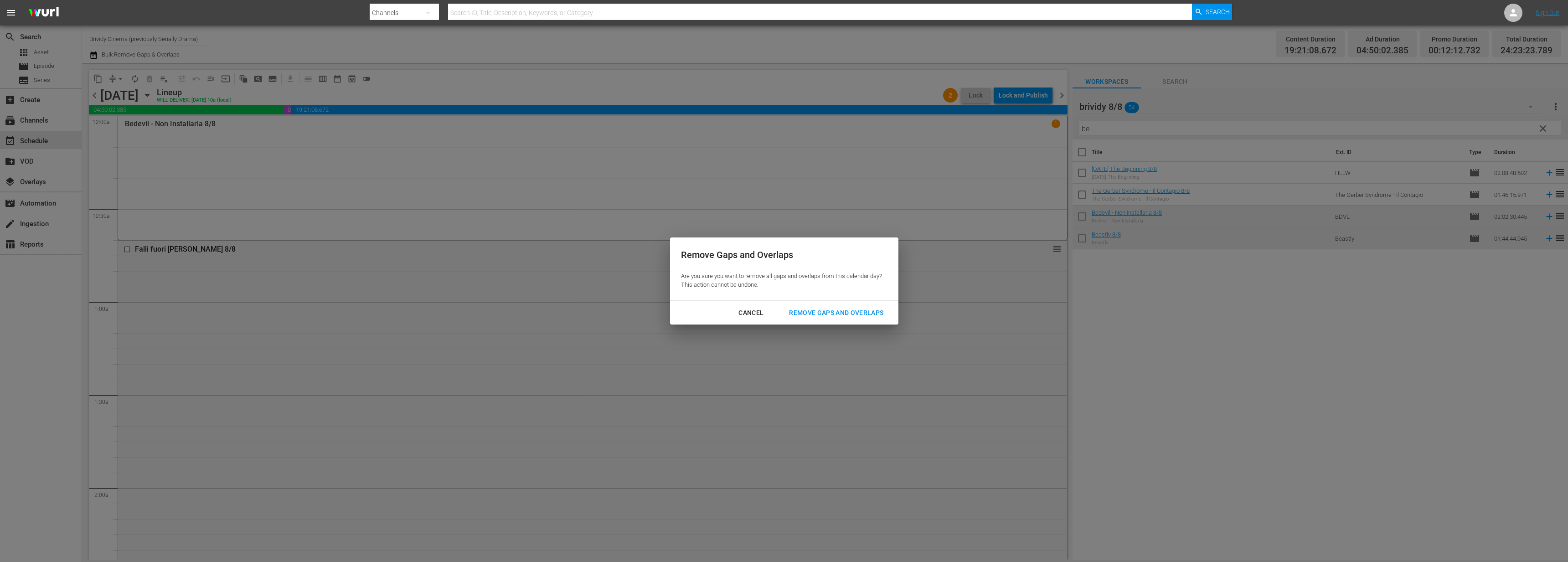
click at [823, 317] on div "Remove Gaps and Overlaps" at bounding box center [836, 313] width 109 height 12
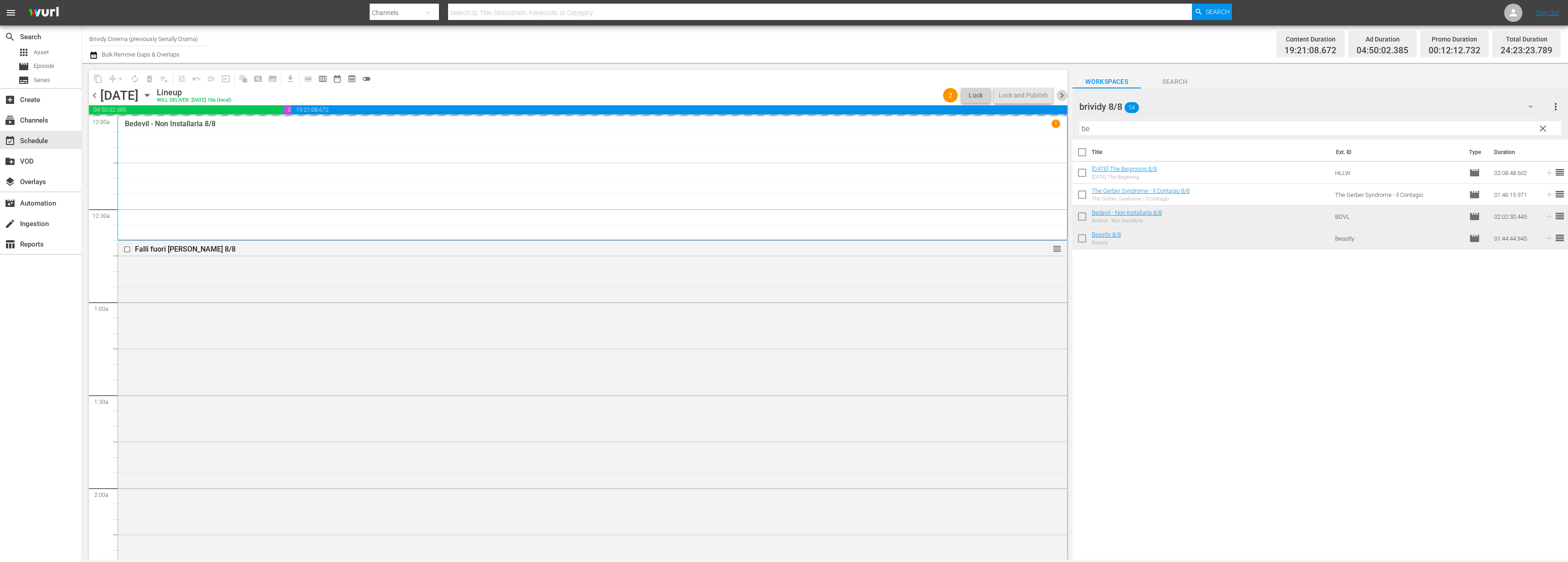
click at [1058, 92] on span "chevron_right" at bounding box center [1062, 96] width 12 height 12
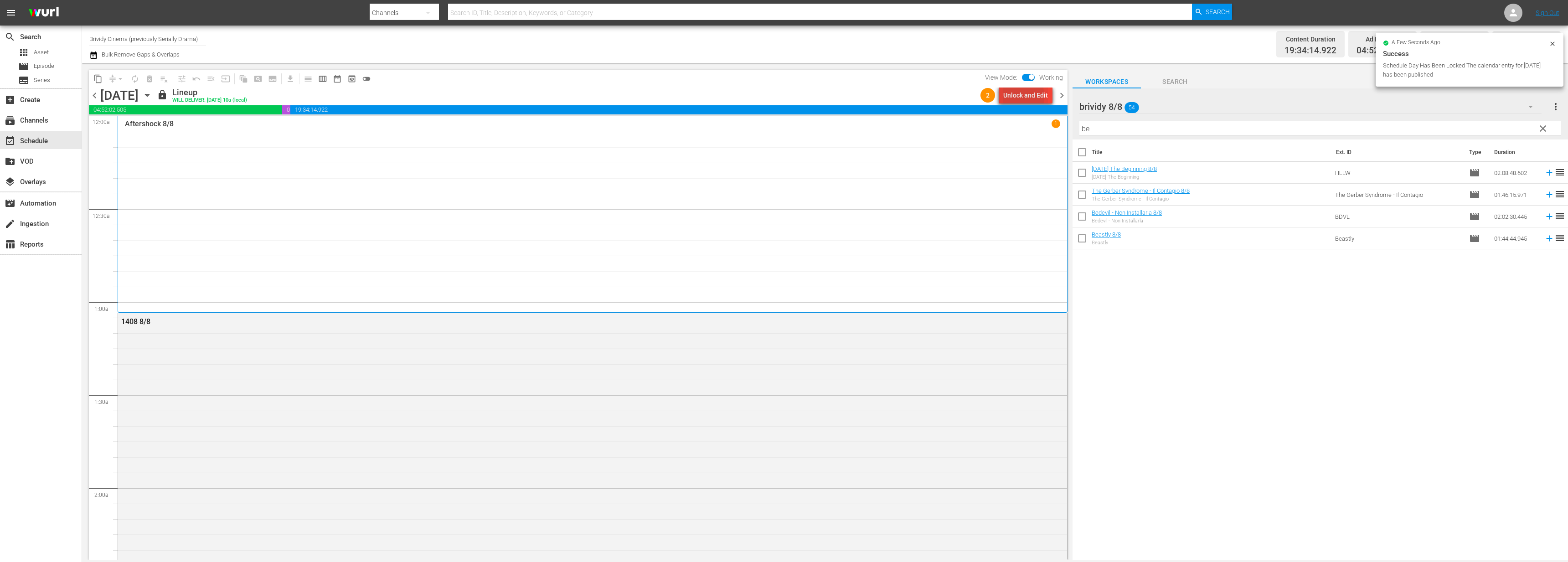
click at [1010, 96] on div "Unlock and Edit" at bounding box center [1025, 95] width 44 height 16
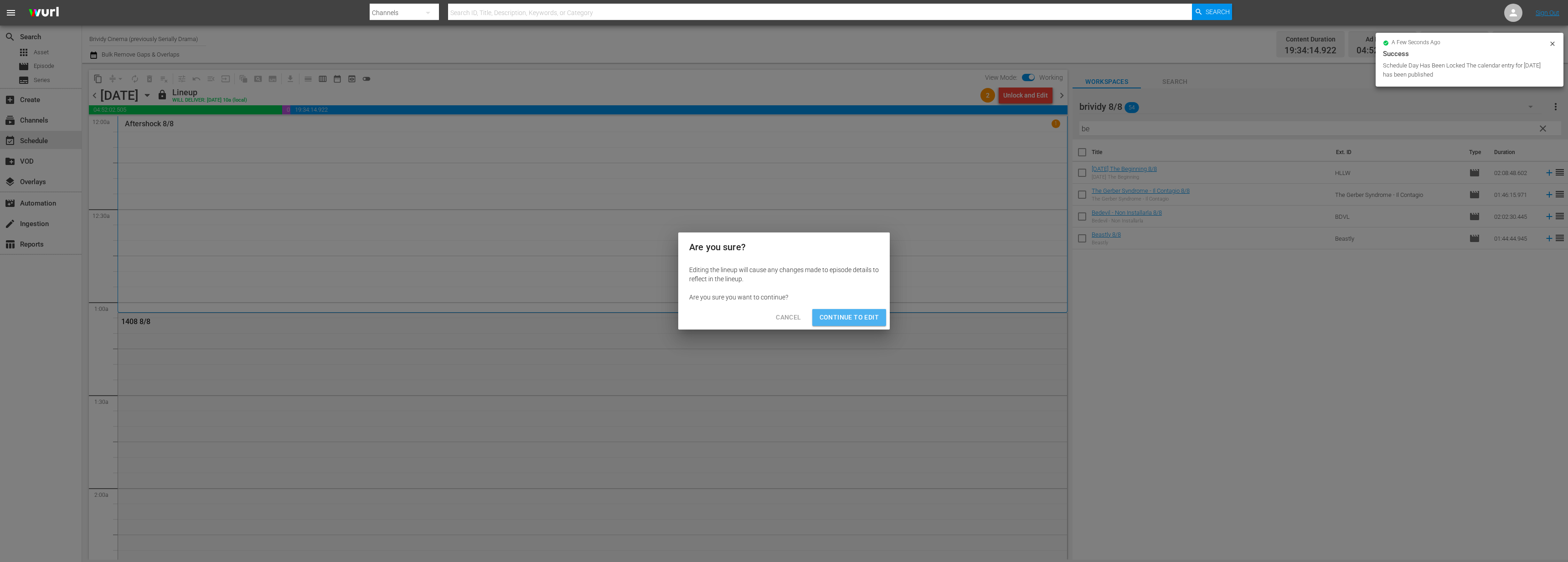
drag, startPoint x: 836, startPoint y: 309, endPoint x: 204, endPoint y: 228, distance: 637.2
click at [836, 309] on button "Continue to Edit" at bounding box center [849, 318] width 74 height 17
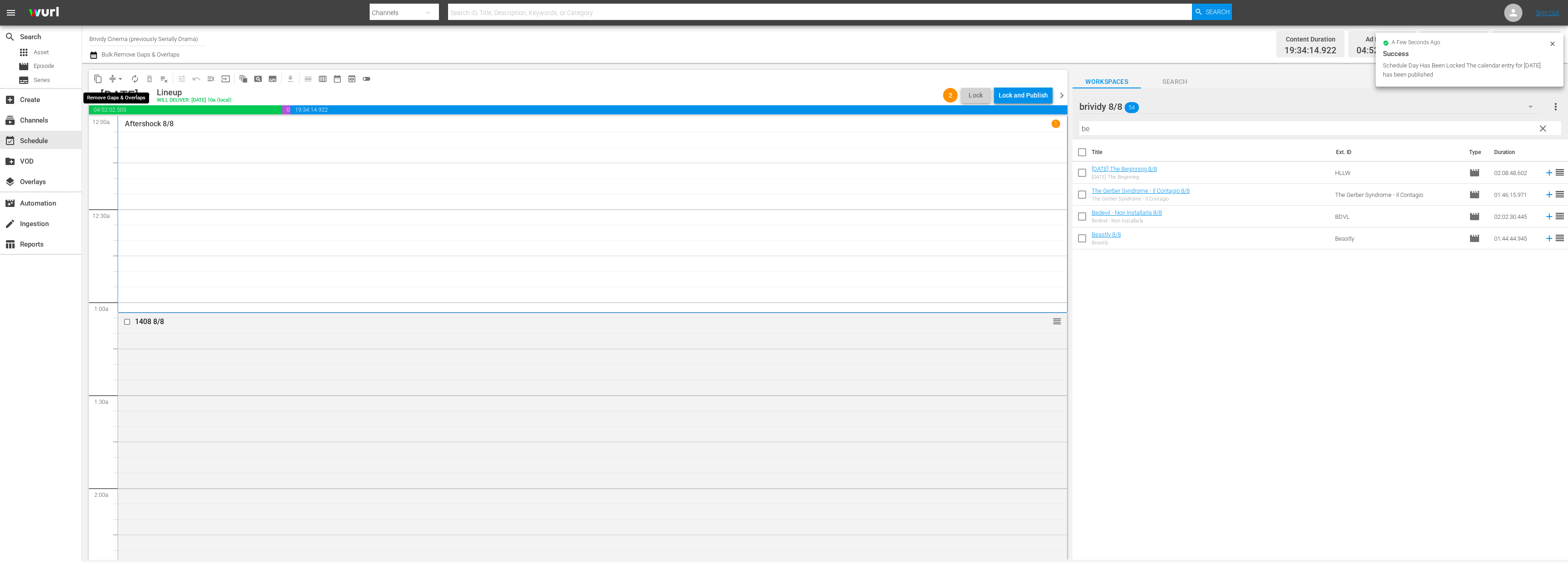
click at [119, 78] on span "arrow_drop_down" at bounding box center [120, 79] width 9 height 9
click at [118, 130] on li "Align to End of Previous Day" at bounding box center [121, 127] width 96 height 15
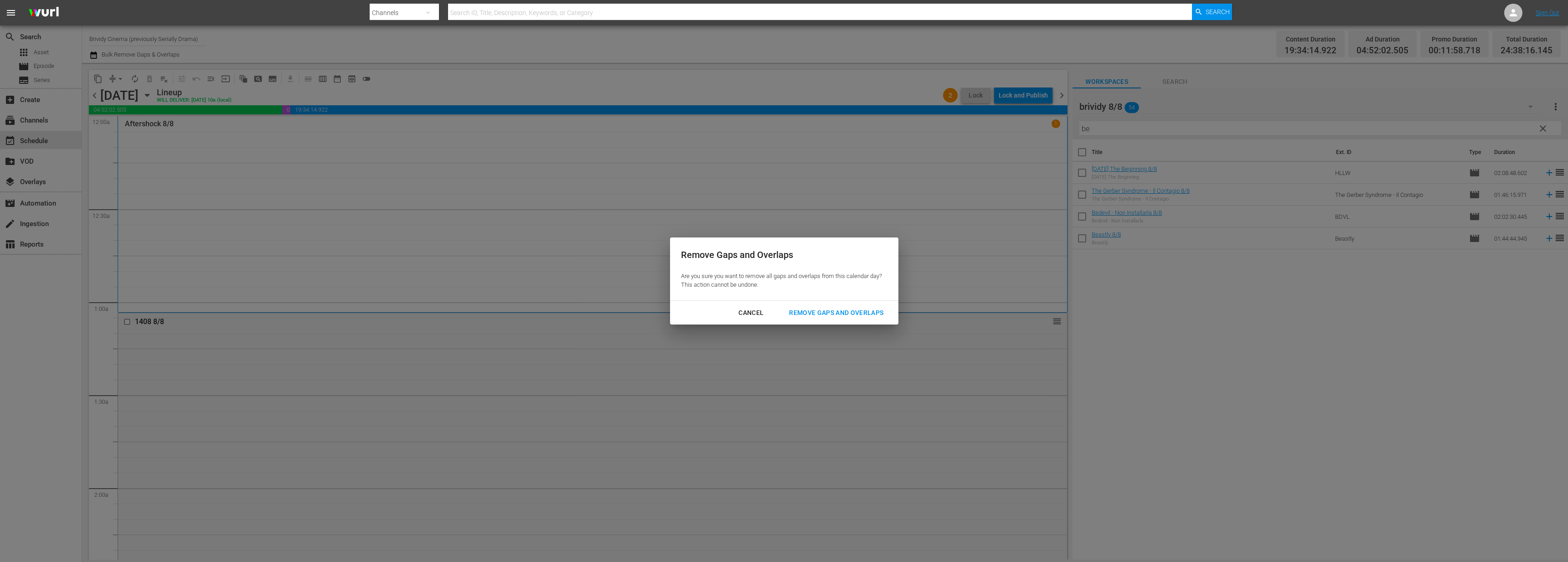
click at [839, 309] on div "Remove Gaps and Overlaps" at bounding box center [836, 313] width 109 height 12
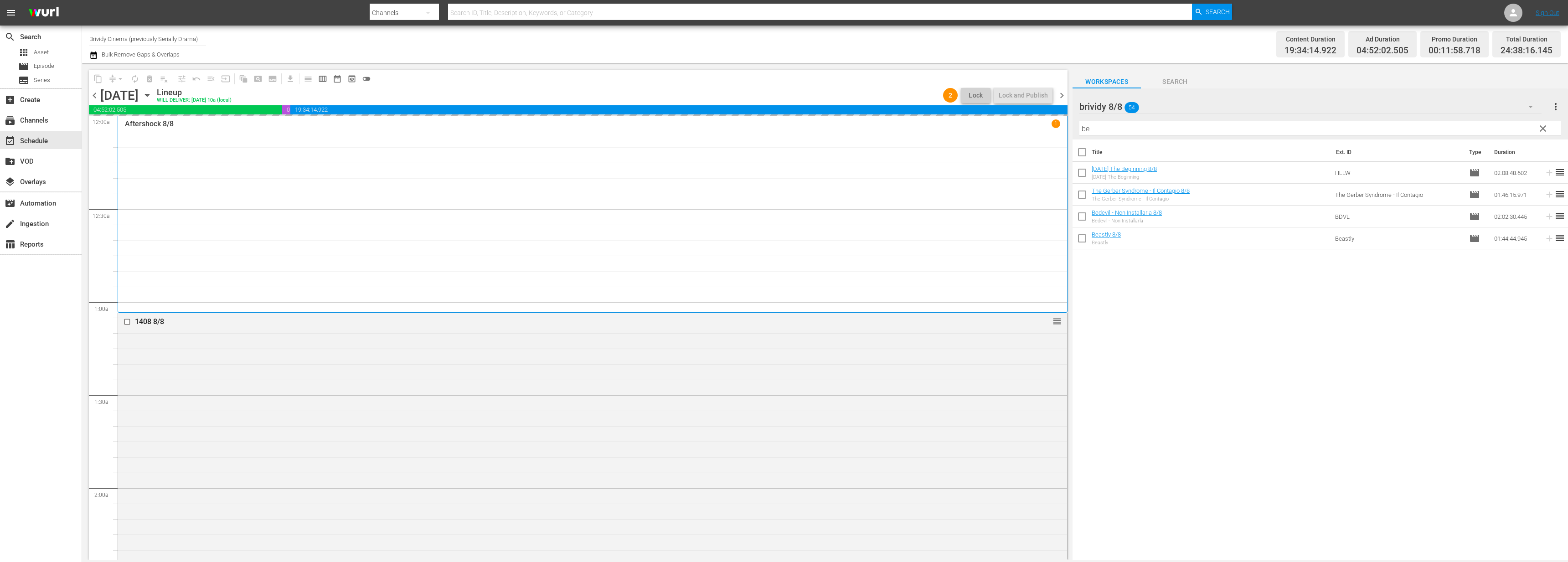
click at [1057, 97] on span "chevron_right" at bounding box center [1062, 96] width 12 height 12
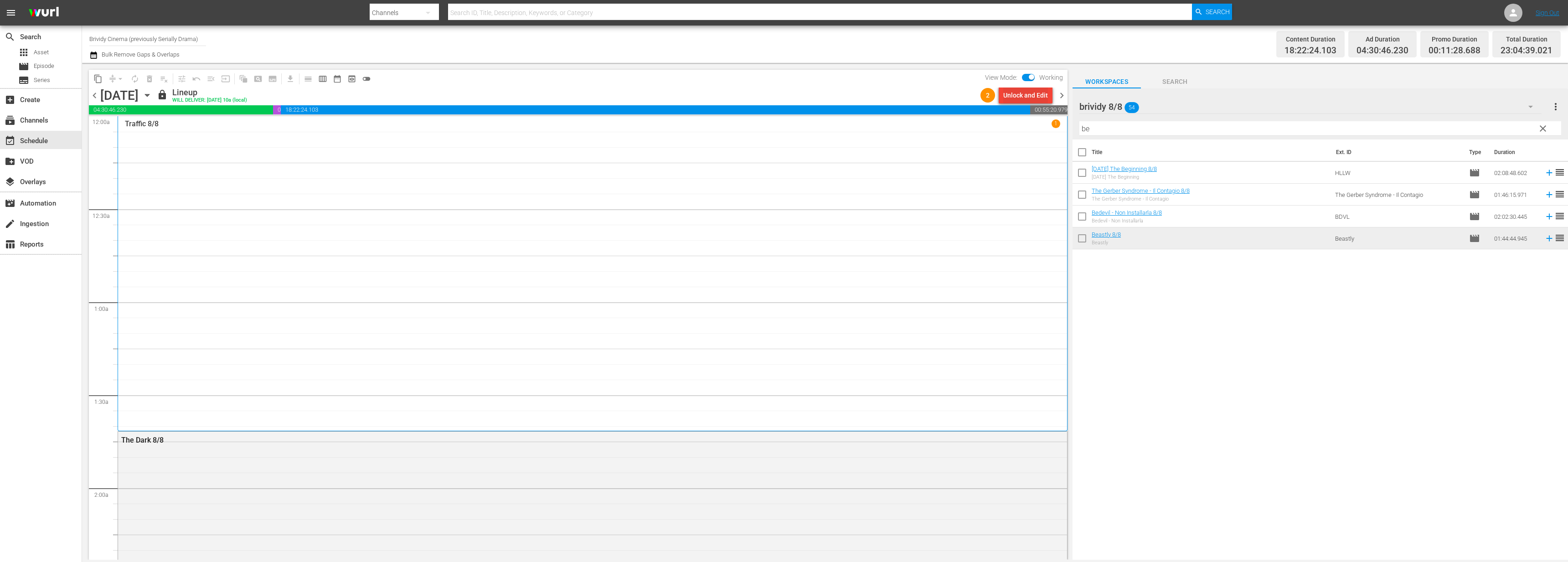
click at [1037, 96] on div "Unlock and Edit" at bounding box center [1025, 95] width 44 height 16
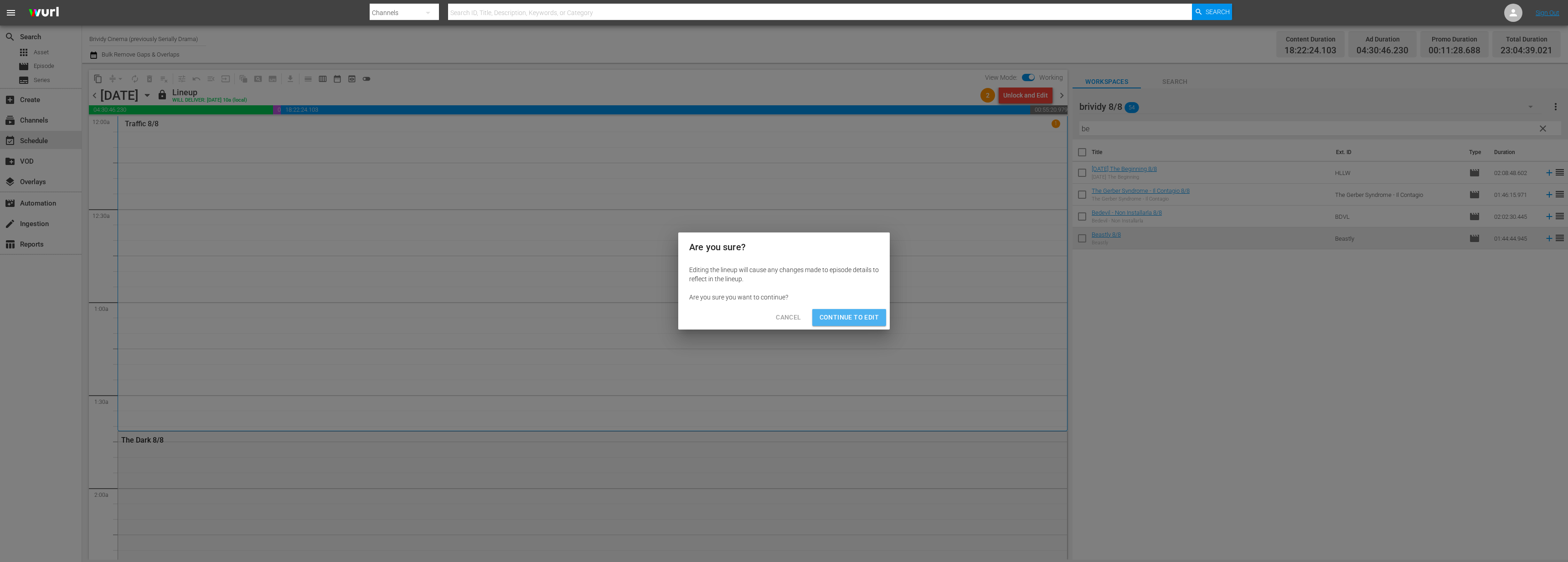
click at [861, 320] on span "Continue to Edit" at bounding box center [849, 317] width 59 height 12
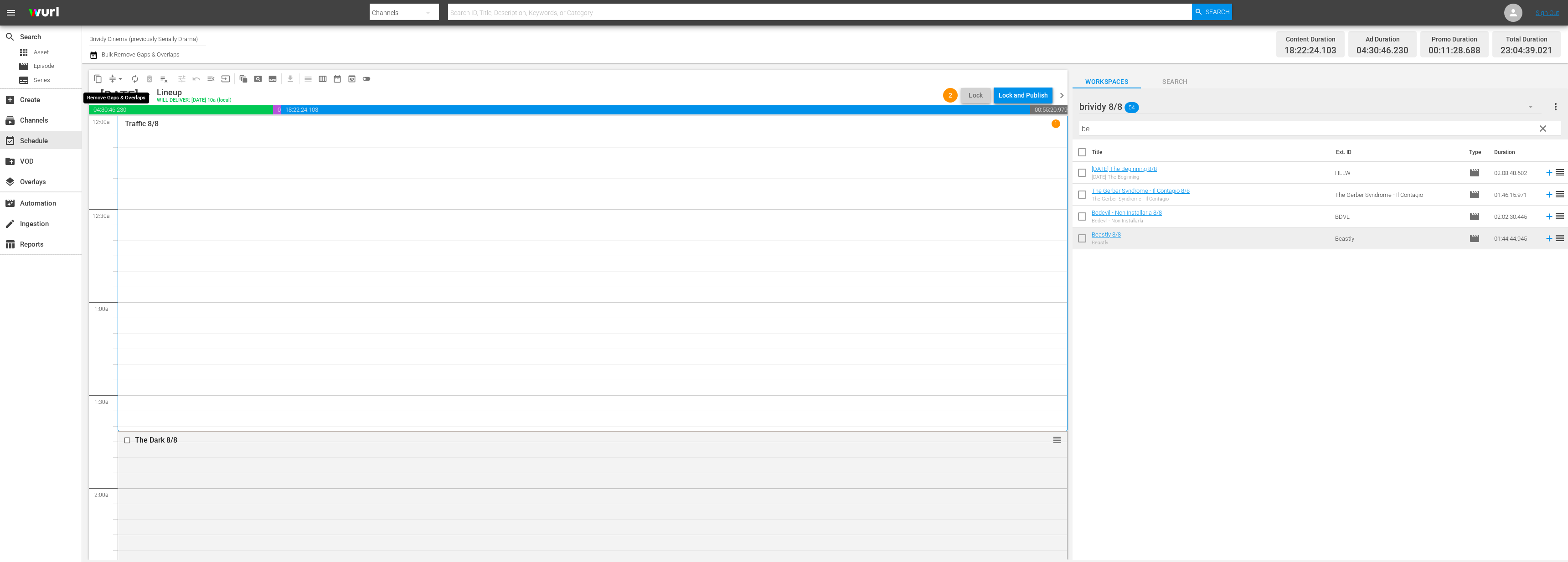
click at [116, 79] on span "arrow_drop_down" at bounding box center [120, 79] width 9 height 9
click at [117, 124] on li "Align to End of Previous Day" at bounding box center [121, 127] width 96 height 15
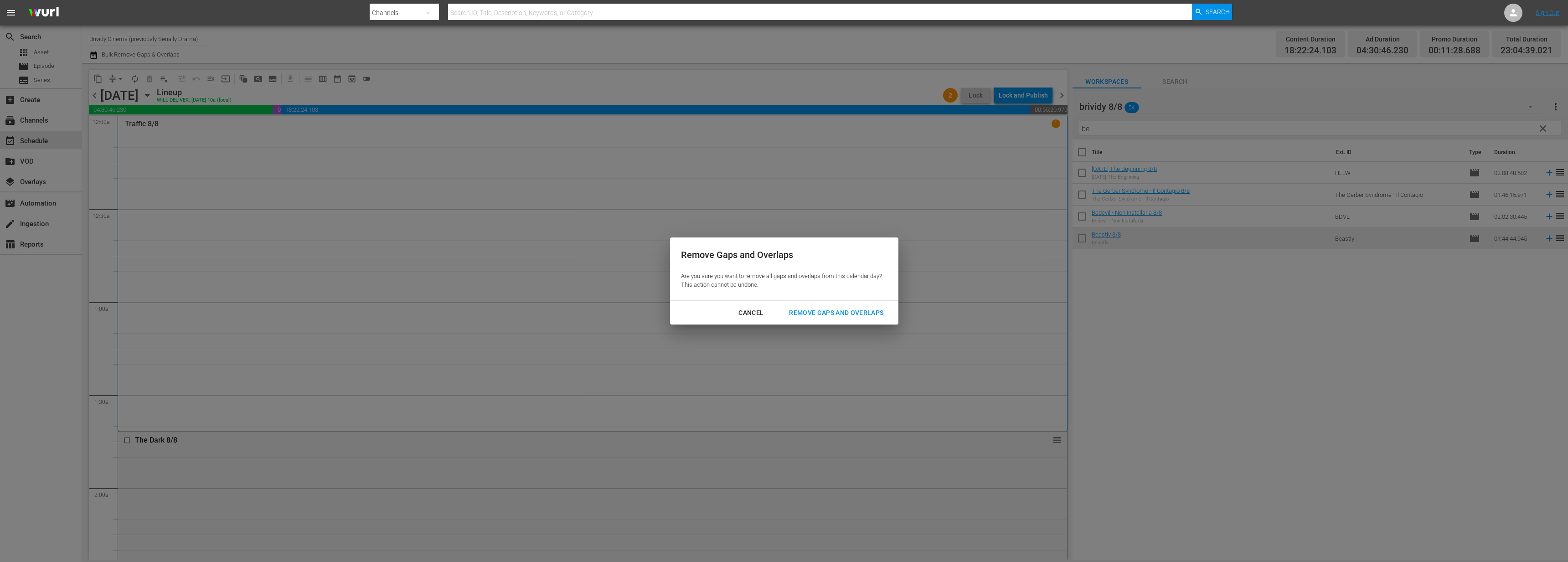
click at [861, 313] on div "Remove Gaps and Overlaps" at bounding box center [836, 313] width 109 height 12
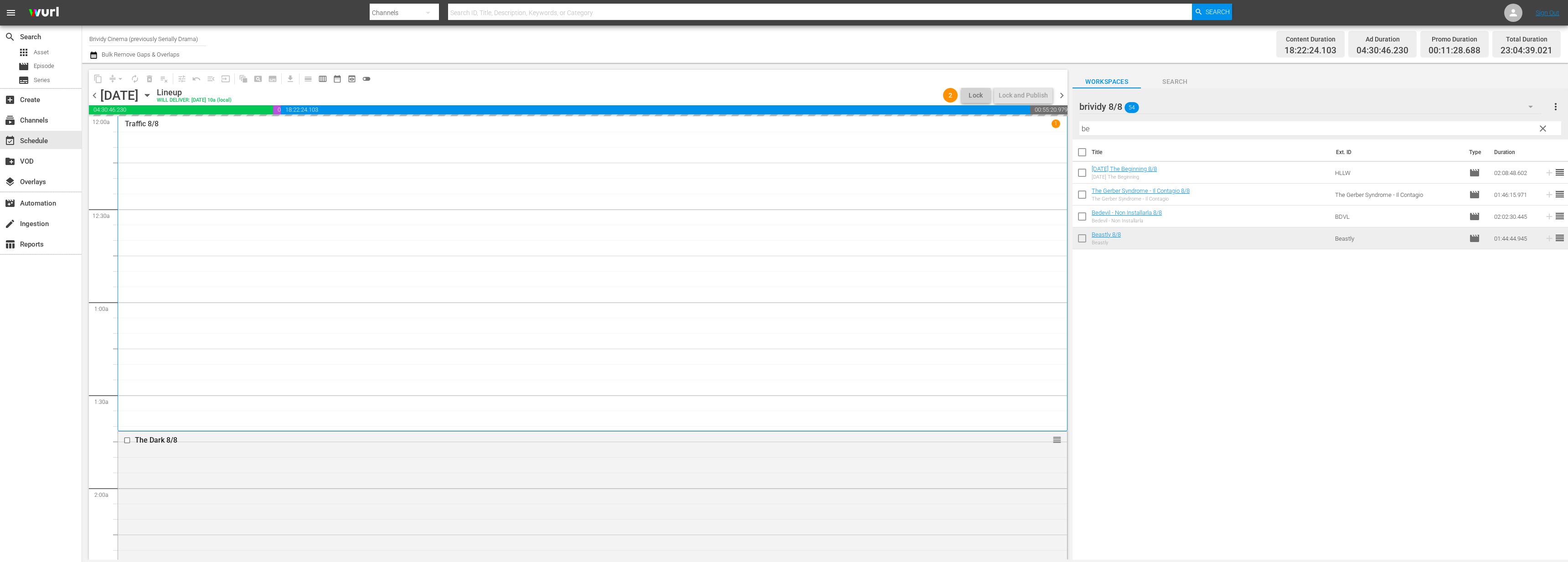
click at [1063, 99] on span "chevron_right" at bounding box center [1062, 96] width 12 height 12
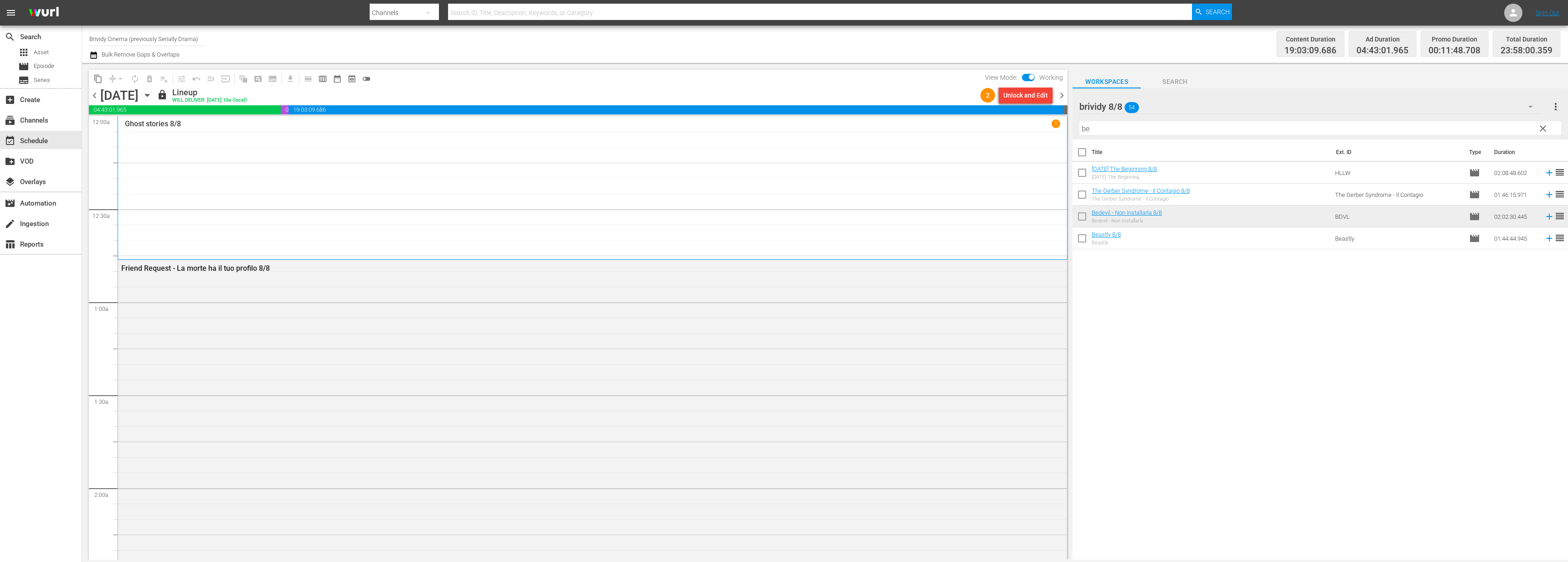
click at [1048, 94] on div "Unlock and Edit" at bounding box center [1025, 95] width 44 height 16
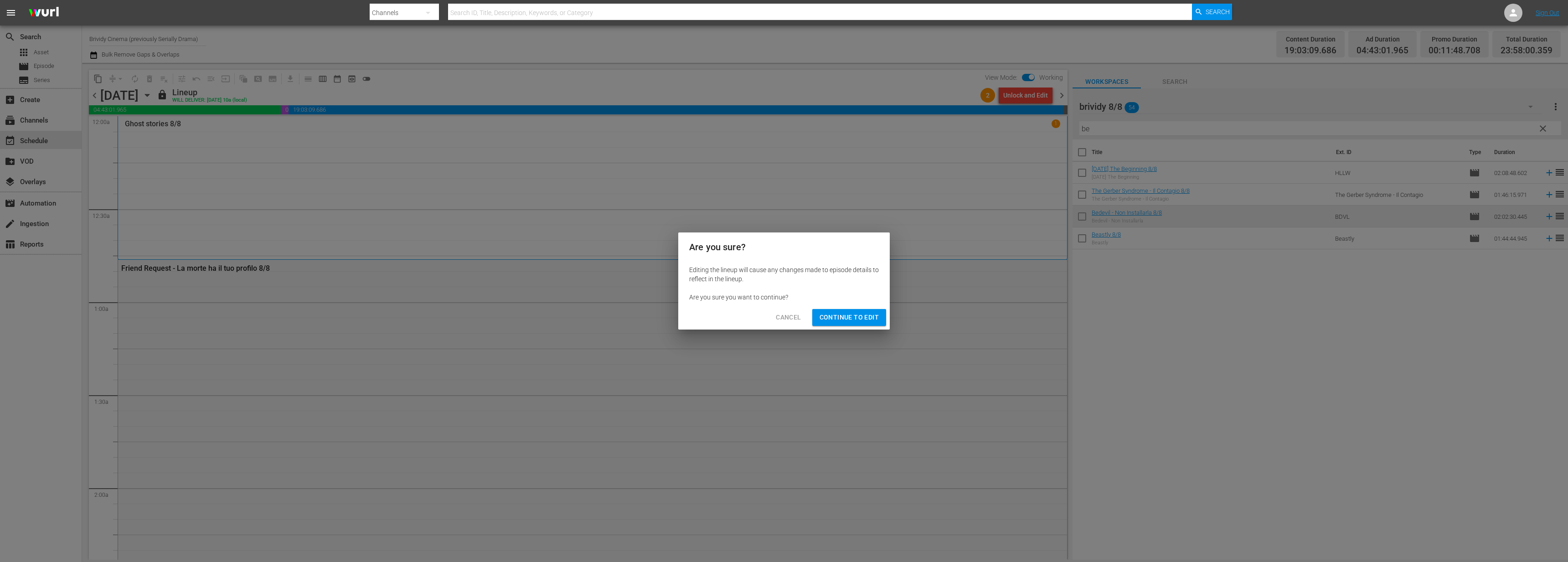
click at [873, 313] on span "Continue to Edit" at bounding box center [849, 317] width 59 height 12
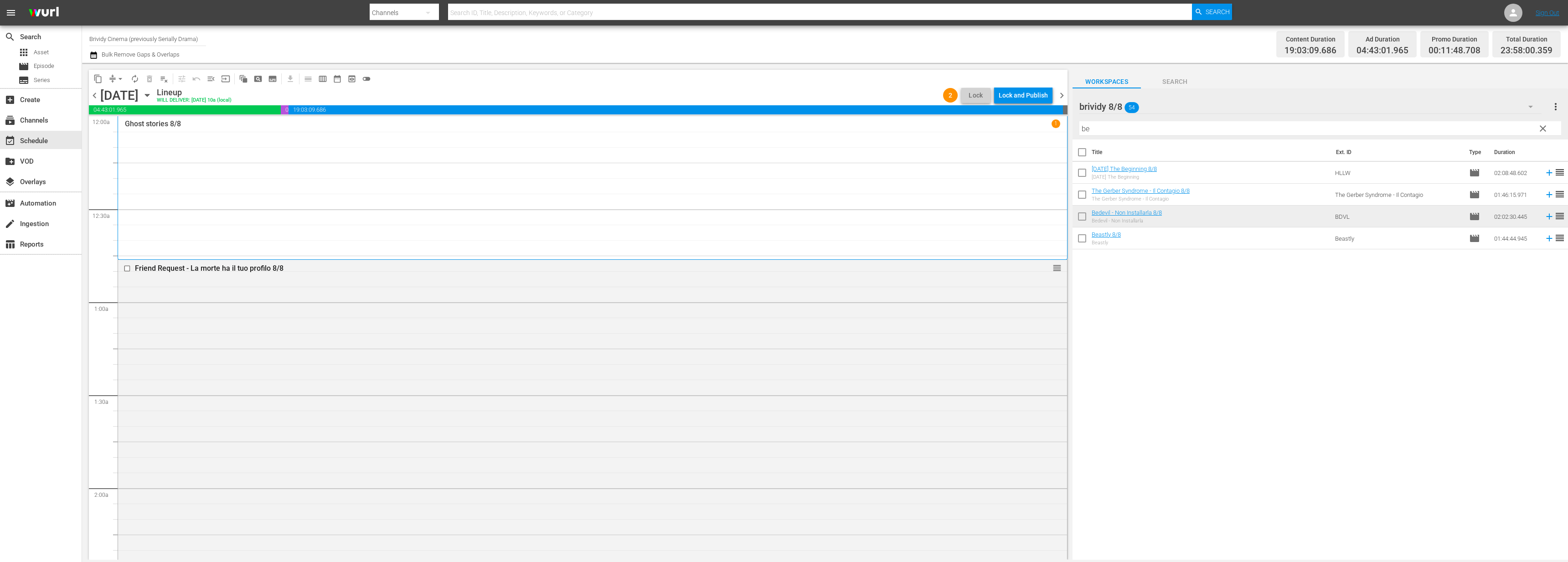
click at [119, 76] on span "arrow_drop_down" at bounding box center [120, 79] width 9 height 9
click at [131, 128] on li "Align to End of Previous Day" at bounding box center [121, 127] width 96 height 15
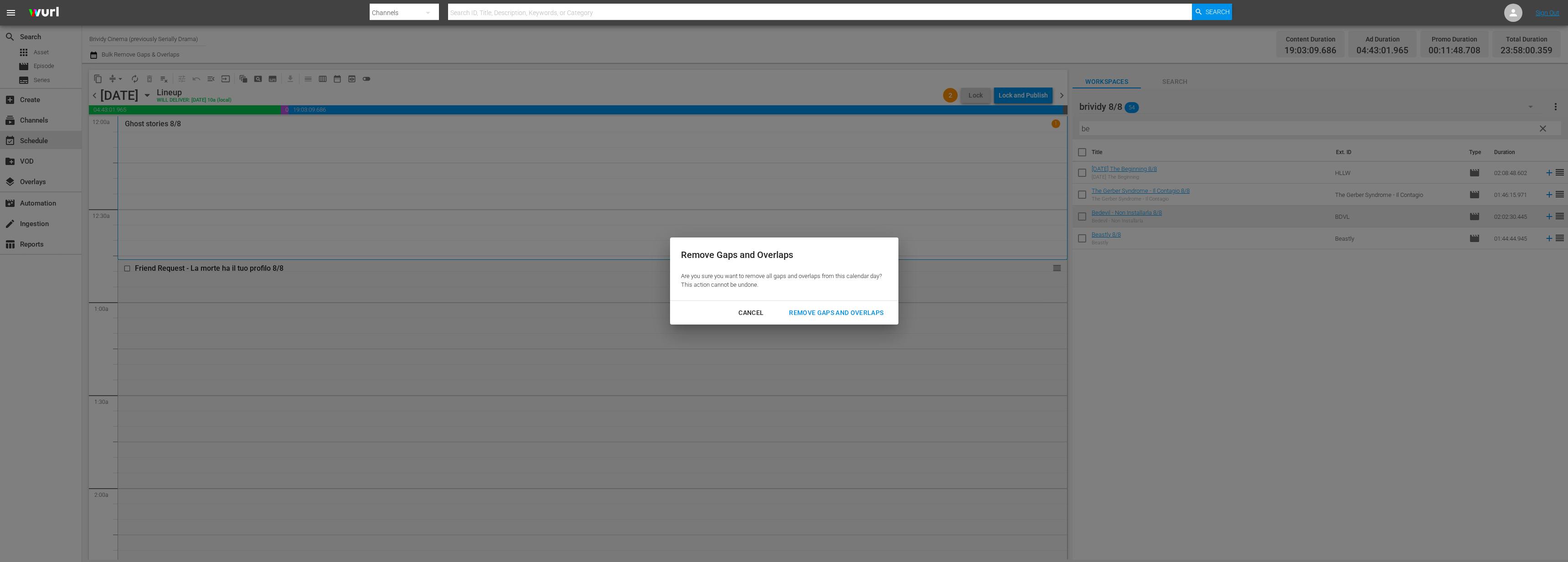
click at [838, 315] on div "Remove Gaps and Overlaps" at bounding box center [836, 313] width 109 height 12
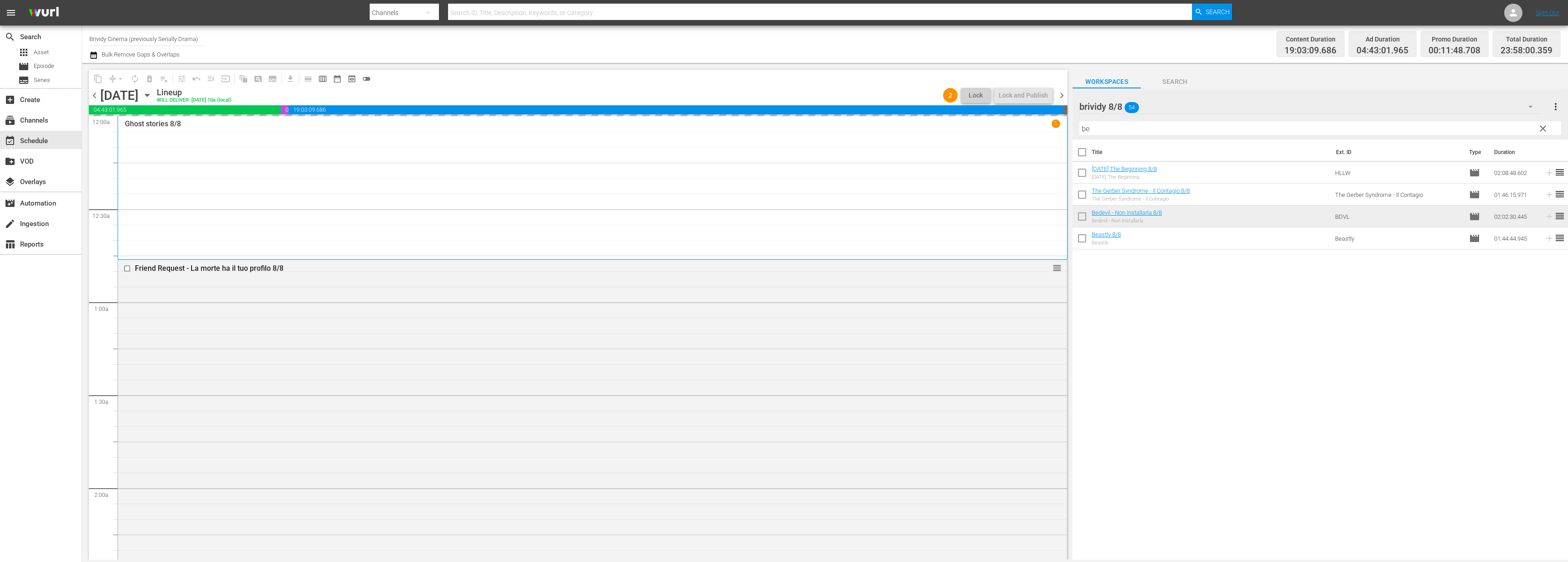
click at [1068, 94] on div "content_copy compress arrow_drop_down autorenew_outlined delete_forever_outline…" at bounding box center [576, 311] width 988 height 497
click at [1065, 96] on span "chevron_right" at bounding box center [1062, 96] width 12 height 12
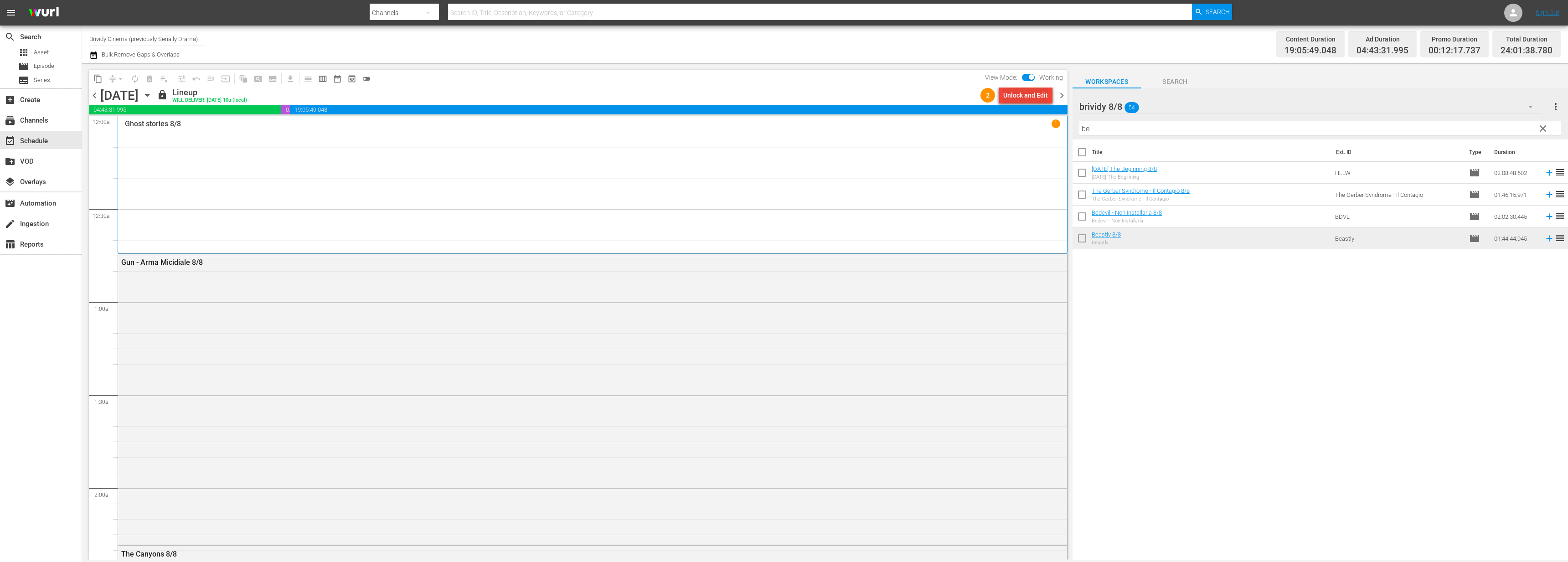
click at [1034, 96] on div "Unlock and Edit" at bounding box center [1025, 95] width 44 height 16
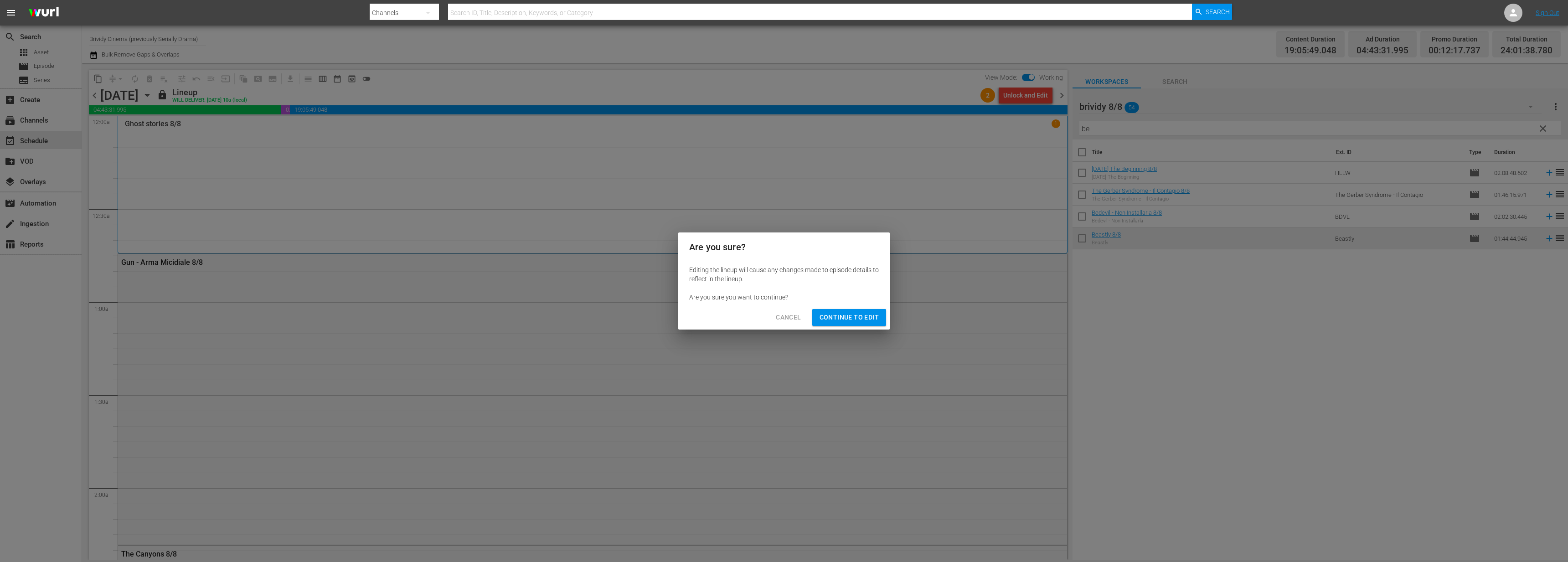
click at [836, 324] on button "Continue to Edit" at bounding box center [849, 318] width 74 height 17
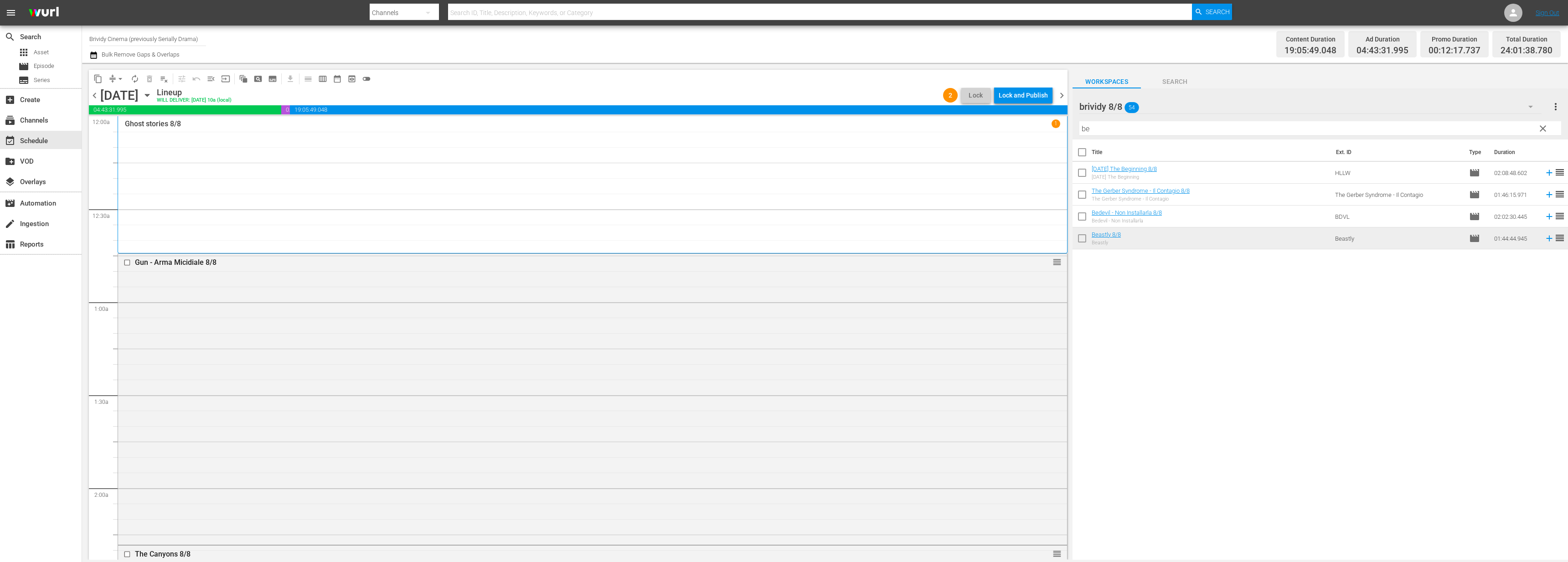
click at [117, 78] on span "arrow_drop_down" at bounding box center [120, 79] width 9 height 9
click at [121, 132] on li "Align to End of Previous Day" at bounding box center [121, 127] width 96 height 15
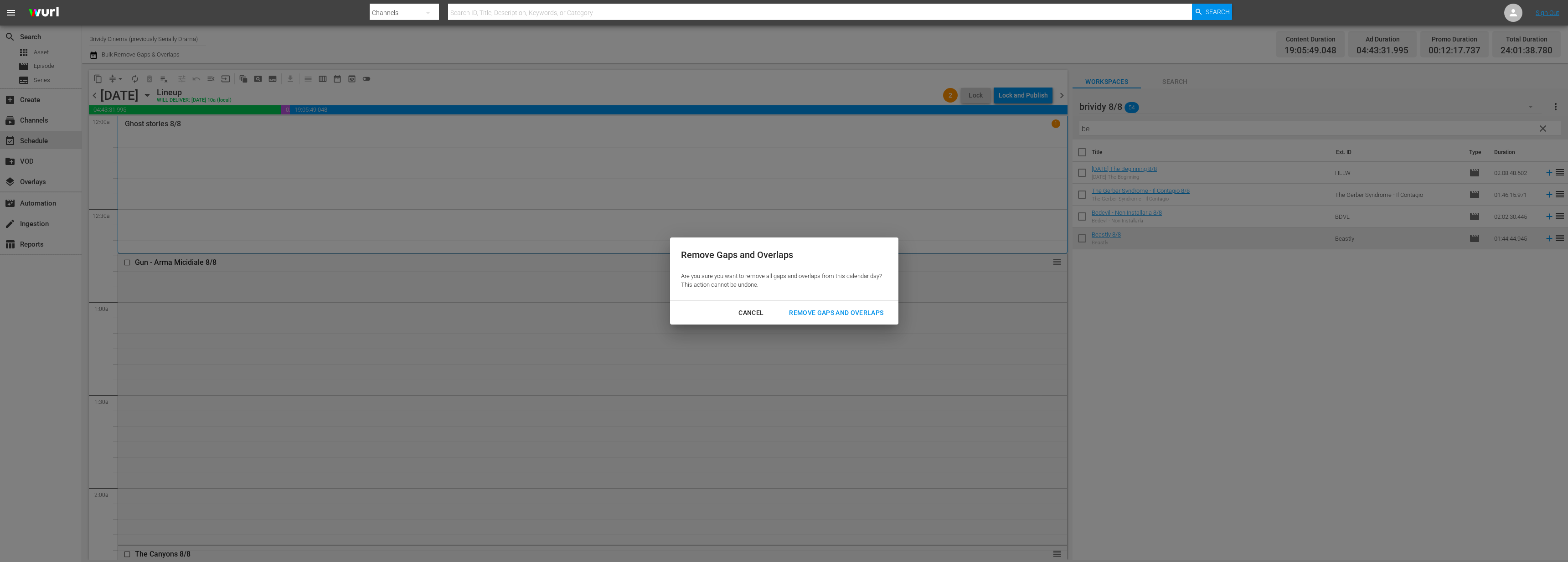
click at [865, 307] on div "Remove Gaps and Overlaps" at bounding box center [836, 313] width 109 height 12
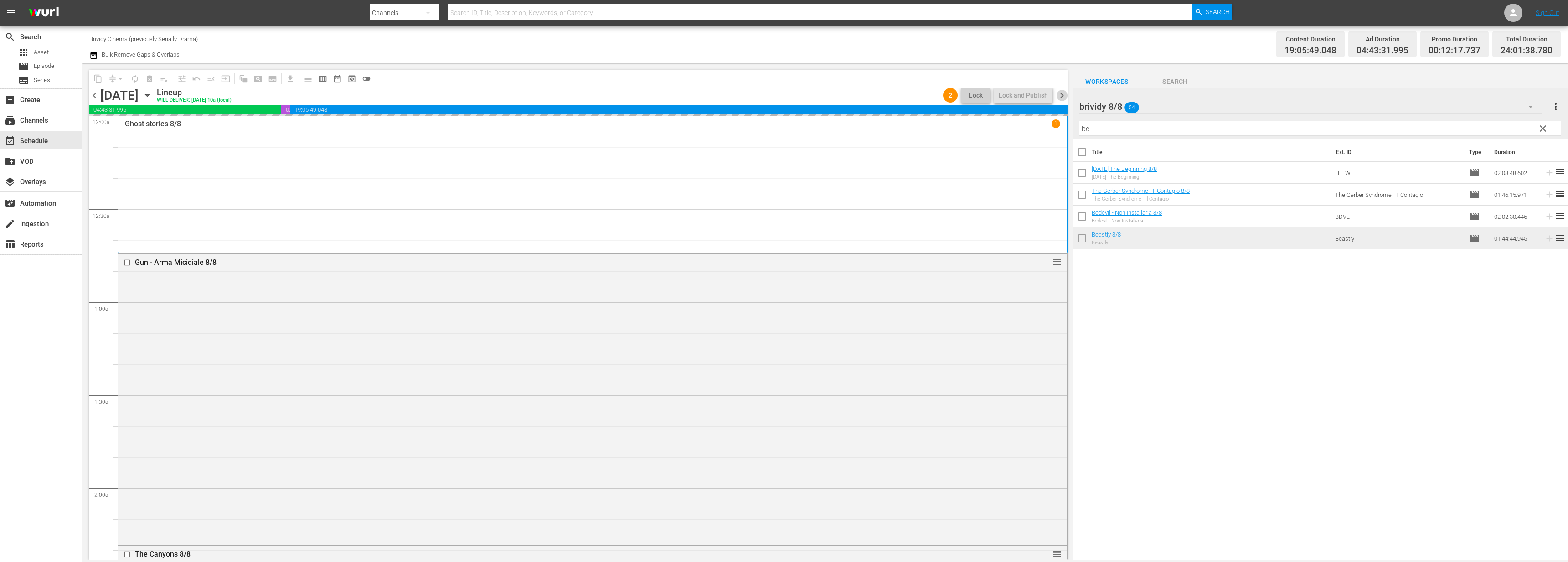
click at [1062, 94] on span "chevron_right" at bounding box center [1062, 96] width 12 height 12
click at [1019, 99] on div "Unlock and Edit" at bounding box center [1025, 95] width 44 height 16
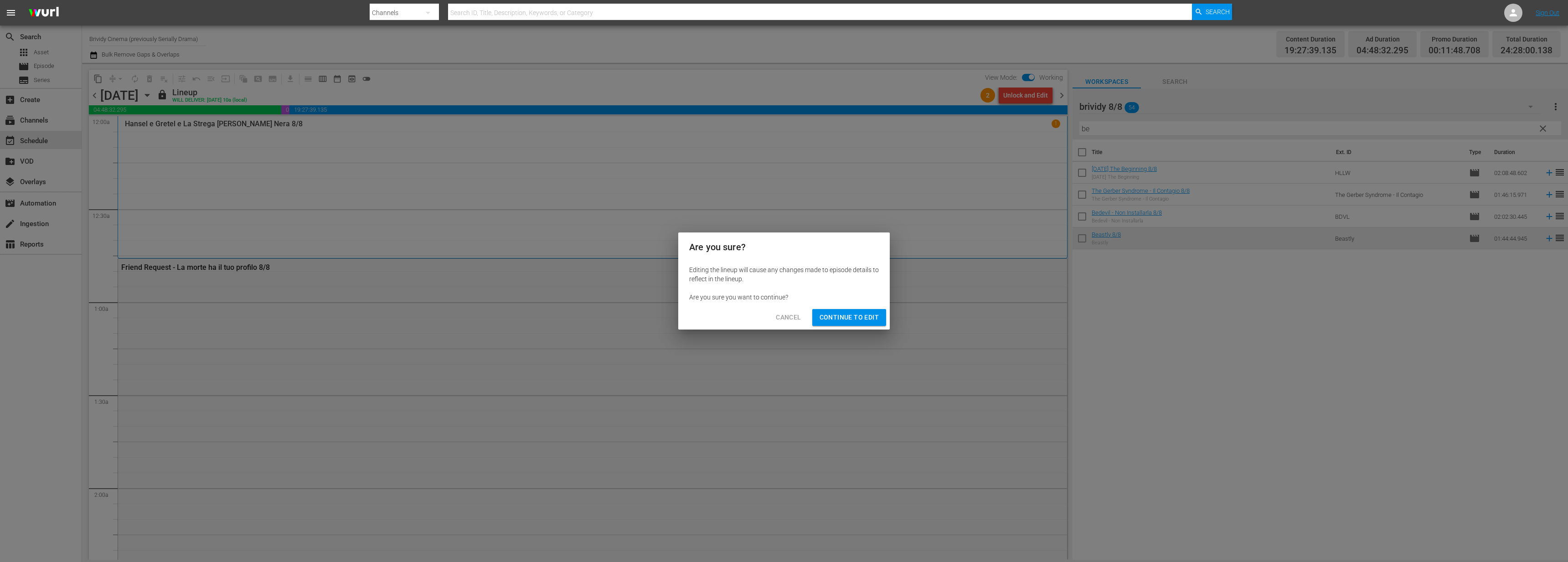
click at [850, 320] on span "Continue to Edit" at bounding box center [849, 317] width 59 height 12
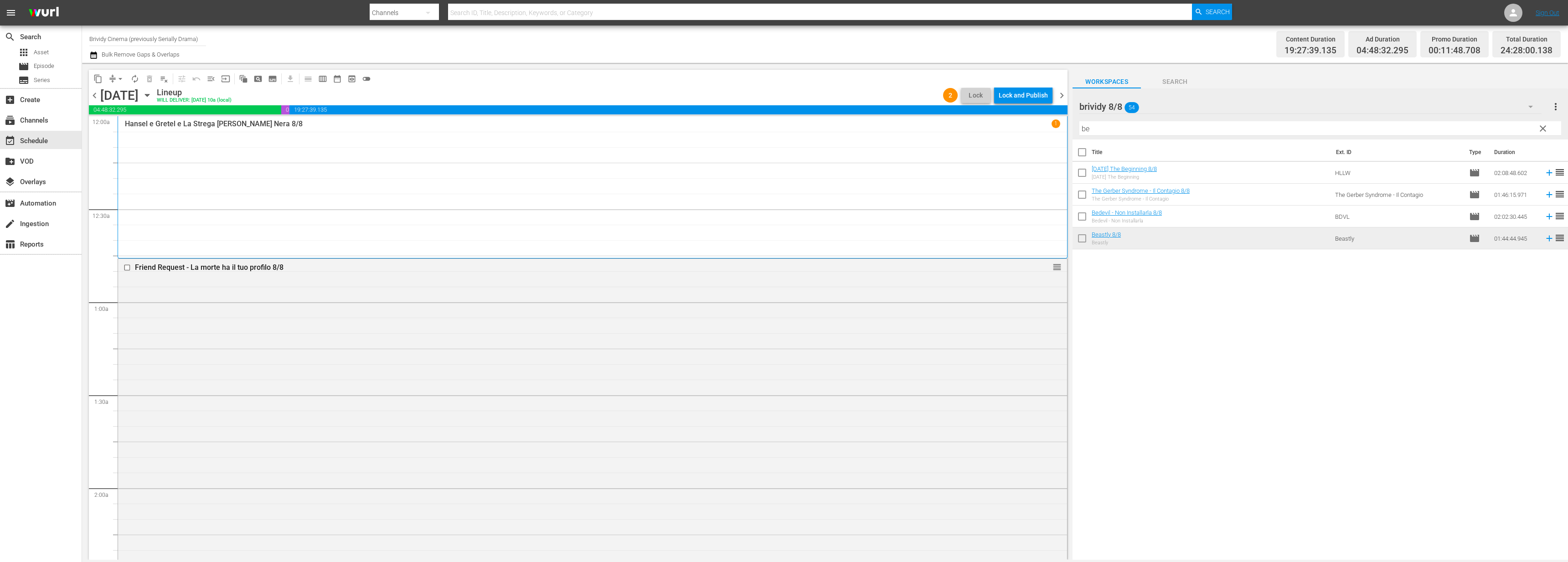
click at [123, 82] on span "arrow_drop_down" at bounding box center [120, 79] width 9 height 9
click at [126, 127] on li "Align to End of Previous Day" at bounding box center [121, 127] width 96 height 15
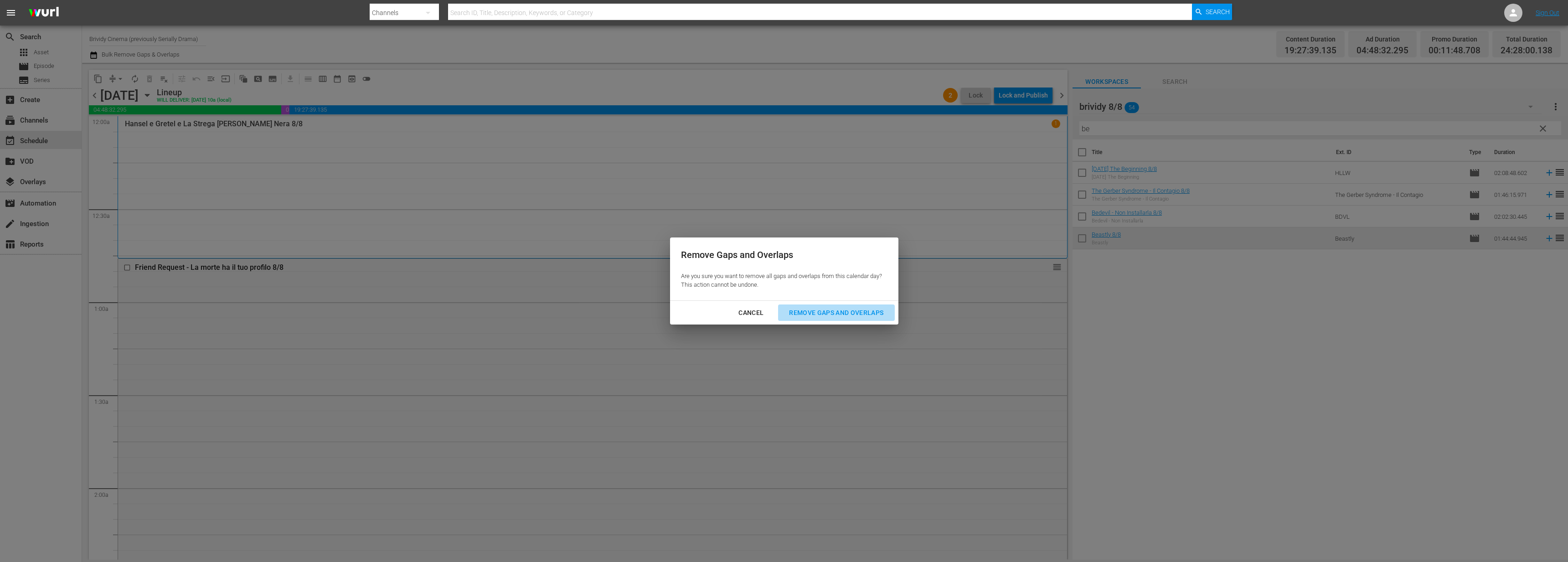
click at [842, 315] on div "Remove Gaps and Overlaps" at bounding box center [836, 313] width 109 height 12
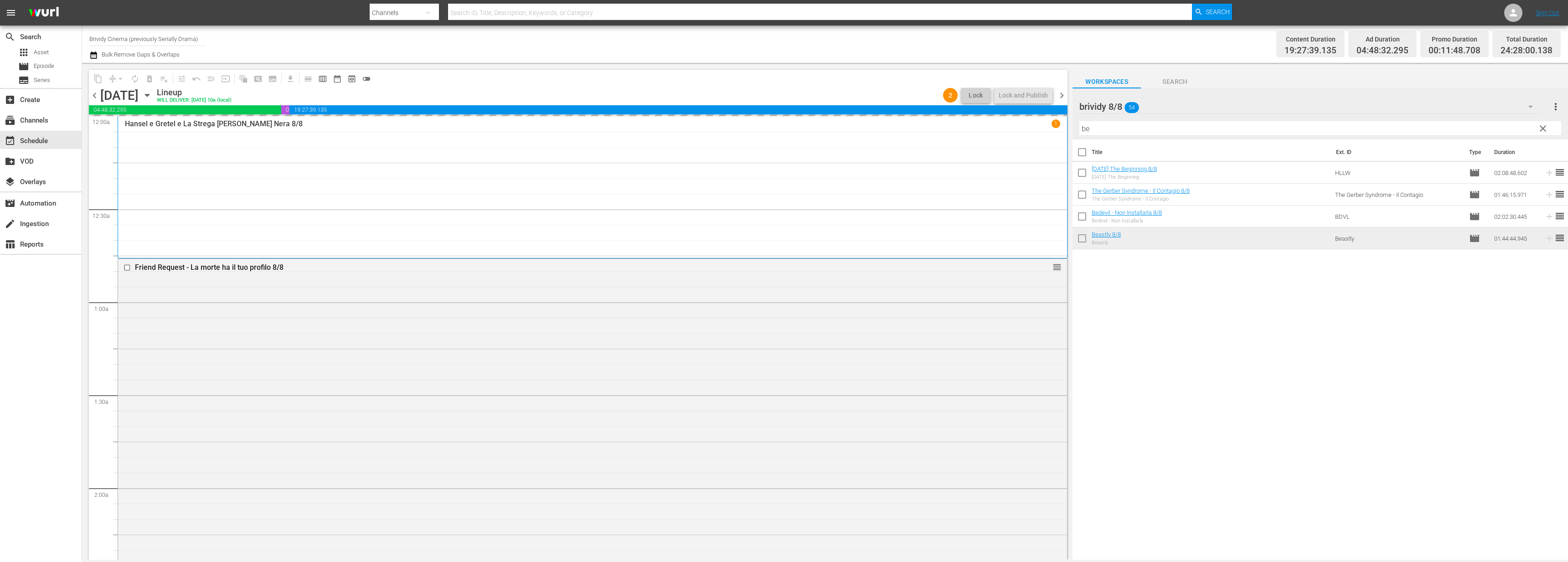
click at [96, 91] on span "chevron_left" at bounding box center [94, 96] width 12 height 12
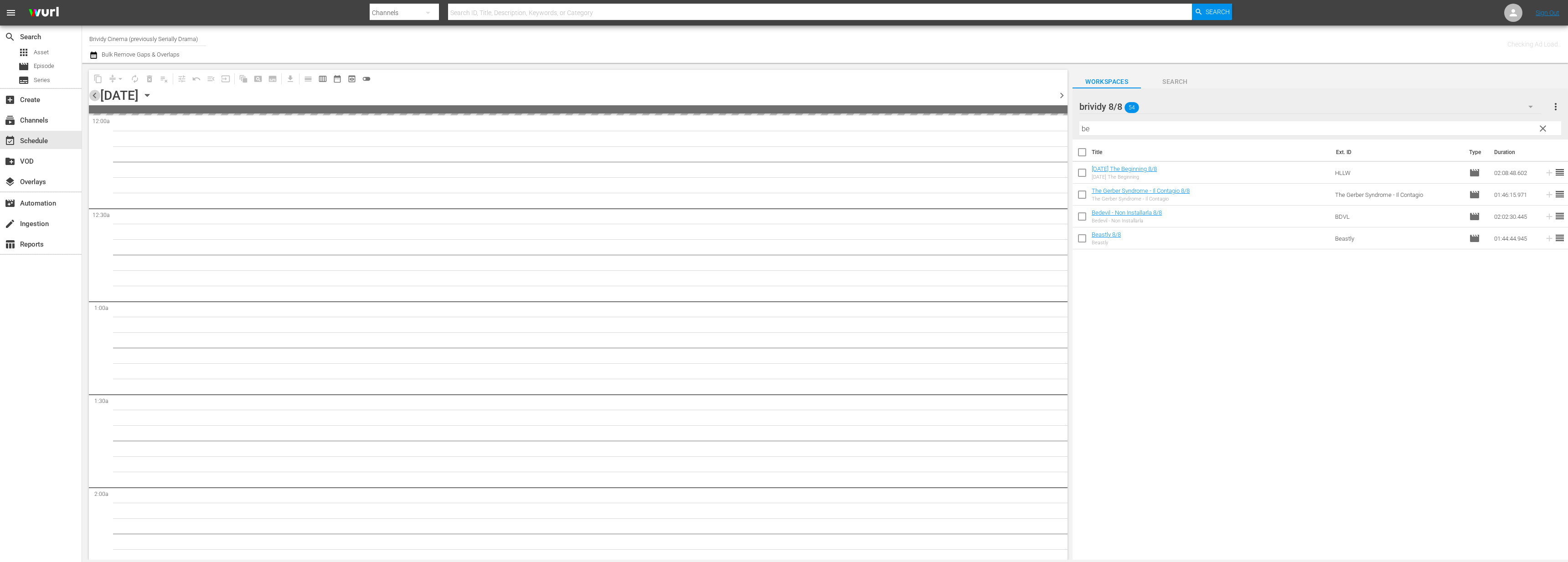
click at [96, 91] on span "chevron_left" at bounding box center [94, 96] width 12 height 12
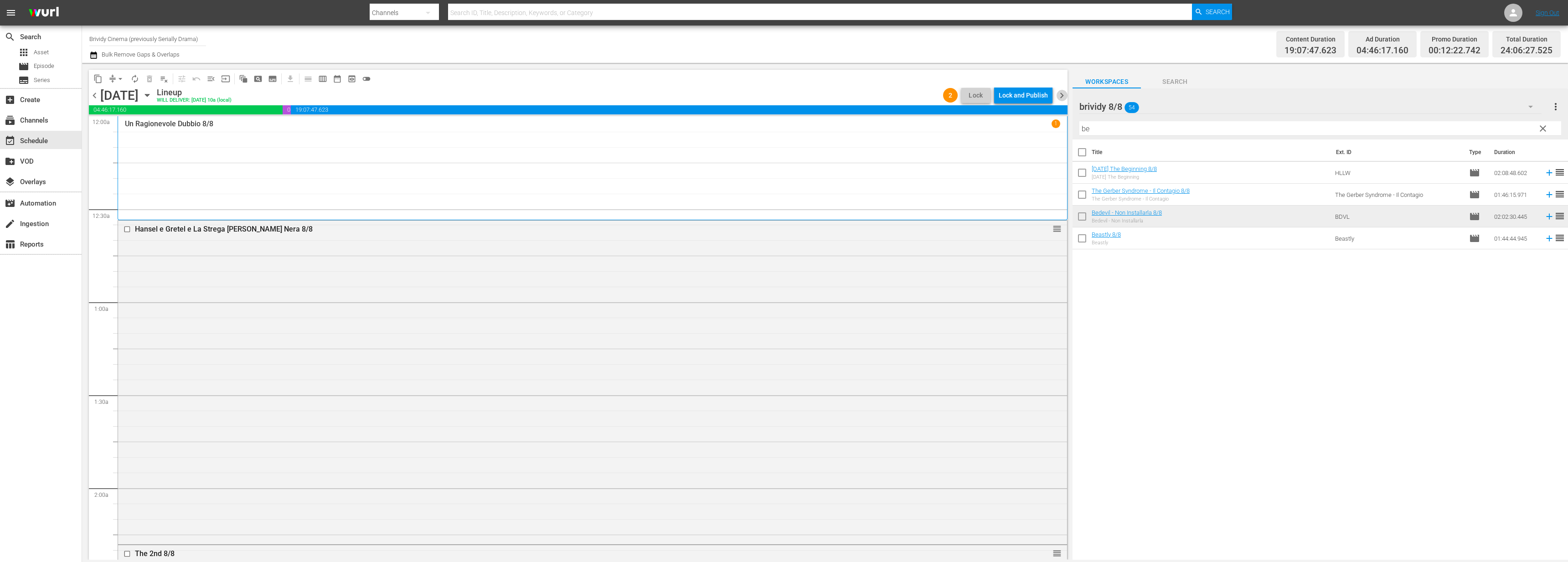
click at [1060, 92] on span "chevron_right" at bounding box center [1062, 96] width 12 height 12
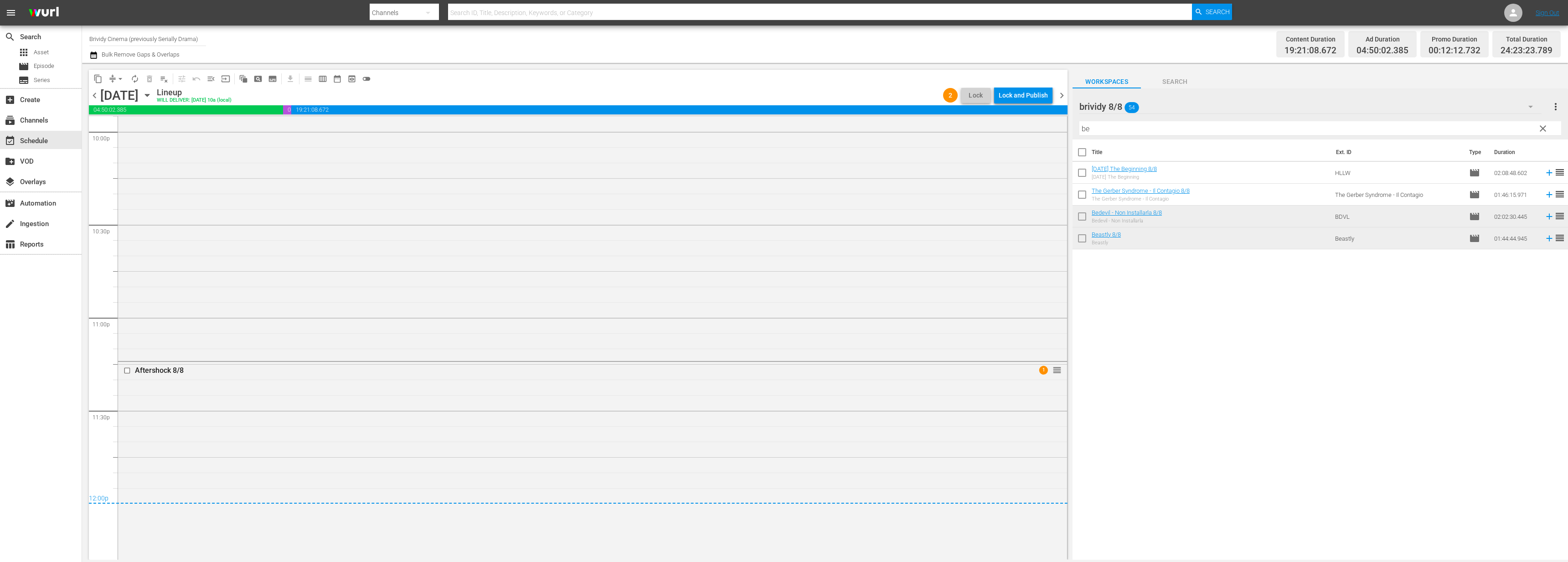
scroll to position [4182, 0]
click at [1004, 96] on div "Lock and Publish" at bounding box center [1023, 95] width 49 height 16
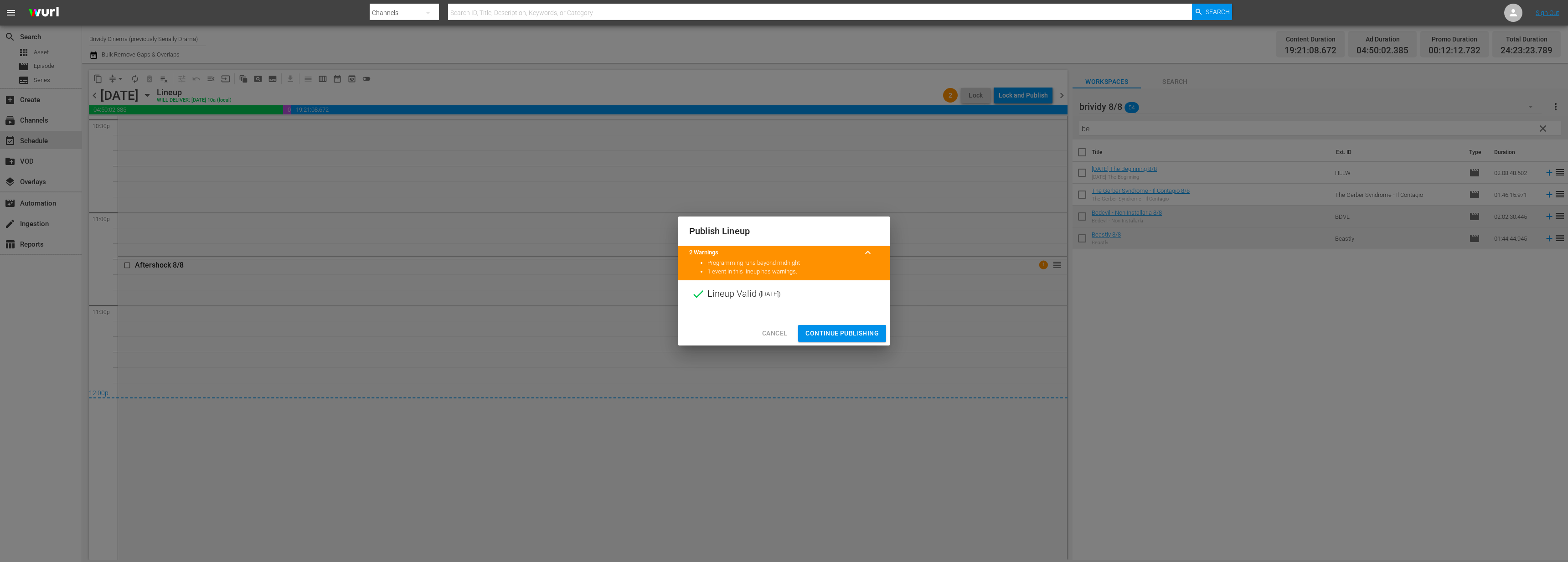
click at [839, 338] on span "Continue Publishing" at bounding box center [842, 333] width 74 height 12
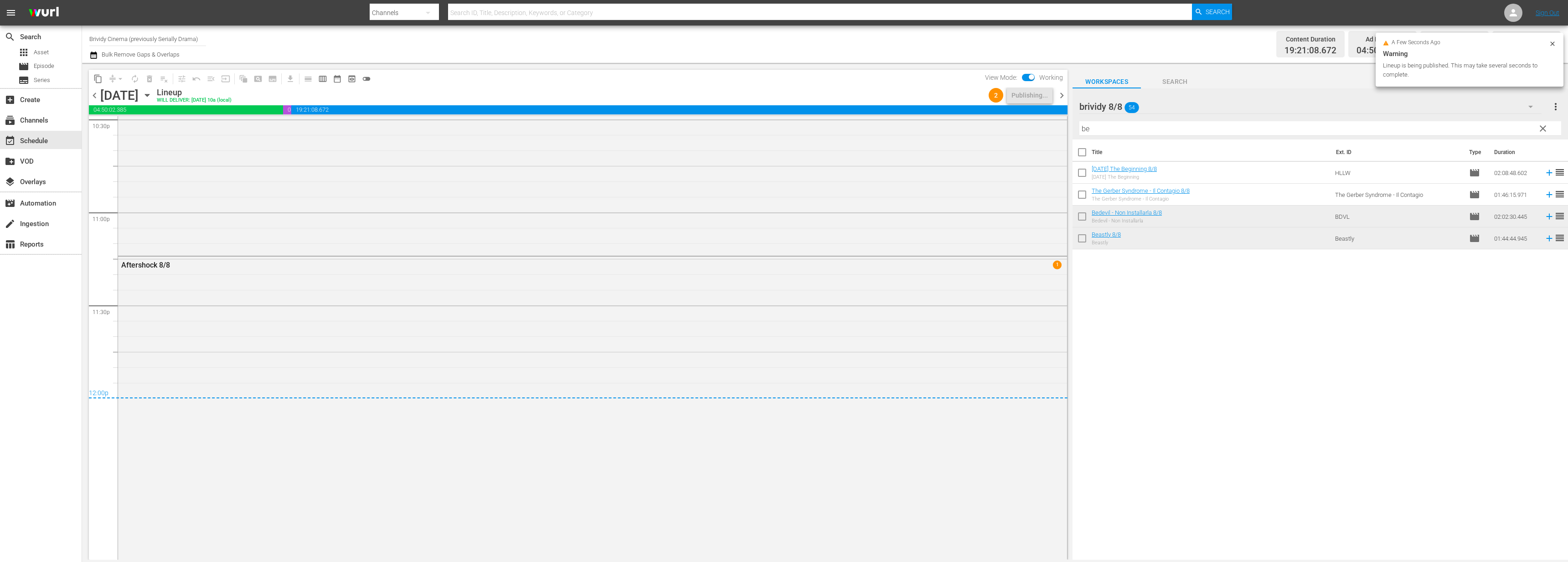
click at [1055, 99] on div "2 Publishing..." at bounding box center [1020, 95] width 71 height 15
click at [1059, 96] on span "chevron_right" at bounding box center [1062, 96] width 12 height 12
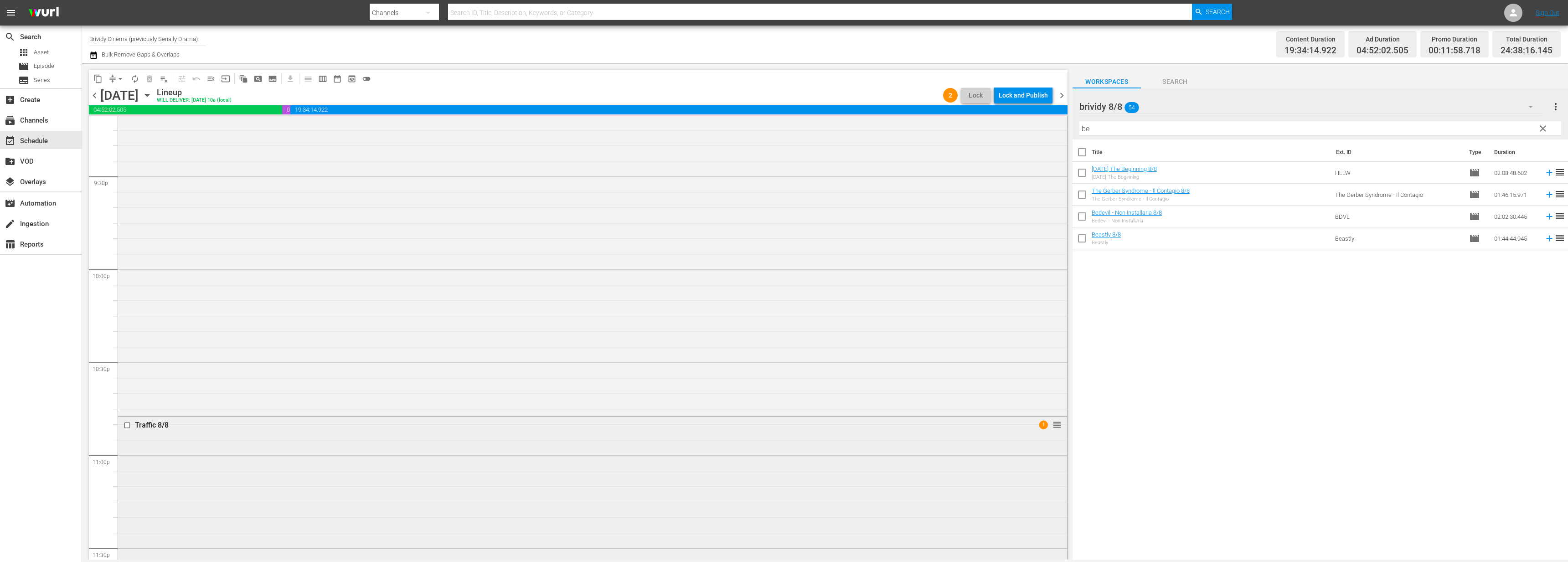
scroll to position [4269, 0]
click at [1013, 96] on div "Lock and Publish" at bounding box center [1023, 95] width 49 height 16
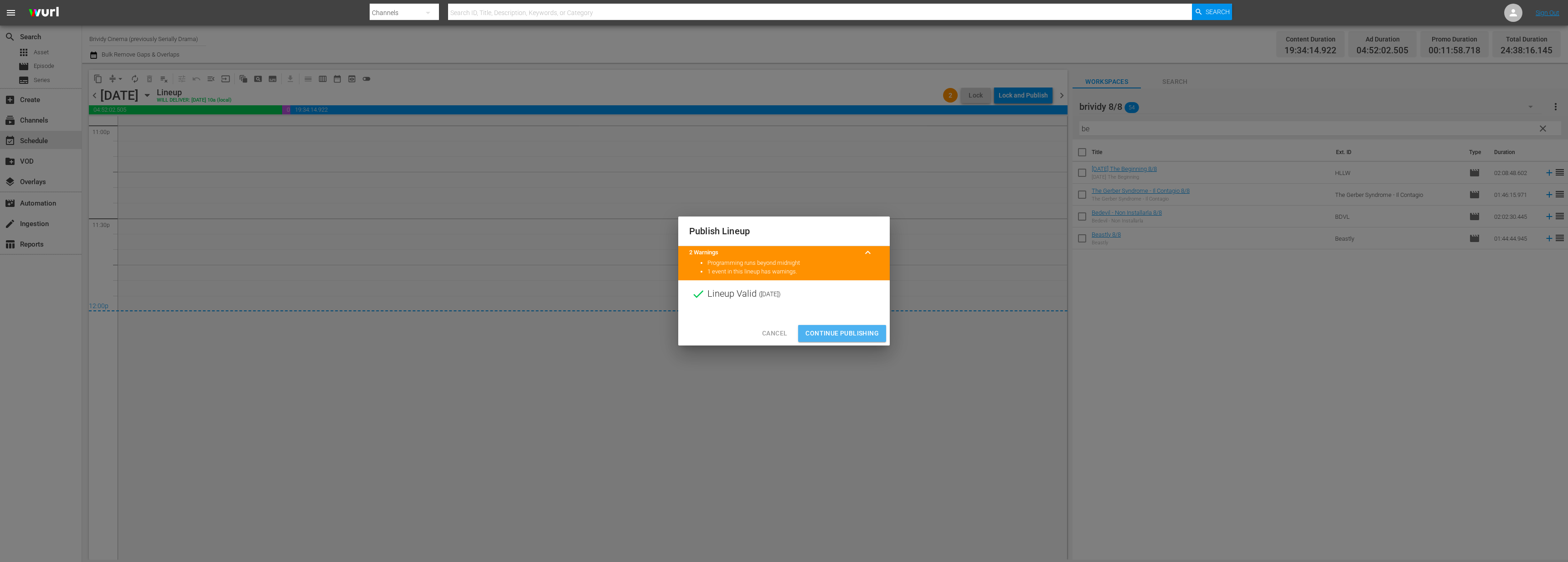
drag, startPoint x: 839, startPoint y: 332, endPoint x: 862, endPoint y: 264, distance: 71.8
click at [839, 331] on span "Continue Publishing" at bounding box center [842, 333] width 74 height 12
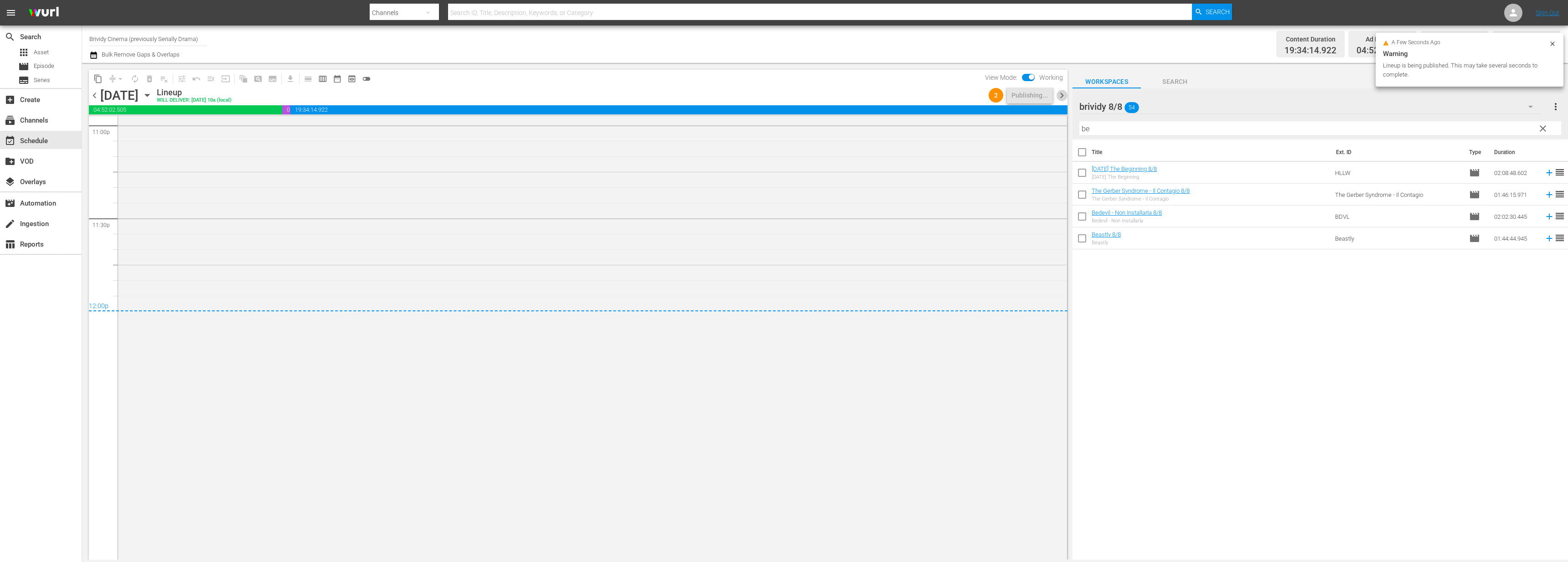
click at [1065, 90] on span "chevron_right" at bounding box center [1062, 96] width 12 height 12
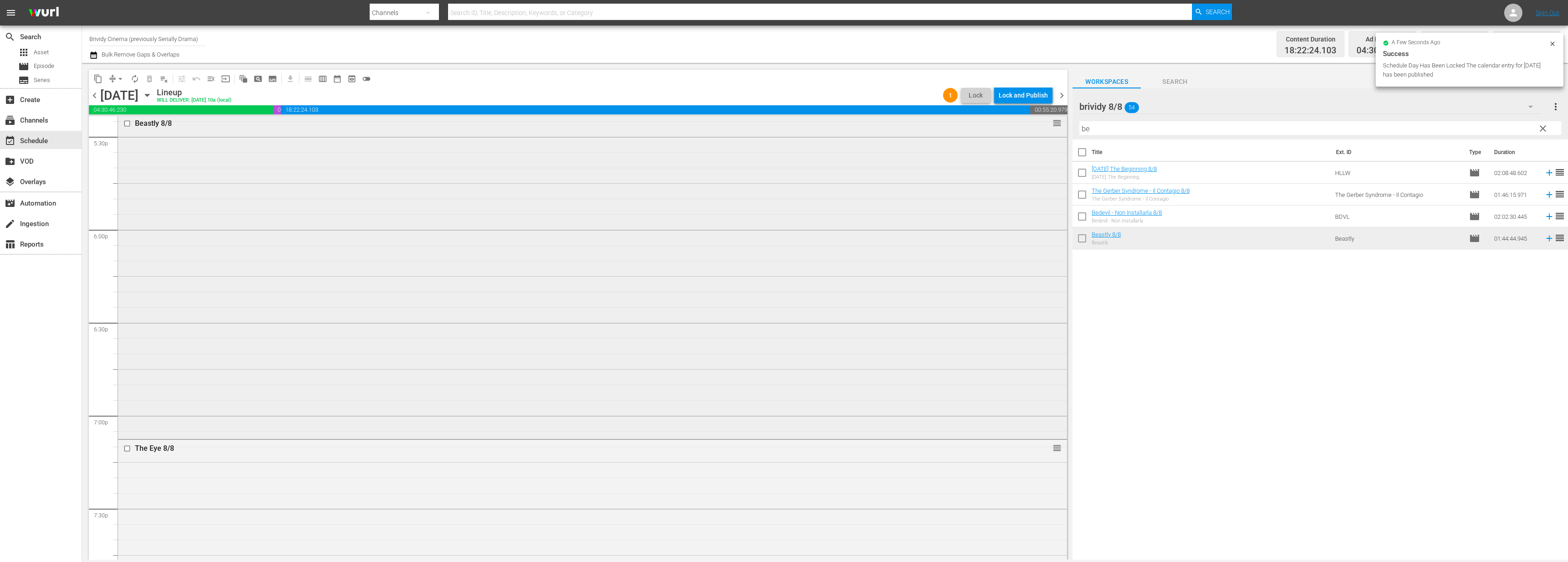
scroll to position [3507, 0]
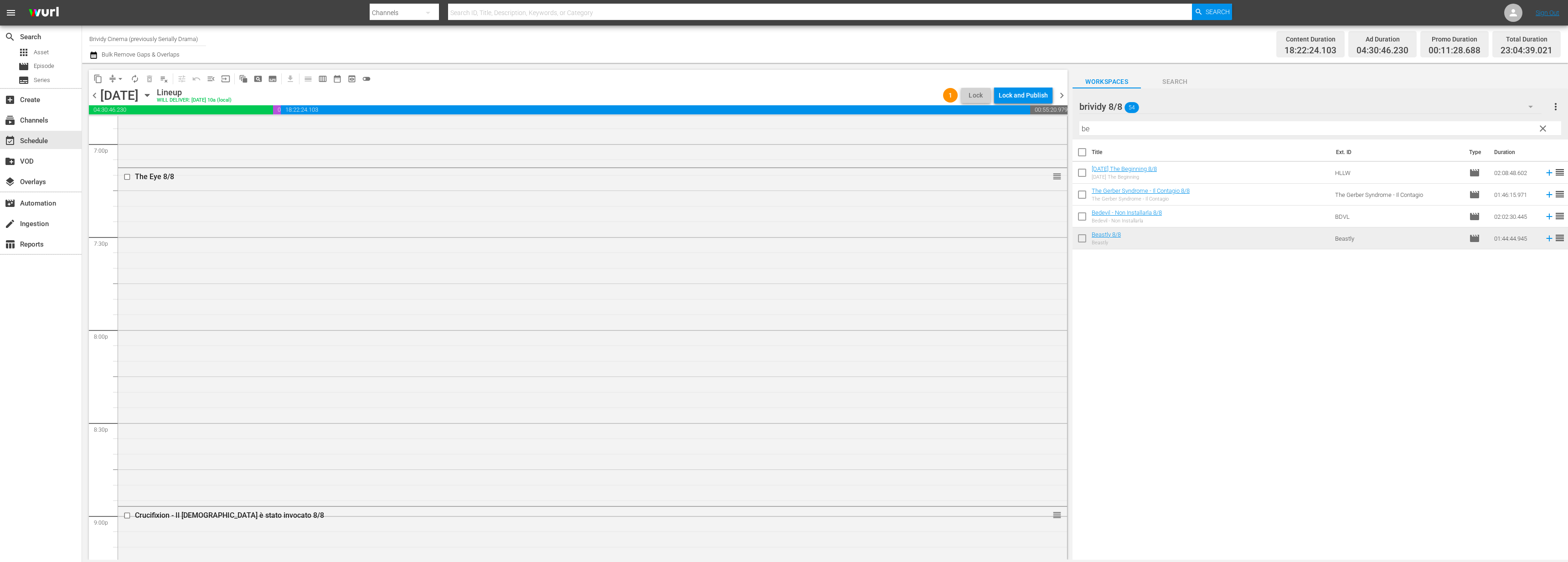
click at [1032, 104] on div "chevron_left Thursday, September 4th September 4th Lineup WILL DELIVER: 9/3 @ 1…" at bounding box center [578, 96] width 979 height 18
click at [1025, 91] on div "Lock and Publish" at bounding box center [1023, 95] width 49 height 16
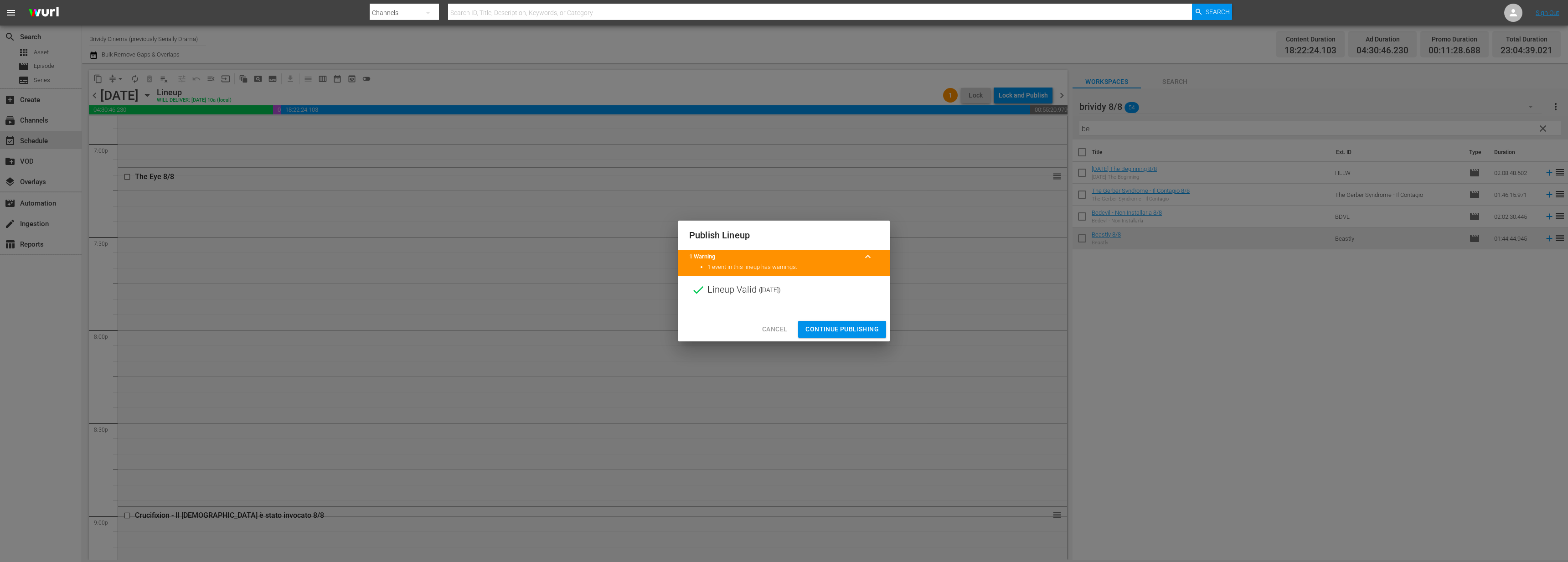
click at [864, 322] on button "Continue Publishing" at bounding box center [842, 329] width 88 height 17
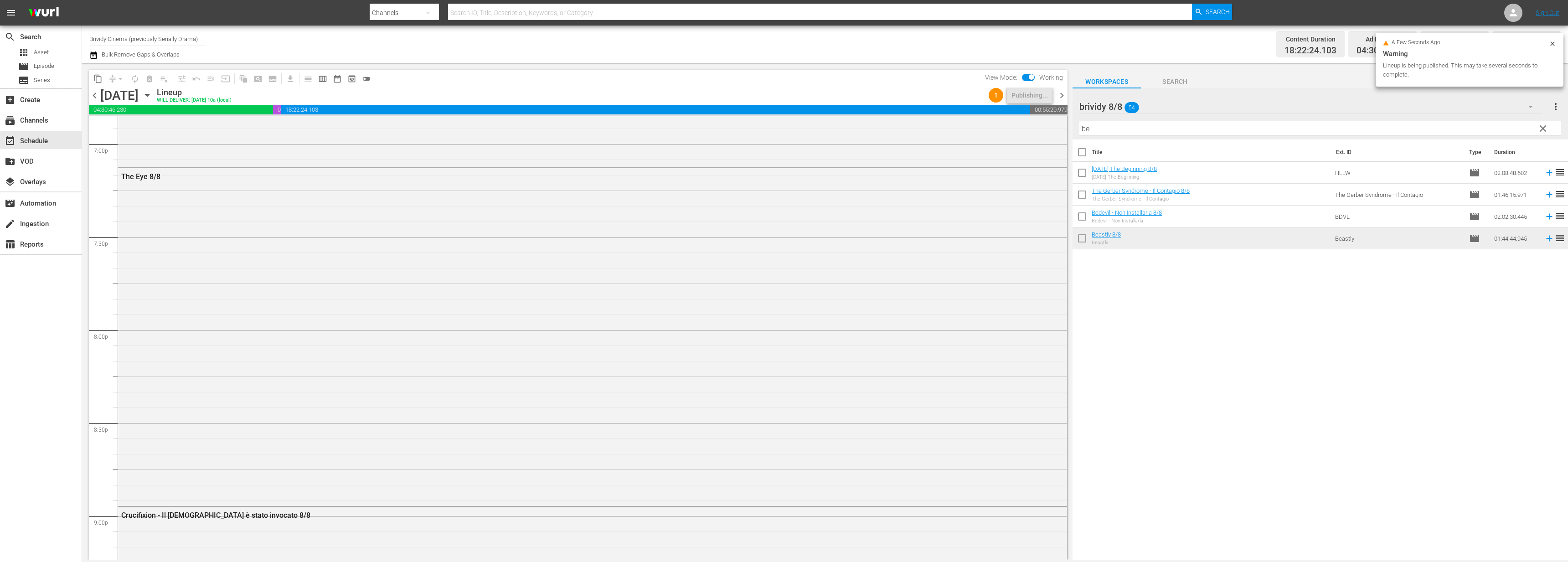
click at [1062, 97] on span "chevron_right" at bounding box center [1062, 96] width 12 height 12
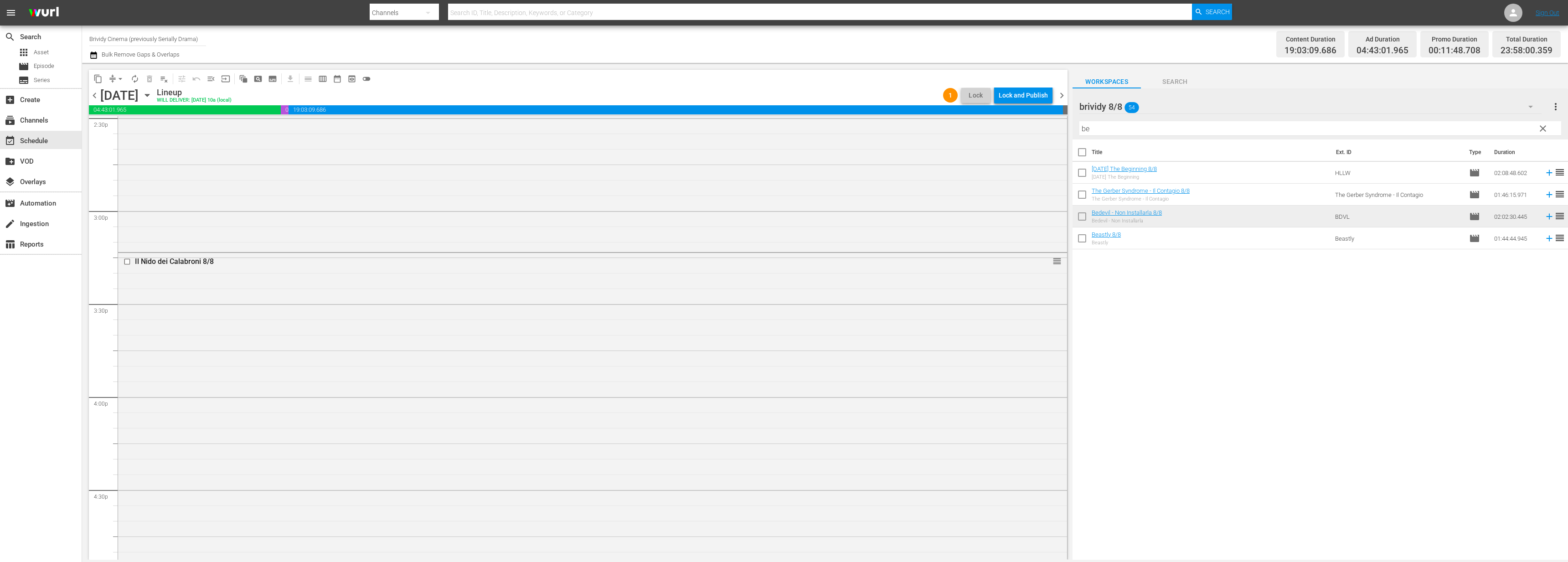
scroll to position [2691, 0]
click at [1032, 96] on div "Lock and Publish" at bounding box center [1023, 95] width 49 height 16
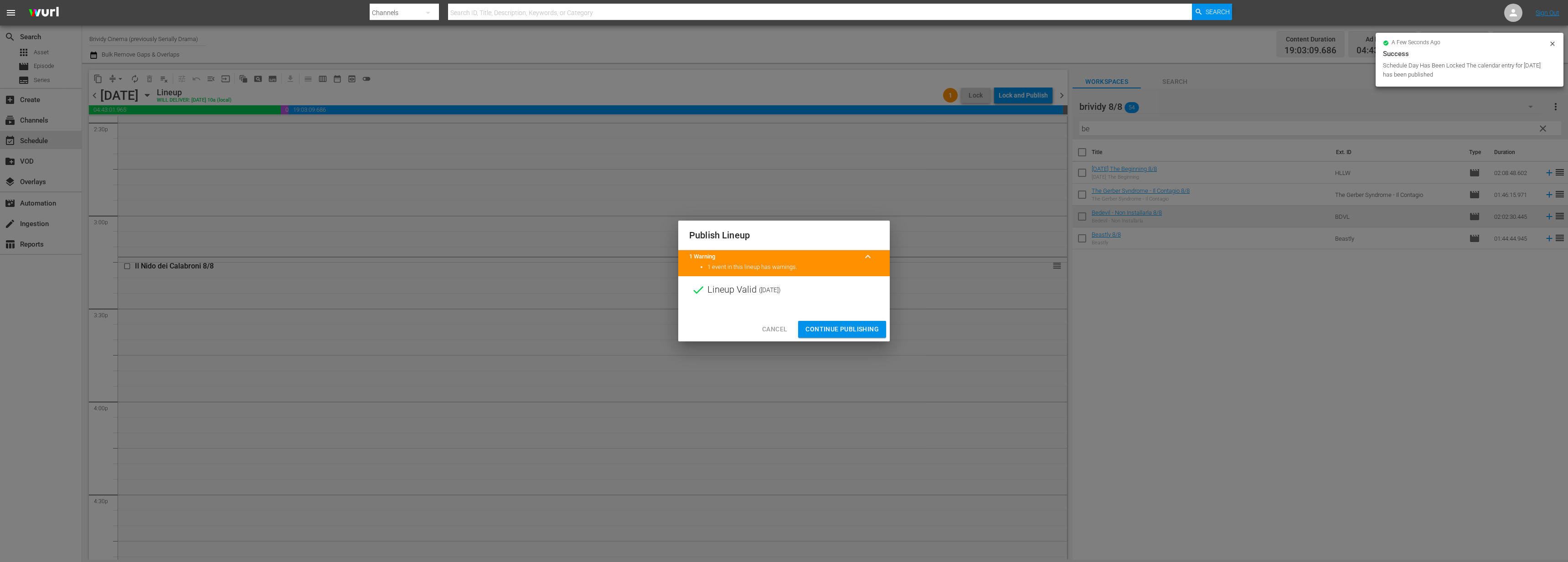
click at [870, 328] on span "Continue Publishing" at bounding box center [842, 329] width 74 height 12
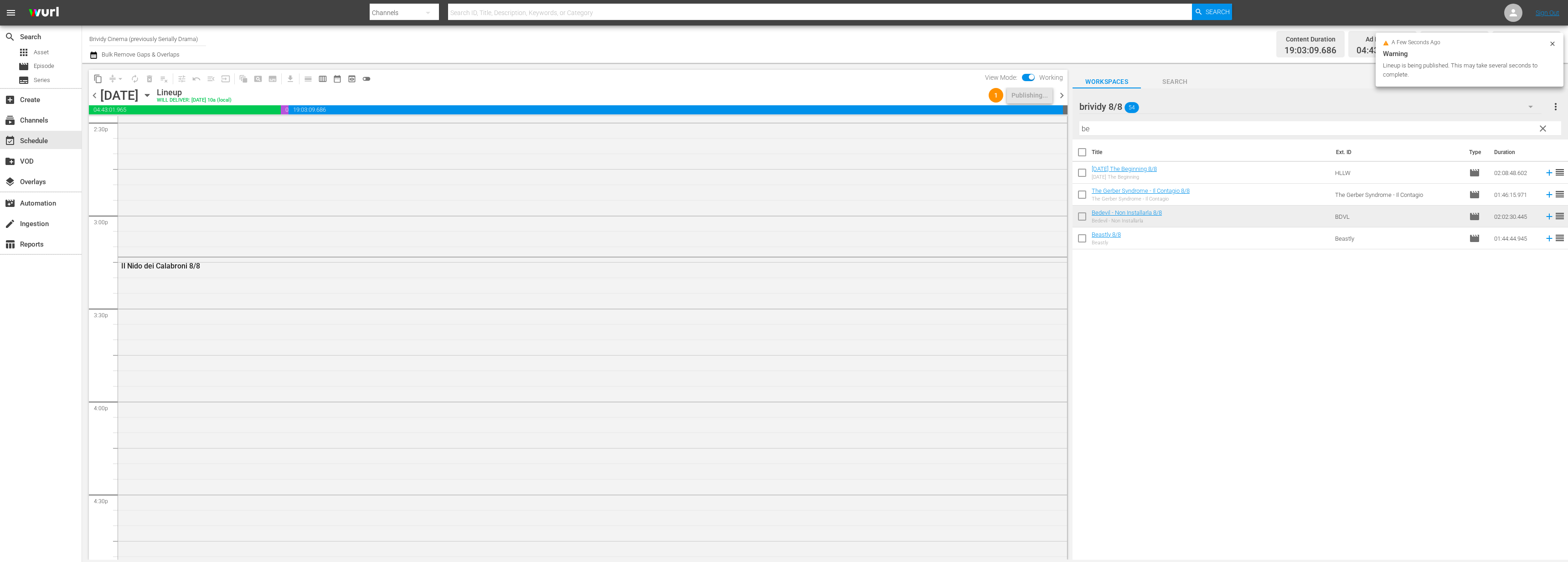
click at [1059, 94] on span "chevron_right" at bounding box center [1062, 96] width 12 height 12
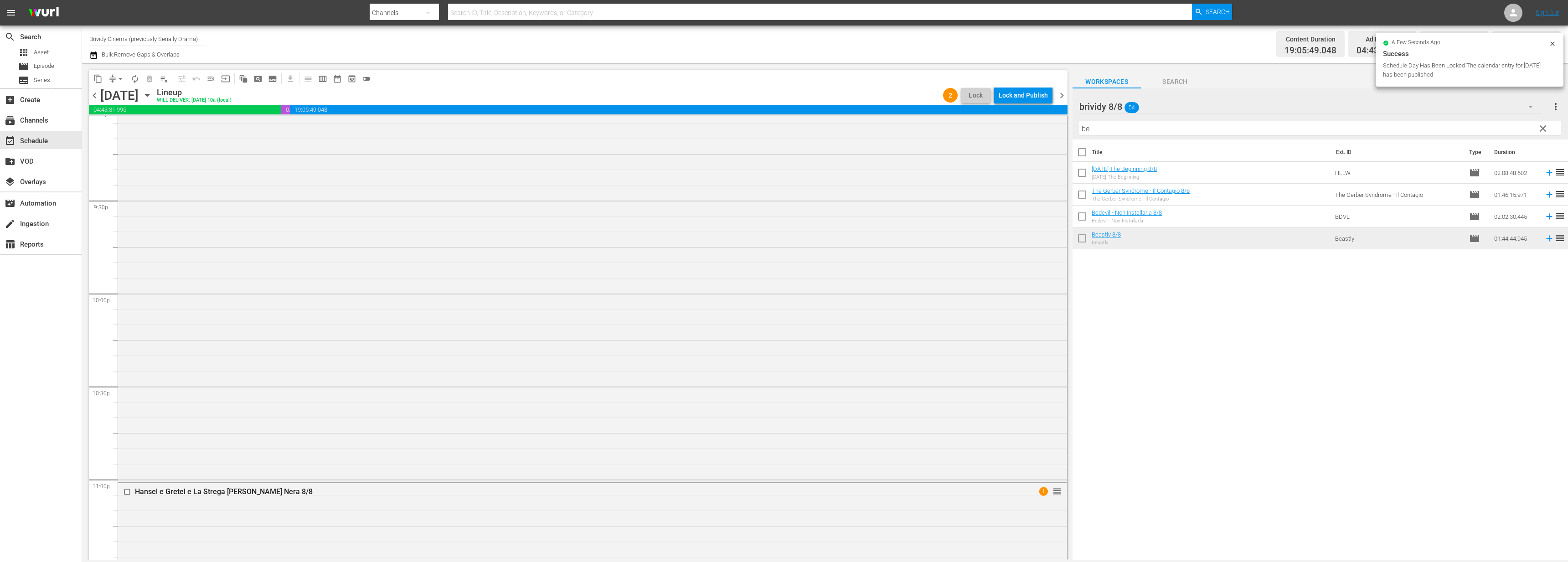
scroll to position [4064, 0]
click at [1021, 97] on div "Lock and Publish" at bounding box center [1023, 95] width 49 height 16
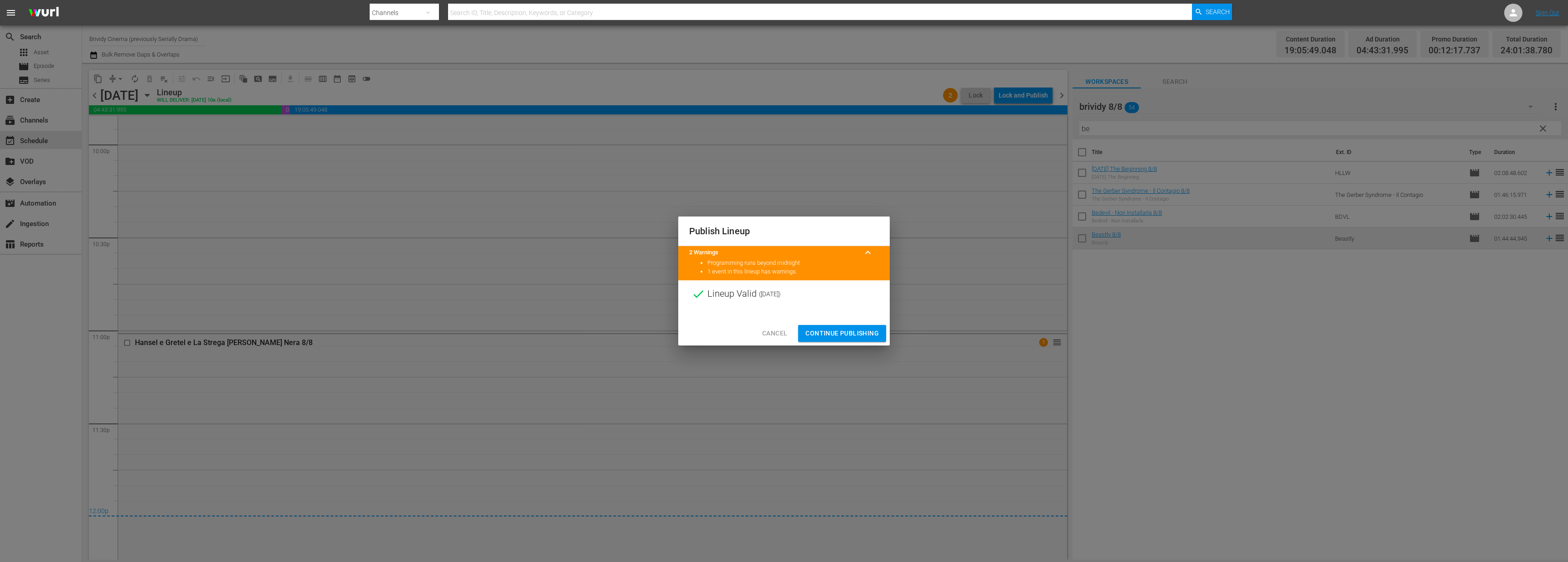
click at [835, 330] on span "Continue Publishing" at bounding box center [842, 333] width 74 height 12
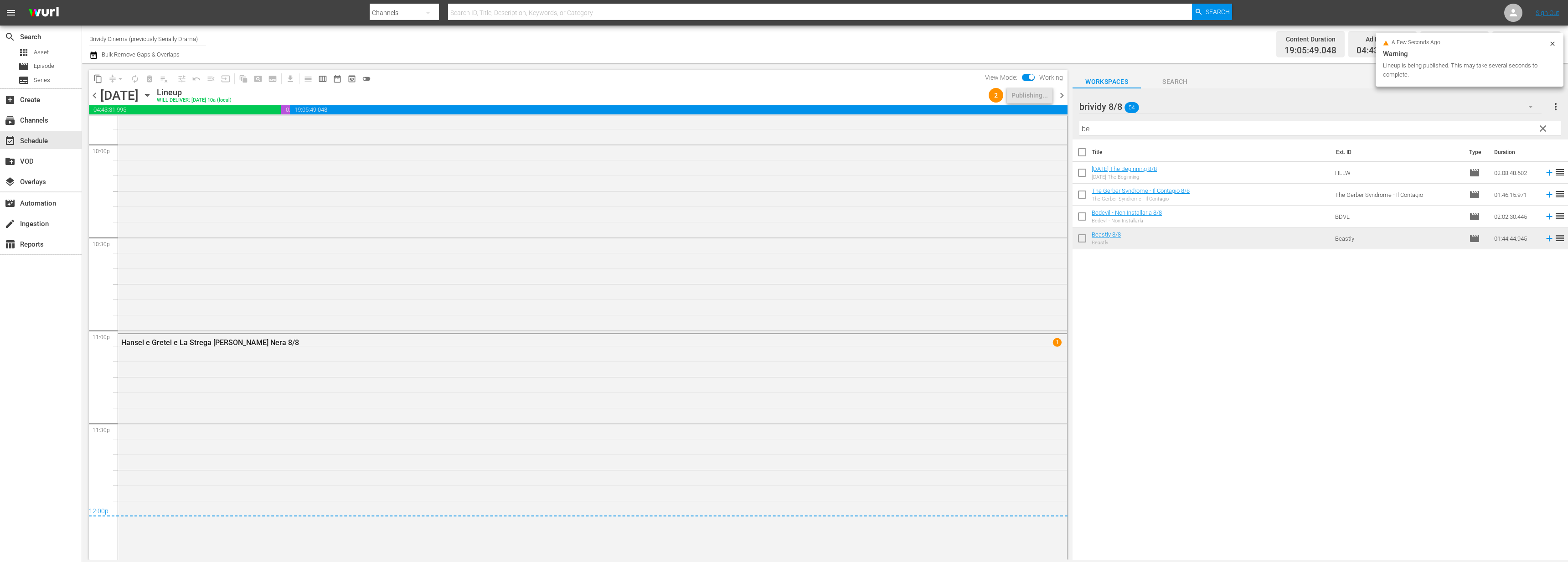
click at [1058, 96] on span "chevron_right" at bounding box center [1062, 96] width 12 height 12
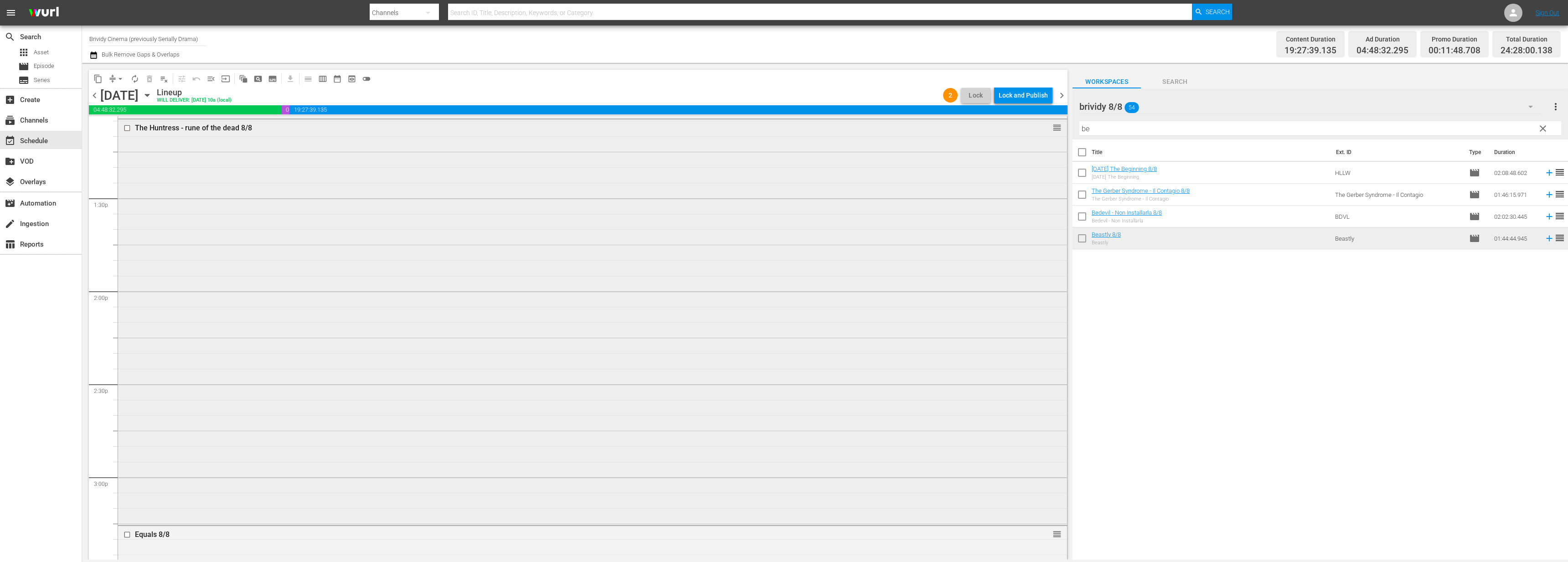
scroll to position [2531, 0]
click at [1021, 99] on div "Lock and Publish" at bounding box center [1023, 95] width 49 height 16
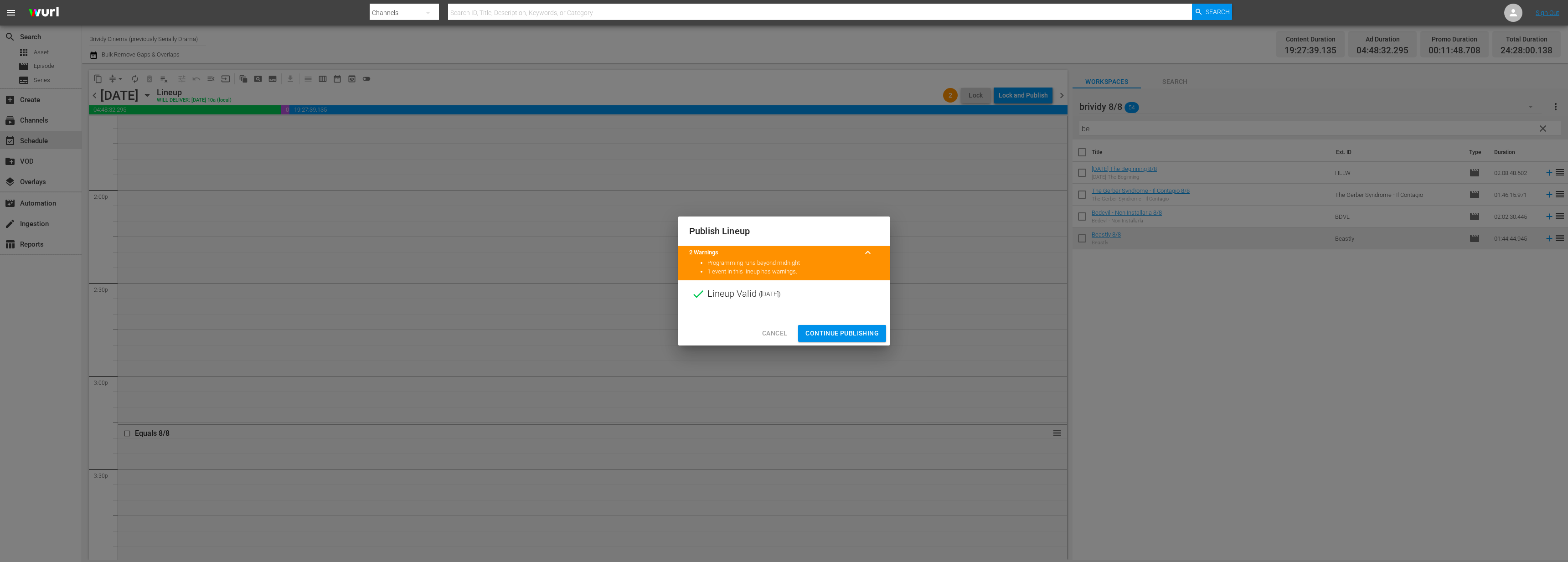
drag, startPoint x: 843, startPoint y: 332, endPoint x: 998, endPoint y: 162, distance: 230.1
click at [844, 333] on span "Continue Publishing" at bounding box center [842, 333] width 74 height 12
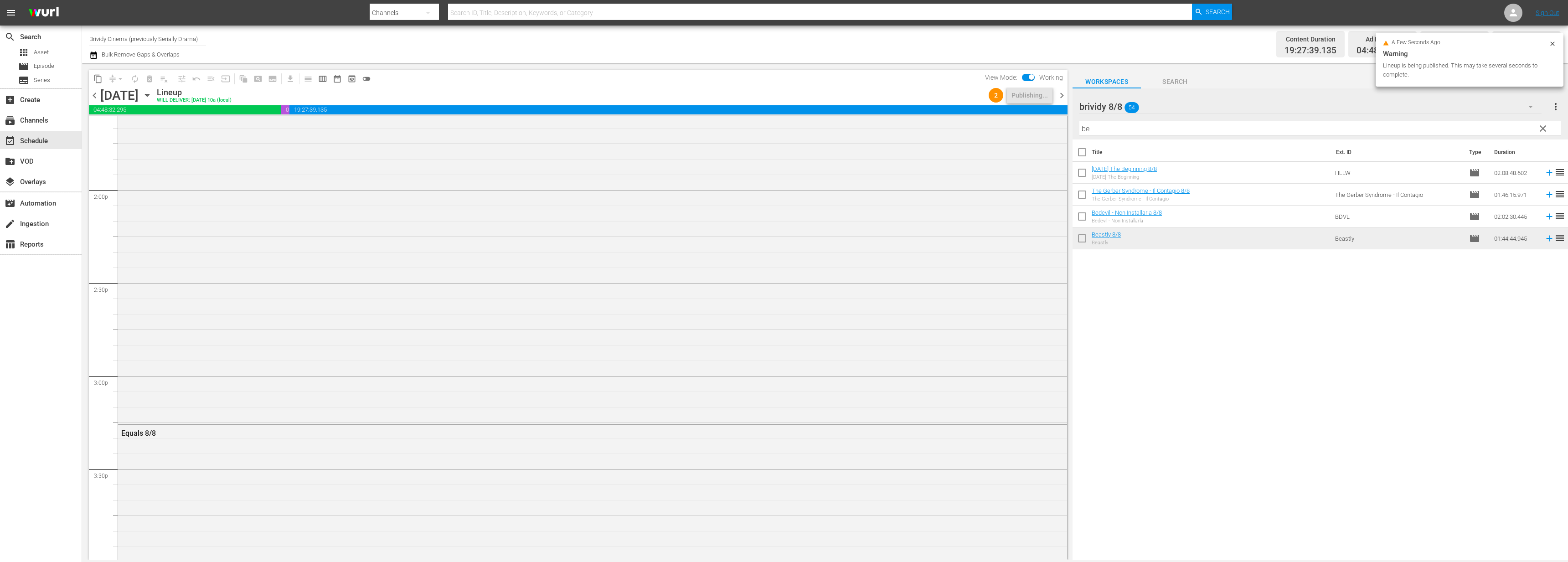
click at [1065, 96] on span "chevron_right" at bounding box center [1062, 96] width 12 height 12
